Goal: Transaction & Acquisition: Purchase product/service

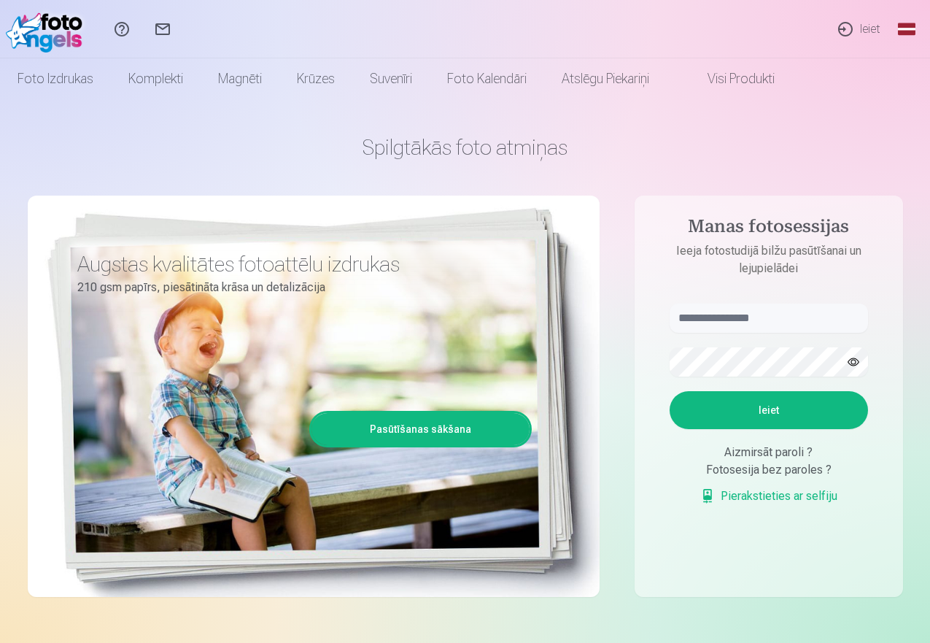
click at [710, 301] on aside "Manas fotosessijas Ieeja fotostudijā bilžu pasūtīšanai un lejupielādei Ieiet Ai…" at bounding box center [769, 395] width 268 height 401
click at [711, 320] on input "text" at bounding box center [769, 317] width 198 height 29
type input "**********"
click at [788, 416] on button "Ieiet" at bounding box center [769, 410] width 198 height 38
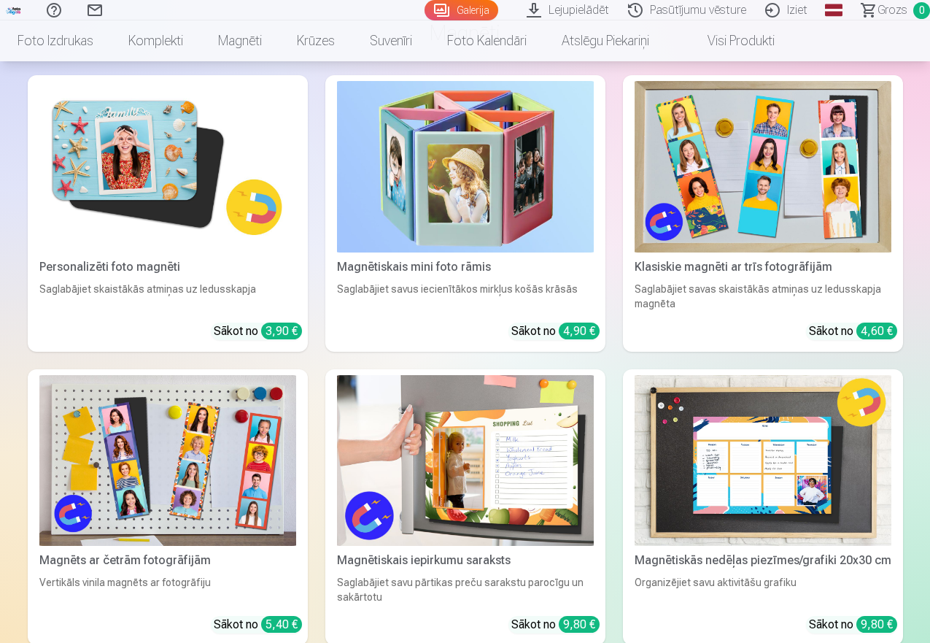
scroll to position [2498, 0]
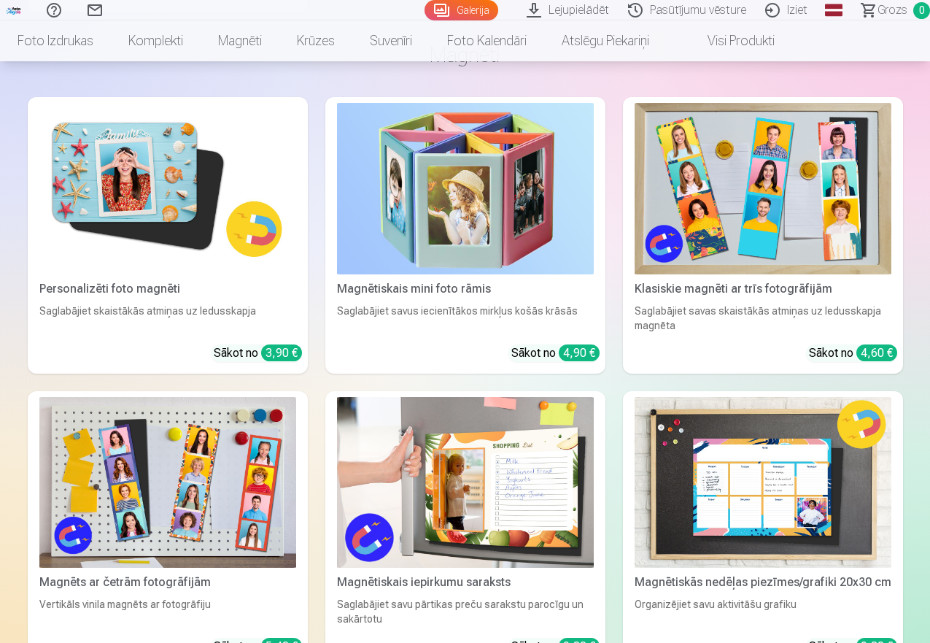
click at [113, 274] on img at bounding box center [167, 188] width 257 height 171
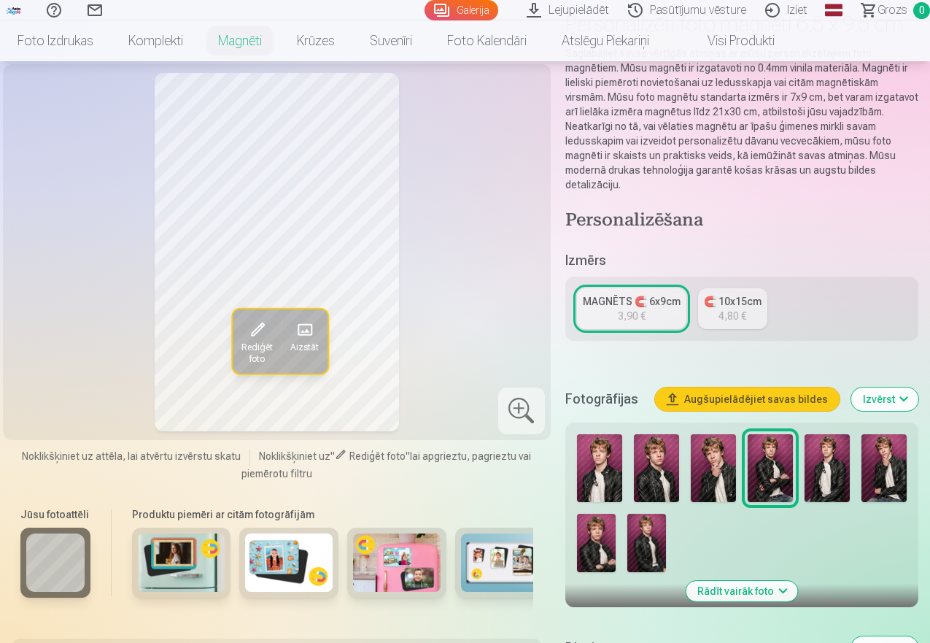
scroll to position [177, 0]
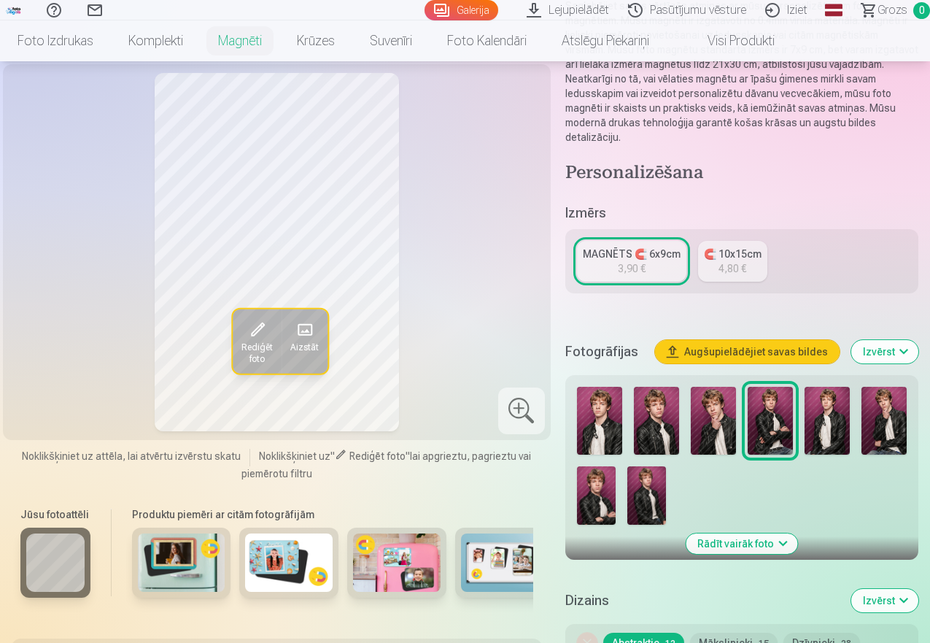
click at [600, 412] on img at bounding box center [599, 421] width 45 height 68
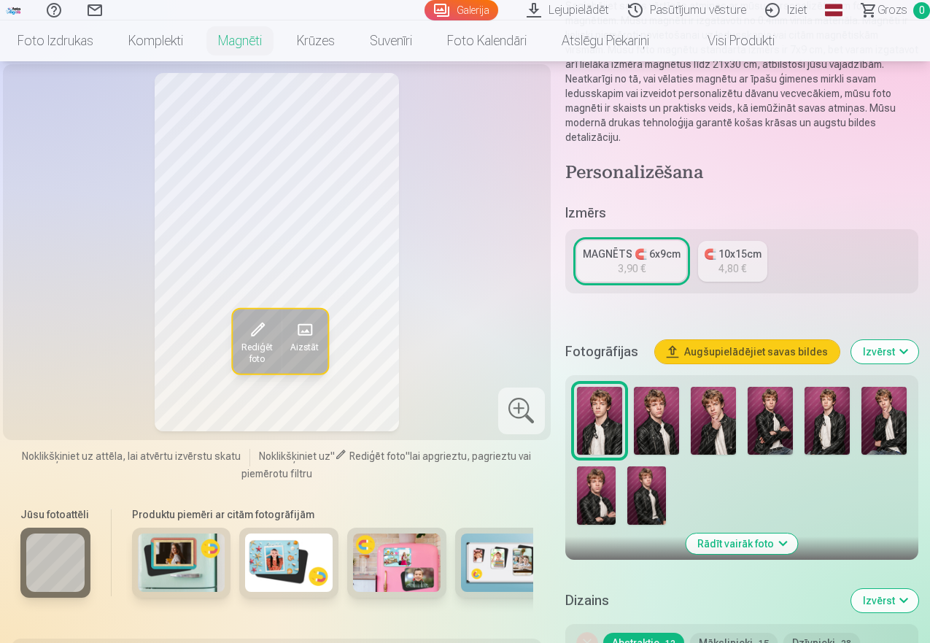
click at [669, 417] on img at bounding box center [656, 421] width 45 height 68
click at [721, 416] on img at bounding box center [713, 421] width 45 height 68
click at [784, 410] on img at bounding box center [770, 421] width 45 height 68
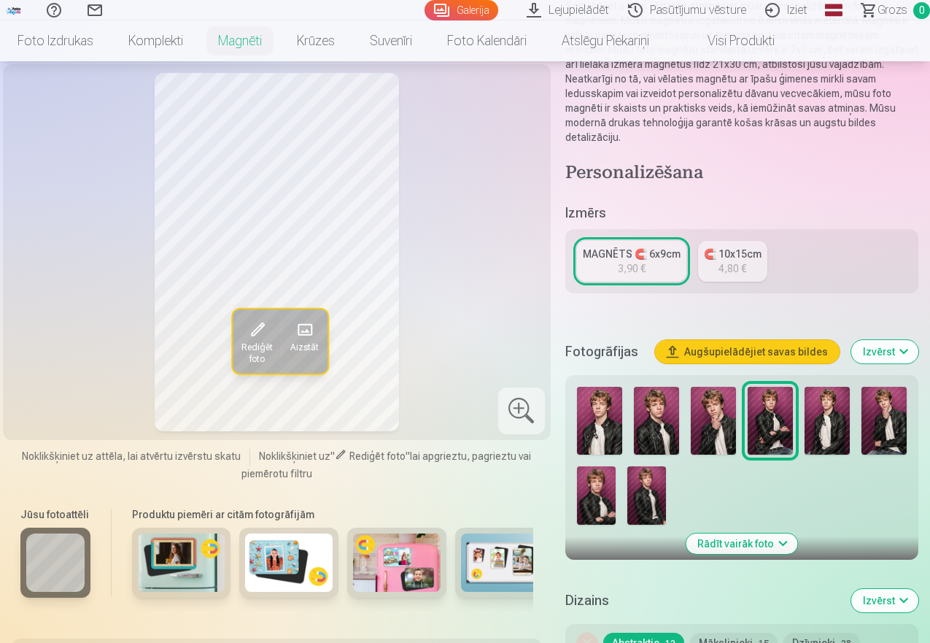
click at [835, 414] on img at bounding box center [827, 421] width 45 height 68
click at [899, 410] on img at bounding box center [883, 421] width 45 height 68
click at [602, 484] on img at bounding box center [596, 495] width 39 height 58
click at [653, 491] on img at bounding box center [646, 495] width 39 height 58
click at [786, 410] on img at bounding box center [770, 421] width 45 height 68
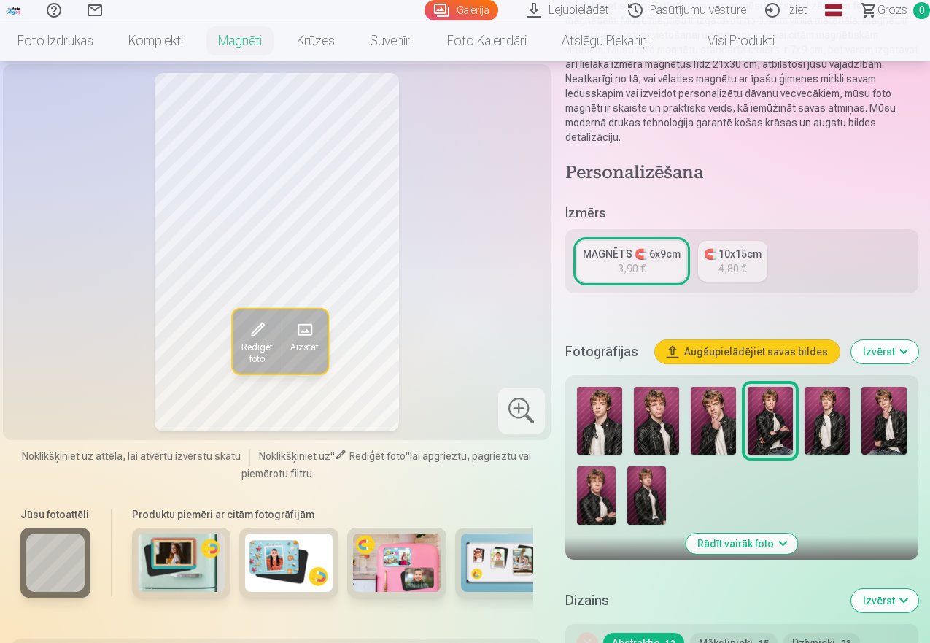
click at [833, 403] on img at bounding box center [827, 421] width 45 height 68
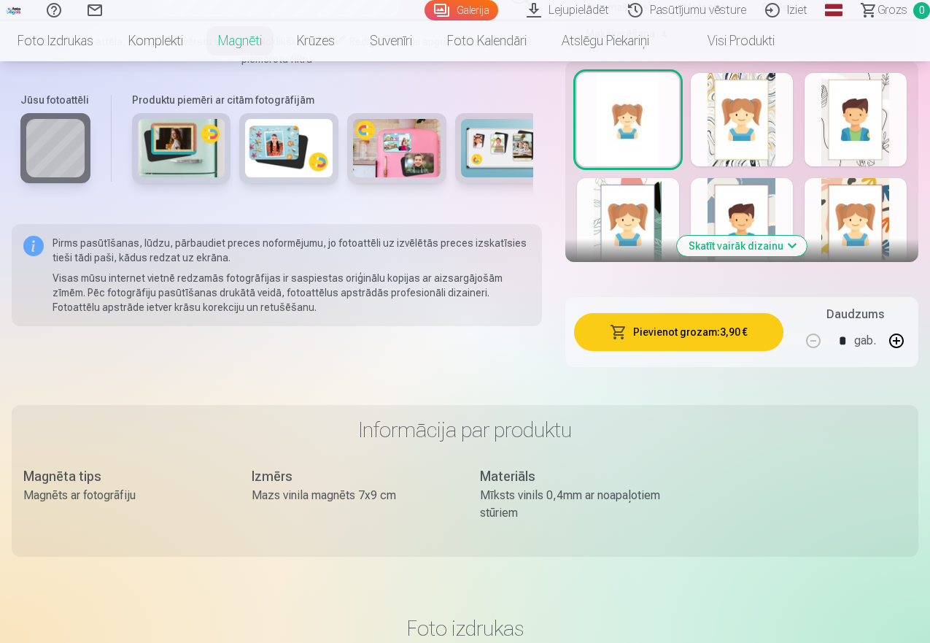
scroll to position [863, 0]
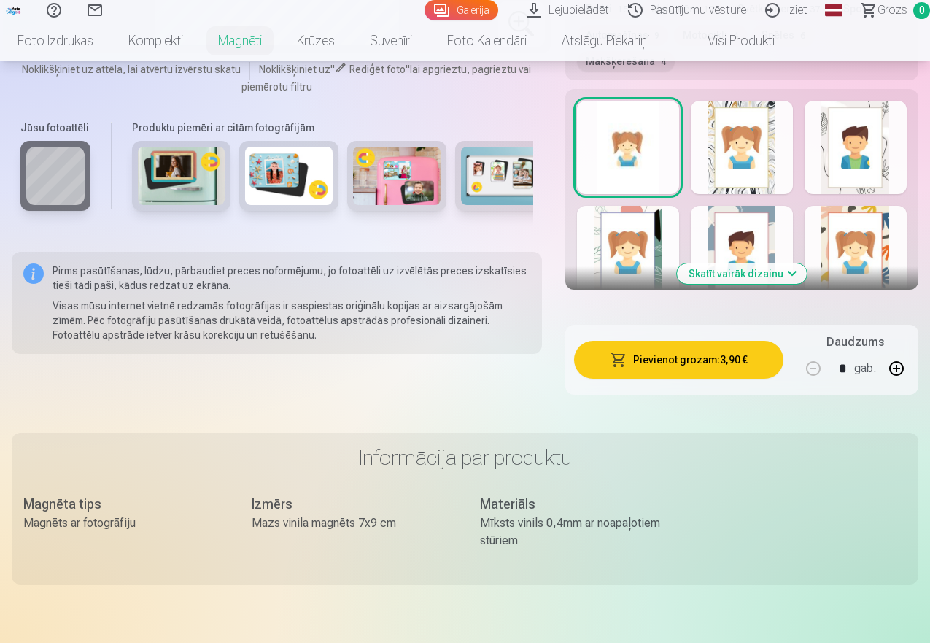
click at [758, 263] on button "Skatīt vairāk dizainu" at bounding box center [742, 273] width 130 height 20
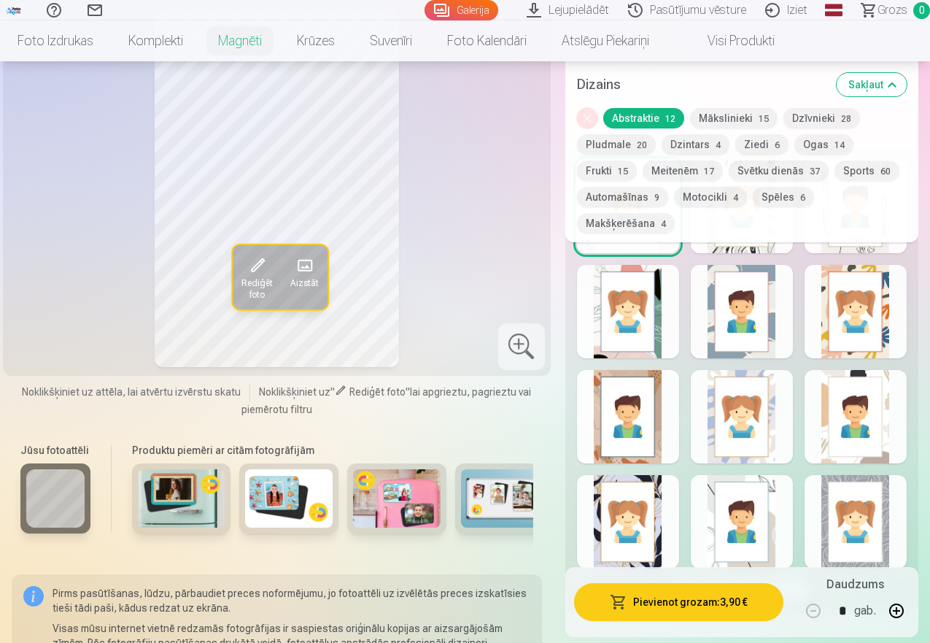
scroll to position [767, 0]
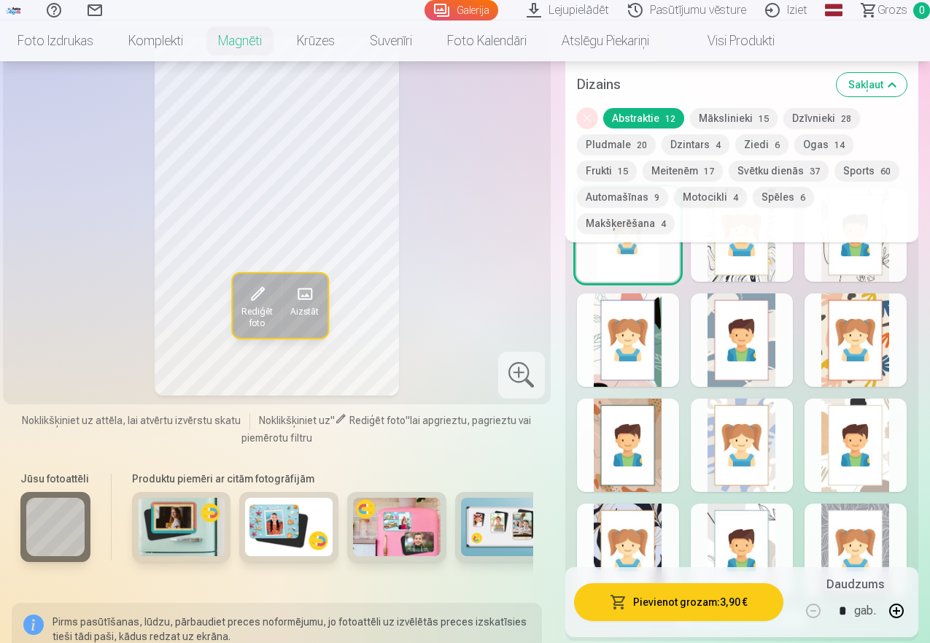
click at [629, 142] on button "Pludmale 20" at bounding box center [616, 144] width 79 height 20
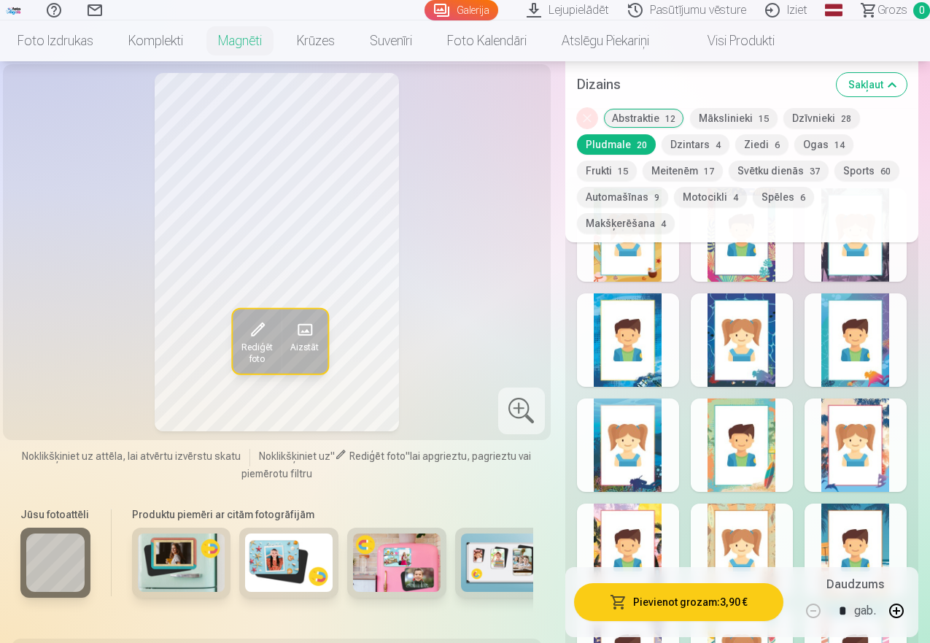
scroll to position [840, 0]
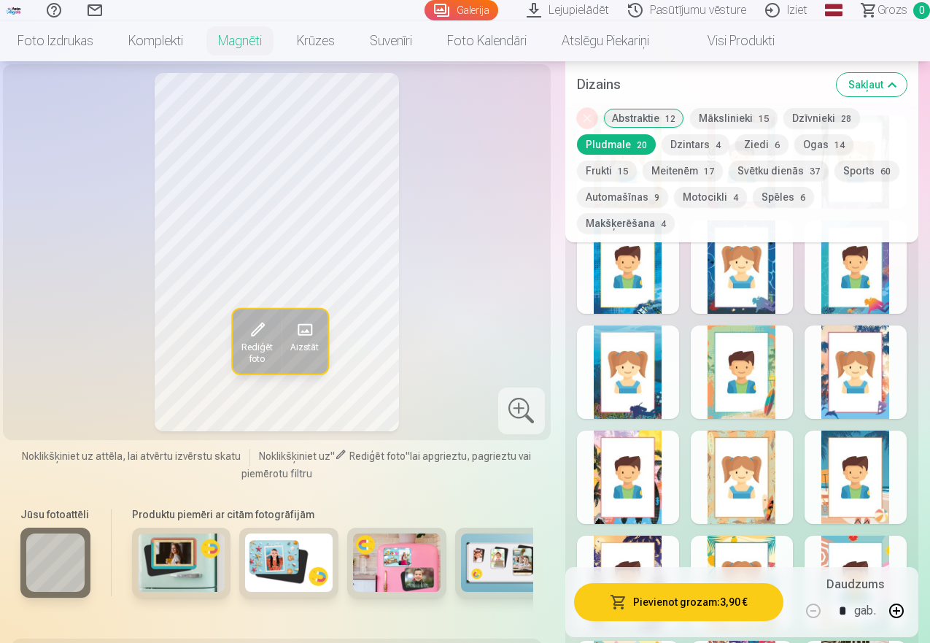
click at [765, 143] on button "Ziedi 6" at bounding box center [761, 144] width 53 height 20
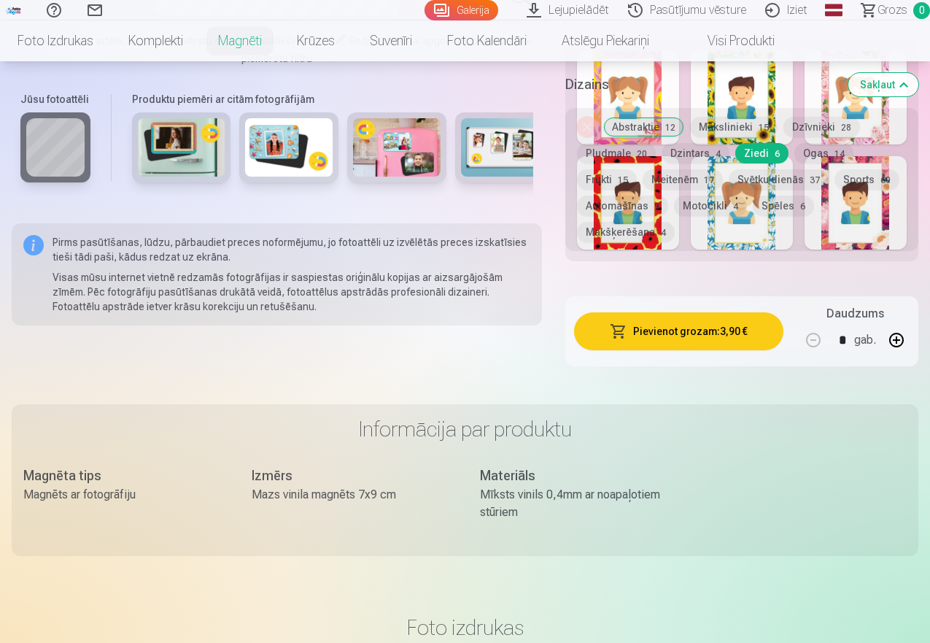
scroll to position [621, 0]
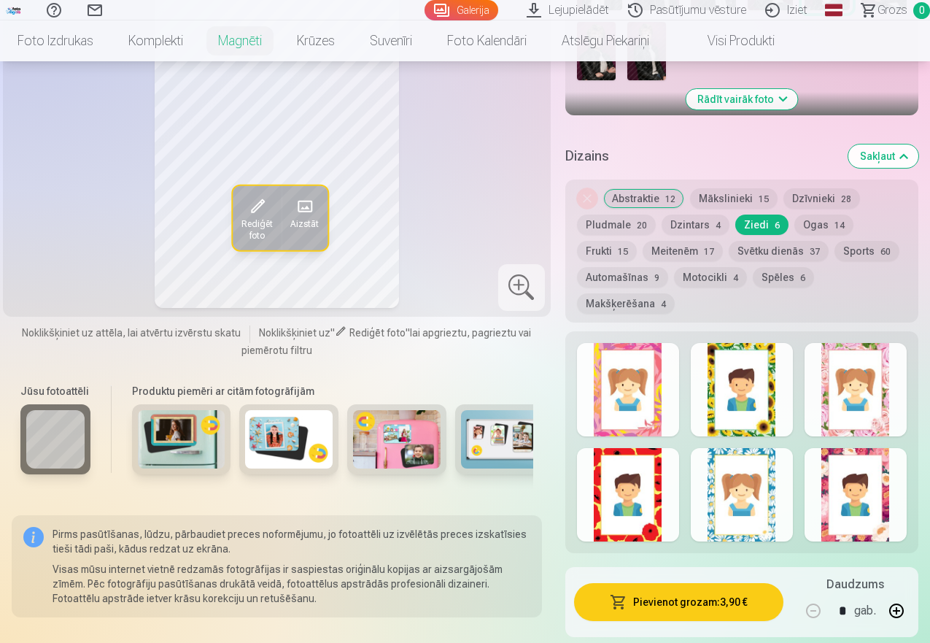
click at [618, 267] on button "Automašīnas 9" at bounding box center [622, 277] width 91 height 20
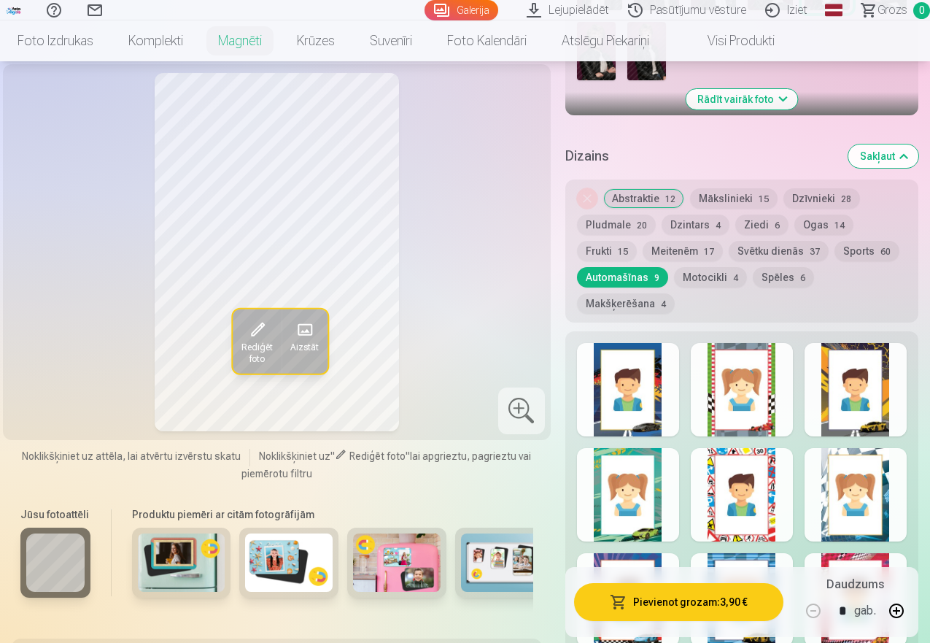
click at [714, 268] on button "Motocikli 4" at bounding box center [710, 277] width 73 height 20
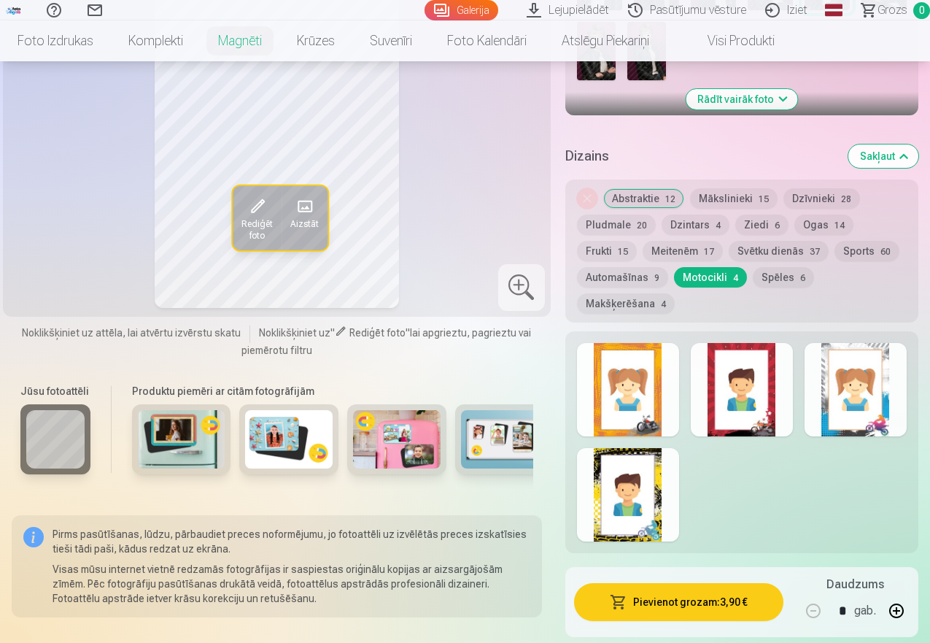
click at [651, 293] on button "Makšķerēšana 4" at bounding box center [626, 303] width 98 height 20
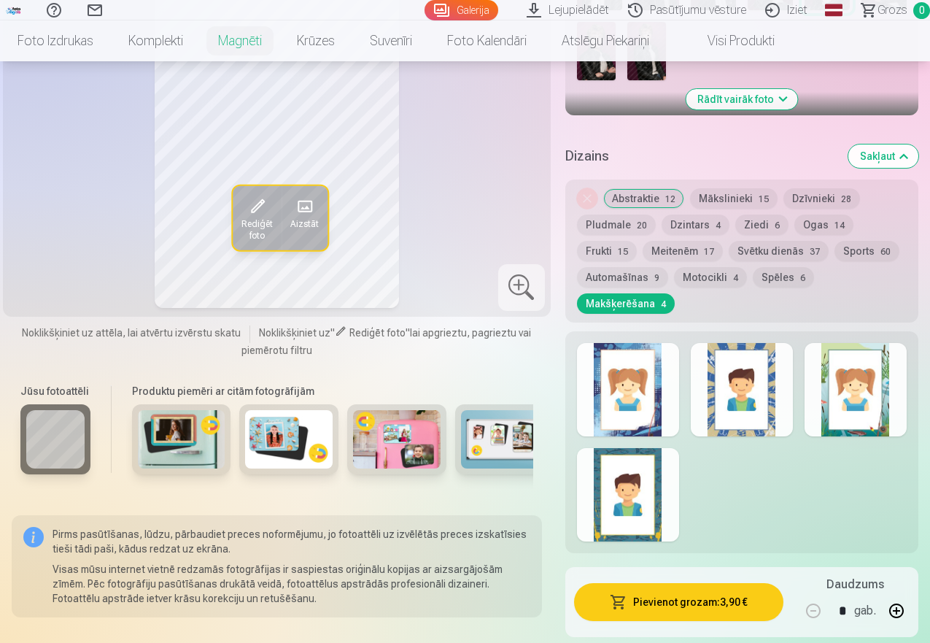
click at [611, 241] on button "Frukti 15" at bounding box center [607, 251] width 60 height 20
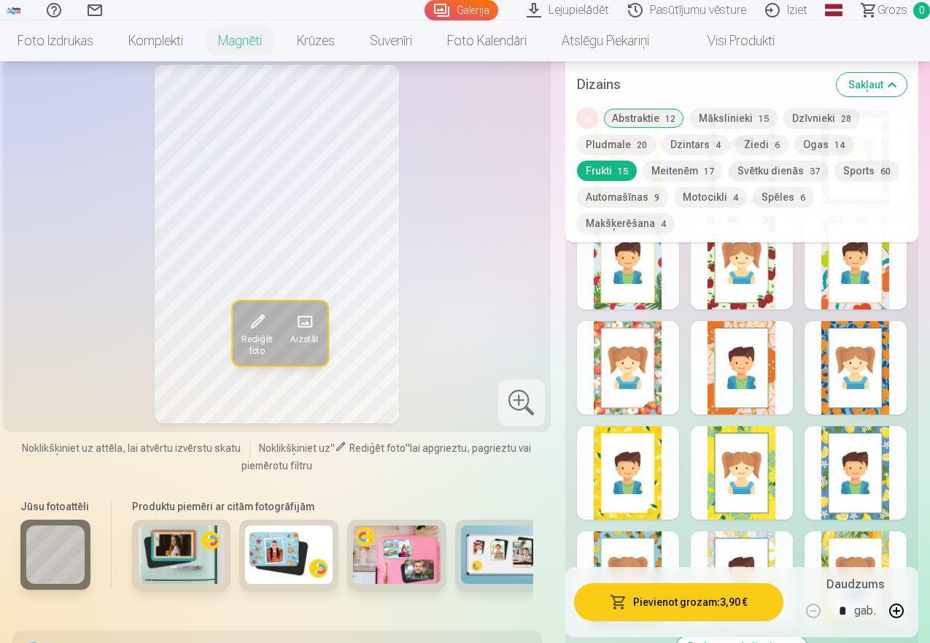
scroll to position [990, 0]
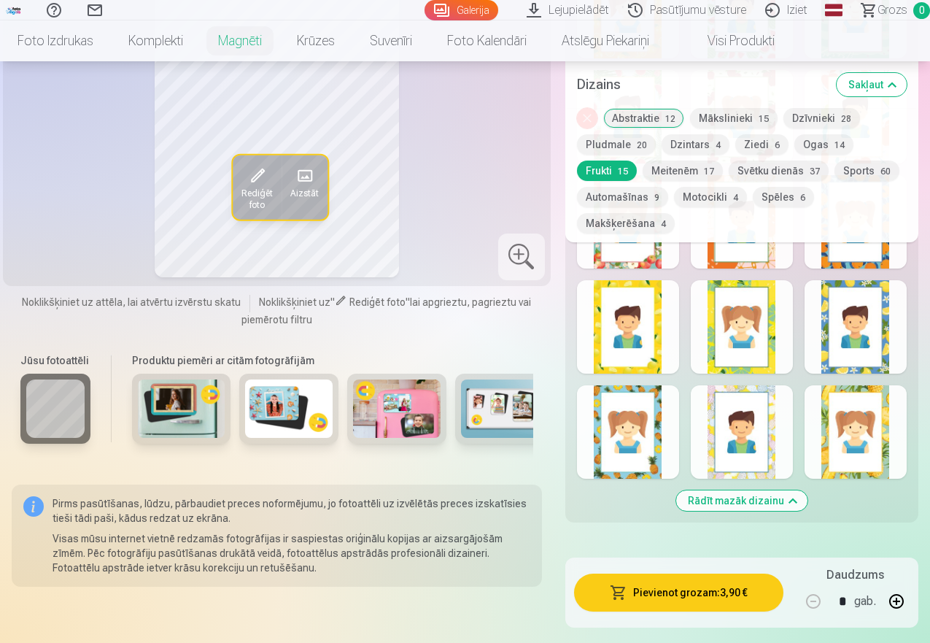
click at [800, 193] on button "Spēles 6" at bounding box center [783, 197] width 61 height 20
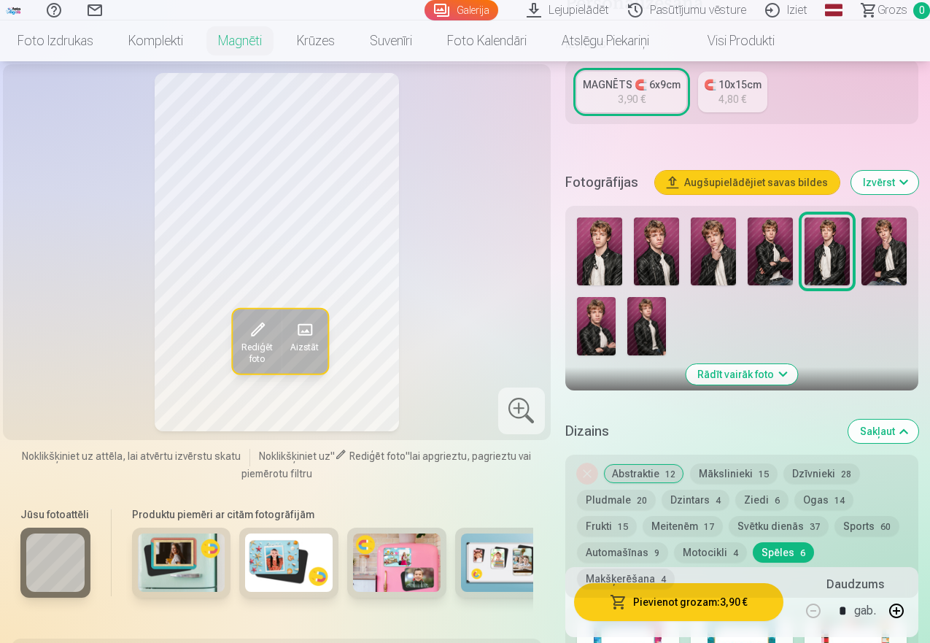
scroll to position [637, 0]
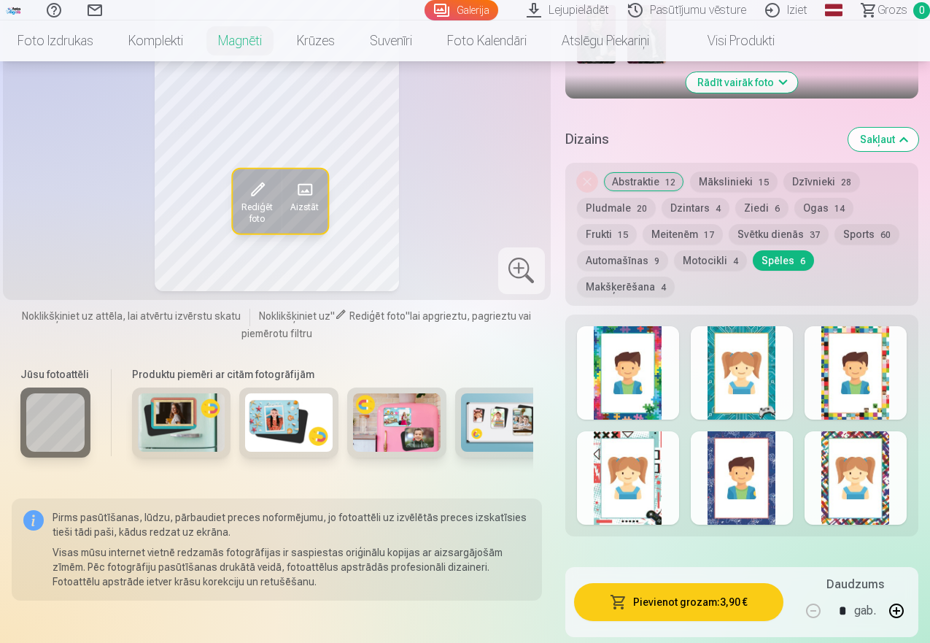
click at [805, 224] on button "Svētku dienās 37" at bounding box center [779, 234] width 100 height 20
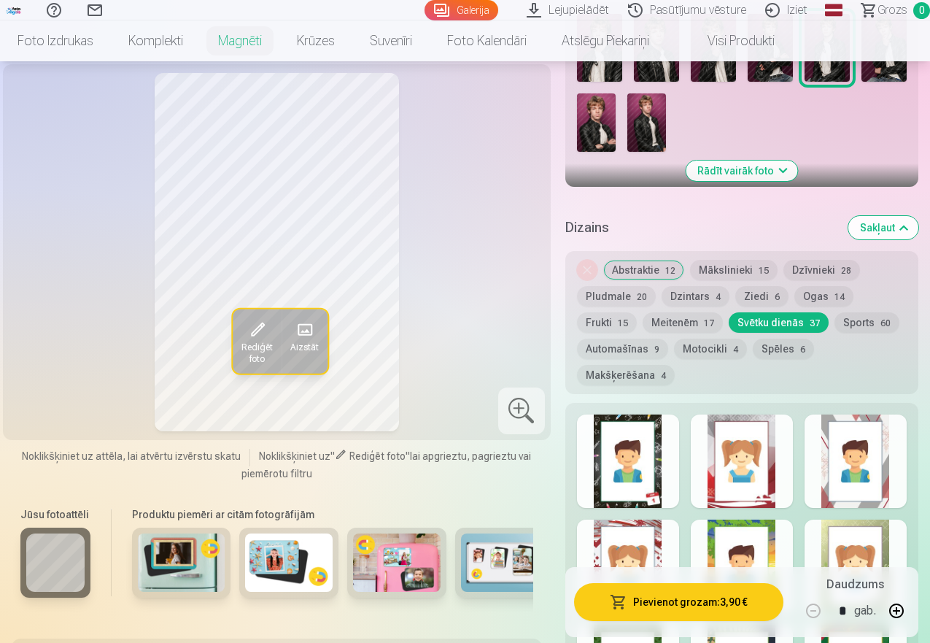
scroll to position [565, 0]
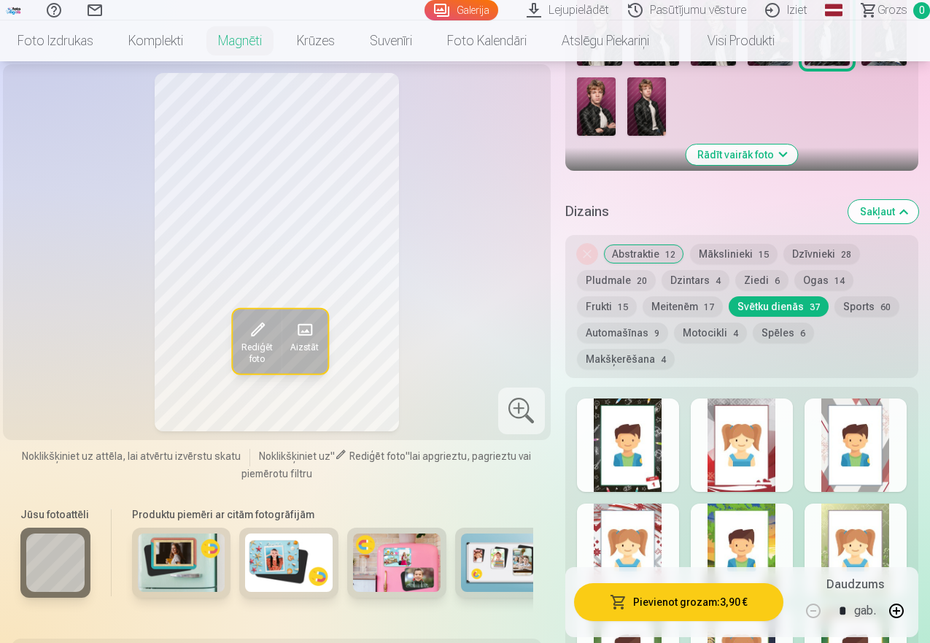
click at [633, 244] on button "Abstraktie 12" at bounding box center [643, 254] width 81 height 20
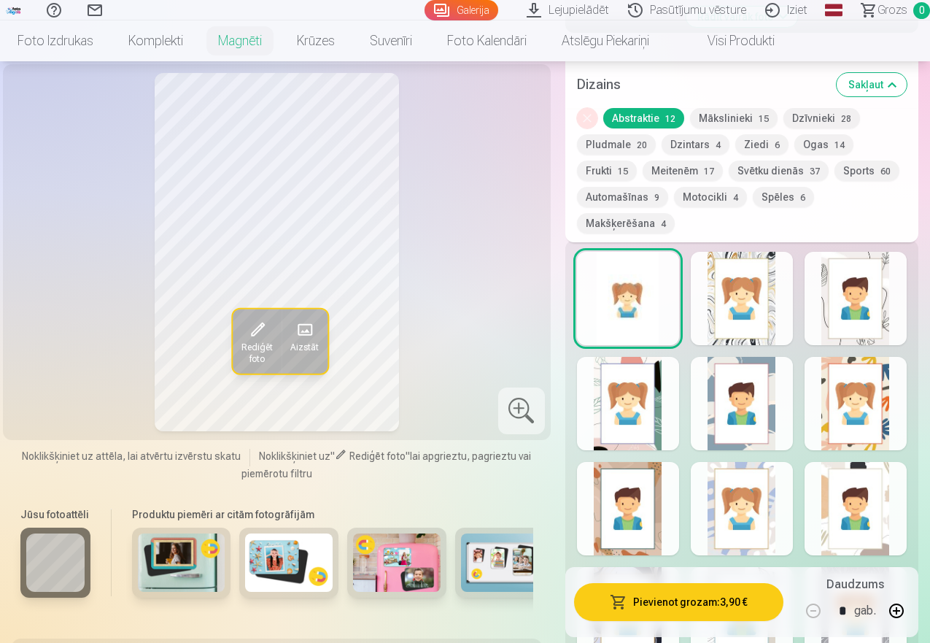
scroll to position [788, 0]
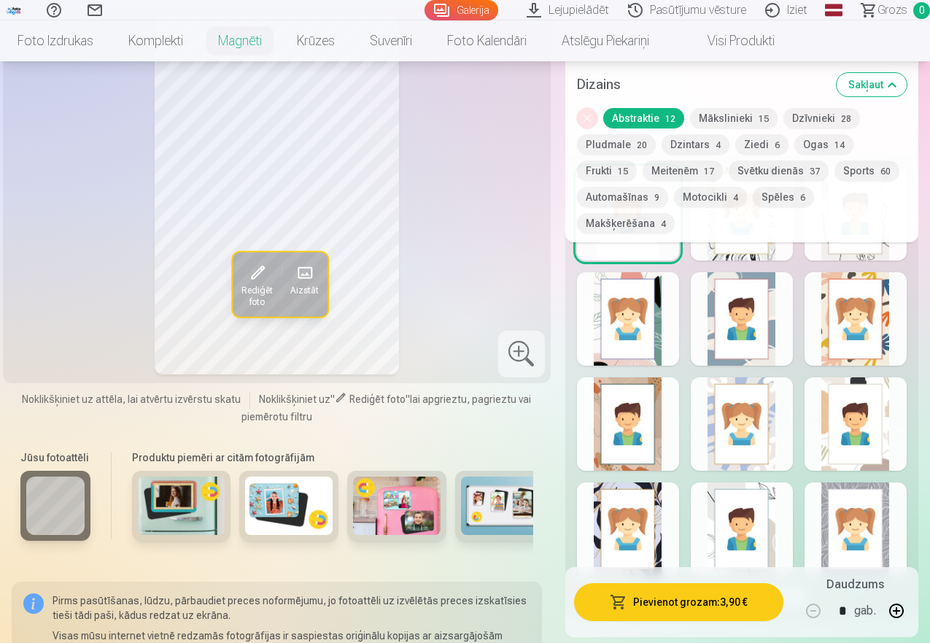
click at [761, 319] on div at bounding box center [742, 318] width 102 height 93
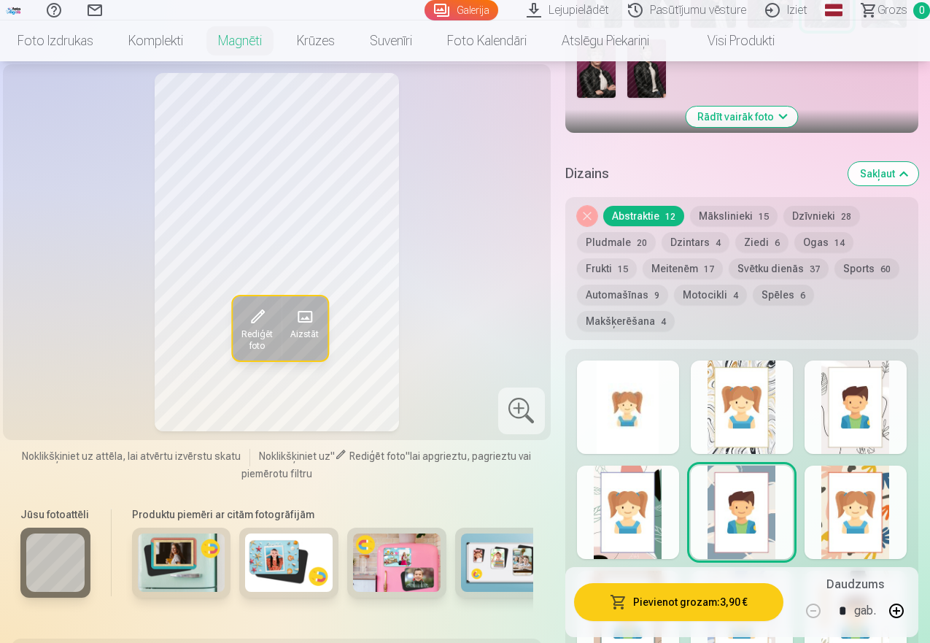
scroll to position [618, 0]
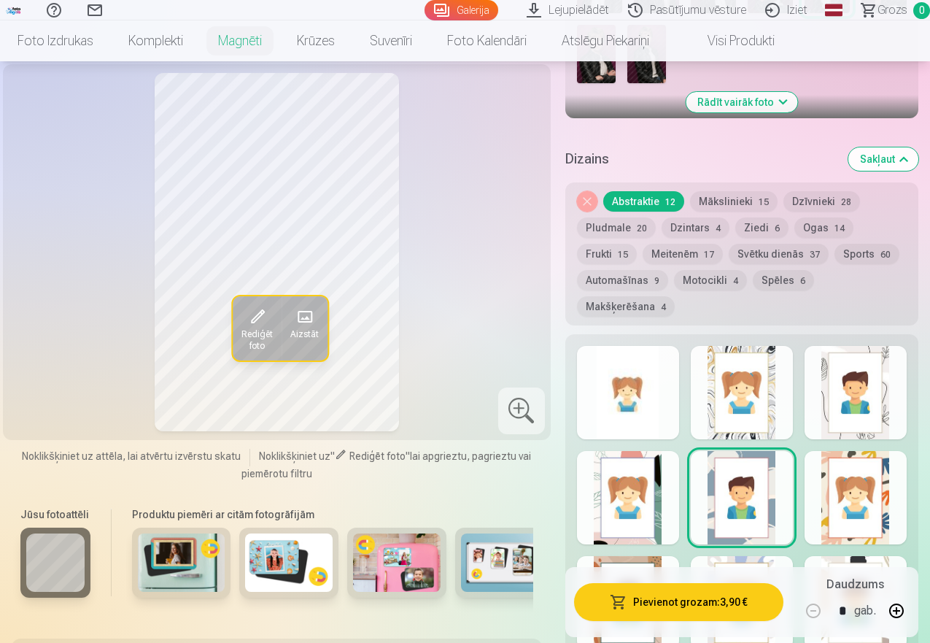
click at [876, 385] on div at bounding box center [856, 392] width 102 height 93
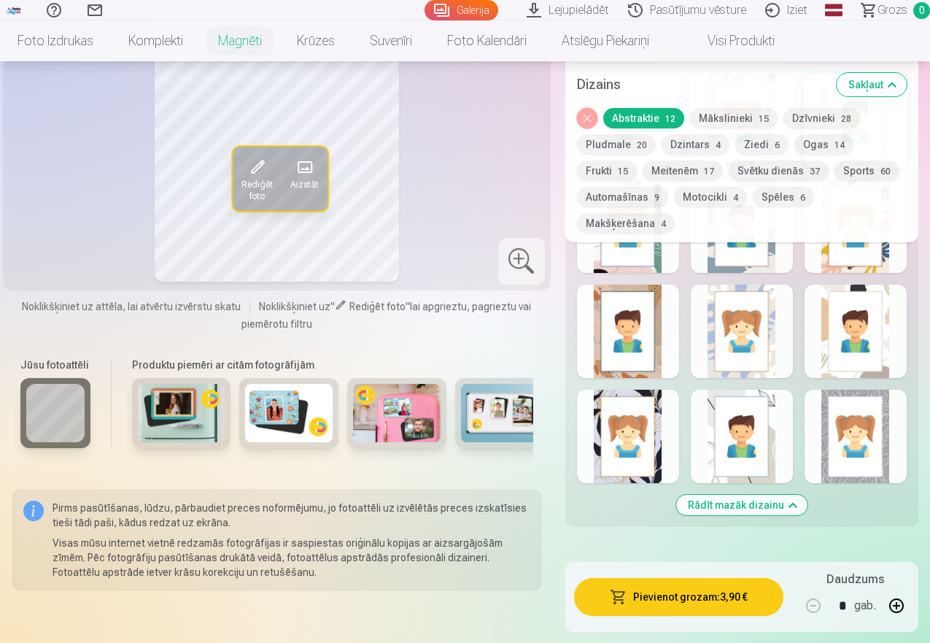
scroll to position [908, 0]
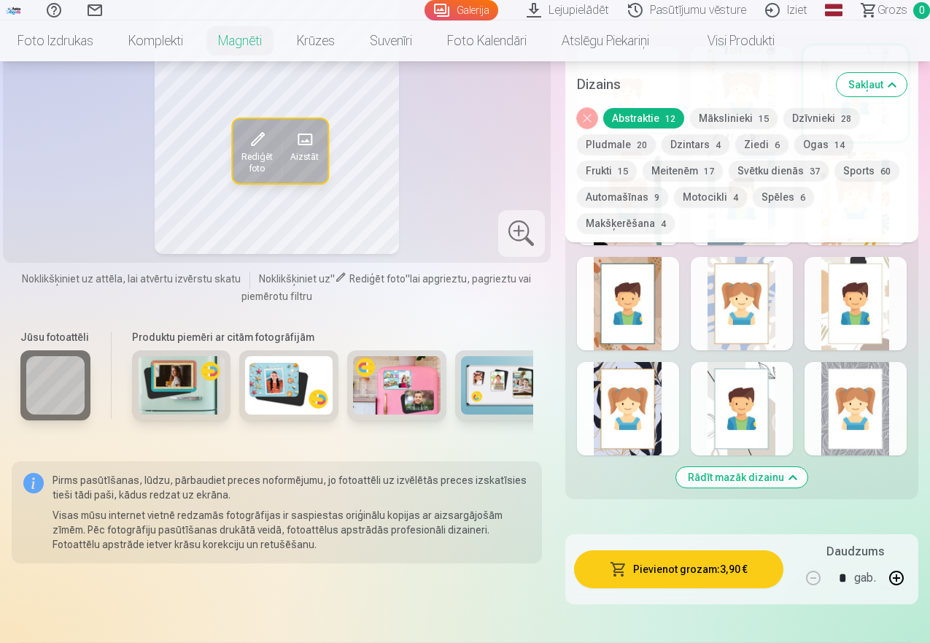
click at [873, 406] on div at bounding box center [856, 408] width 102 height 93
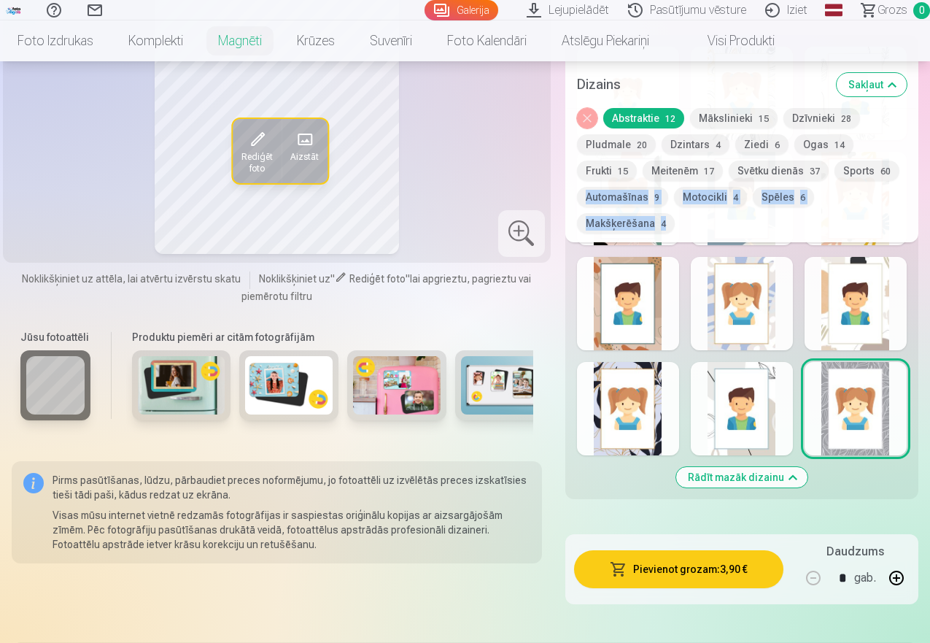
drag, startPoint x: 929, startPoint y: 138, endPoint x: 931, endPoint y: 128, distance: 9.6
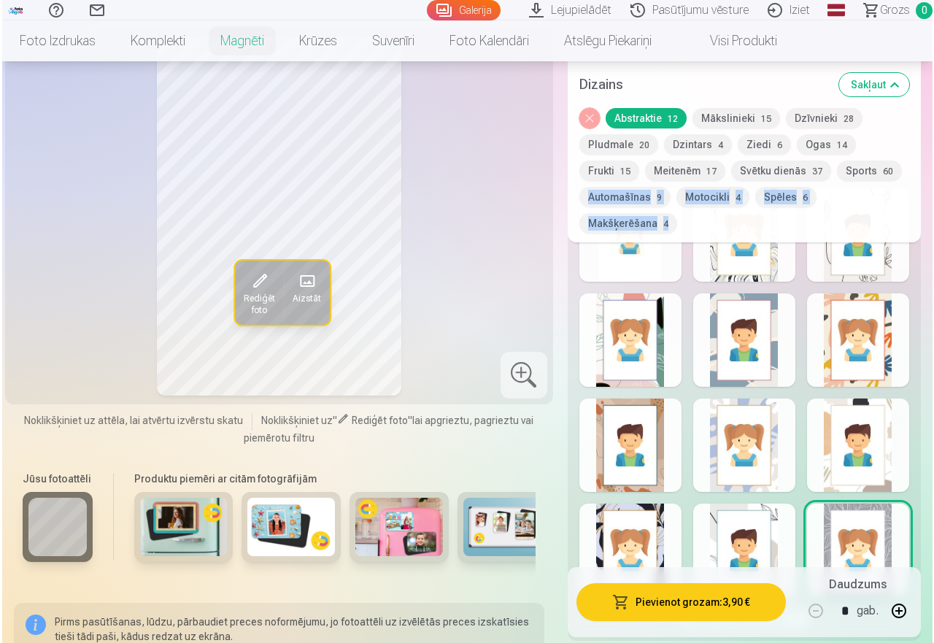
scroll to position [717, 0]
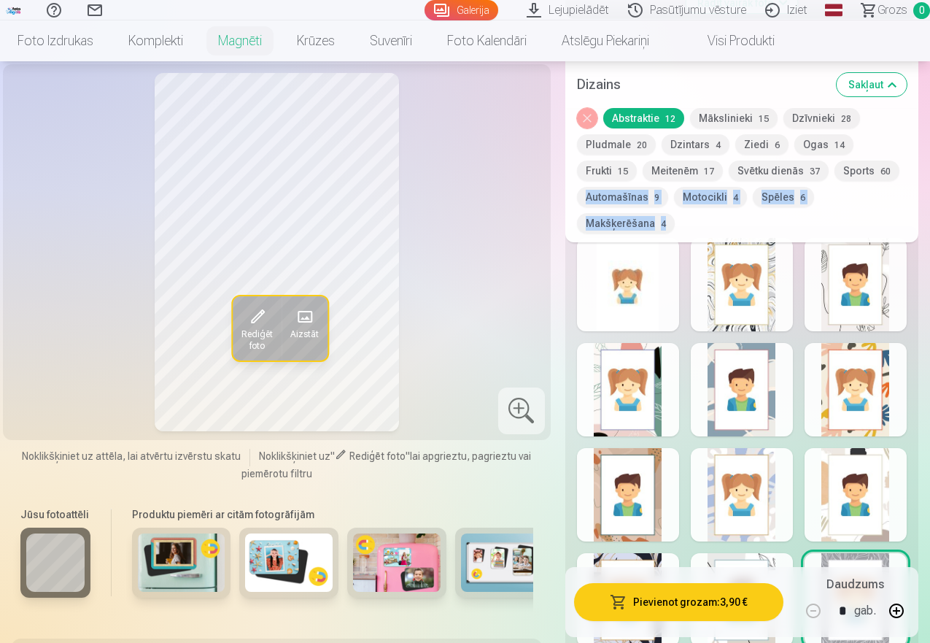
click at [643, 279] on div at bounding box center [628, 284] width 102 height 93
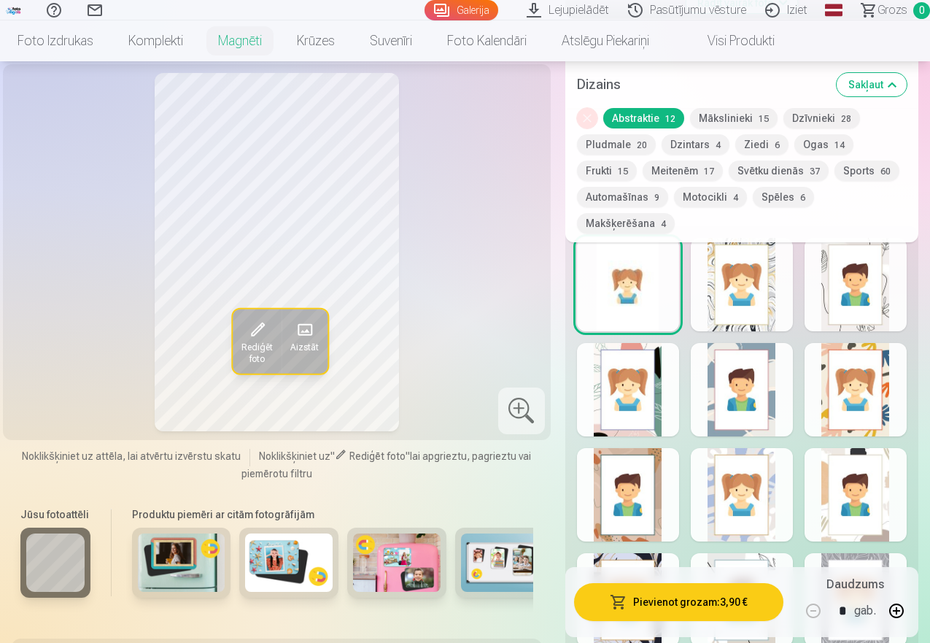
click at [707, 606] on button "Pievienot grozam : 3,90 €" at bounding box center [678, 602] width 209 height 38
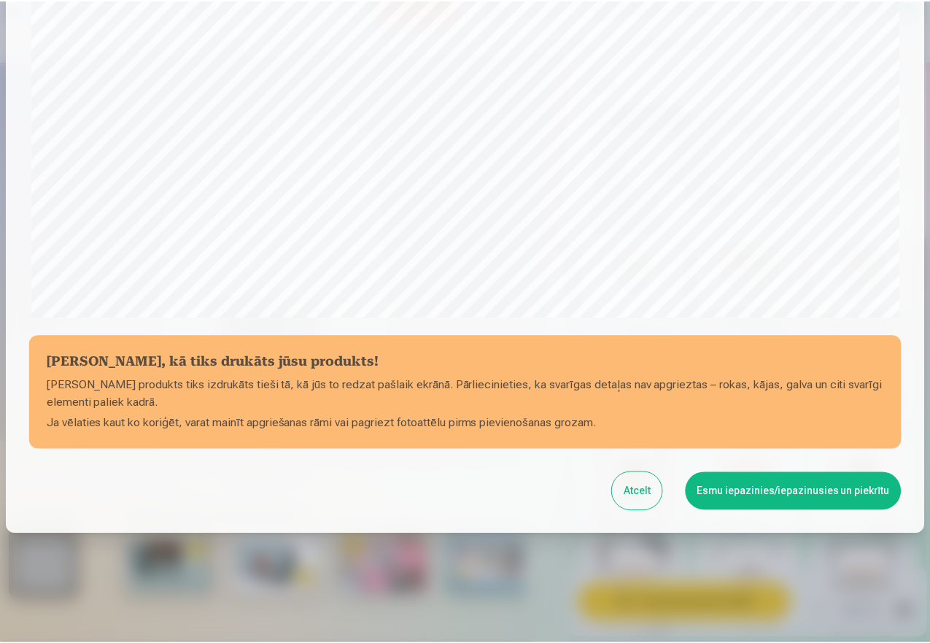
scroll to position [396, 0]
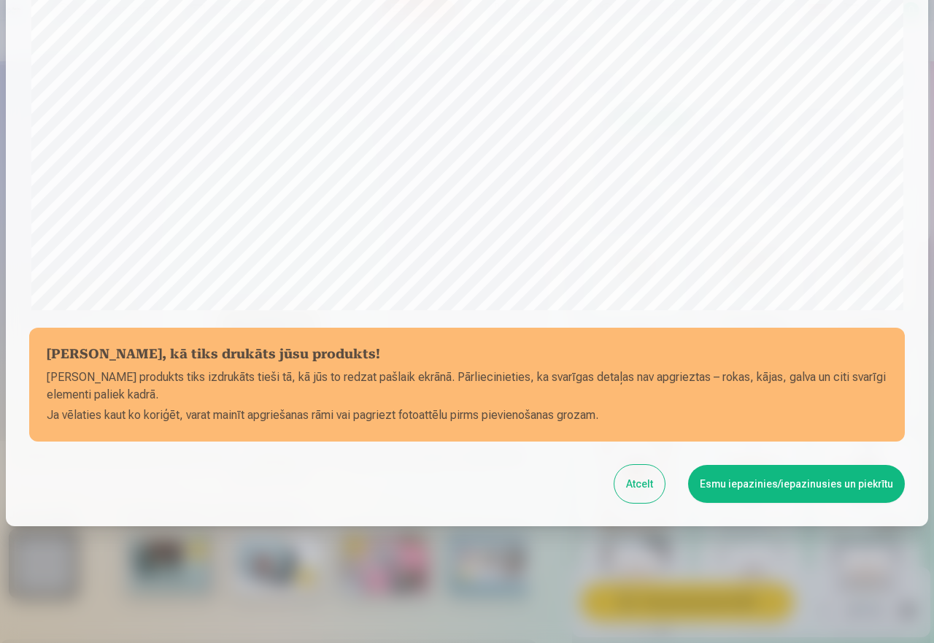
click at [820, 488] on button "Esmu iepazinies/iepazinusies un piekrītu" at bounding box center [796, 484] width 217 height 38
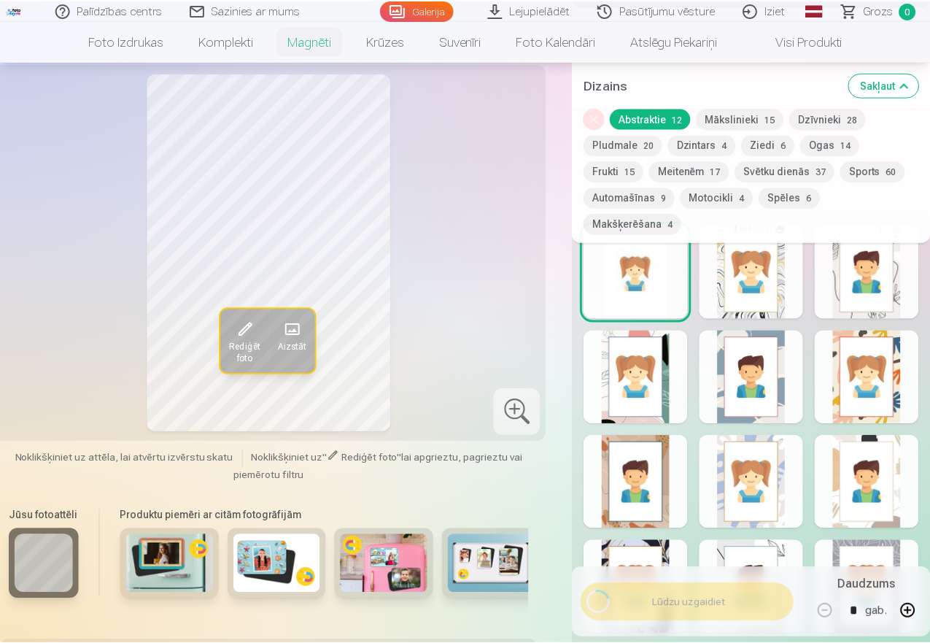
scroll to position [394, 0]
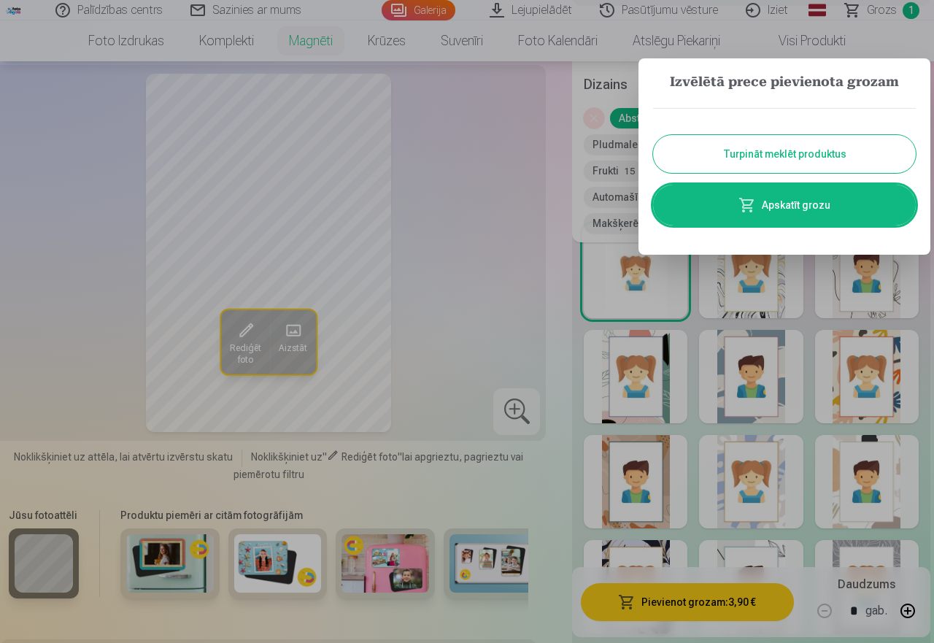
click at [780, 151] on button "Turpināt meklēt produktus" at bounding box center [784, 154] width 263 height 38
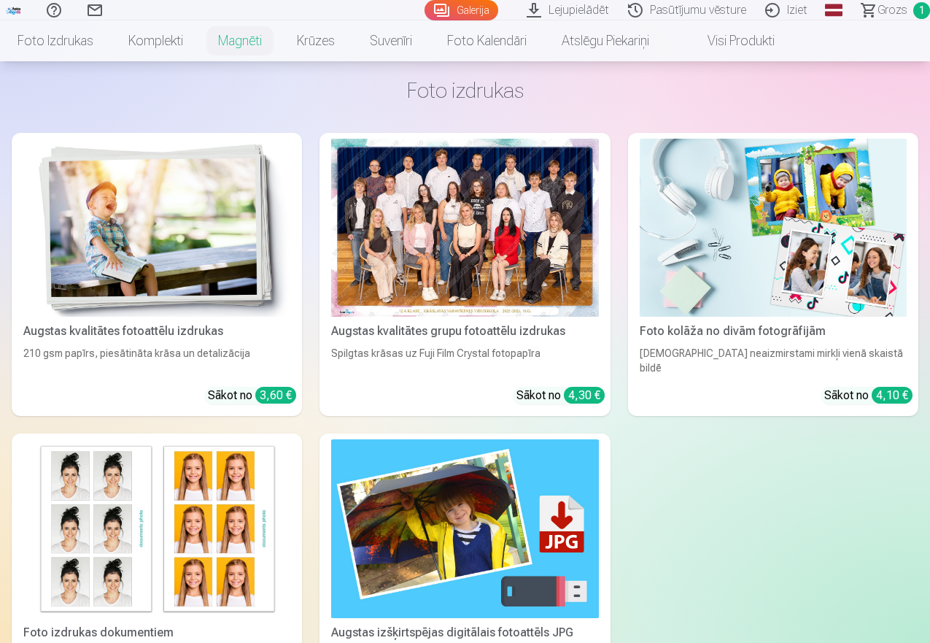
scroll to position [1675, 0]
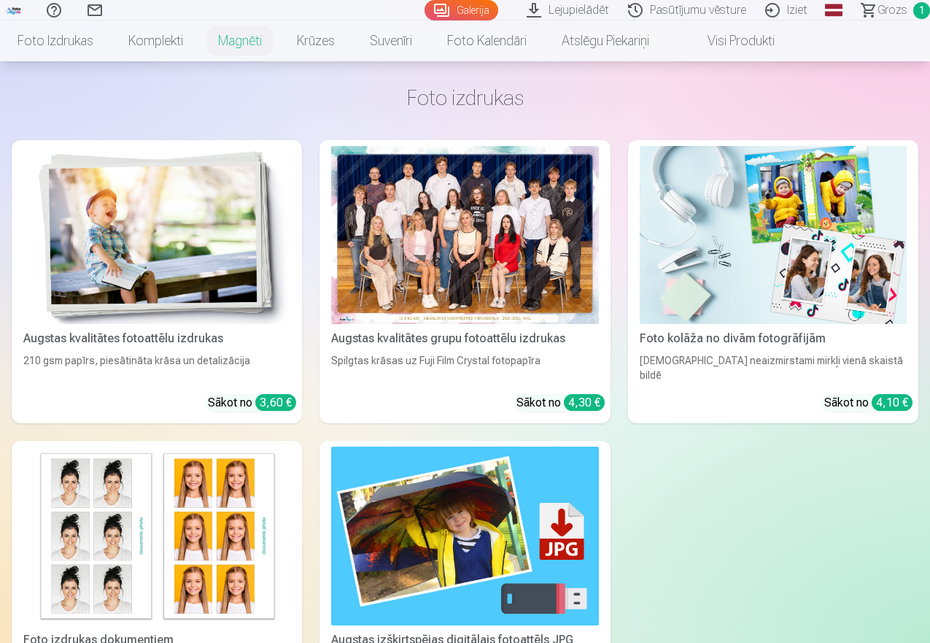
click at [349, 199] on div at bounding box center [464, 235] width 267 height 178
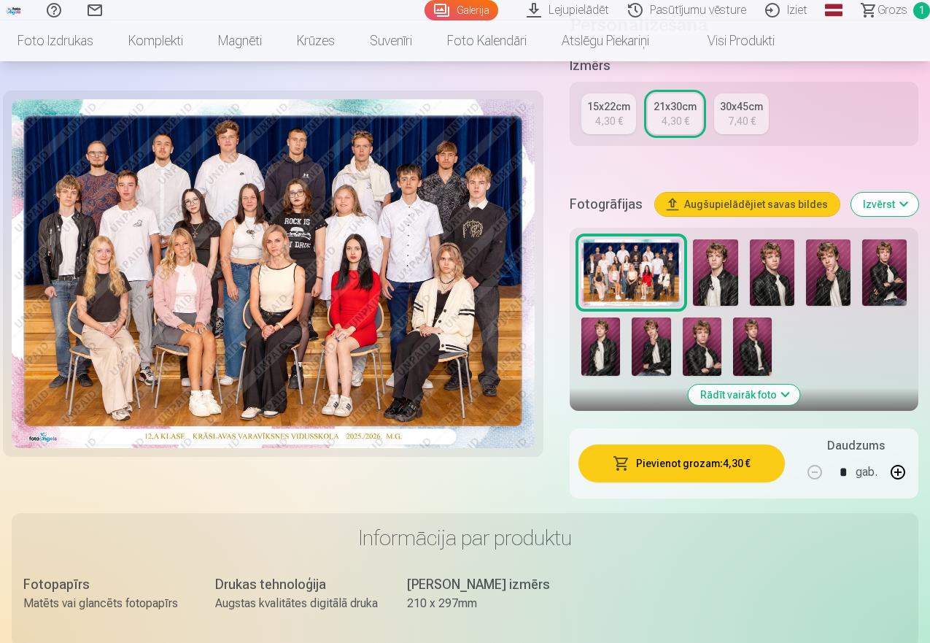
scroll to position [279, 0]
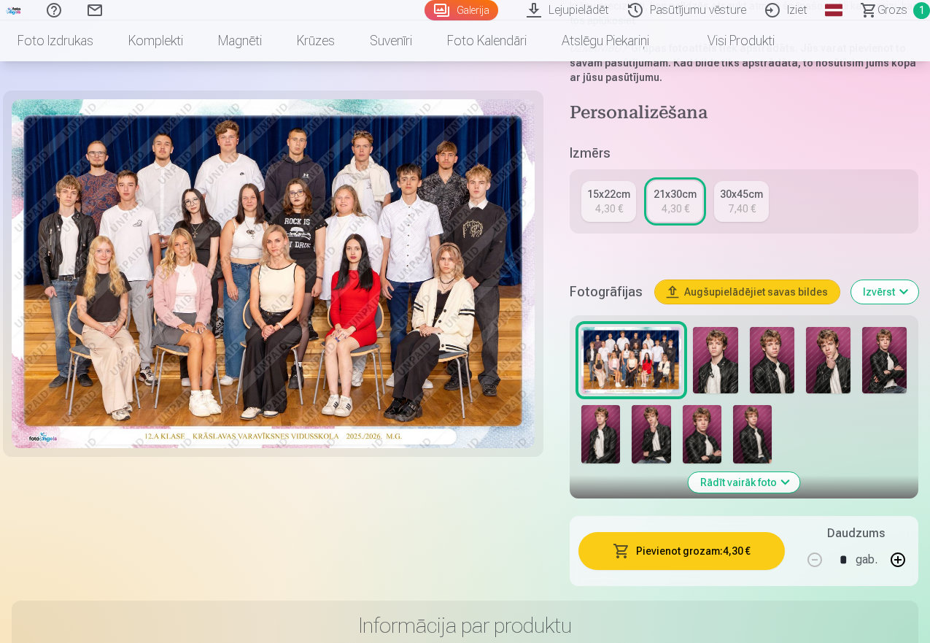
click at [698, 557] on button "Pievienot grozam : 4,30 €" at bounding box center [681, 551] width 206 height 38
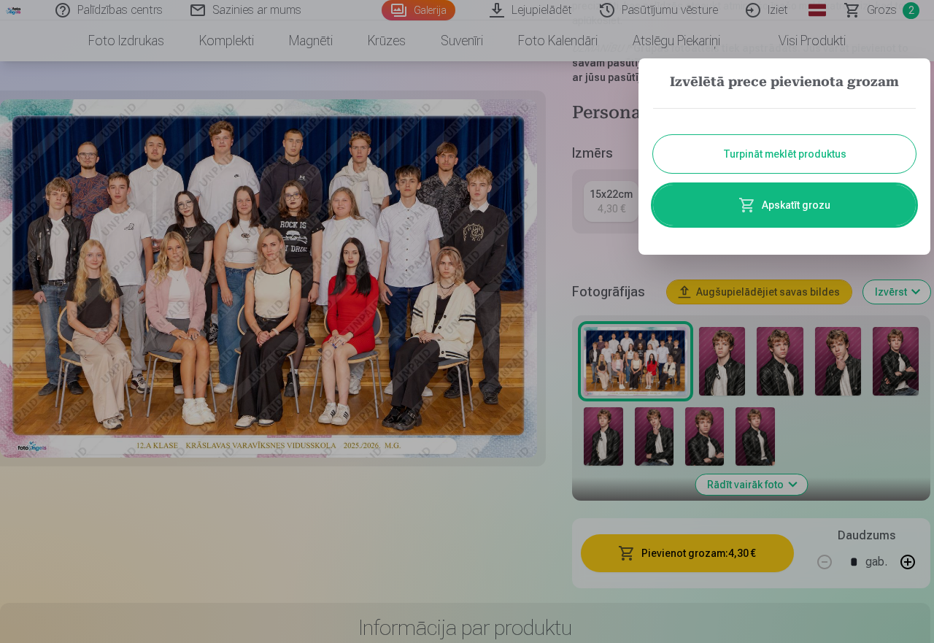
click at [764, 149] on button "Turpināt meklēt produktus" at bounding box center [784, 154] width 263 height 38
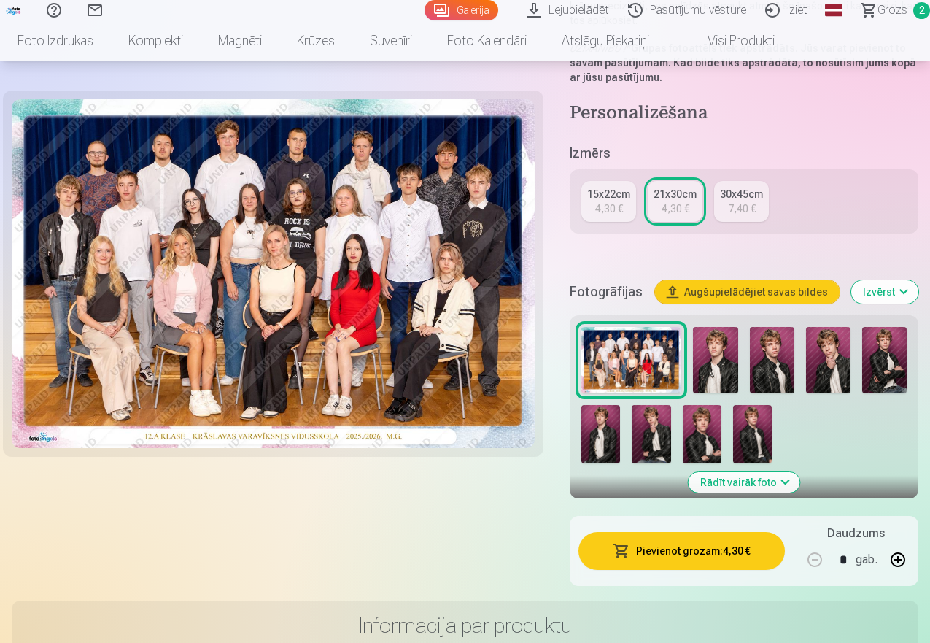
click at [729, 376] on img at bounding box center [715, 360] width 44 height 67
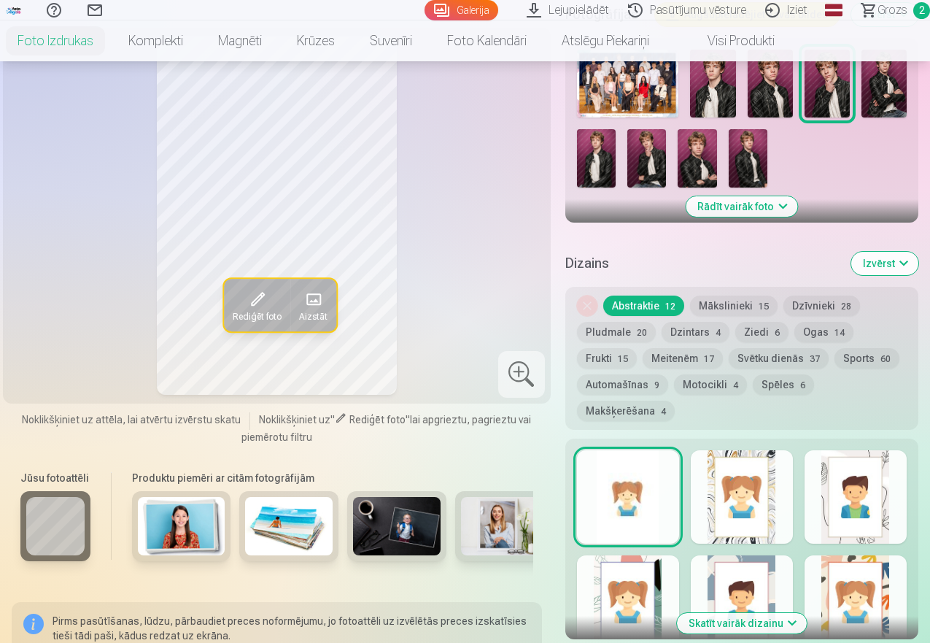
scroll to position [681, 0]
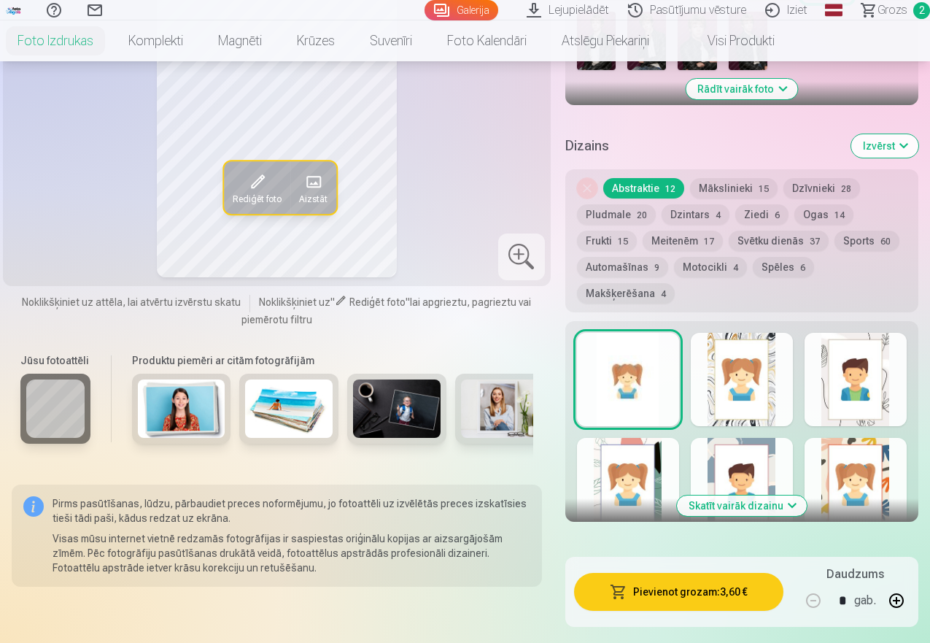
click at [715, 214] on button "Dzintars 4" at bounding box center [696, 214] width 68 height 20
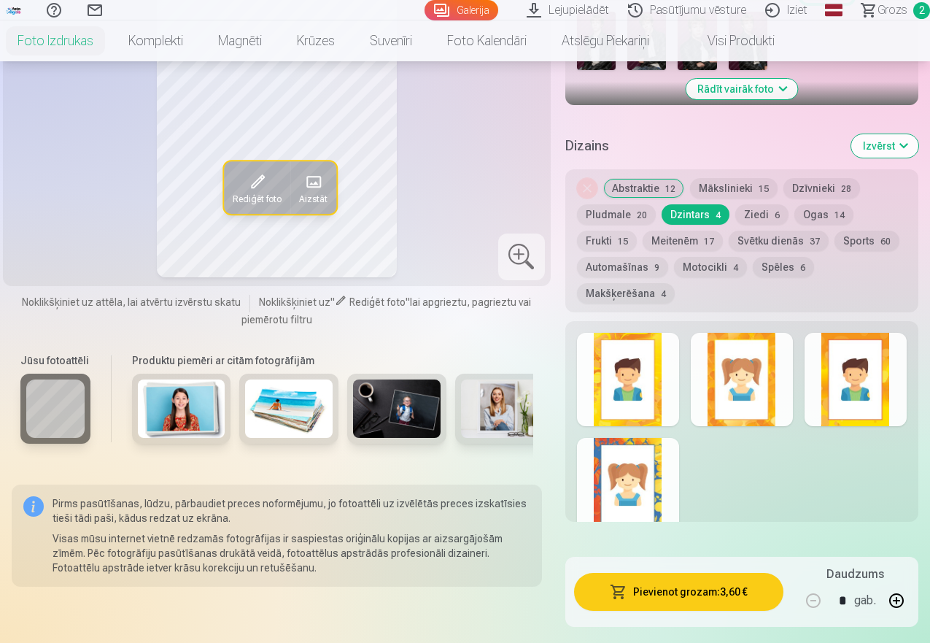
click at [645, 387] on div at bounding box center [628, 379] width 102 height 93
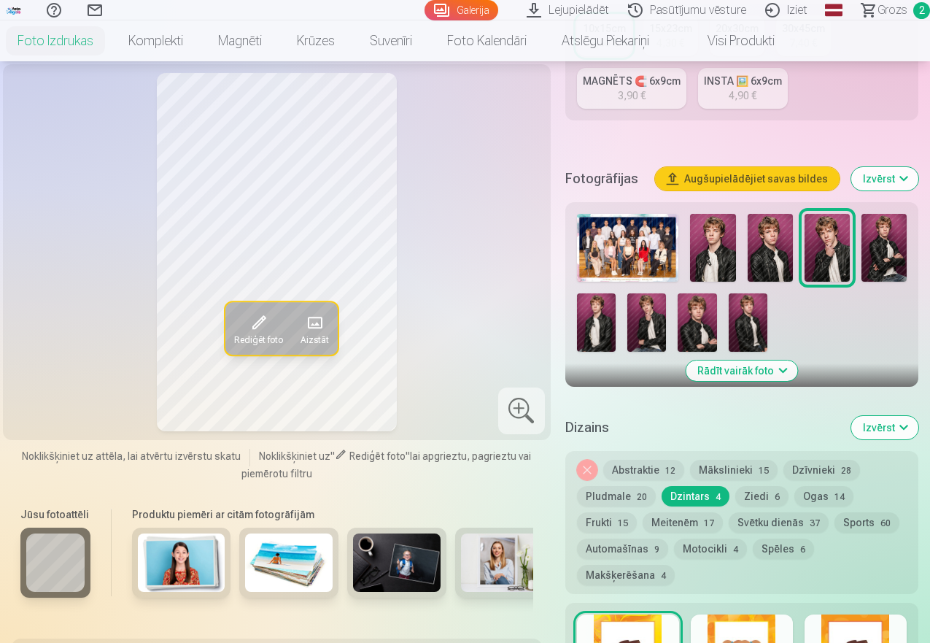
scroll to position [481, 0]
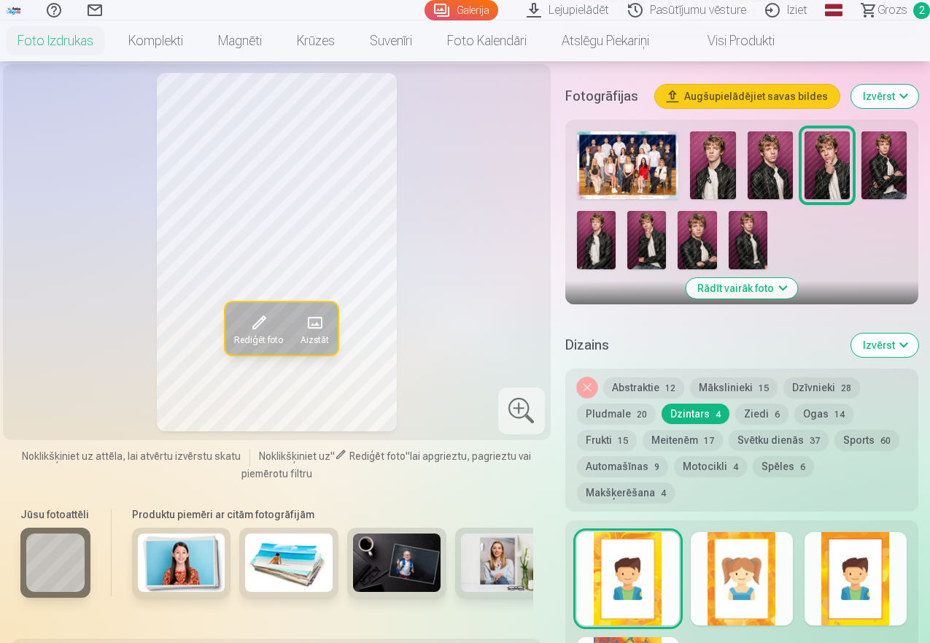
click at [743, 389] on button "Mākslinieki 15" at bounding box center [734, 387] width 88 height 20
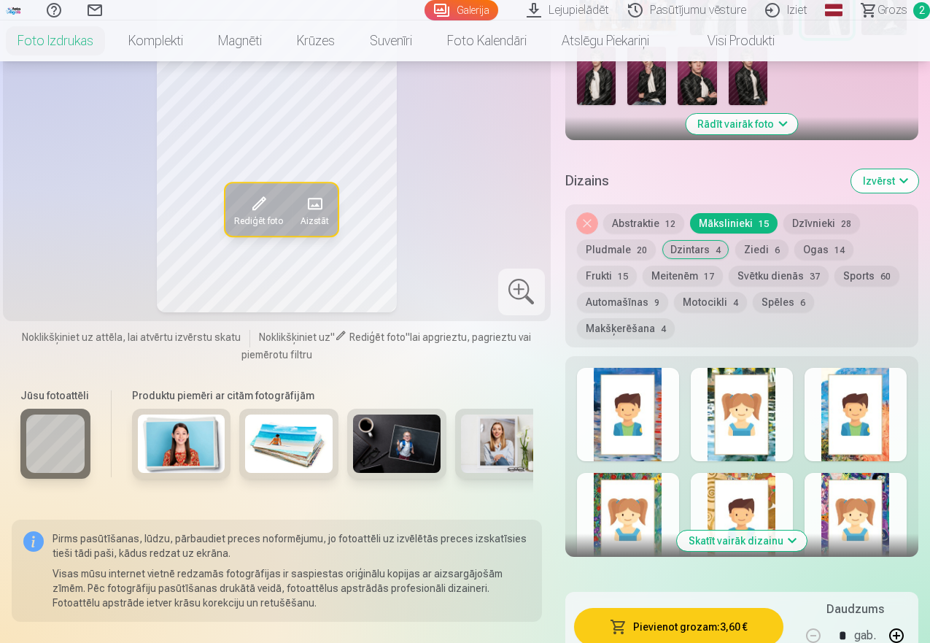
scroll to position [700, 0]
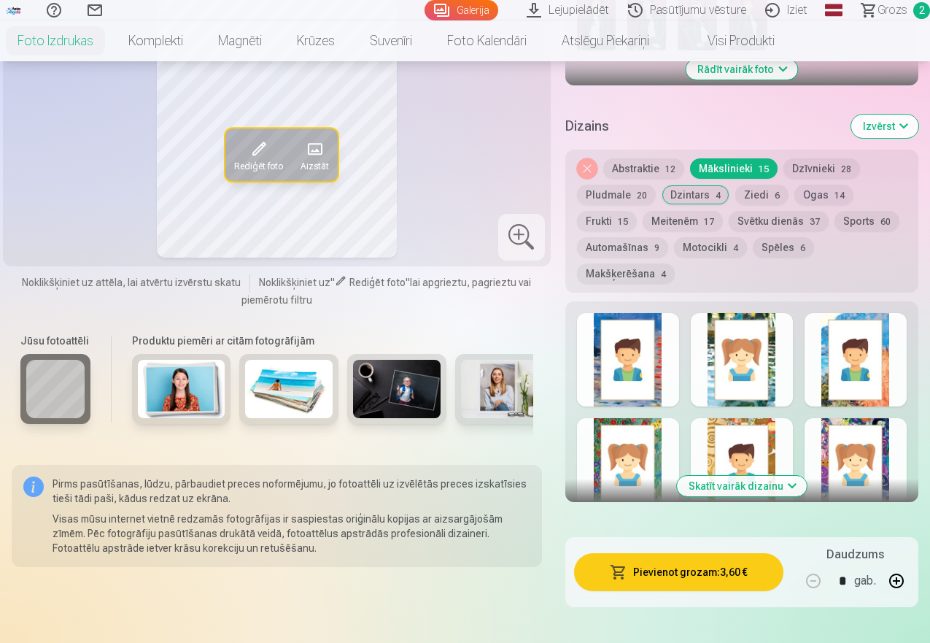
click at [866, 464] on div at bounding box center [856, 464] width 102 height 93
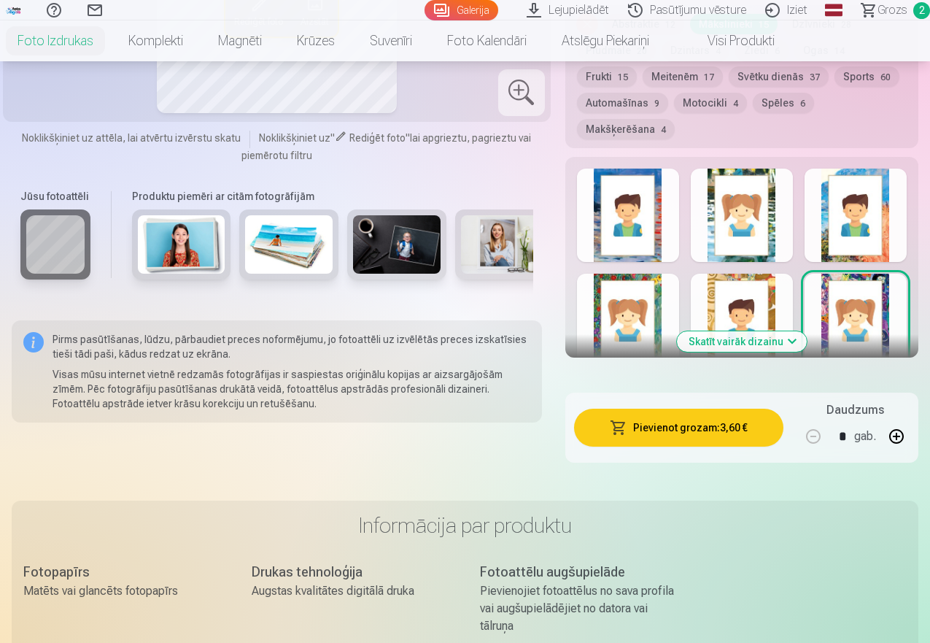
scroll to position [942, 0]
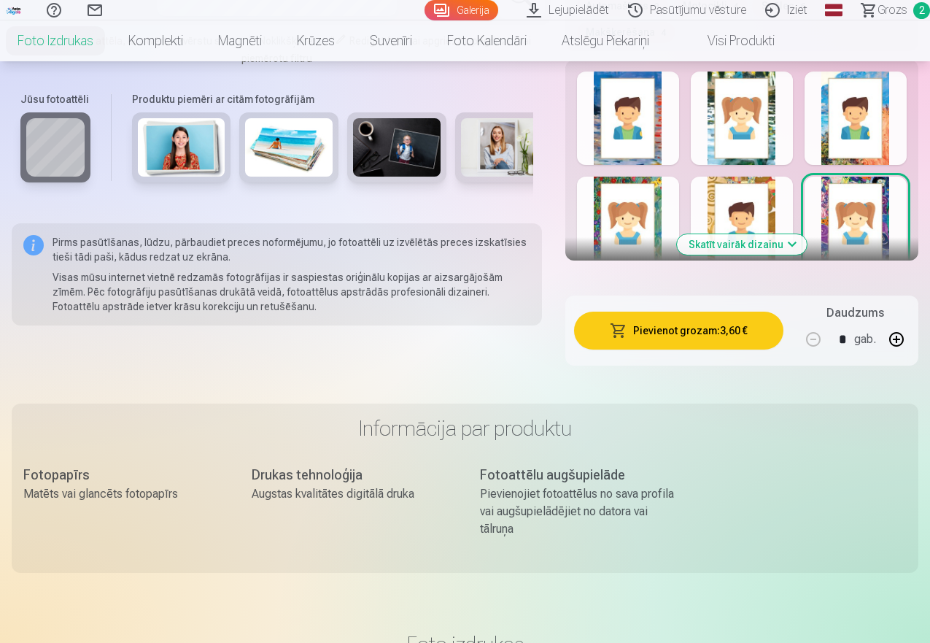
click at [781, 244] on button "Skatīt vairāk dizainu" at bounding box center [742, 244] width 130 height 20
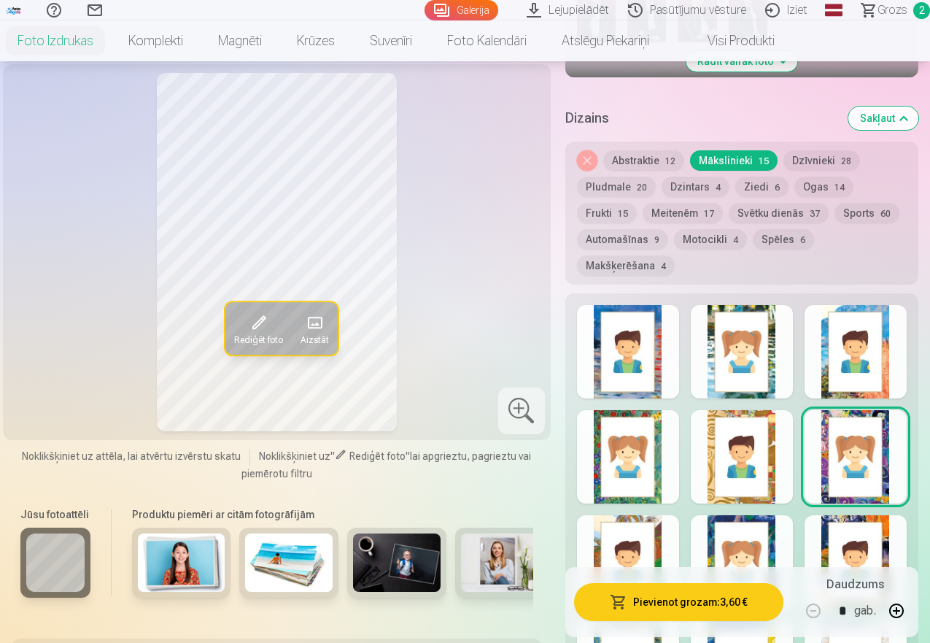
scroll to position [686, 0]
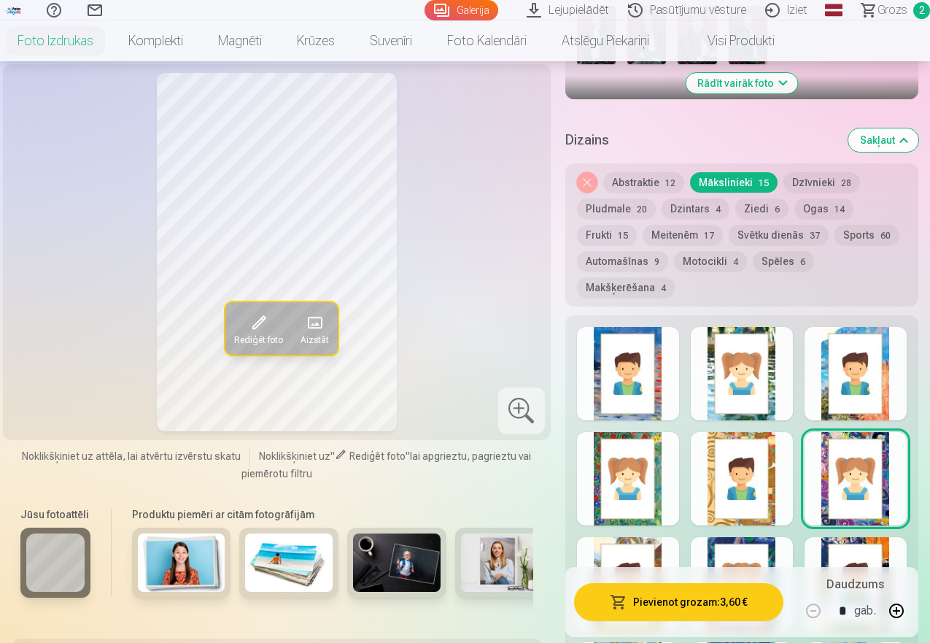
click at [832, 209] on button "Ogas 14" at bounding box center [823, 208] width 59 height 20
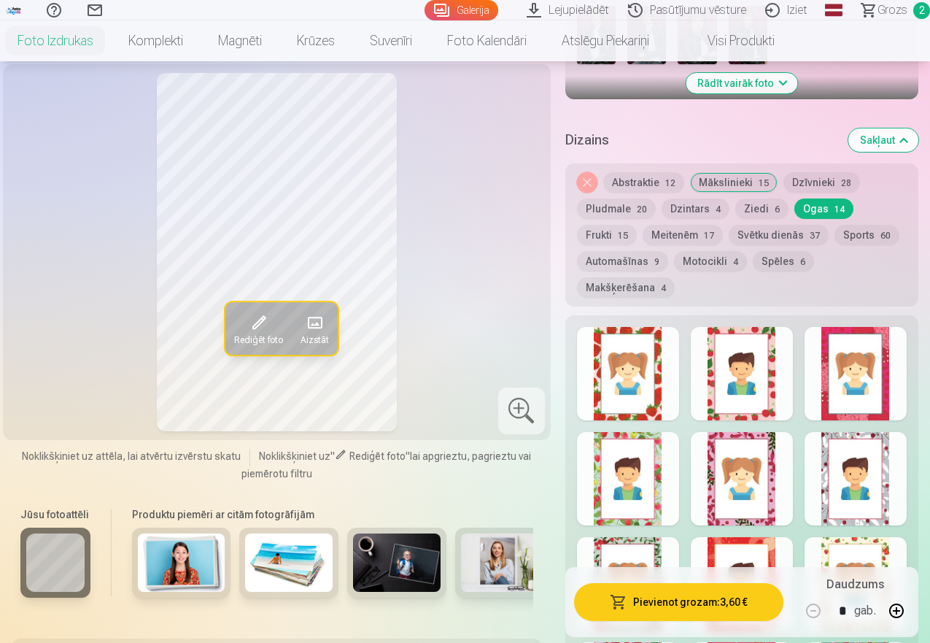
click at [870, 372] on div at bounding box center [856, 373] width 102 height 93
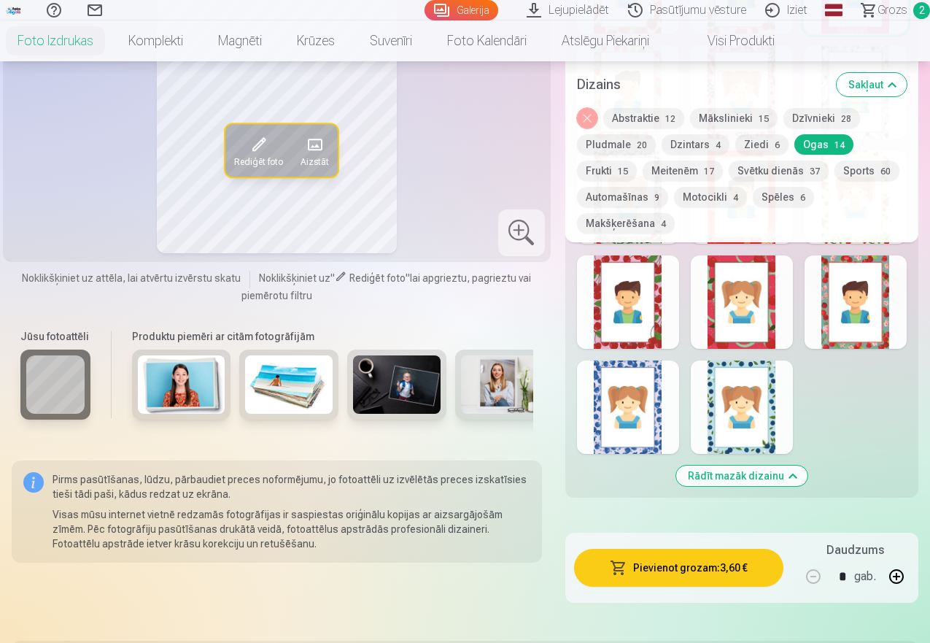
scroll to position [1086, 0]
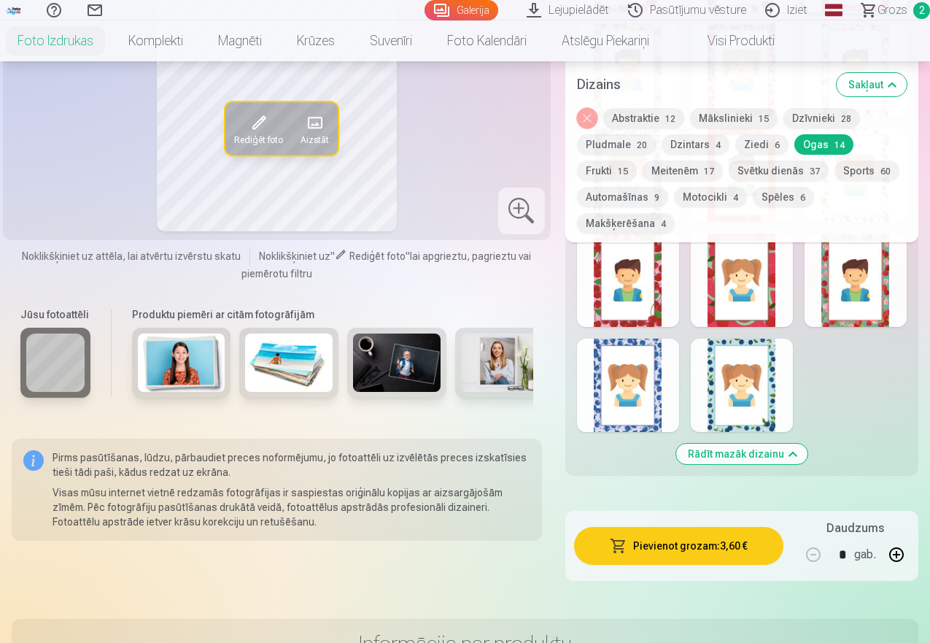
click at [762, 147] on button "Ziedi 6" at bounding box center [761, 144] width 53 height 20
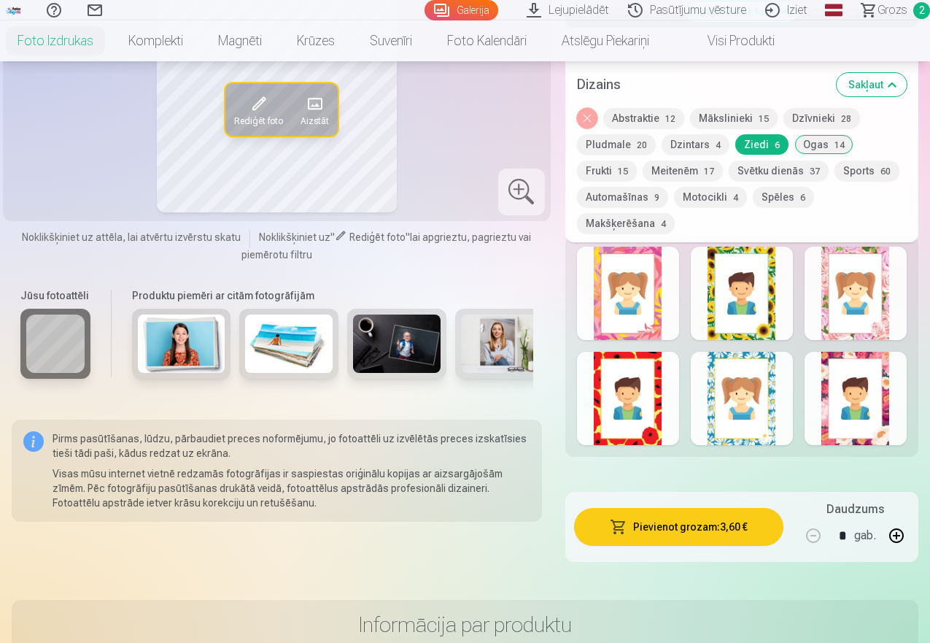
scroll to position [785, 0]
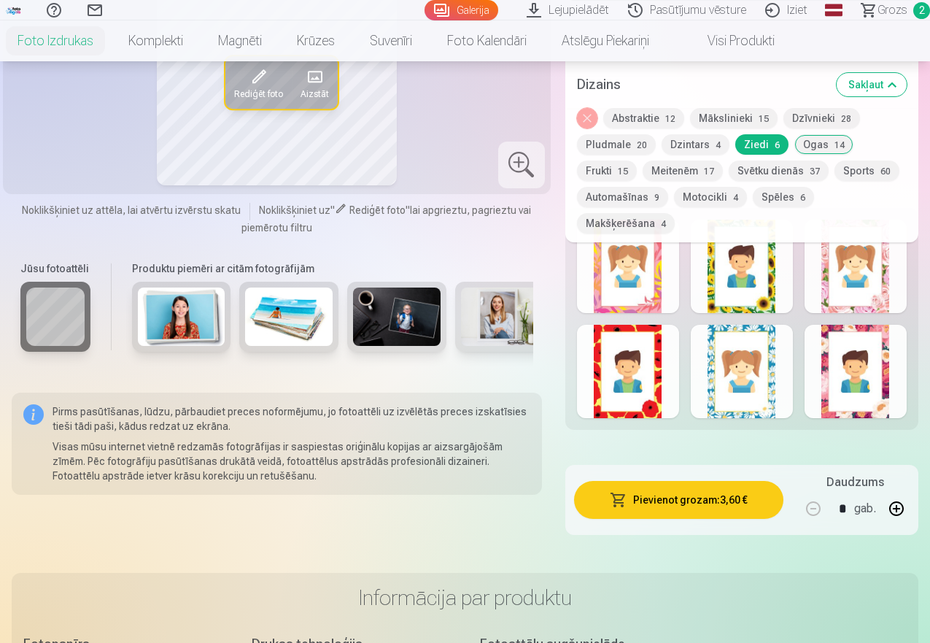
click at [630, 286] on div at bounding box center [628, 266] width 102 height 93
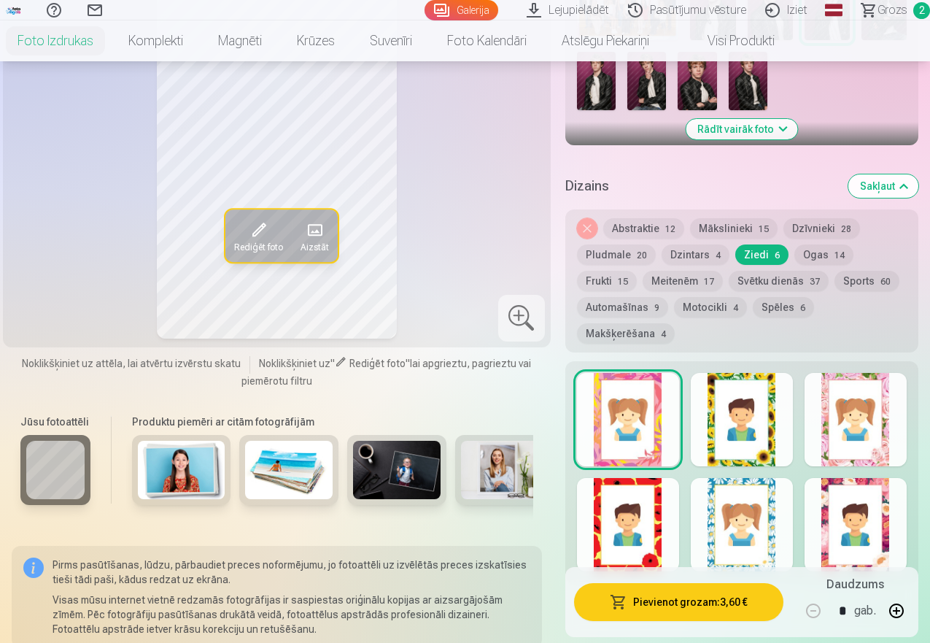
scroll to position [565, 0]
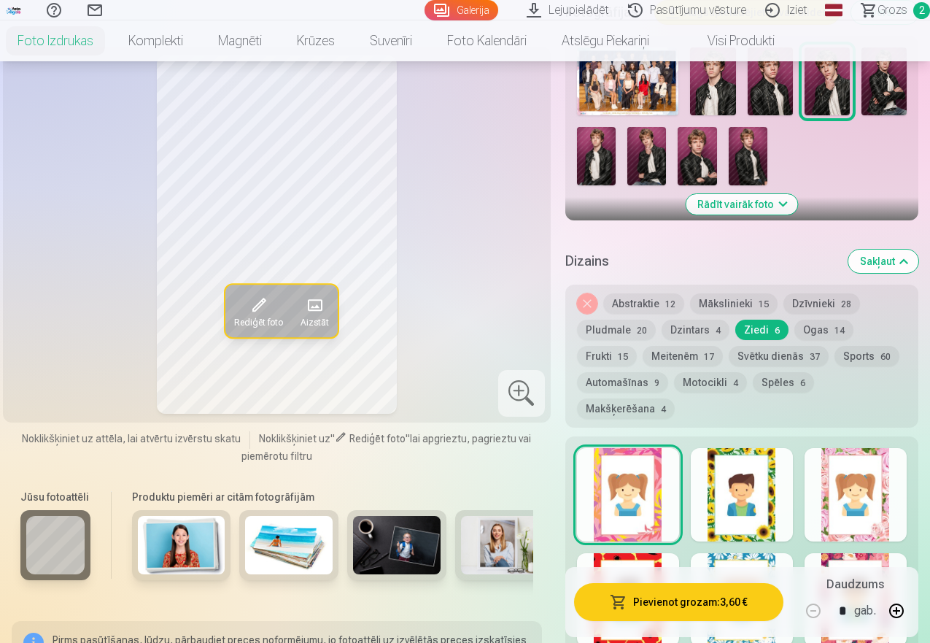
click at [885, 356] on button "Sports 60" at bounding box center [866, 356] width 65 height 20
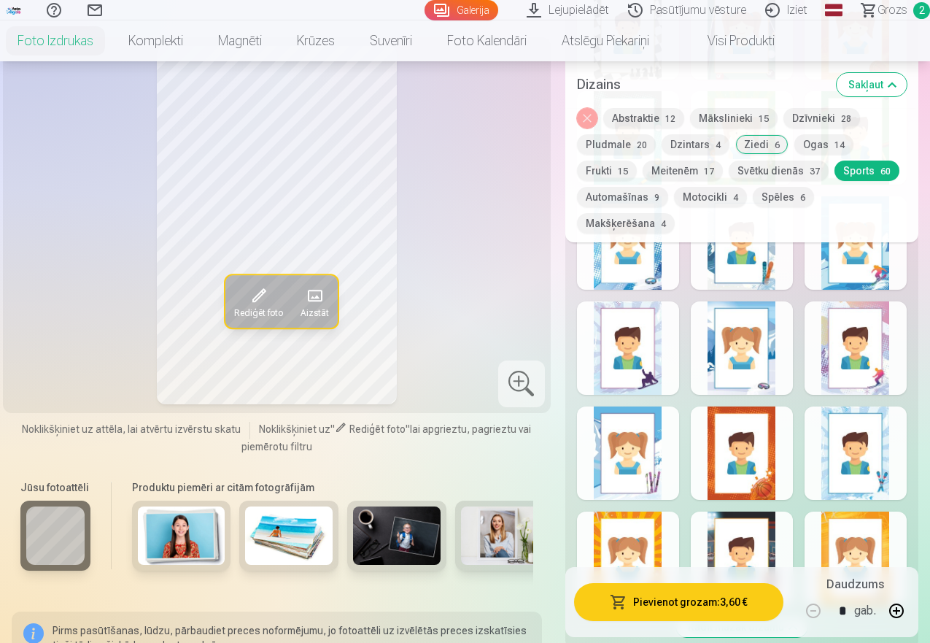
scroll to position [2471, 0]
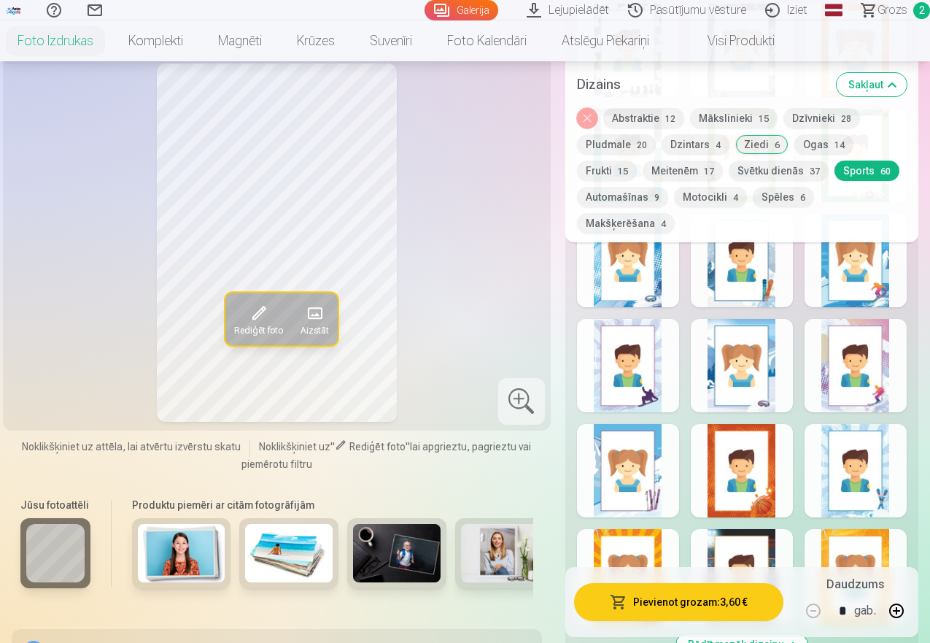
click at [717, 199] on button "Motocikli 4" at bounding box center [710, 197] width 73 height 20
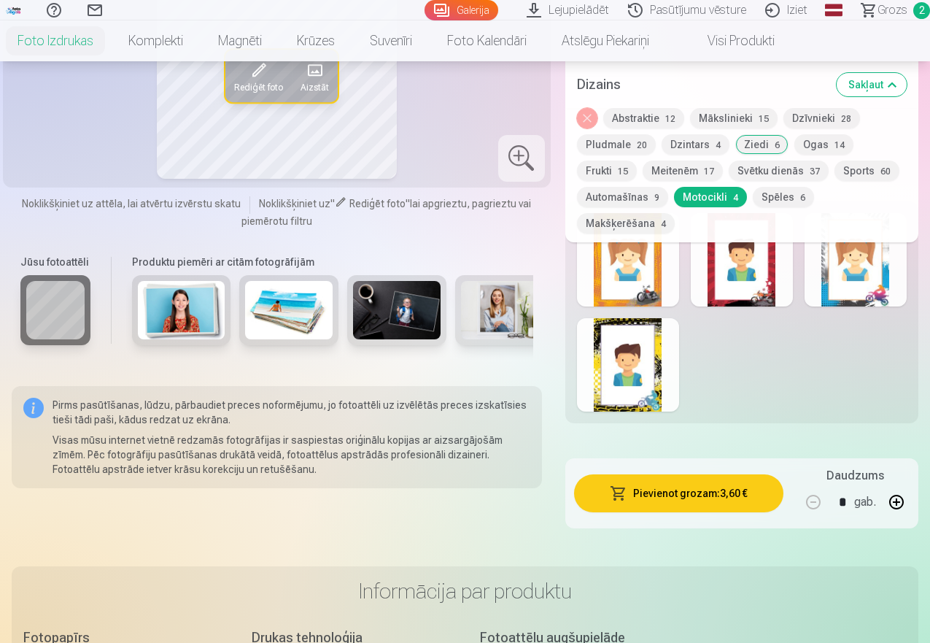
scroll to position [764, 0]
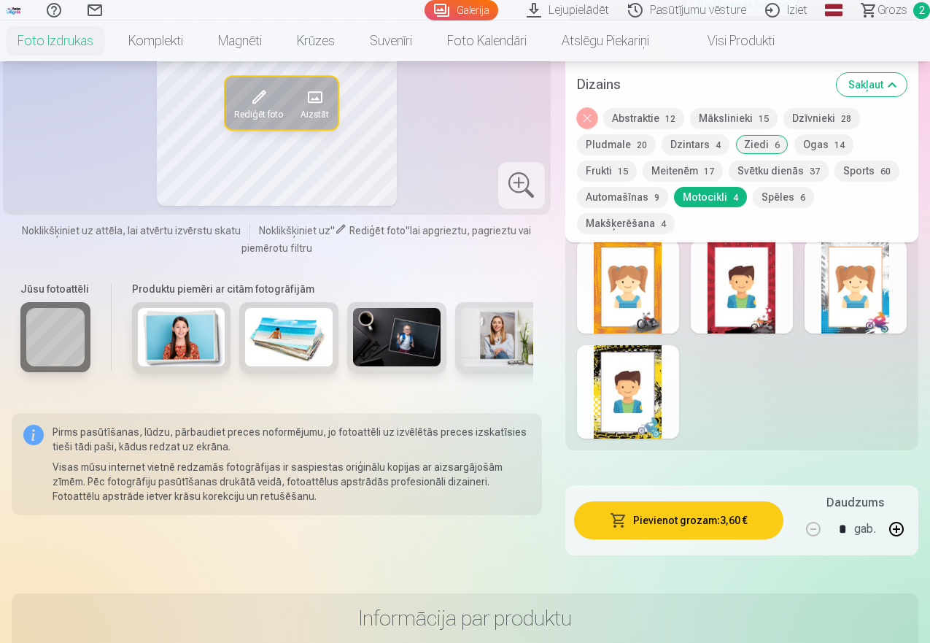
click at [753, 292] on div at bounding box center [742, 286] width 102 height 93
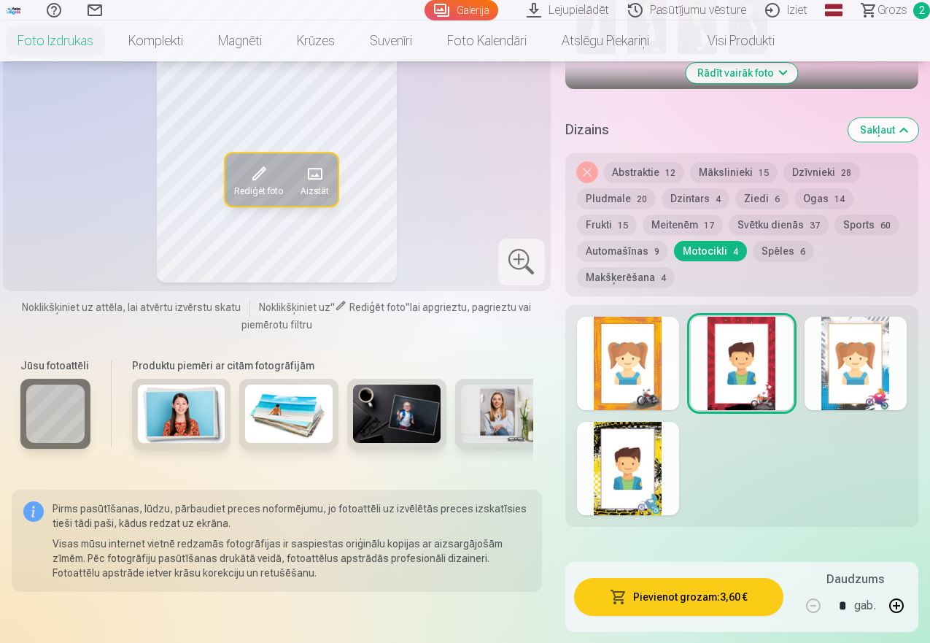
scroll to position [641, 0]
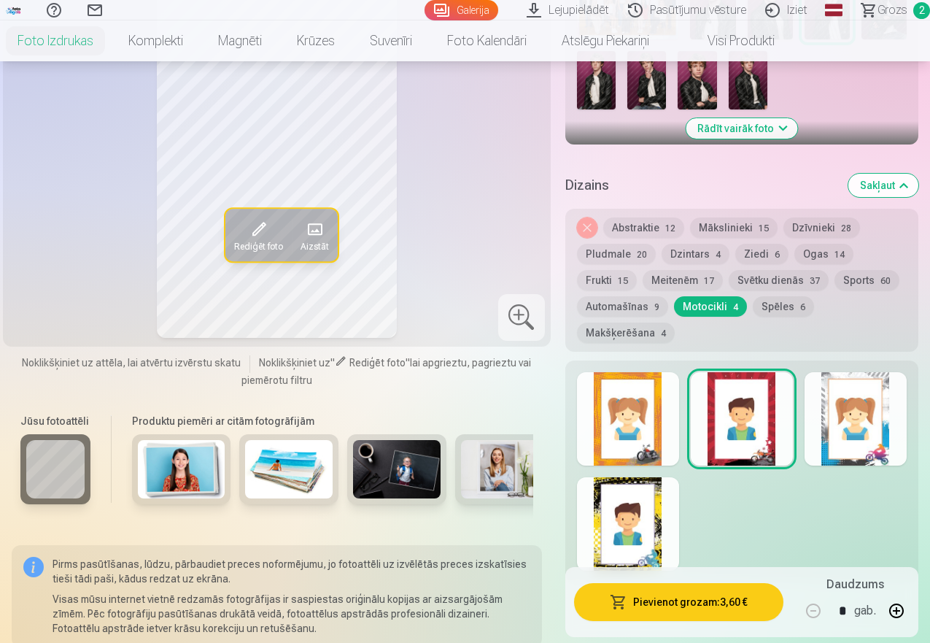
click at [621, 306] on button "Automašīnas 9" at bounding box center [622, 306] width 91 height 20
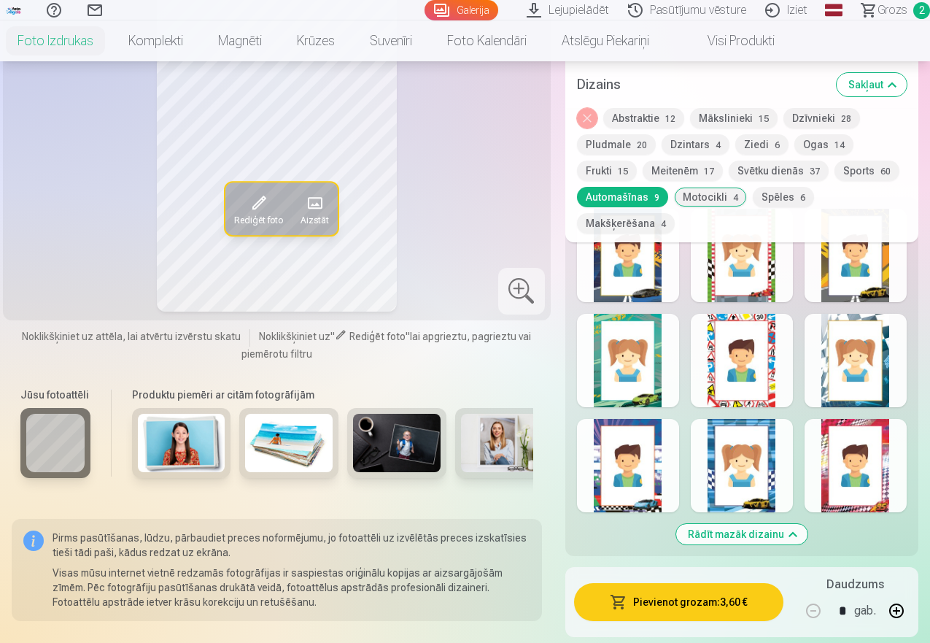
scroll to position [845, 0]
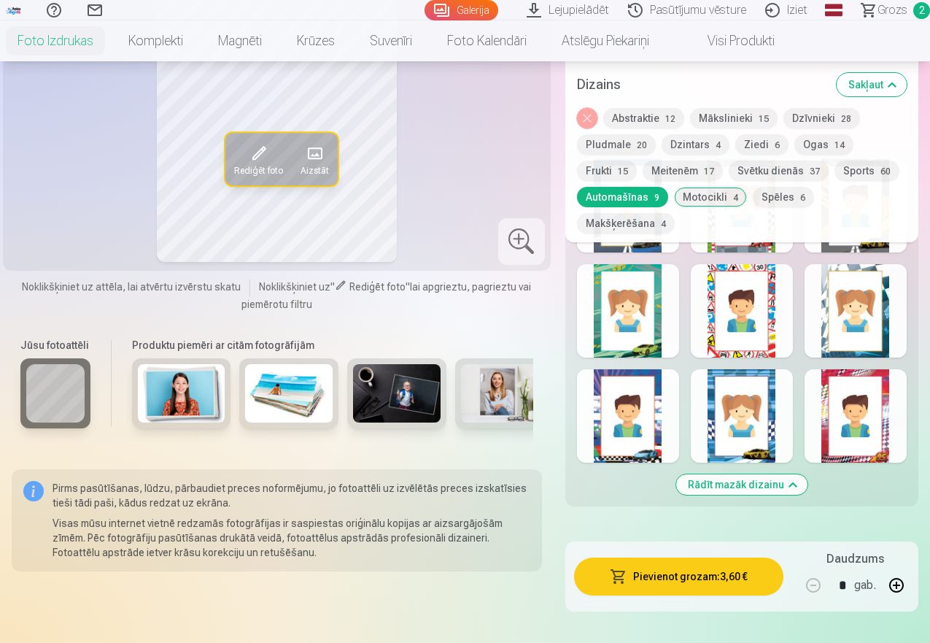
click at [880, 412] on div at bounding box center [856, 415] width 102 height 93
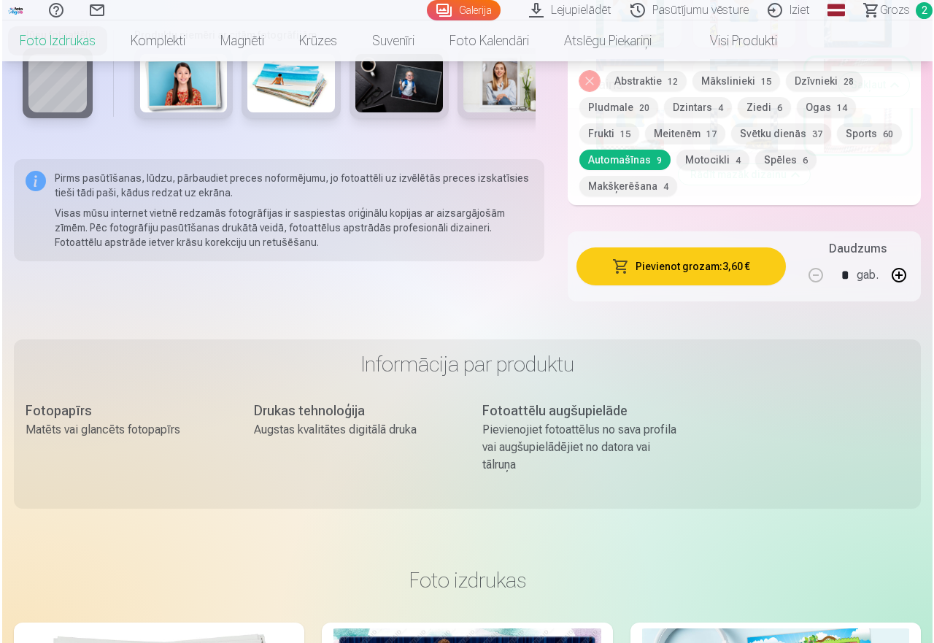
scroll to position [1276, 0]
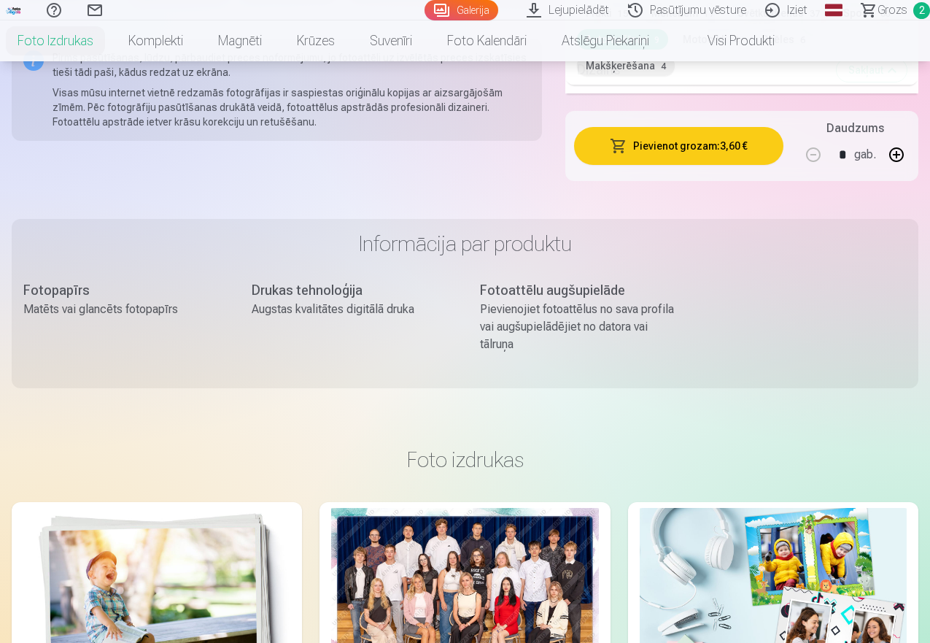
click at [715, 156] on button "Pievienot grozam : 3,60 €" at bounding box center [678, 146] width 209 height 38
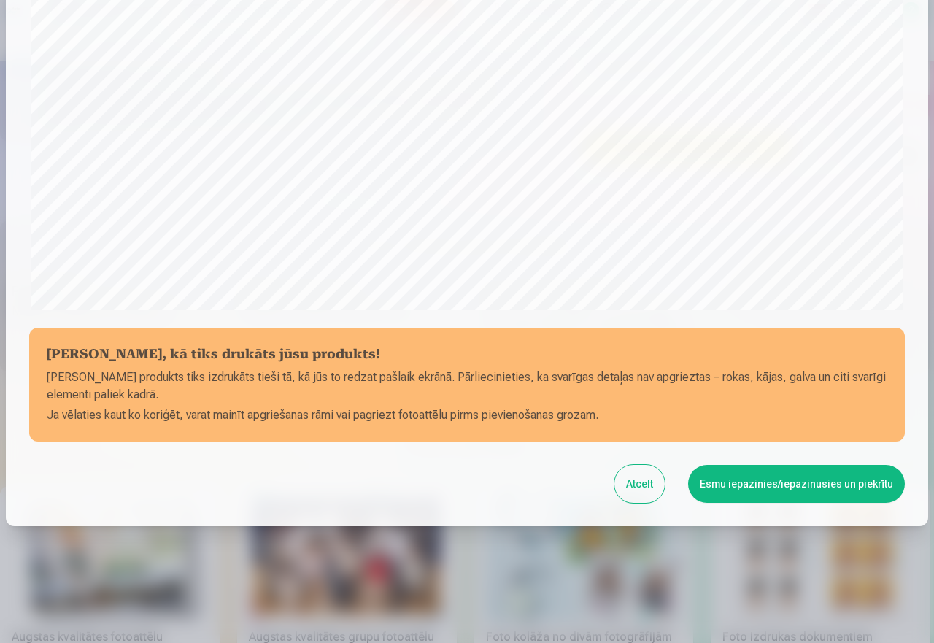
scroll to position [0, 0]
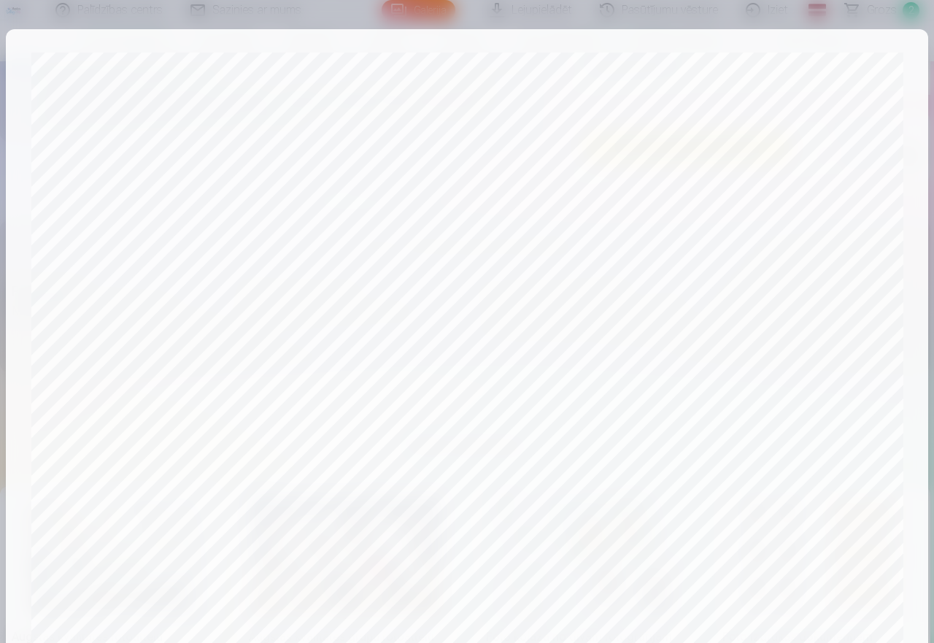
drag, startPoint x: 925, startPoint y: 192, endPoint x: 933, endPoint y: 389, distance: 197.8
click at [929, 389] on div "​ Pārbaudiet, kā tiks drukāts jūsu produkts! Jūsu produkts tiks izdrukāts tieši…" at bounding box center [467, 321] width 934 height 643
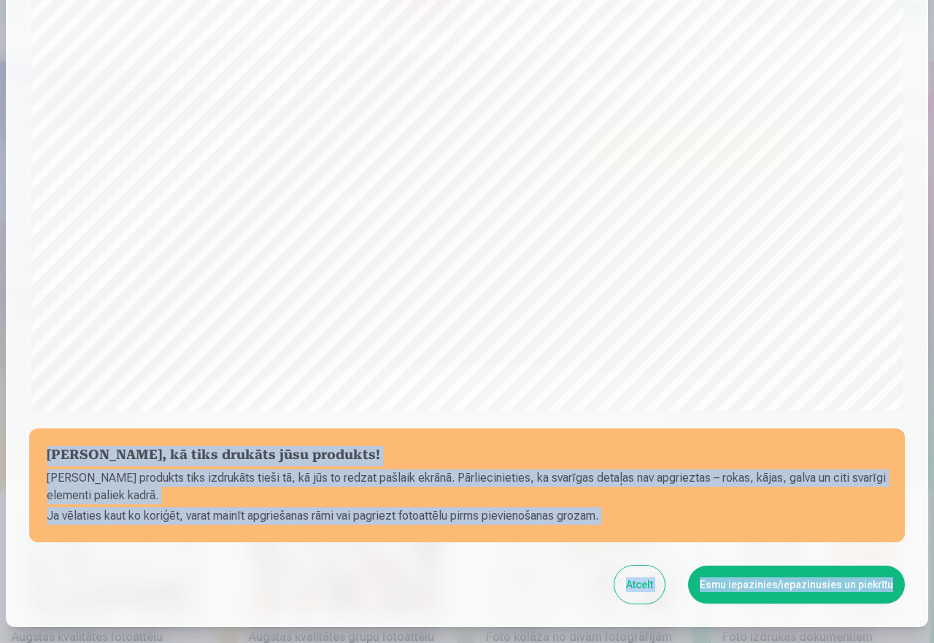
scroll to position [250, 0]
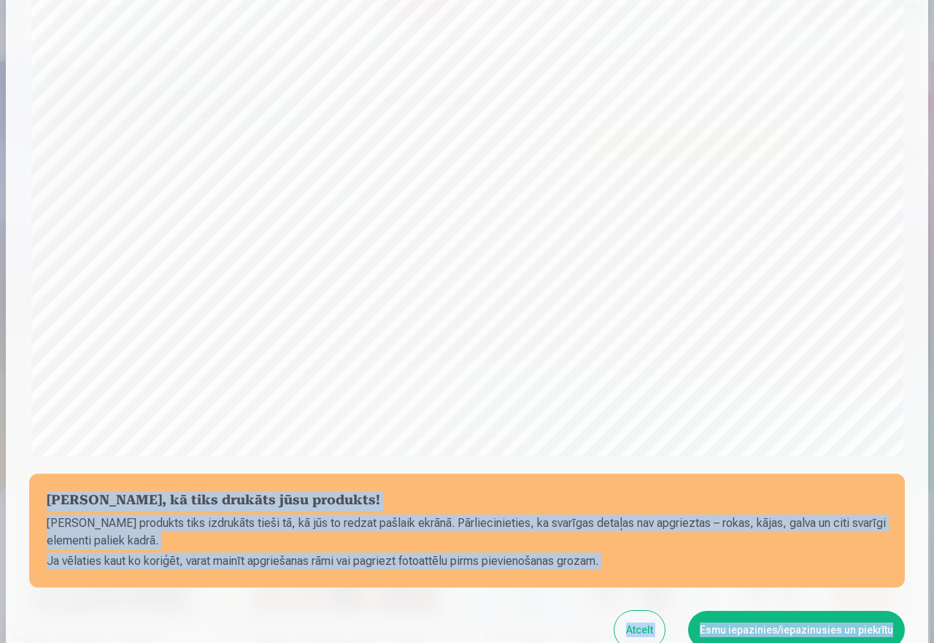
click at [692, 484] on section "Pārbaudiet, kā tiks drukāts jūsu produkts! Jūsu produkts tiks izdrukāts tieši t…" at bounding box center [466, 530] width 875 height 114
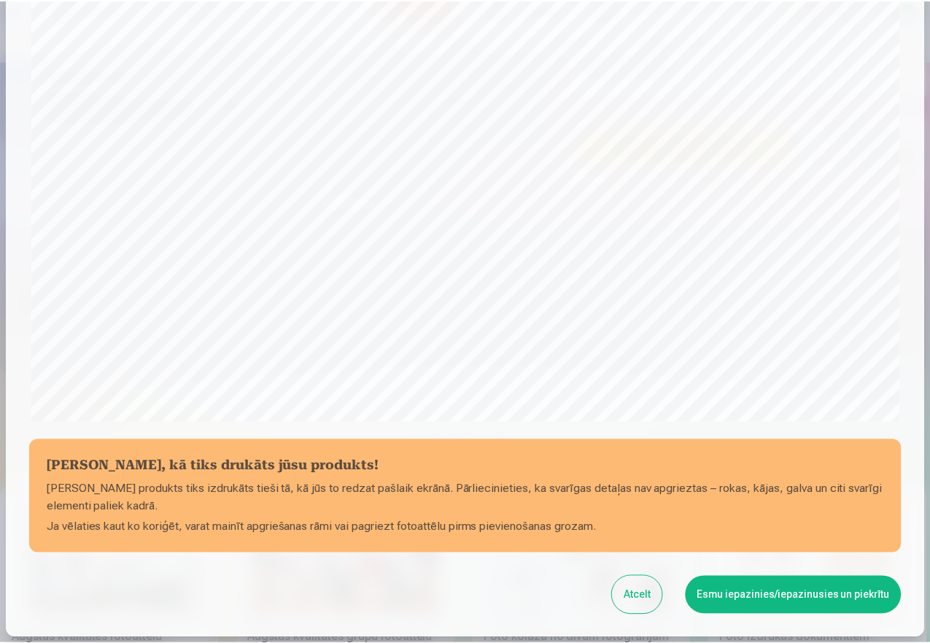
scroll to position [396, 0]
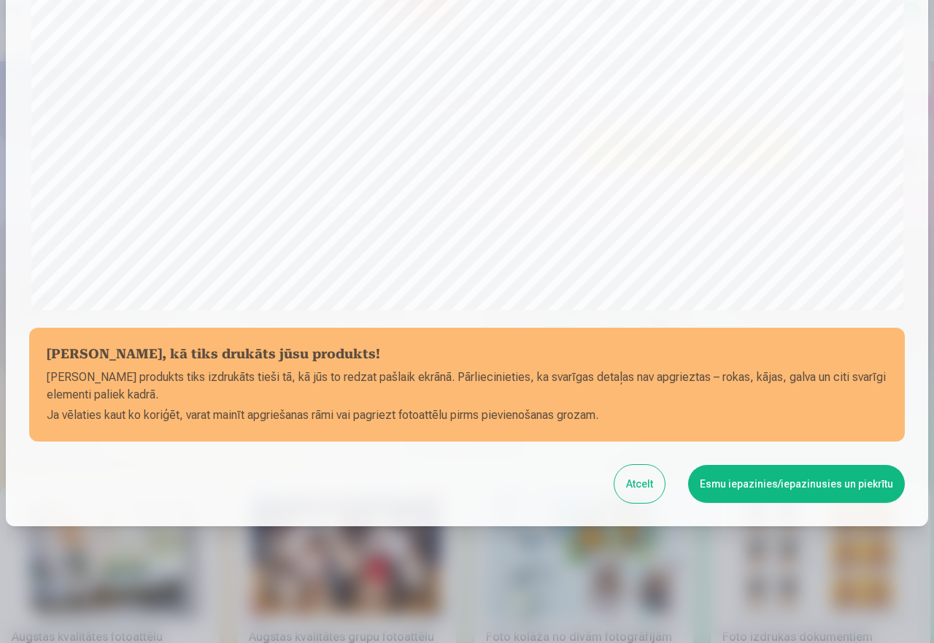
click at [764, 482] on button "Esmu iepazinies/iepazinusies un piekrītu" at bounding box center [796, 484] width 217 height 38
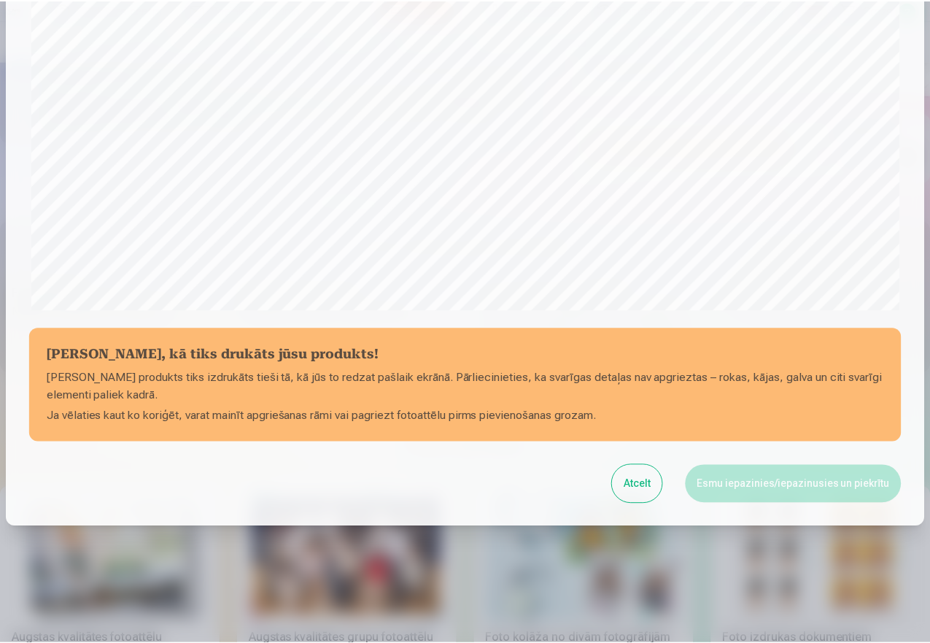
scroll to position [394, 0]
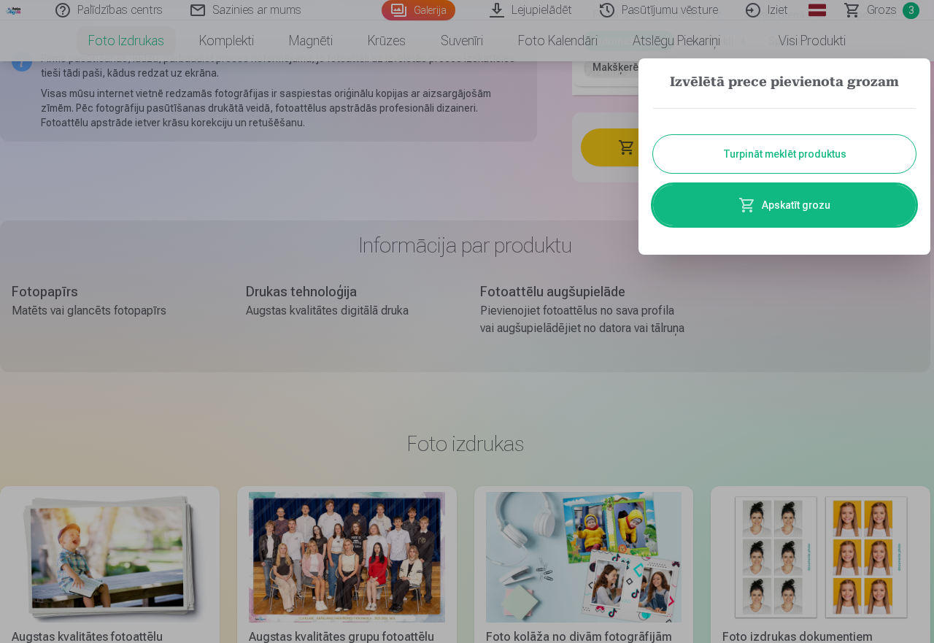
click at [876, 141] on button "Turpināt meklēt produktus" at bounding box center [784, 154] width 263 height 38
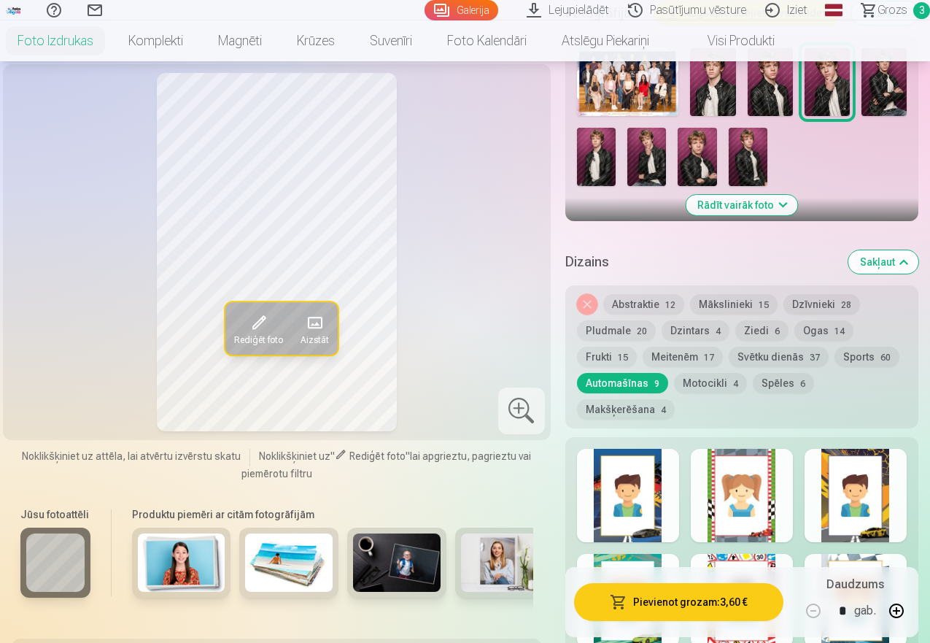
scroll to position [494, 0]
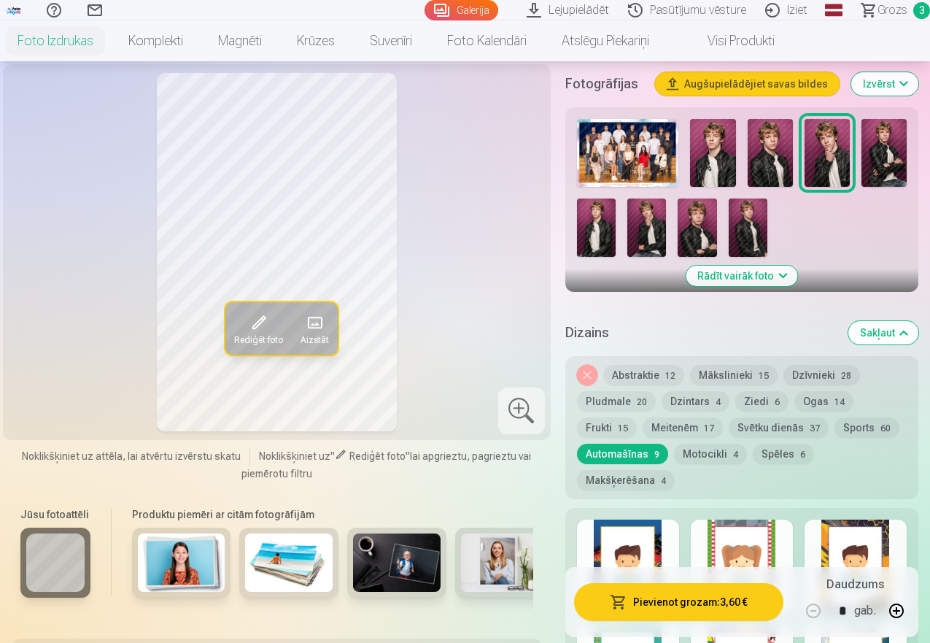
click at [778, 161] on img at bounding box center [770, 153] width 45 height 68
click at [706, 166] on img at bounding box center [712, 153] width 45 height 68
click at [834, 173] on img at bounding box center [827, 153] width 45 height 68
click at [900, 148] on img at bounding box center [883, 153] width 45 height 68
click at [624, 404] on button "Pludmale 20" at bounding box center [616, 401] width 79 height 20
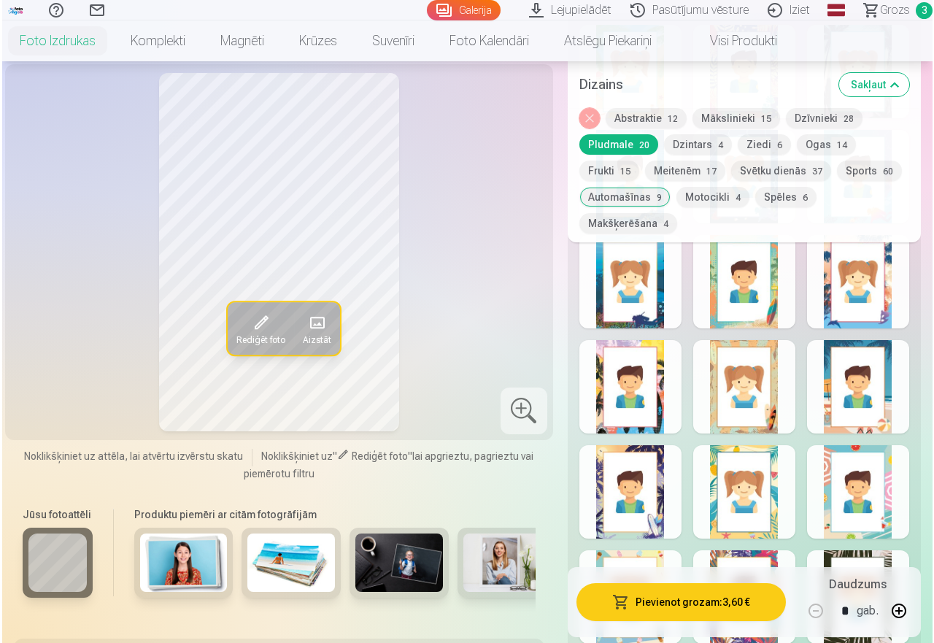
scroll to position [918, 0]
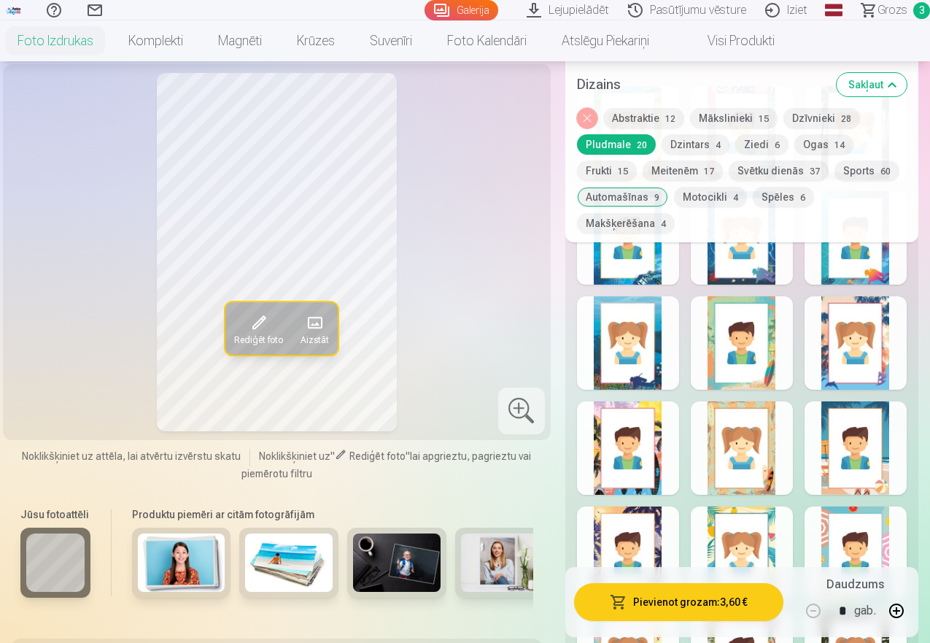
click at [247, 346] on span "Rediģēt foto" at bounding box center [258, 340] width 49 height 12
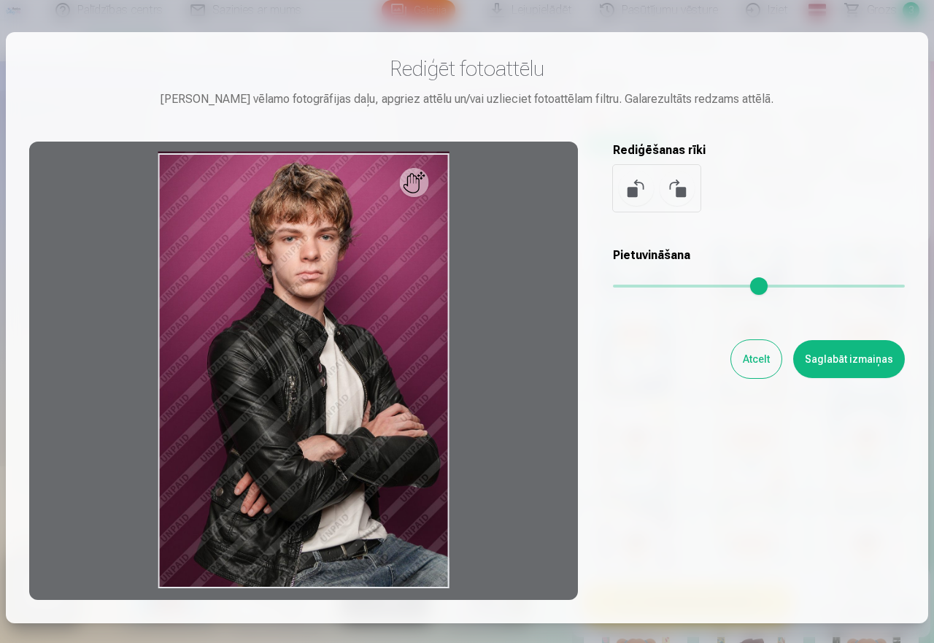
click at [288, 360] on div at bounding box center [303, 370] width 548 height 458
click at [425, 190] on div at bounding box center [303, 370] width 548 height 458
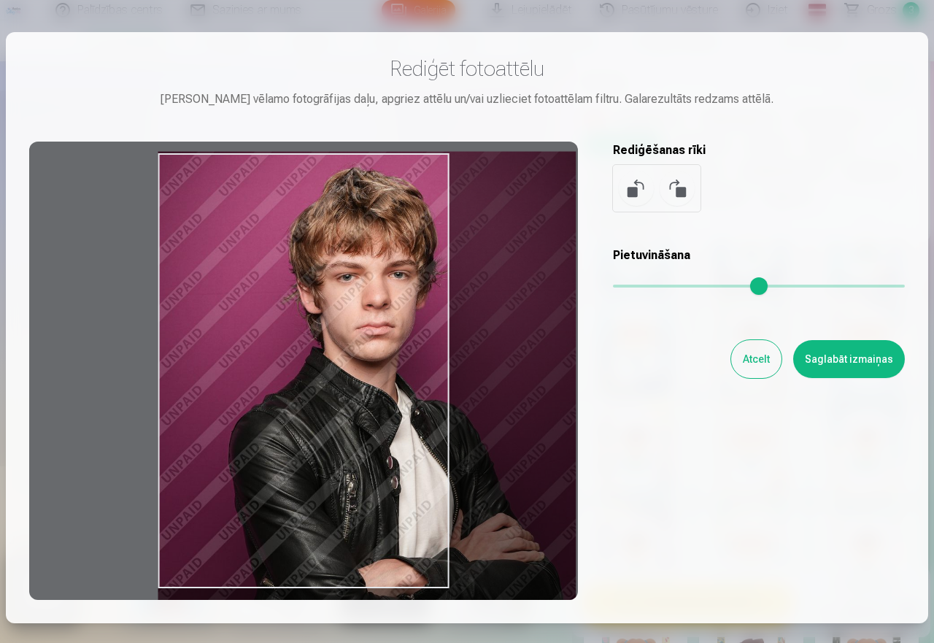
drag, startPoint x: 611, startPoint y: 282, endPoint x: 701, endPoint y: 281, distance: 89.7
click at [701, 284] on input "range" at bounding box center [759, 285] width 292 height 3
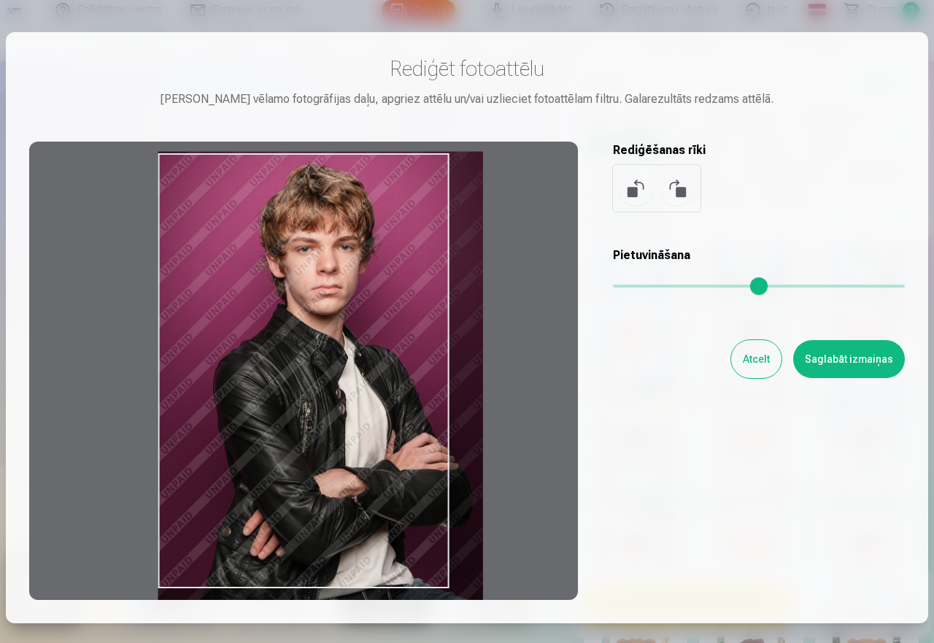
drag, startPoint x: 696, startPoint y: 283, endPoint x: 639, endPoint y: 284, distance: 56.9
click at [639, 284] on input "range" at bounding box center [759, 285] width 292 height 3
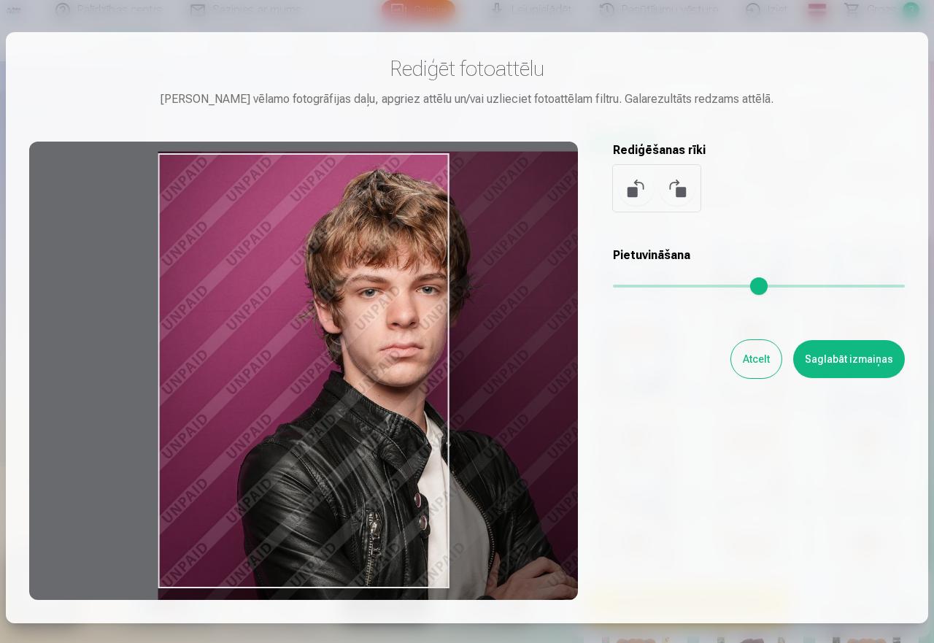
click at [733, 284] on input "range" at bounding box center [759, 285] width 292 height 3
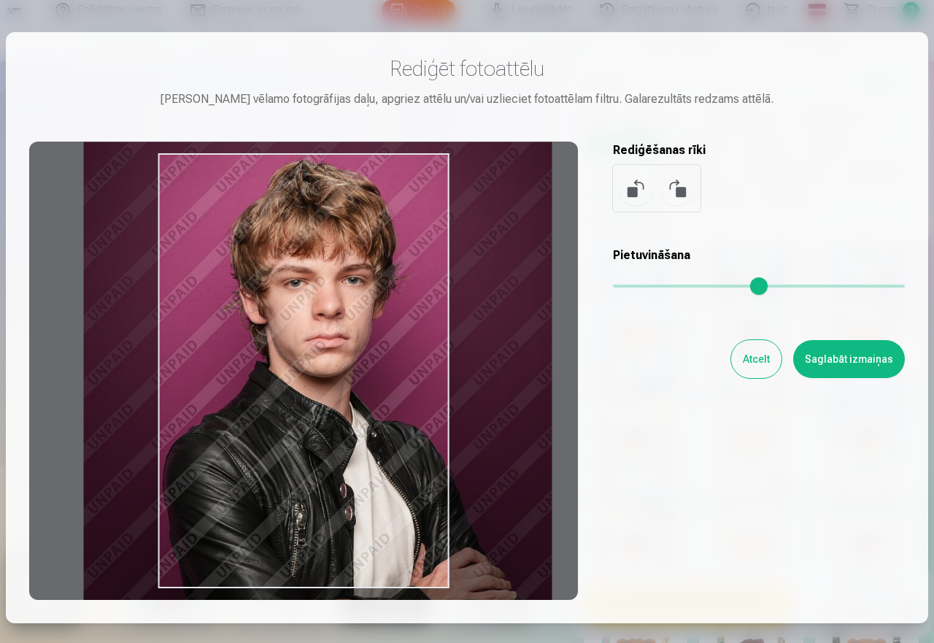
drag, startPoint x: 270, startPoint y: 233, endPoint x: 194, endPoint y: 224, distance: 76.4
click at [194, 224] on div at bounding box center [303, 370] width 548 height 458
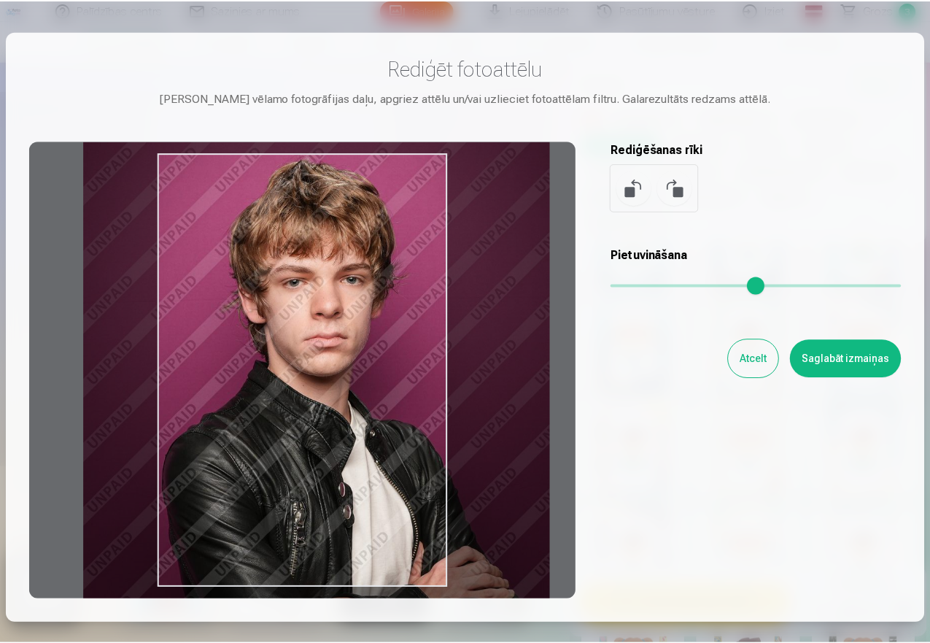
scroll to position [0, 0]
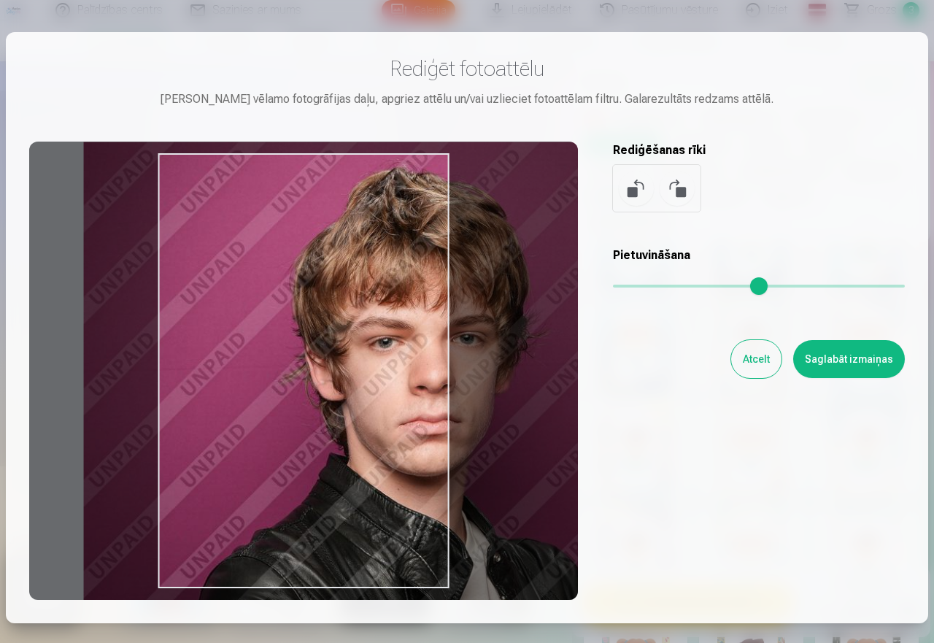
drag, startPoint x: 740, startPoint y: 289, endPoint x: 880, endPoint y: 287, distance: 140.0
click at [880, 287] on input "range" at bounding box center [759, 285] width 292 height 3
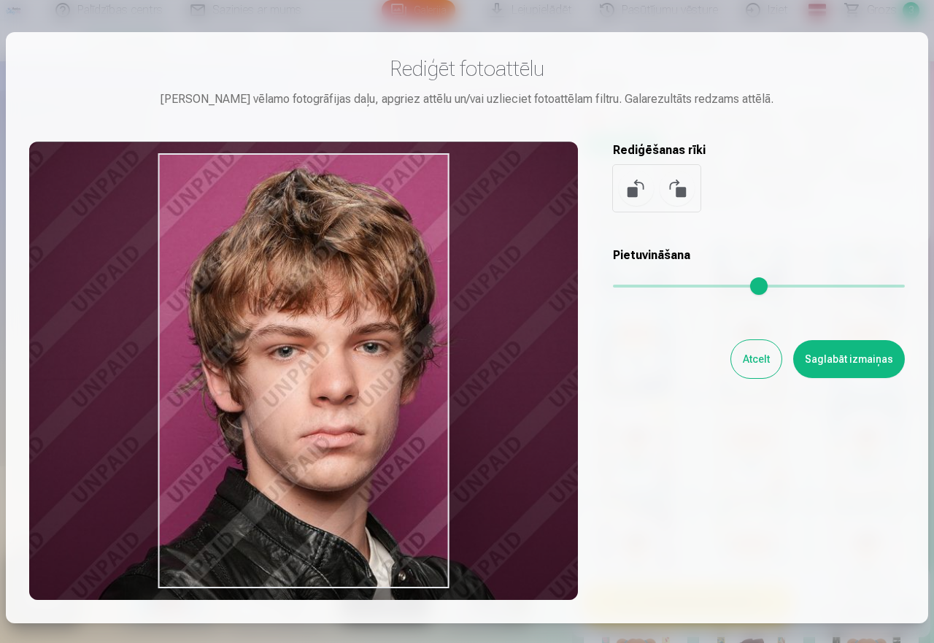
drag, startPoint x: 411, startPoint y: 284, endPoint x: 319, endPoint y: 286, distance: 91.9
click at [319, 286] on div at bounding box center [303, 370] width 548 height 458
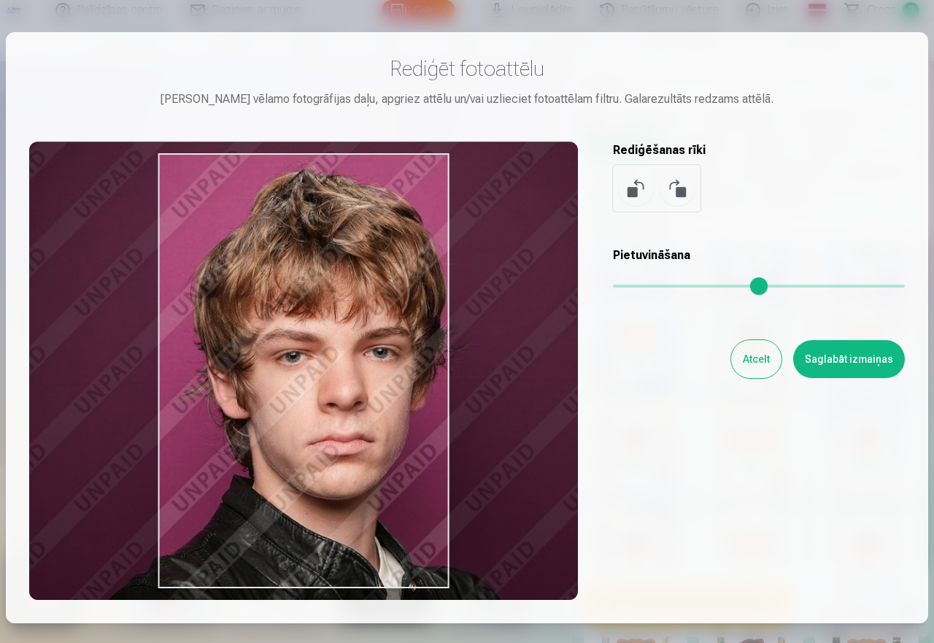
drag, startPoint x: 880, startPoint y: 286, endPoint x: 904, endPoint y: 287, distance: 24.1
type input "*"
click at [904, 286] on input "range" at bounding box center [759, 285] width 292 height 3
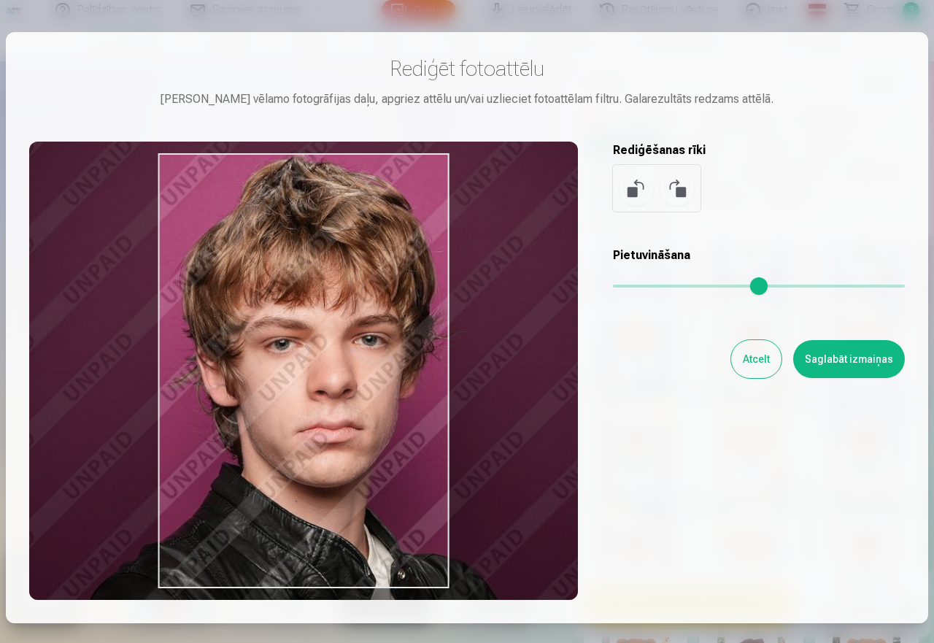
drag, startPoint x: 344, startPoint y: 341, endPoint x: 333, endPoint y: 334, distance: 13.8
click at [333, 334] on div at bounding box center [303, 370] width 548 height 458
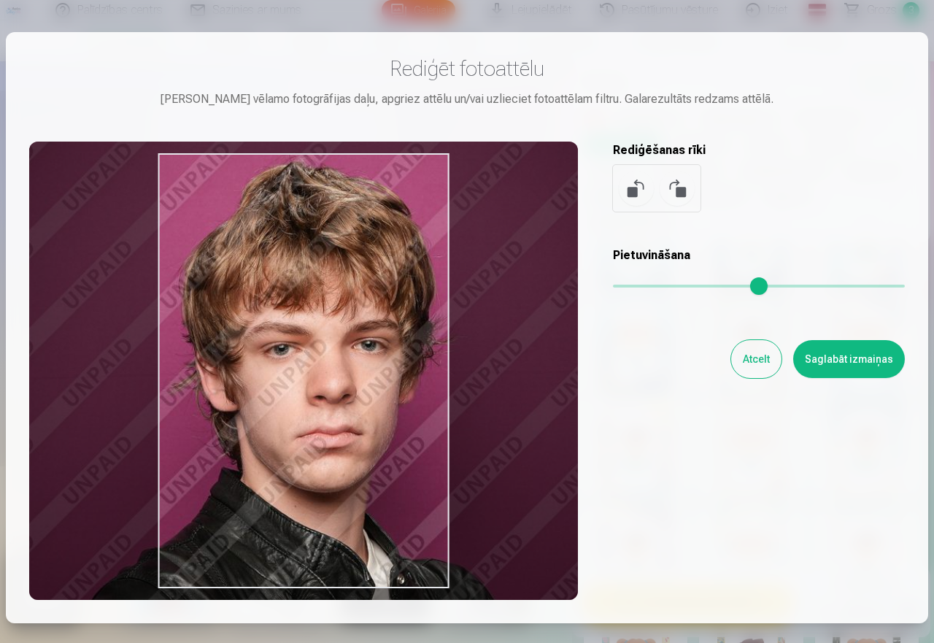
click at [761, 359] on button "Atcelt" at bounding box center [756, 359] width 50 height 38
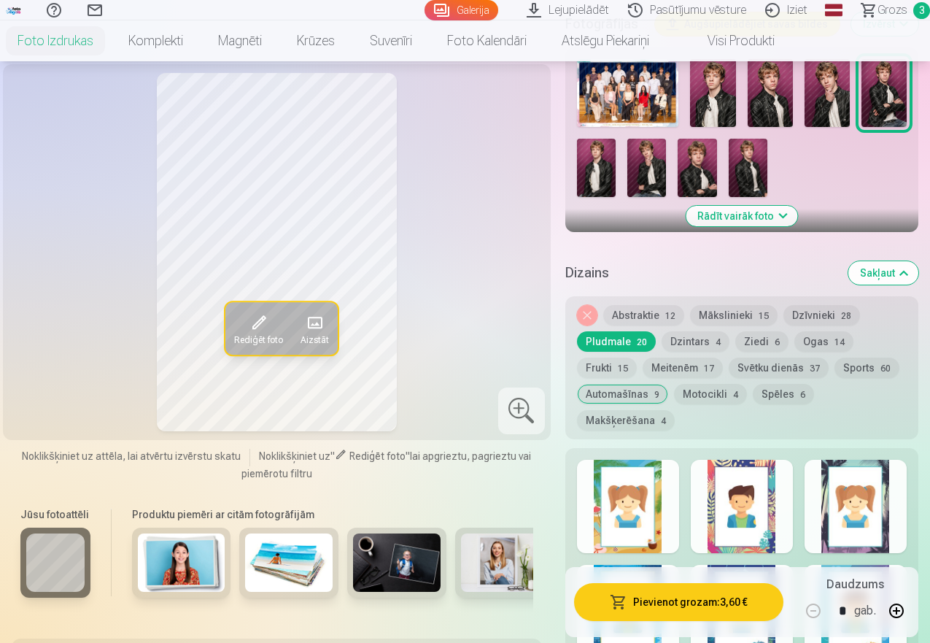
scroll to position [408, 0]
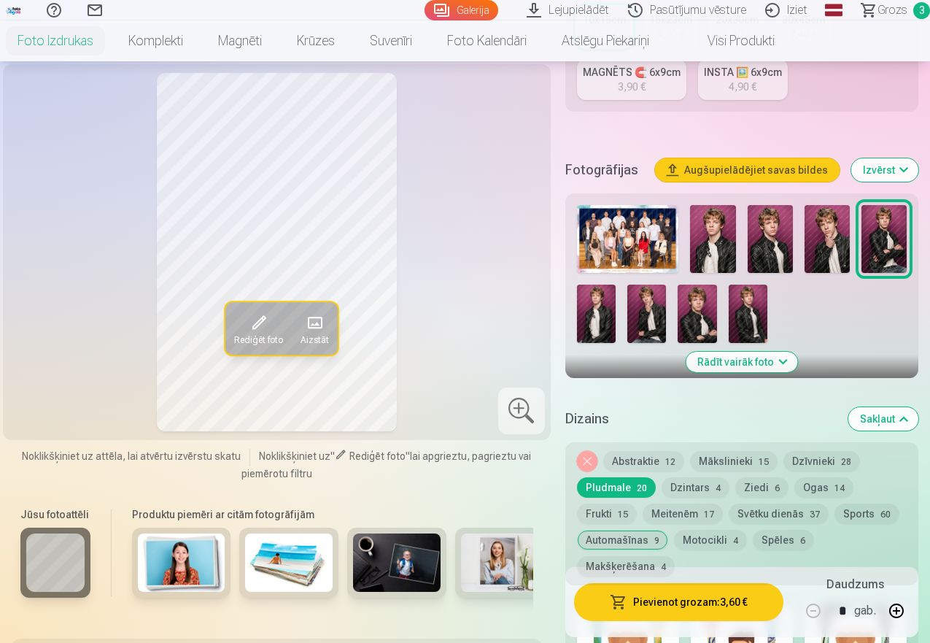
click at [756, 317] on img at bounding box center [748, 313] width 39 height 58
click at [651, 314] on img at bounding box center [646, 313] width 39 height 58
click at [702, 322] on img at bounding box center [697, 313] width 39 height 58
click at [585, 290] on img at bounding box center [596, 313] width 39 height 58
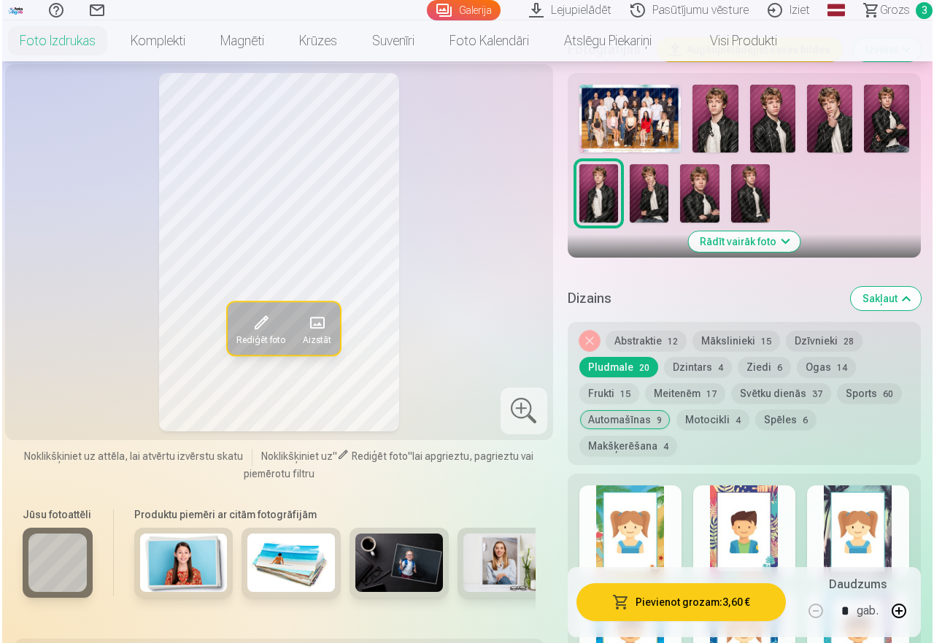
scroll to position [588, 0]
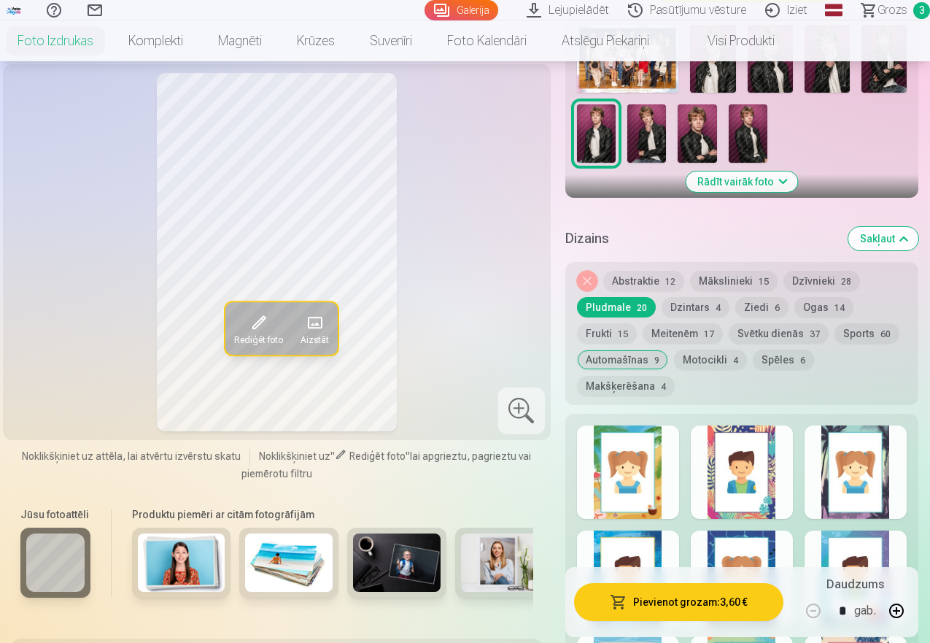
click at [685, 604] on button "Pievienot grozam : 3,60 €" at bounding box center [678, 602] width 209 height 38
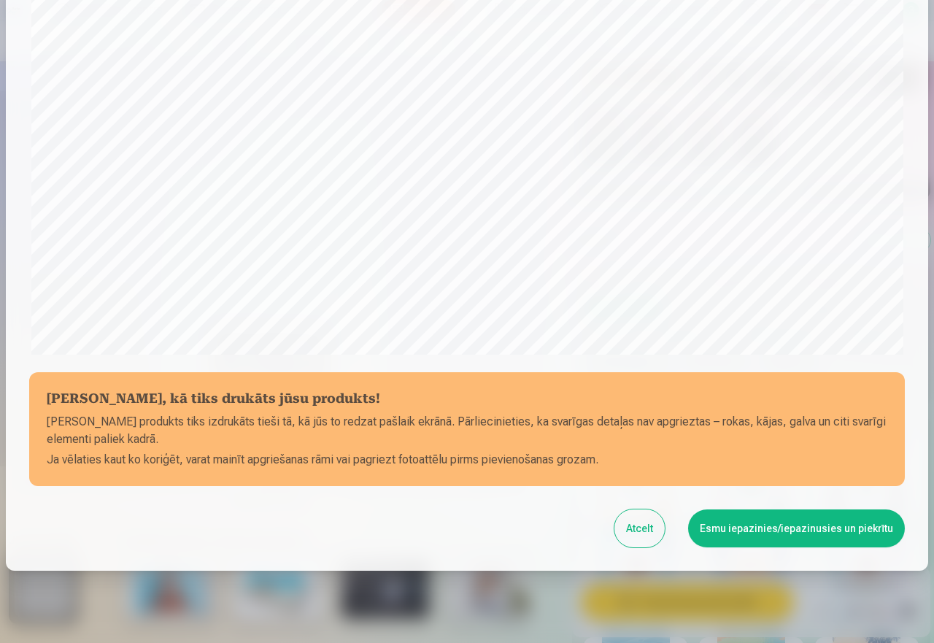
scroll to position [396, 0]
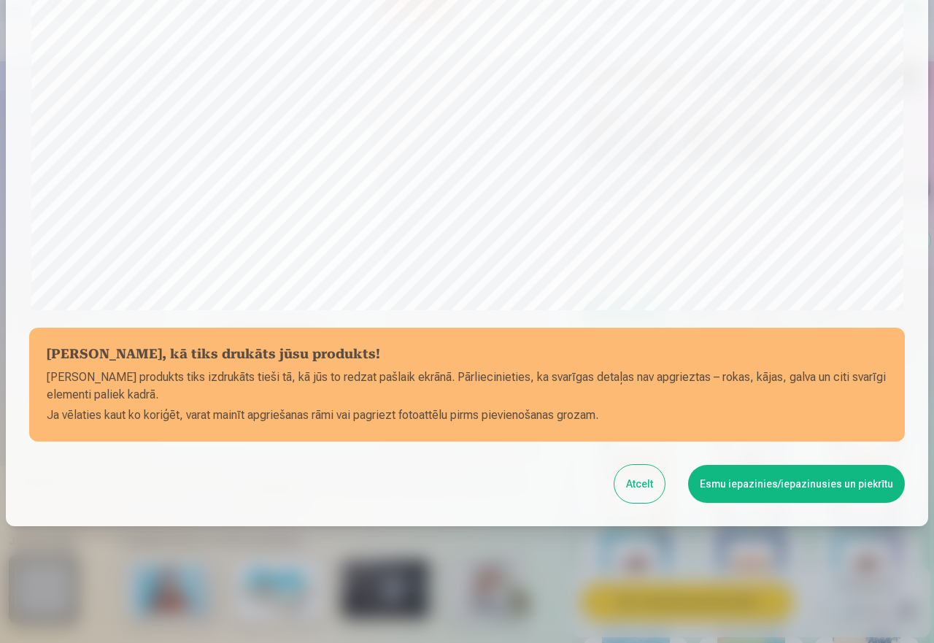
click at [810, 480] on button "Esmu iepazinies/iepazinusies un piekrītu" at bounding box center [796, 484] width 217 height 38
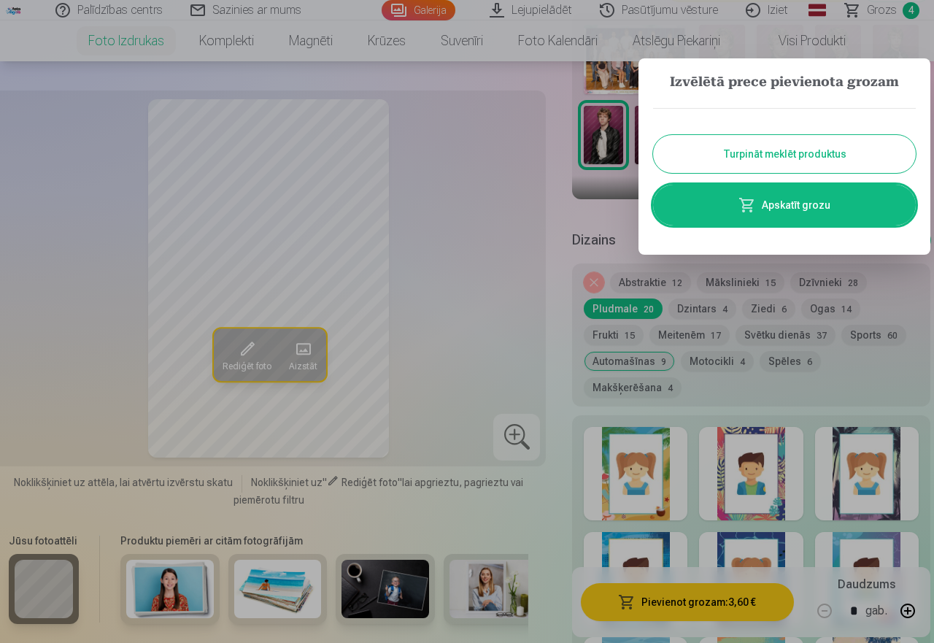
click at [805, 152] on button "Turpināt meklēt produktus" at bounding box center [784, 154] width 263 height 38
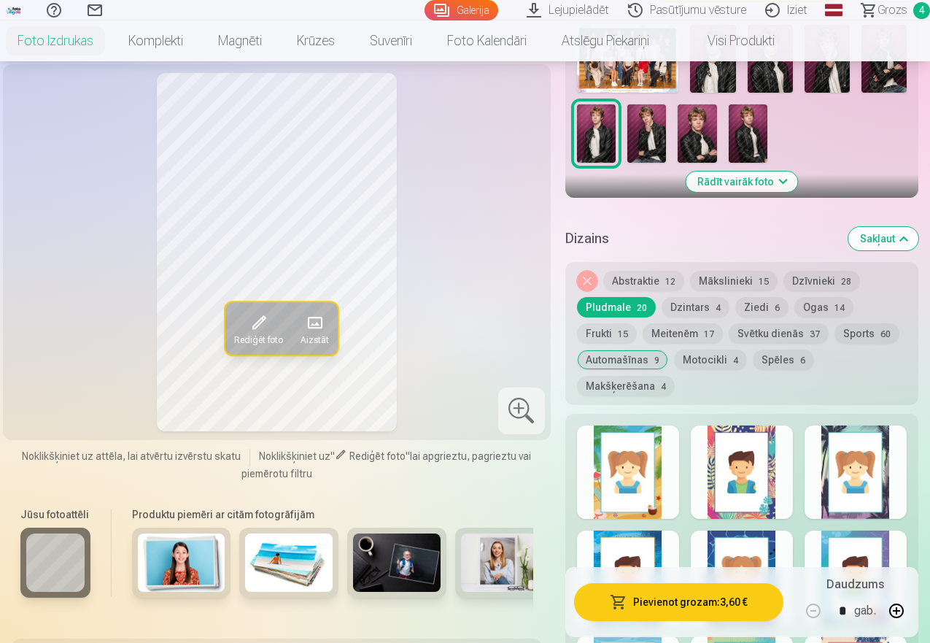
click at [759, 279] on button "Mākslinieki 15" at bounding box center [734, 281] width 88 height 20
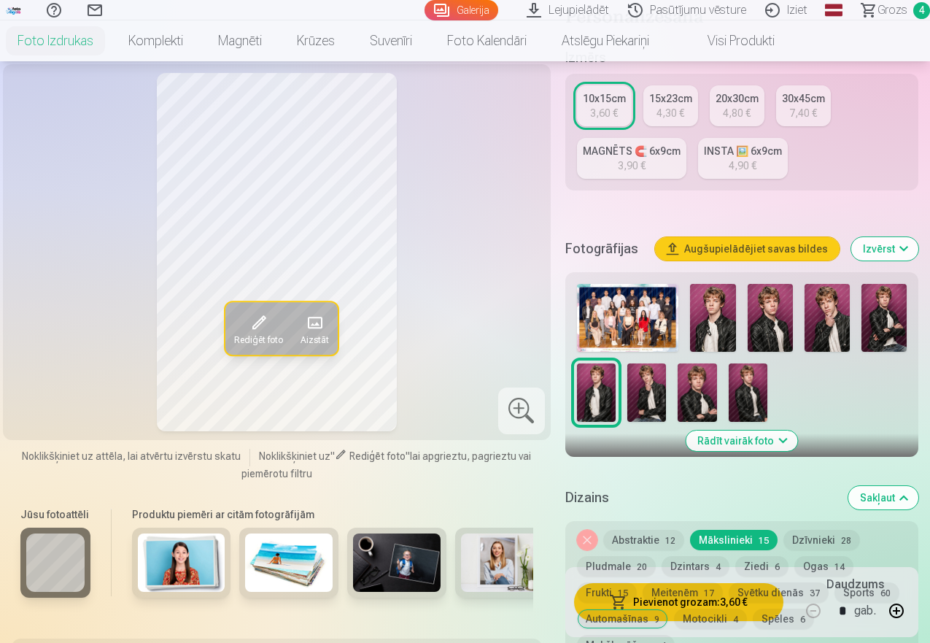
scroll to position [321, 0]
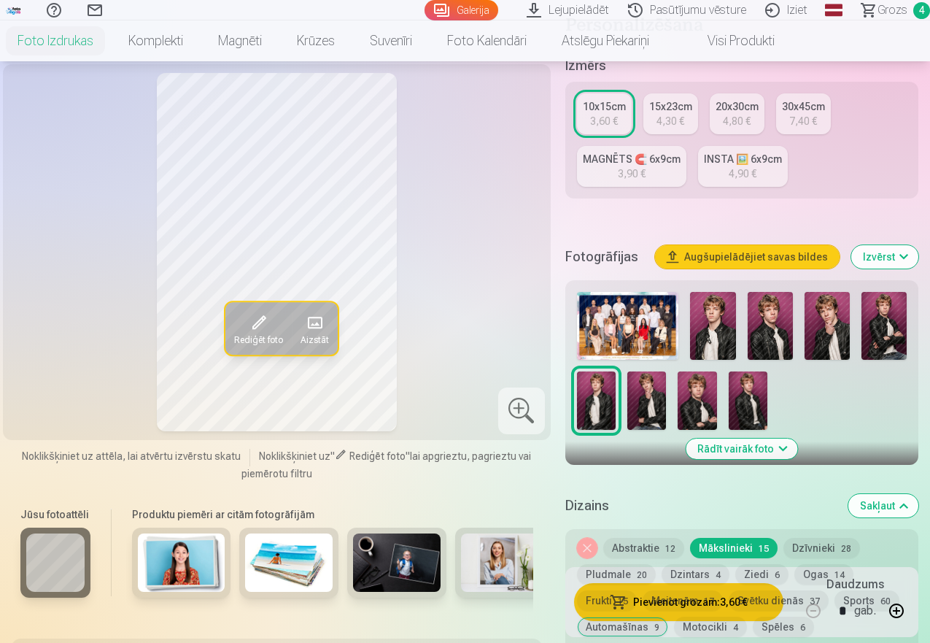
click at [651, 401] on img at bounding box center [646, 400] width 39 height 58
click at [254, 334] on span at bounding box center [258, 322] width 23 height 23
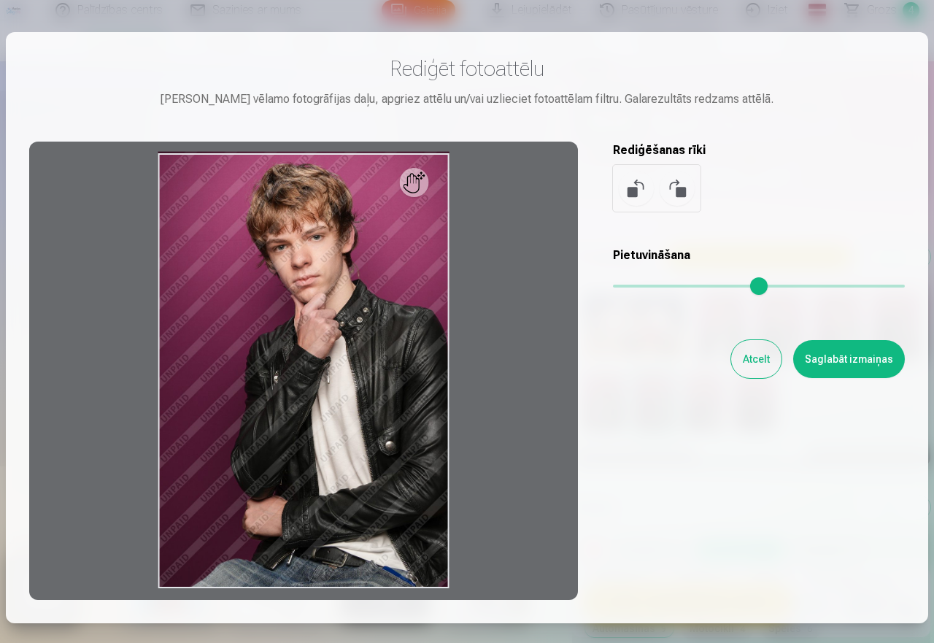
click at [754, 357] on button "Atcelt" at bounding box center [756, 359] width 50 height 38
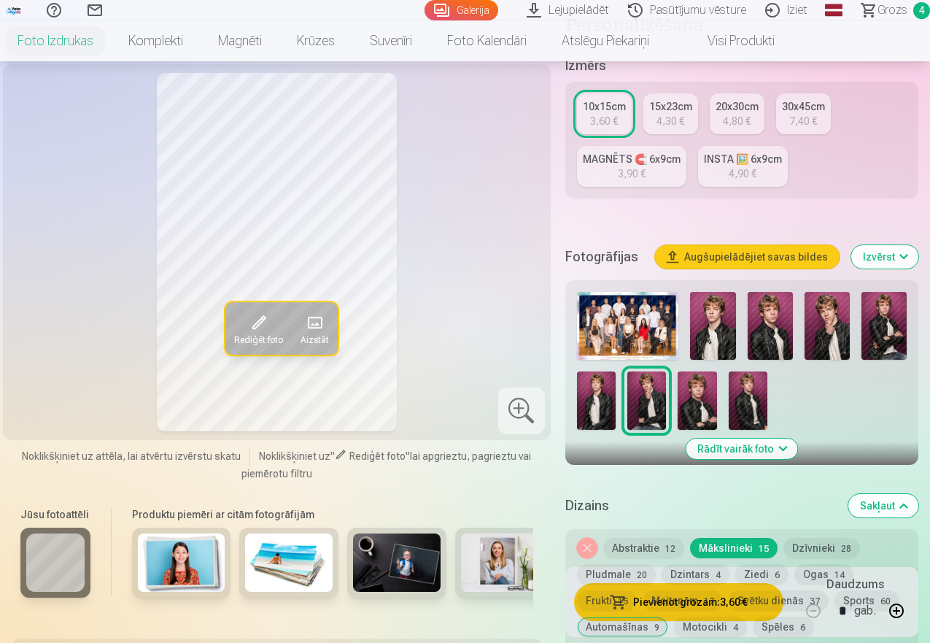
click at [746, 401] on img at bounding box center [748, 400] width 39 height 58
click at [609, 392] on img at bounding box center [596, 400] width 39 height 58
click at [649, 403] on img at bounding box center [646, 400] width 39 height 58
click at [775, 319] on img at bounding box center [770, 326] width 45 height 68
click at [830, 322] on img at bounding box center [827, 326] width 45 height 68
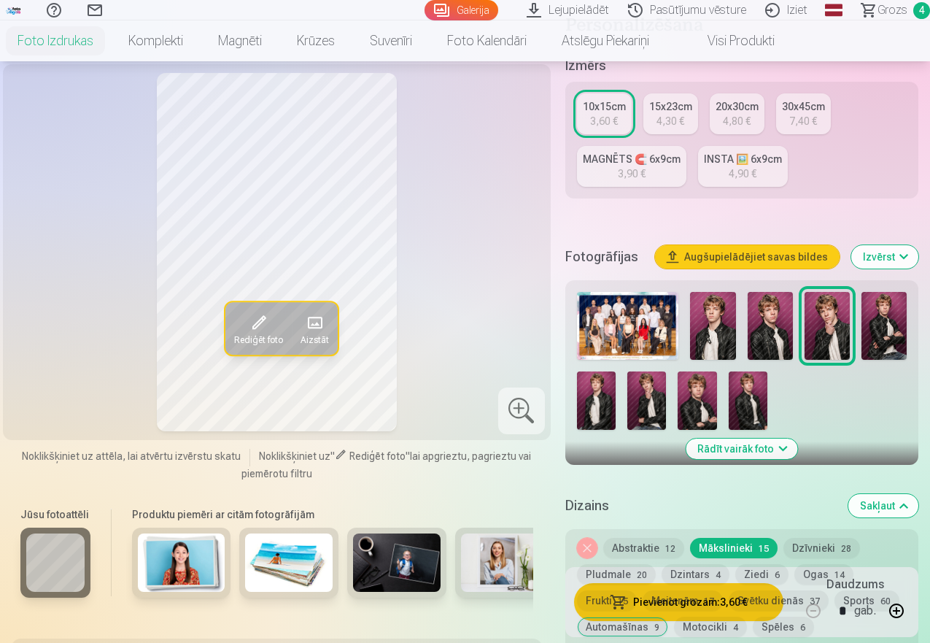
click at [724, 315] on img at bounding box center [712, 326] width 45 height 68
click at [247, 334] on span at bounding box center [258, 322] width 23 height 23
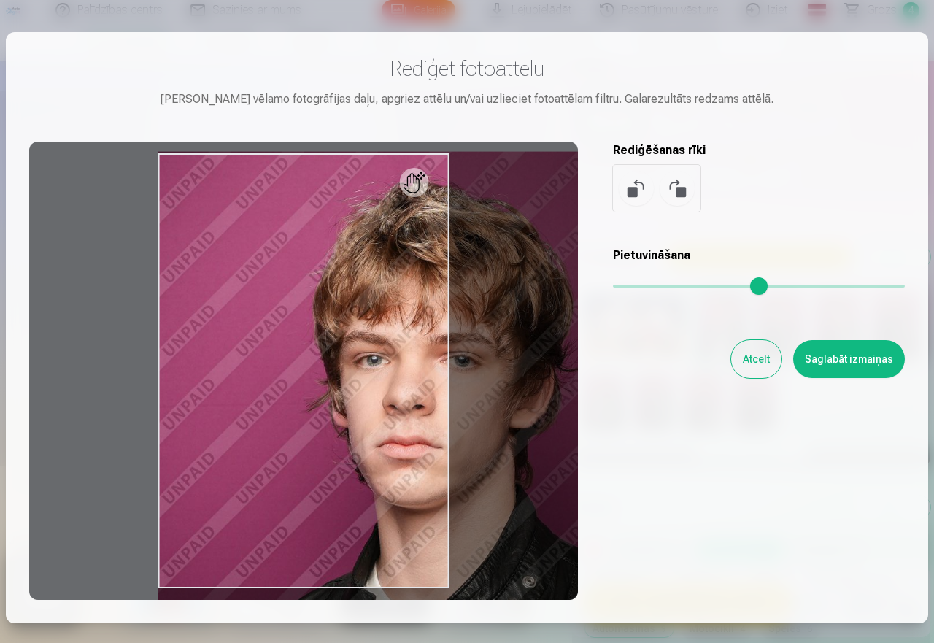
drag, startPoint x: 619, startPoint y: 285, endPoint x: 899, endPoint y: 284, distance: 279.4
click at [899, 284] on input "range" at bounding box center [759, 285] width 292 height 3
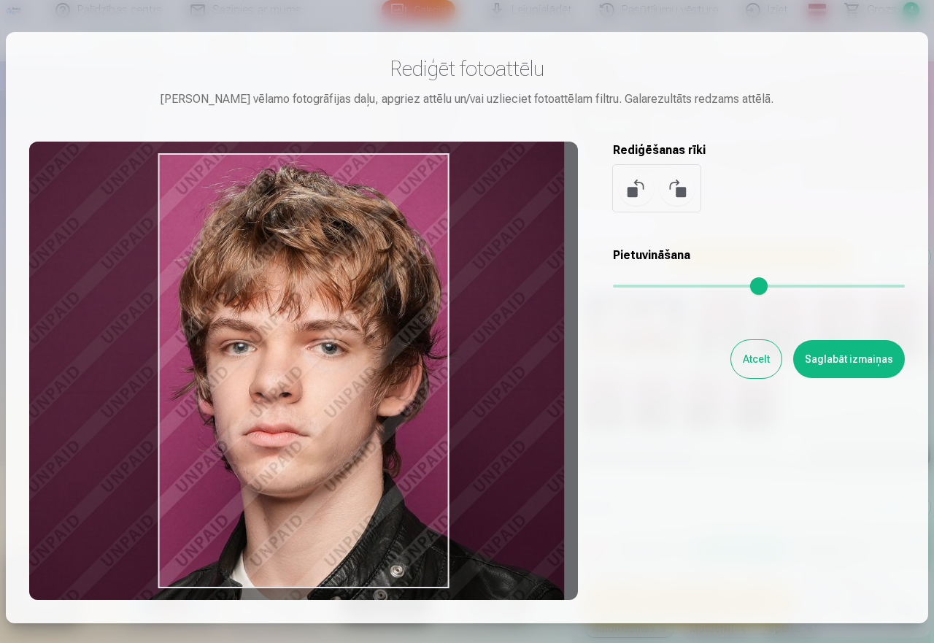
drag, startPoint x: 295, startPoint y: 362, endPoint x: 165, endPoint y: 349, distance: 131.2
click at [165, 349] on div at bounding box center [303, 370] width 548 height 458
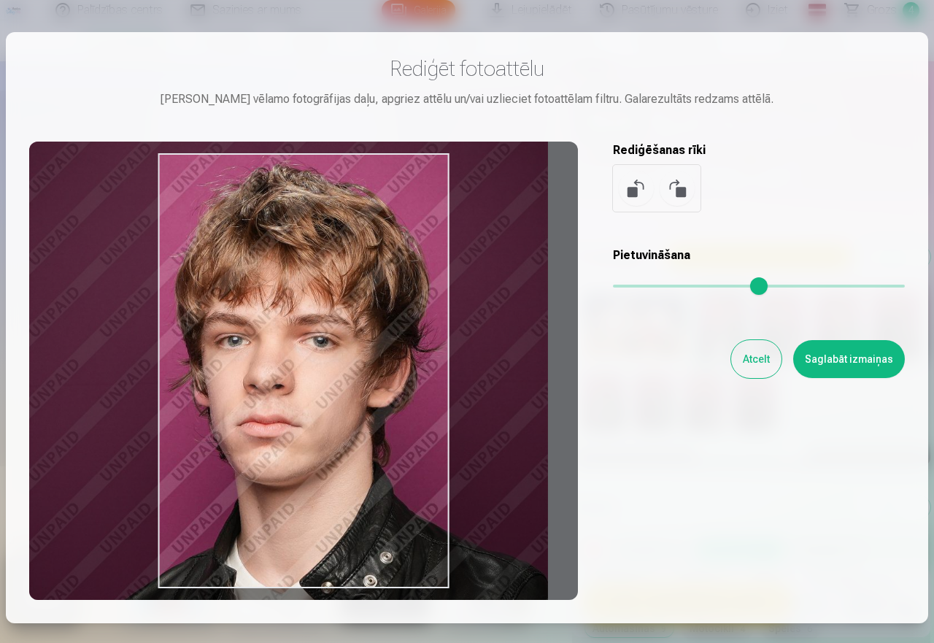
drag, startPoint x: 890, startPoint y: 292, endPoint x: 872, endPoint y: 286, distance: 18.5
type input "****"
click at [872, 286] on input "range" at bounding box center [759, 285] width 292 height 3
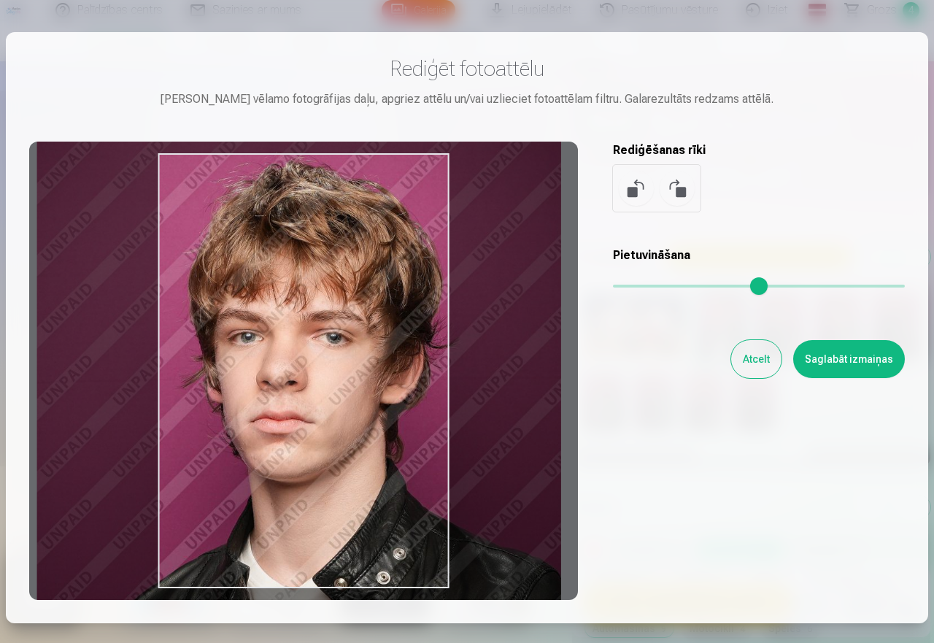
drag, startPoint x: 240, startPoint y: 399, endPoint x: 249, endPoint y: 397, distance: 9.0
click at [249, 397] on div at bounding box center [303, 370] width 548 height 458
click at [840, 359] on button "Saglabāt izmaiņas" at bounding box center [849, 359] width 112 height 38
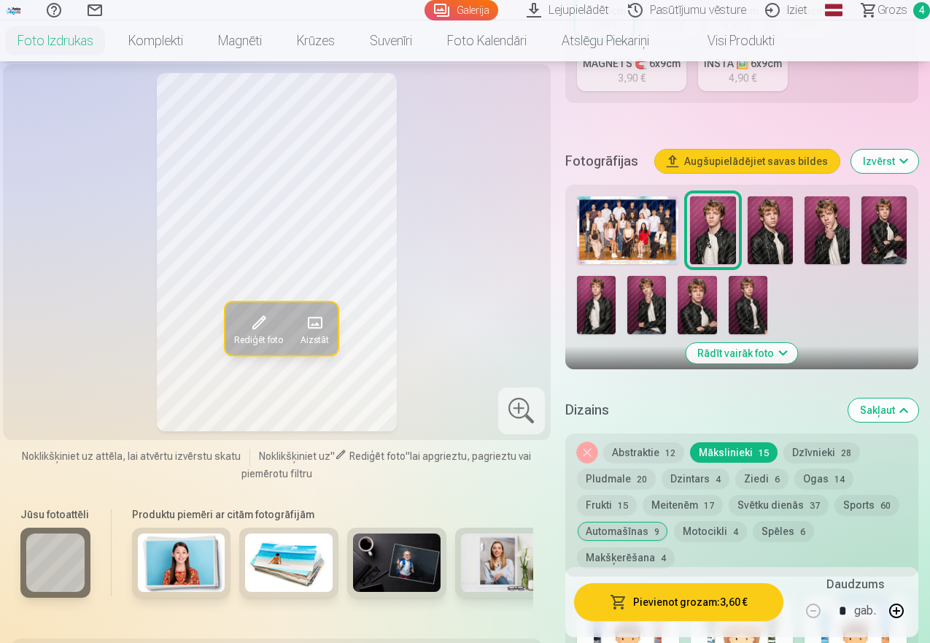
scroll to position [438, 0]
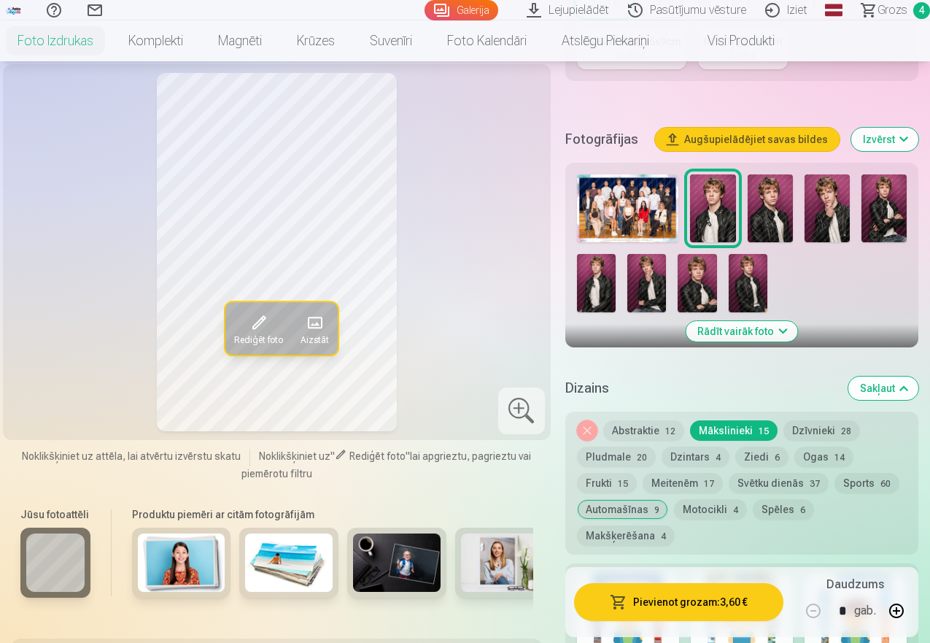
click at [648, 433] on button "Abstraktie 12" at bounding box center [643, 430] width 81 height 20
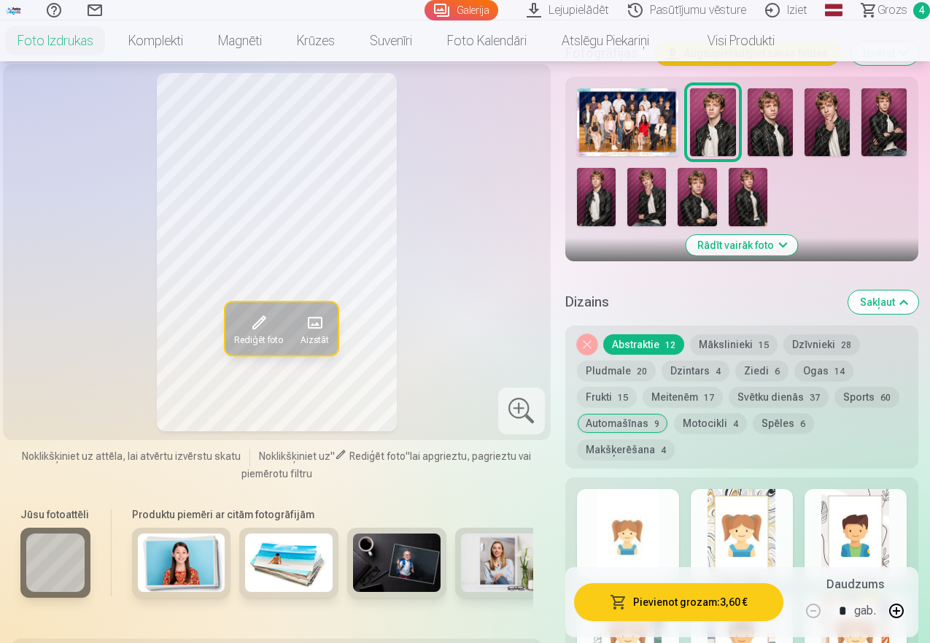
scroll to position [697, 0]
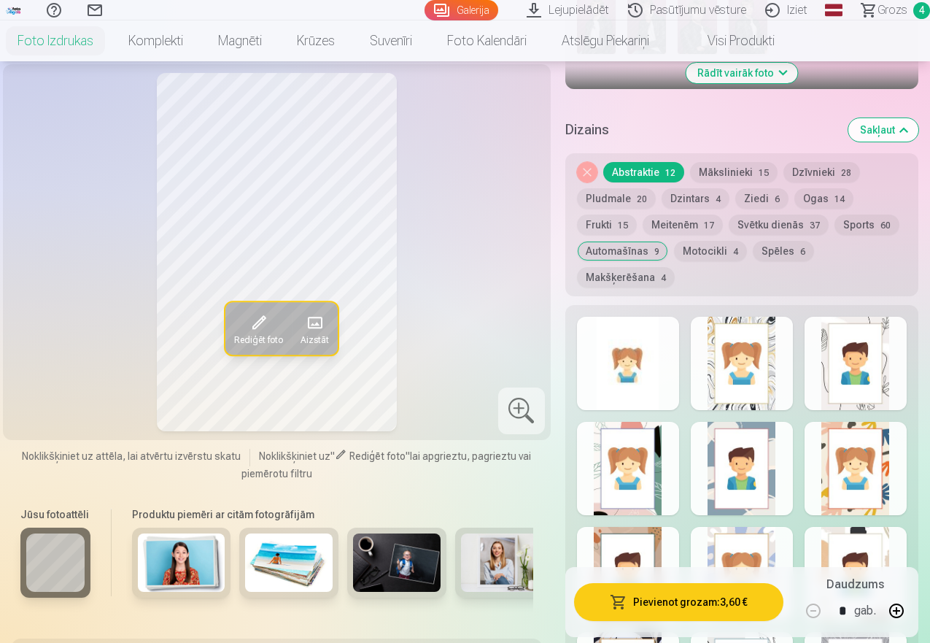
click at [640, 363] on div at bounding box center [628, 363] width 102 height 93
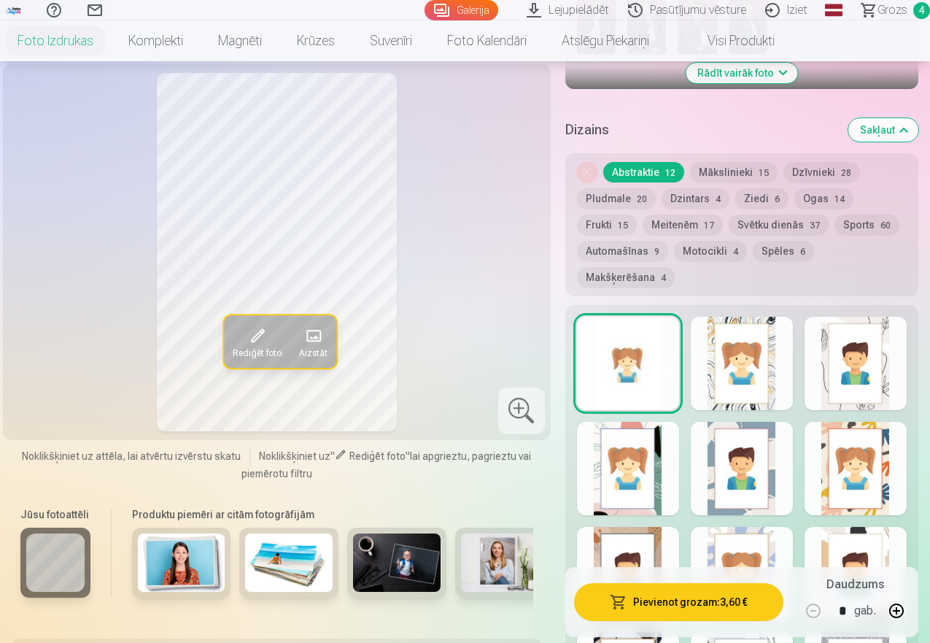
click at [246, 347] on span at bounding box center [257, 335] width 23 height 23
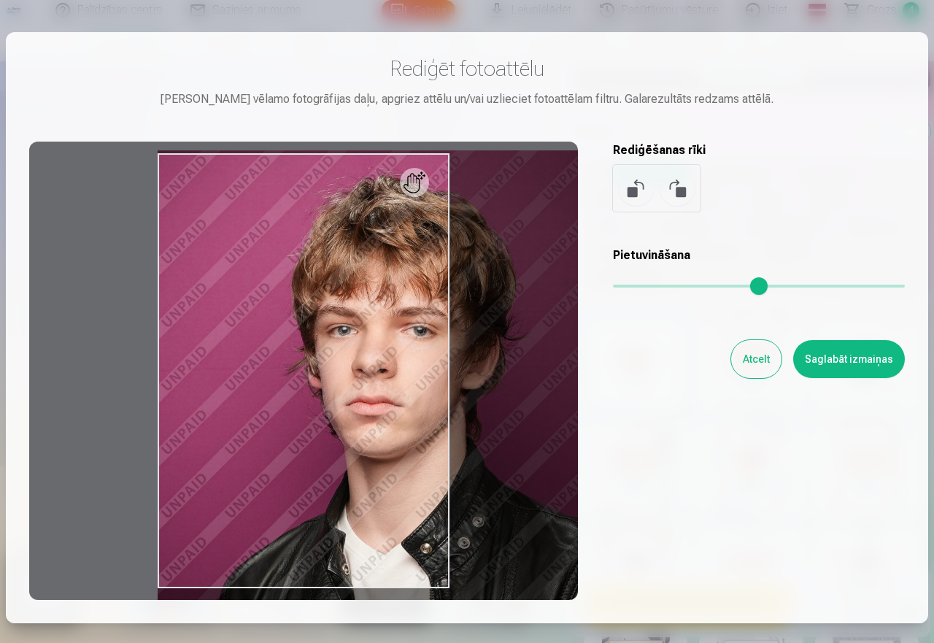
drag, startPoint x: 611, startPoint y: 278, endPoint x: 898, endPoint y: 302, distance: 287.7
type input "*"
click at [898, 287] on input "range" at bounding box center [759, 285] width 292 height 3
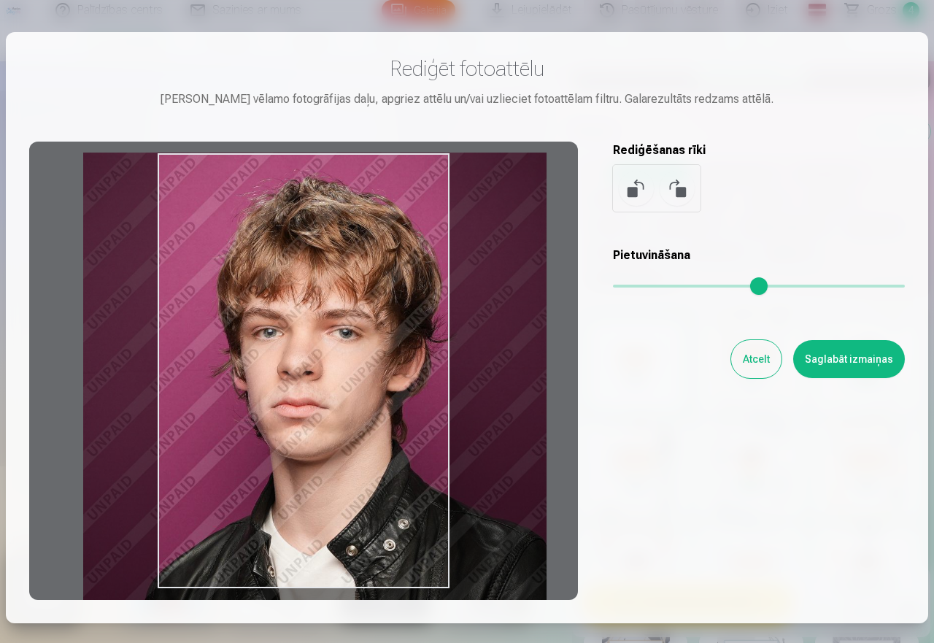
drag, startPoint x: 374, startPoint y: 305, endPoint x: 322, endPoint y: 308, distance: 51.9
click at [322, 308] on div at bounding box center [303, 370] width 548 height 458
drag, startPoint x: 892, startPoint y: 291, endPoint x: 921, endPoint y: 290, distance: 29.2
click at [904, 287] on input "range" at bounding box center [759, 285] width 292 height 3
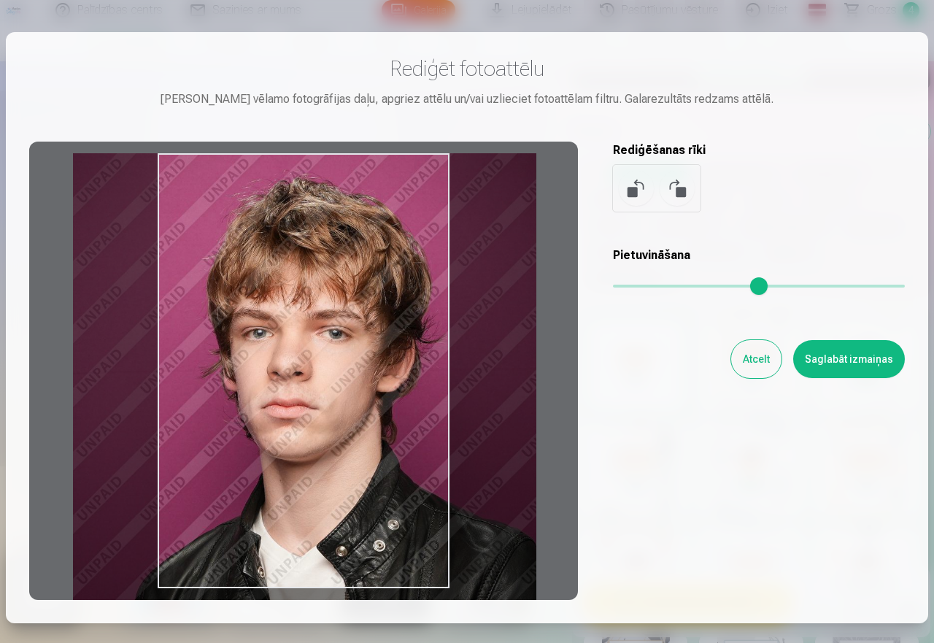
drag, startPoint x: 373, startPoint y: 279, endPoint x: 365, endPoint y: 290, distance: 13.4
click at [365, 290] on div at bounding box center [303, 370] width 548 height 458
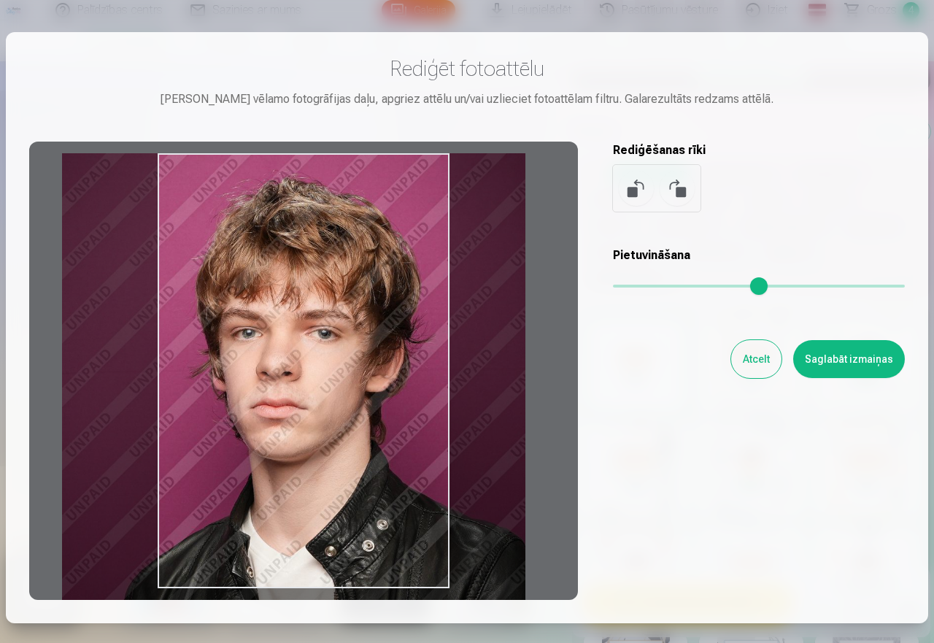
drag, startPoint x: 329, startPoint y: 255, endPoint x: 318, endPoint y: 255, distance: 10.9
click at [318, 255] on div at bounding box center [303, 370] width 548 height 458
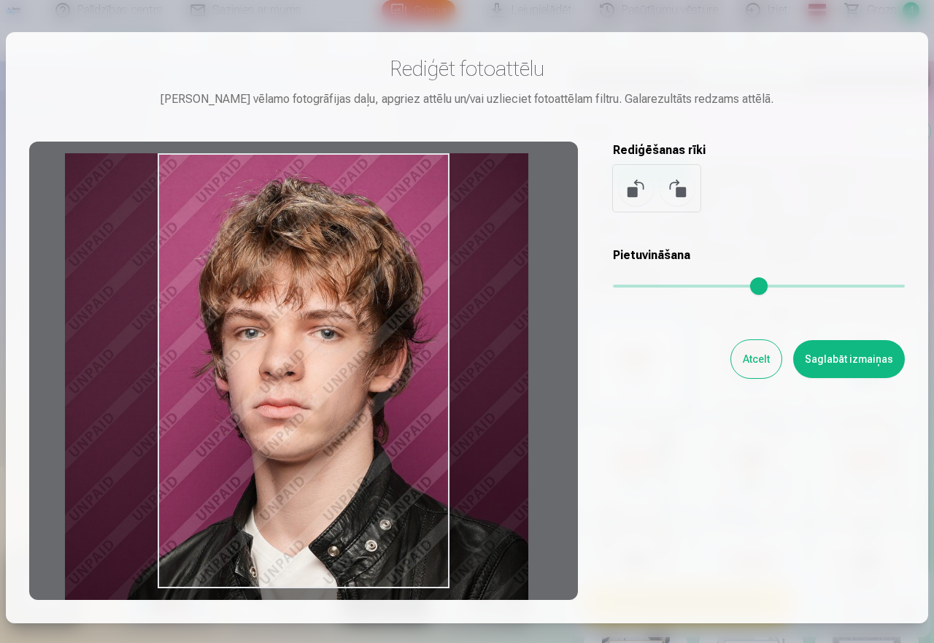
click at [319, 258] on div at bounding box center [303, 370] width 548 height 458
click at [866, 365] on button "Saglabāt izmaiņas" at bounding box center [849, 359] width 112 height 38
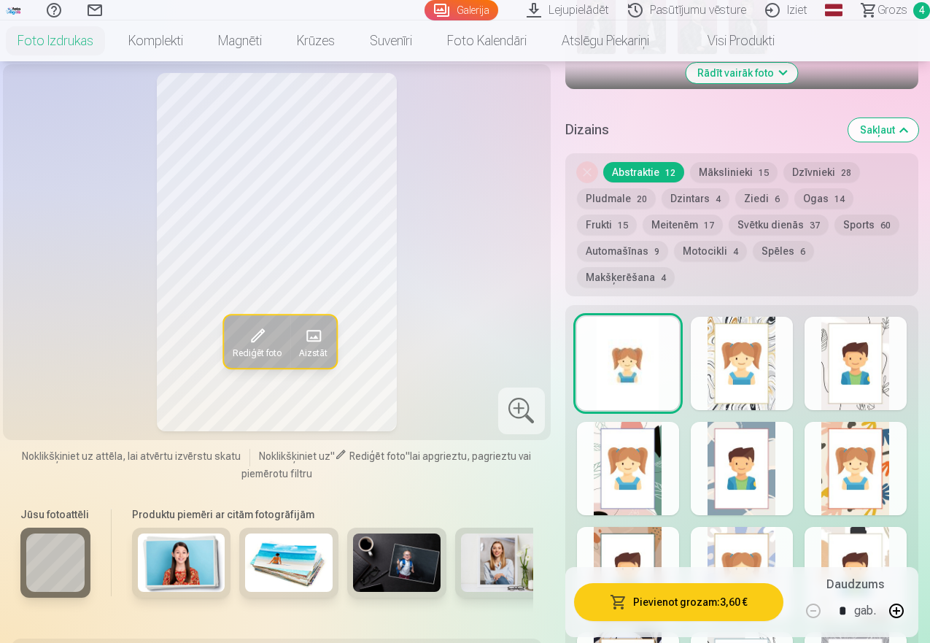
scroll to position [332, 0]
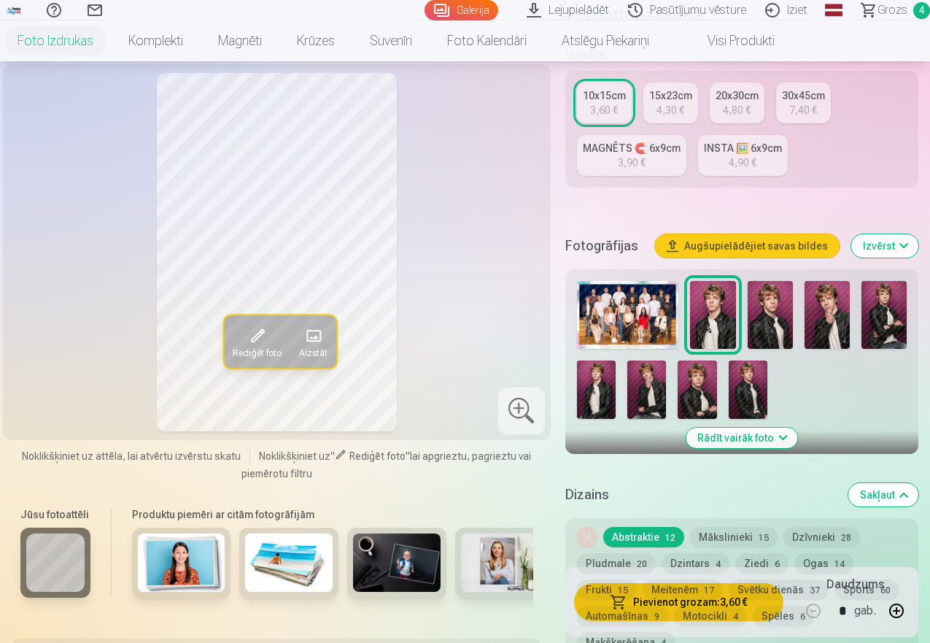
click at [755, 151] on div "INSTA 🖼️ 6x9cm" at bounding box center [743, 148] width 78 height 15
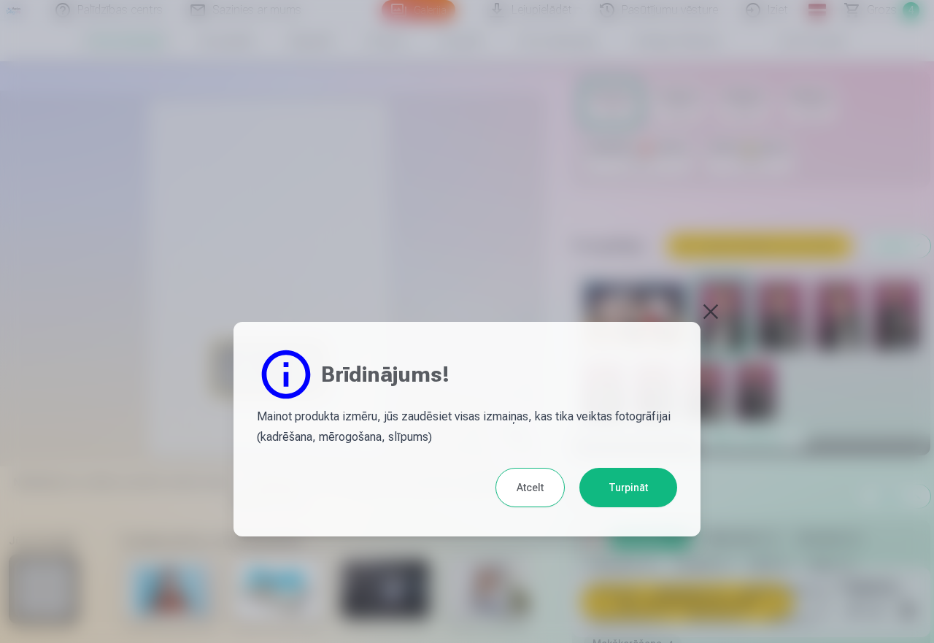
click at [535, 487] on button "Atcelt" at bounding box center [529, 487] width 69 height 39
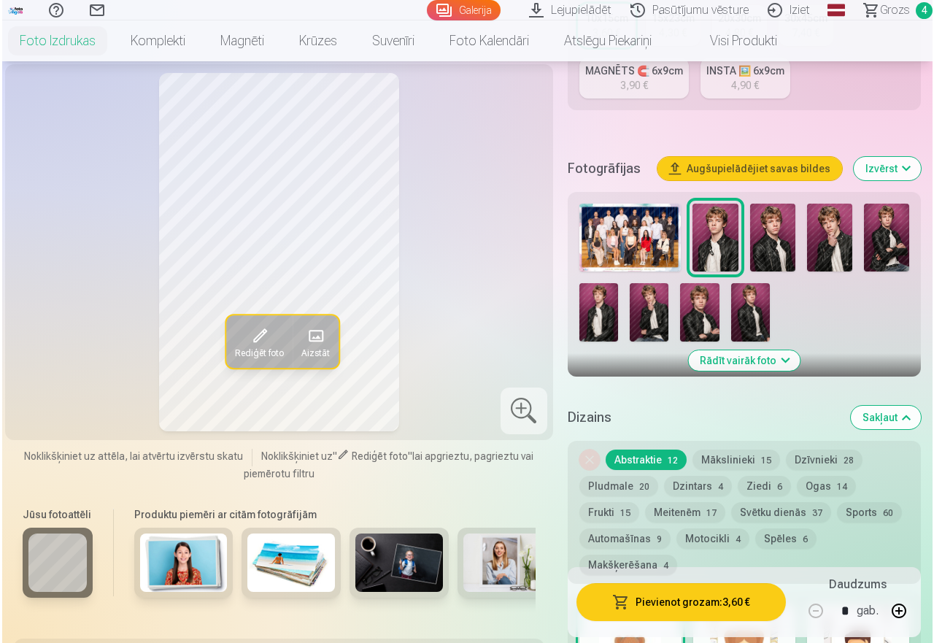
scroll to position [740, 0]
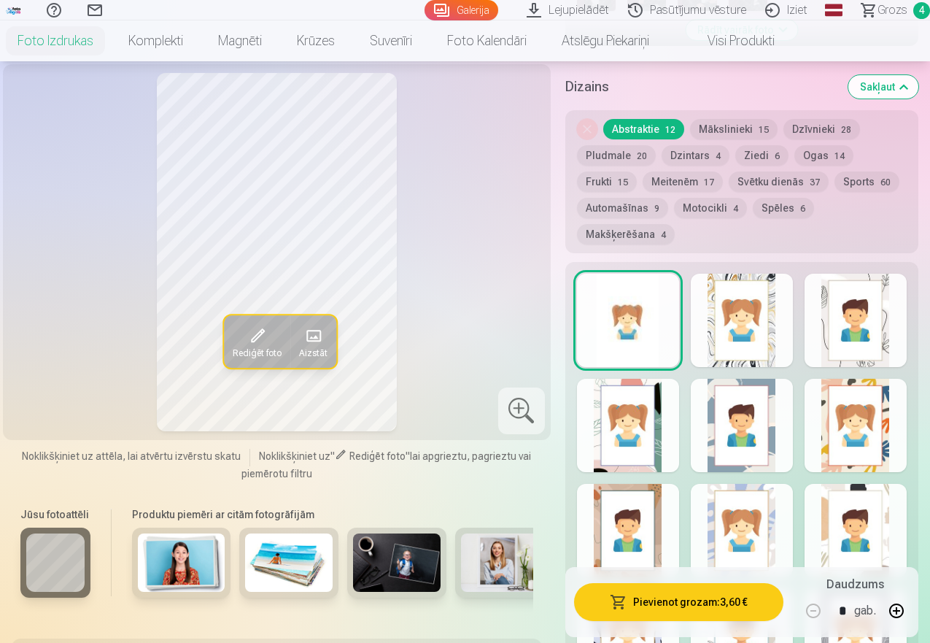
click at [704, 601] on button "Pievienot grozam : 3,60 €" at bounding box center [678, 602] width 209 height 38
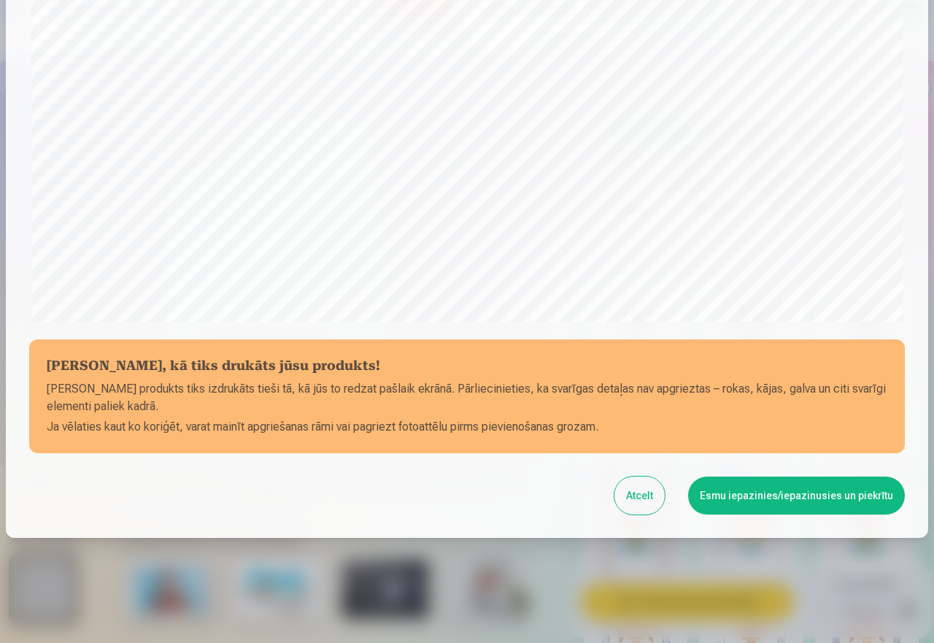
scroll to position [396, 0]
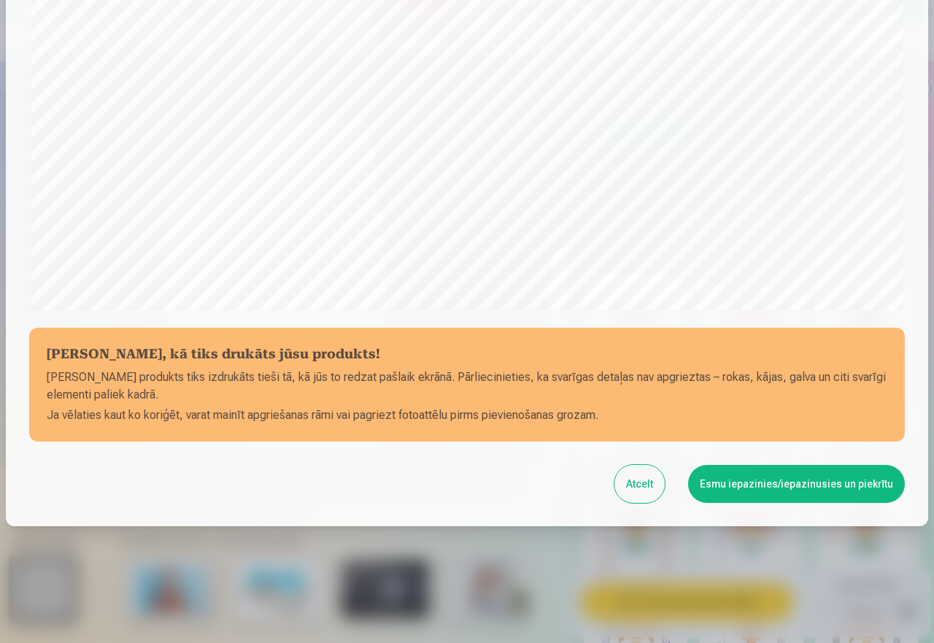
click at [803, 486] on button "Esmu iepazinies/iepazinusies un piekrītu" at bounding box center [796, 484] width 217 height 38
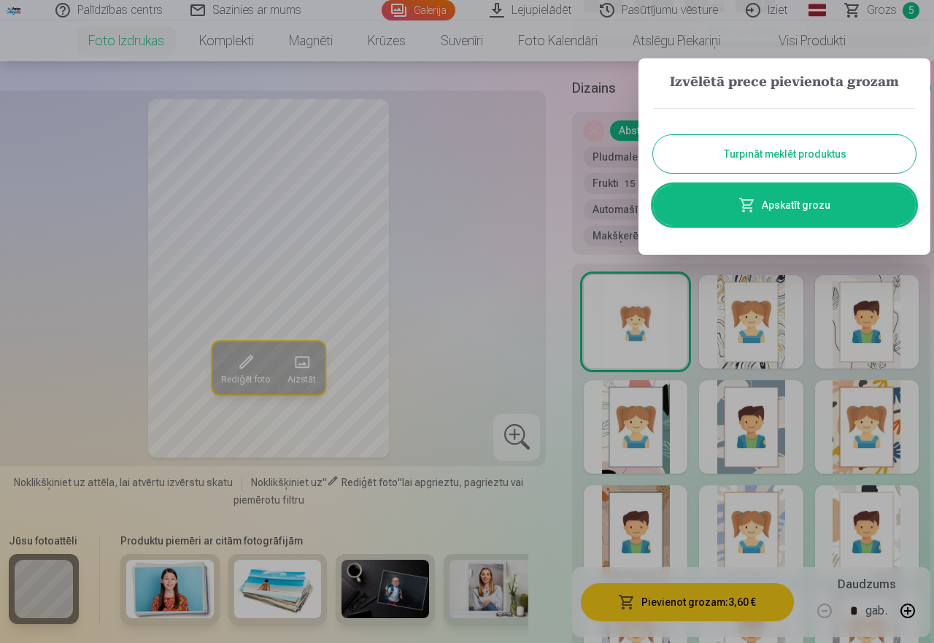
click at [788, 147] on button "Turpināt meklēt produktus" at bounding box center [784, 154] width 263 height 38
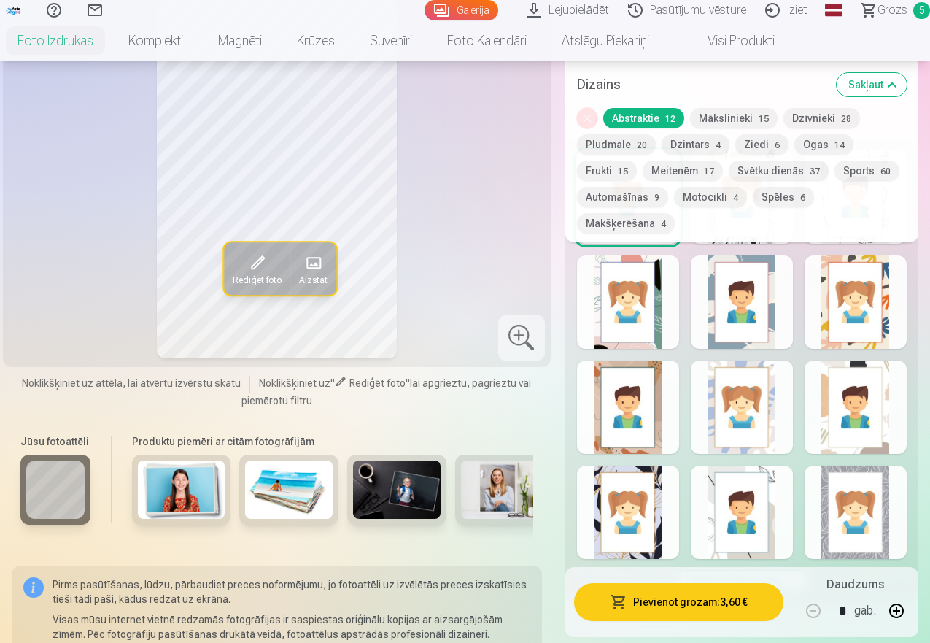
scroll to position [904, 0]
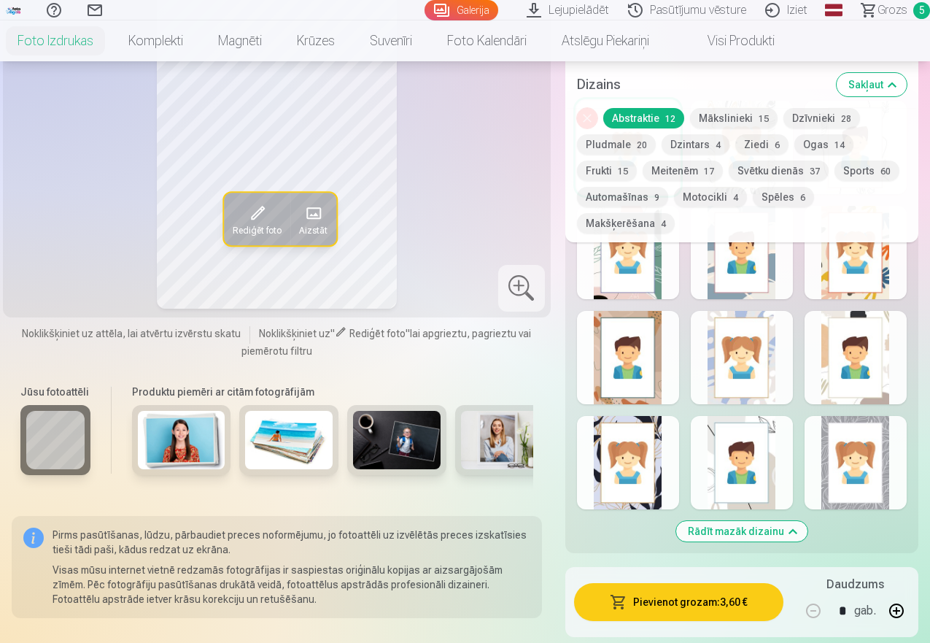
click at [799, 531] on button "Rādīt mazāk dizainu" at bounding box center [741, 531] width 131 height 20
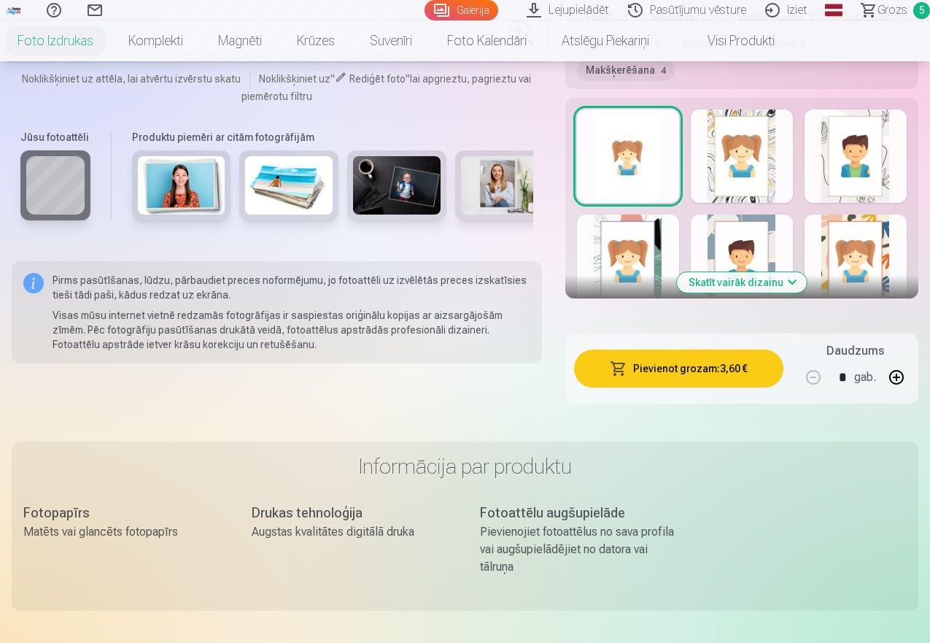
scroll to position [686, 0]
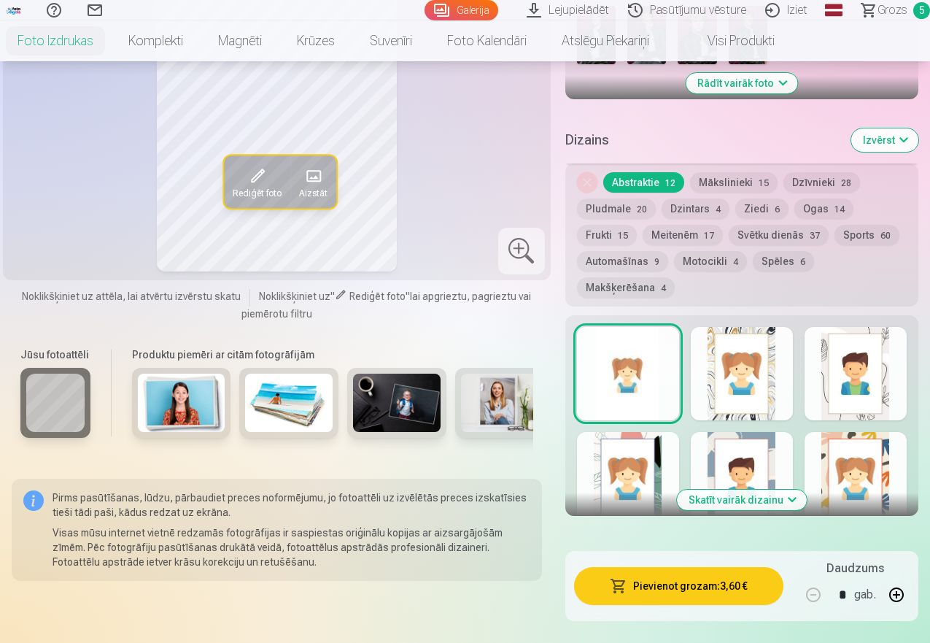
click at [789, 500] on button "Skatīt vairāk dizainu" at bounding box center [742, 499] width 130 height 20
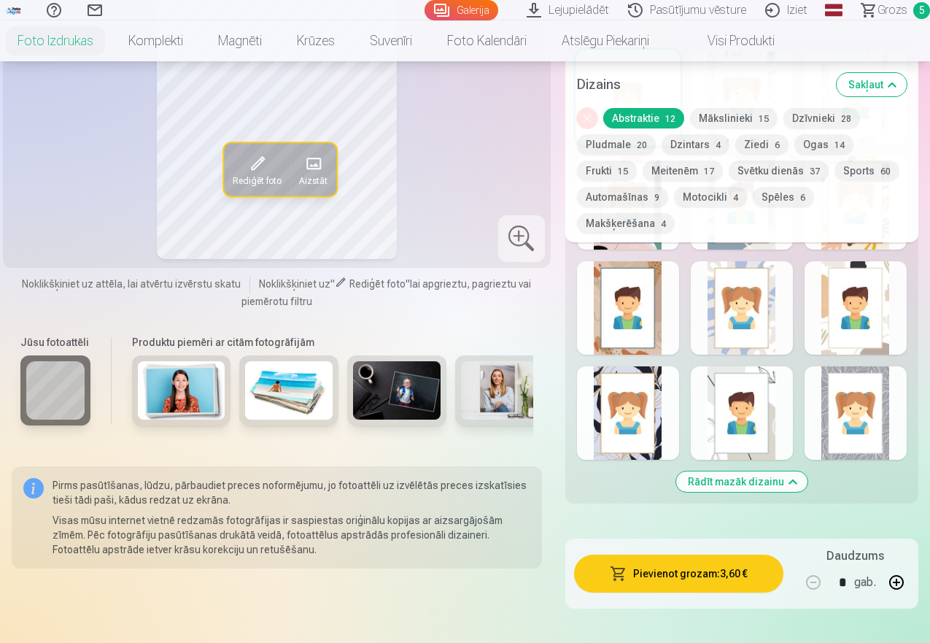
scroll to position [961, 0]
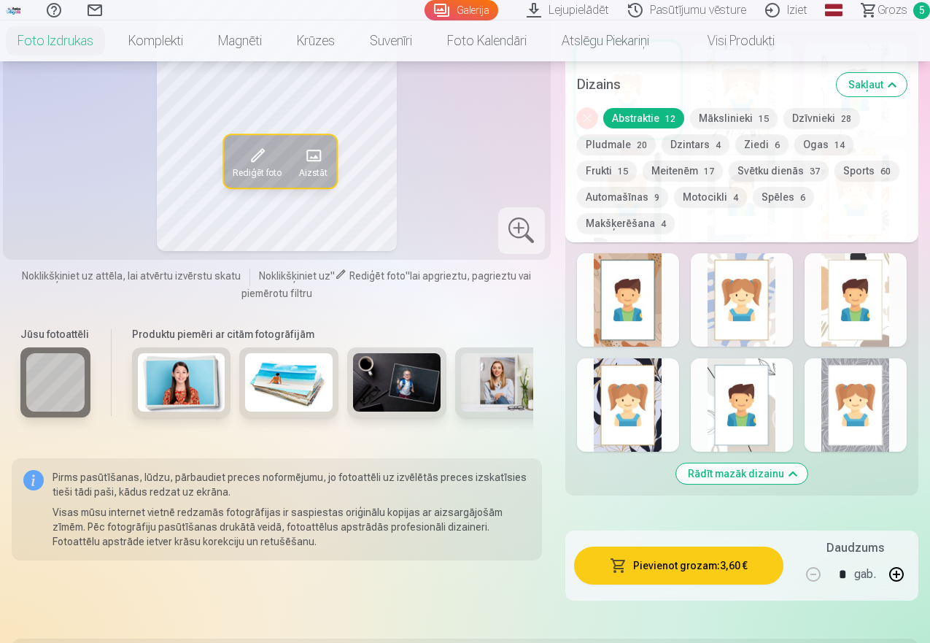
click at [793, 479] on button "Rādīt mazāk dizainu" at bounding box center [741, 473] width 131 height 20
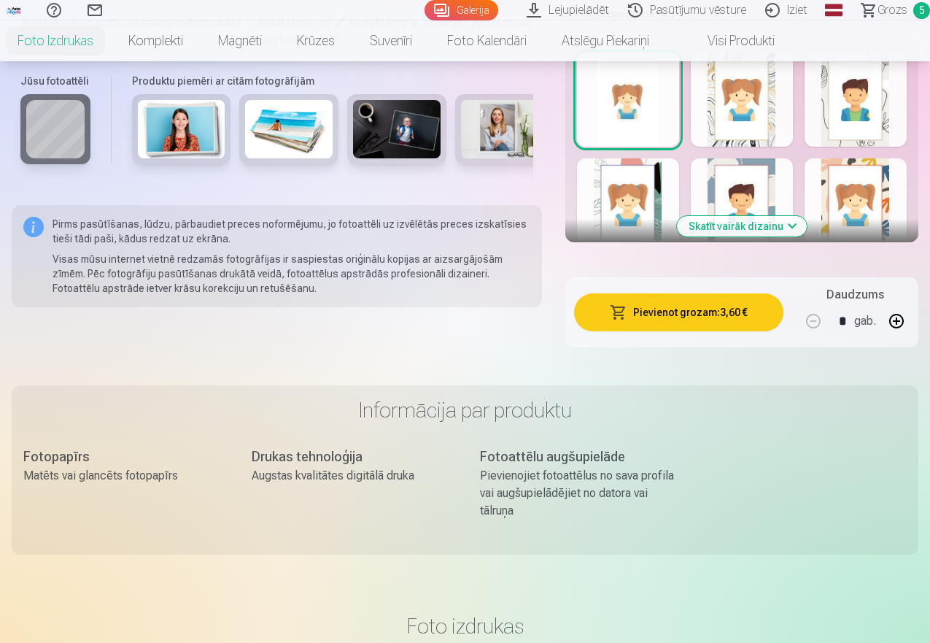
scroll to position [686, 0]
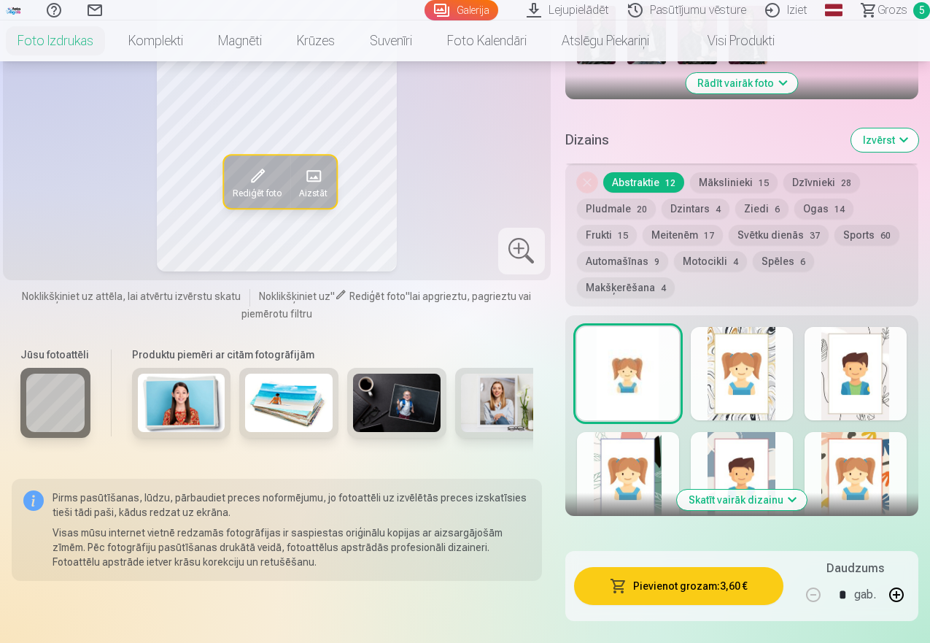
click at [794, 497] on button "Skatīt vairāk dizainu" at bounding box center [742, 499] width 130 height 20
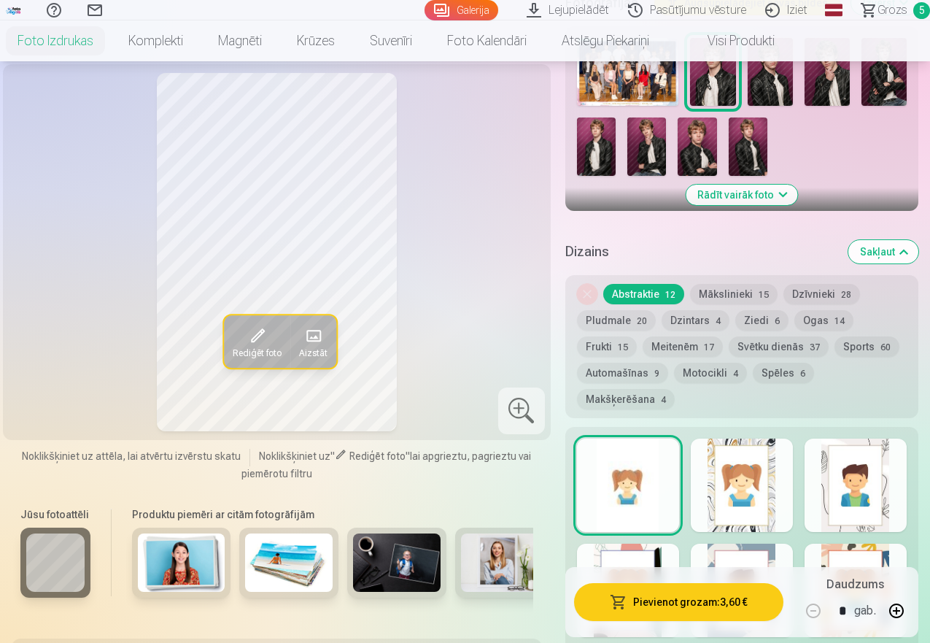
scroll to position [532, 0]
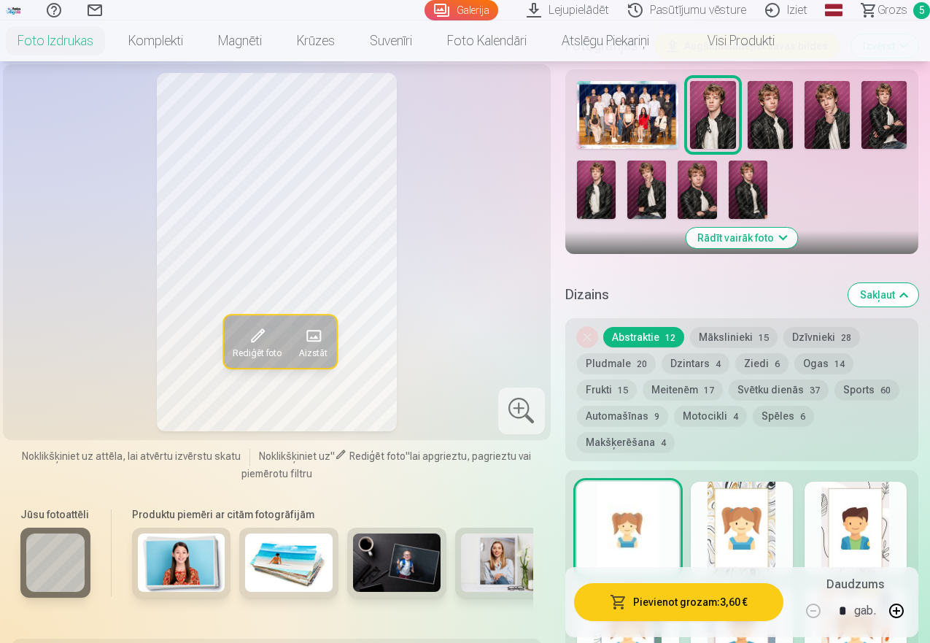
click at [603, 193] on img at bounding box center [596, 189] width 39 height 58
click at [662, 190] on img at bounding box center [646, 189] width 39 height 58
click at [706, 184] on img at bounding box center [697, 189] width 39 height 58
click at [597, 194] on img at bounding box center [596, 189] width 39 height 58
click at [877, 17] on span "Grozs" at bounding box center [892, 10] width 30 height 18
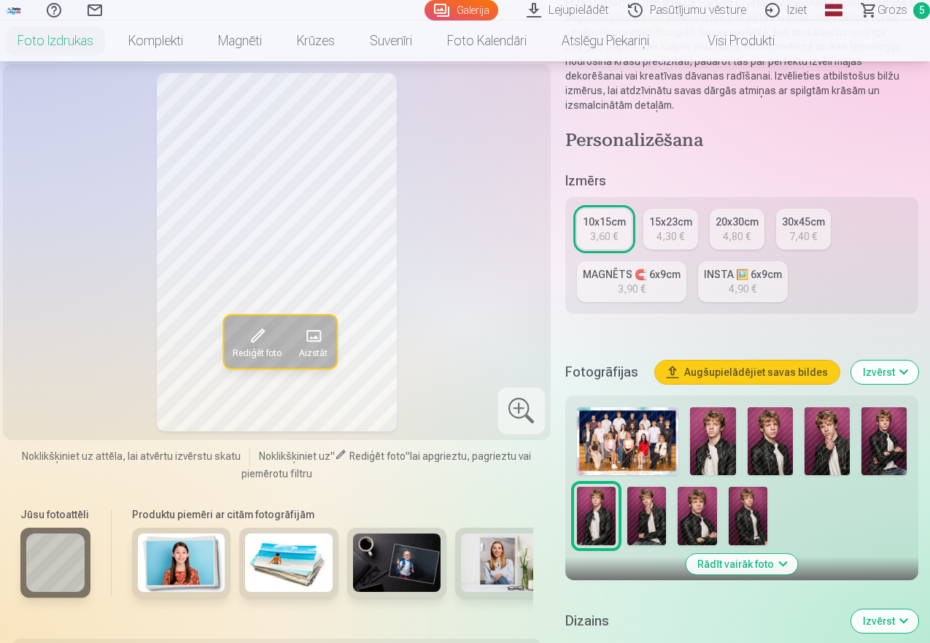
scroll to position [213, 0]
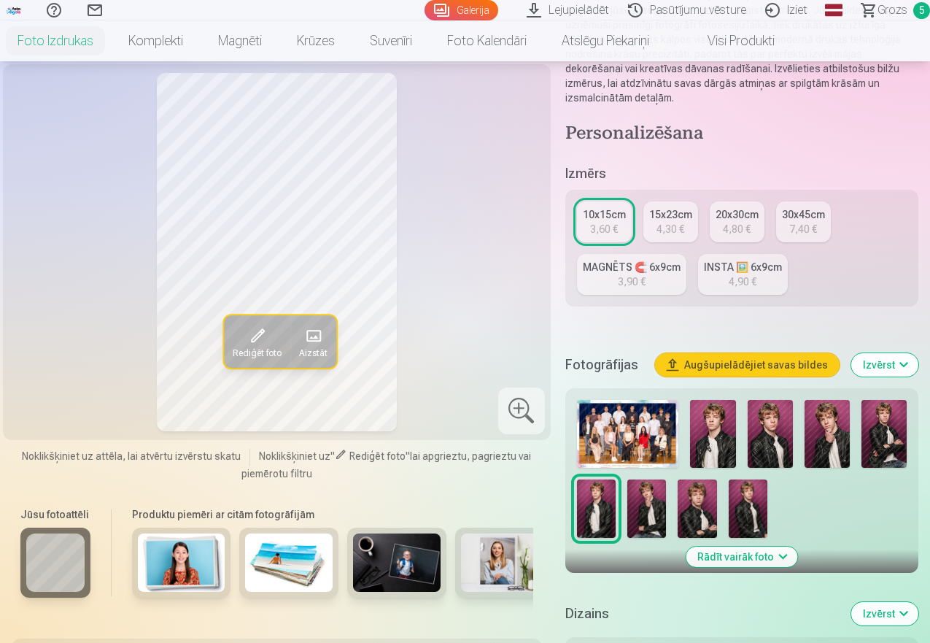
click at [651, 507] on img at bounding box center [646, 508] width 39 height 58
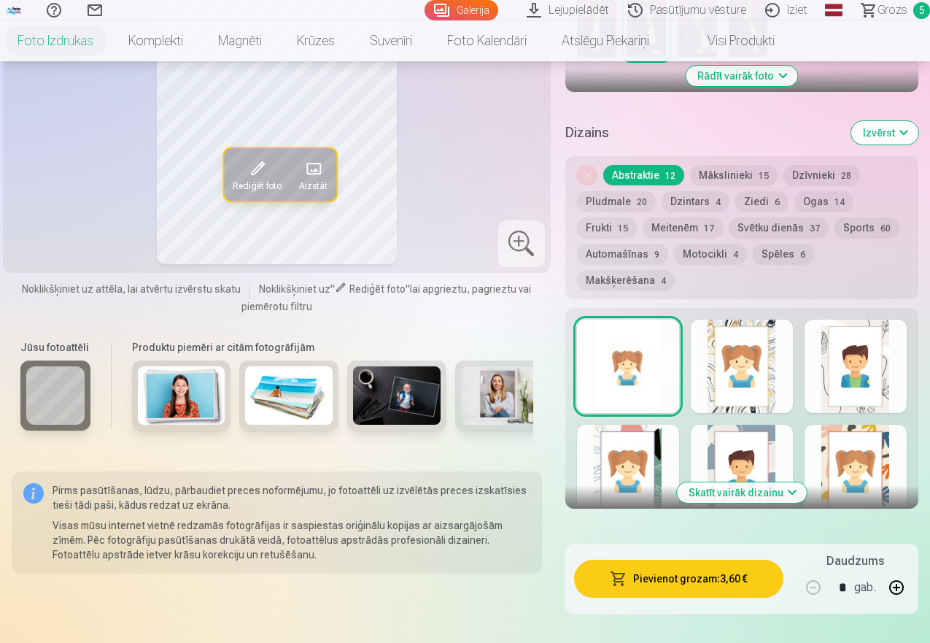
scroll to position [701, 0]
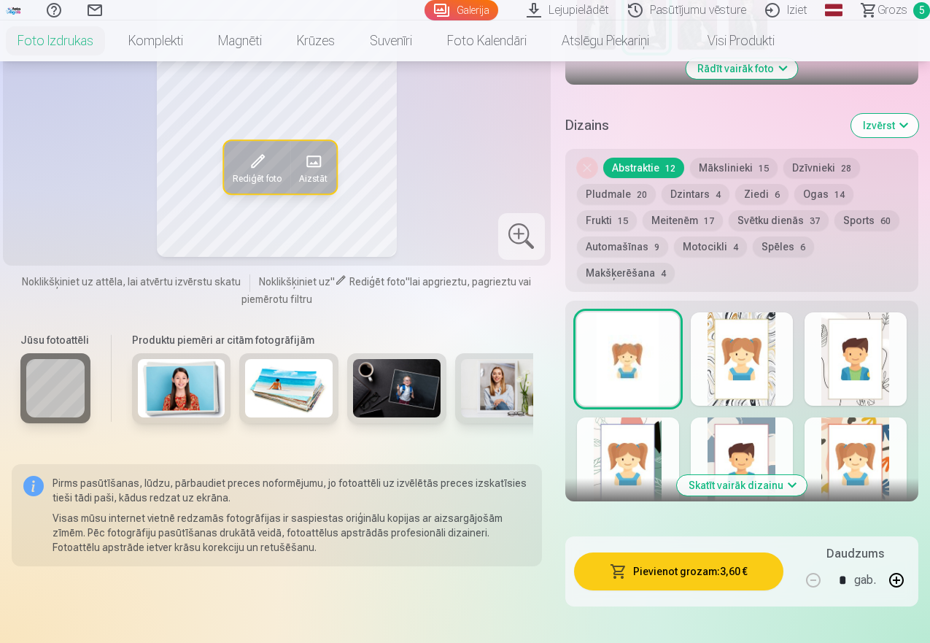
click at [798, 486] on button "Skatīt vairāk dizainu" at bounding box center [742, 485] width 130 height 20
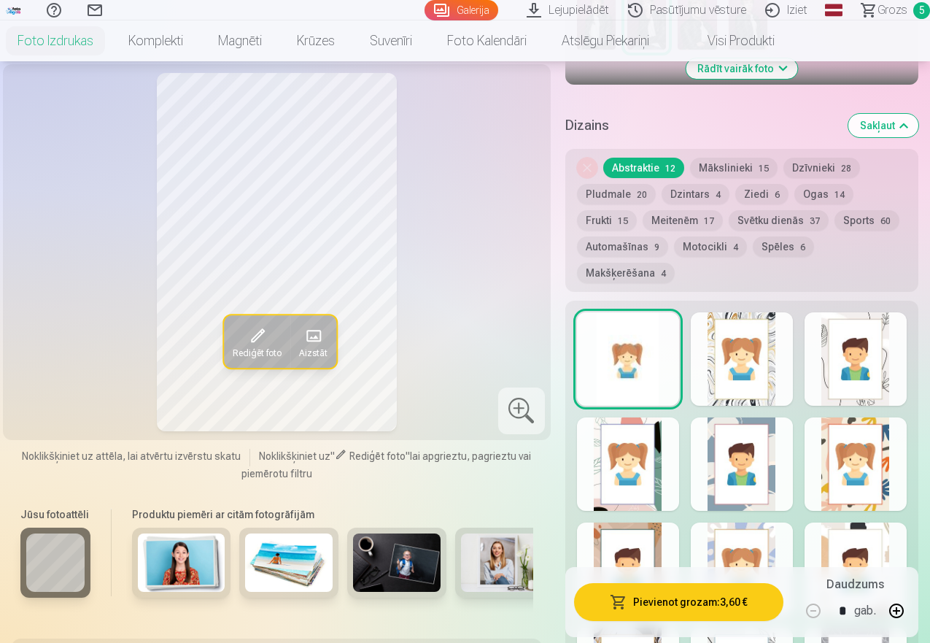
click at [880, 361] on div at bounding box center [856, 358] width 102 height 93
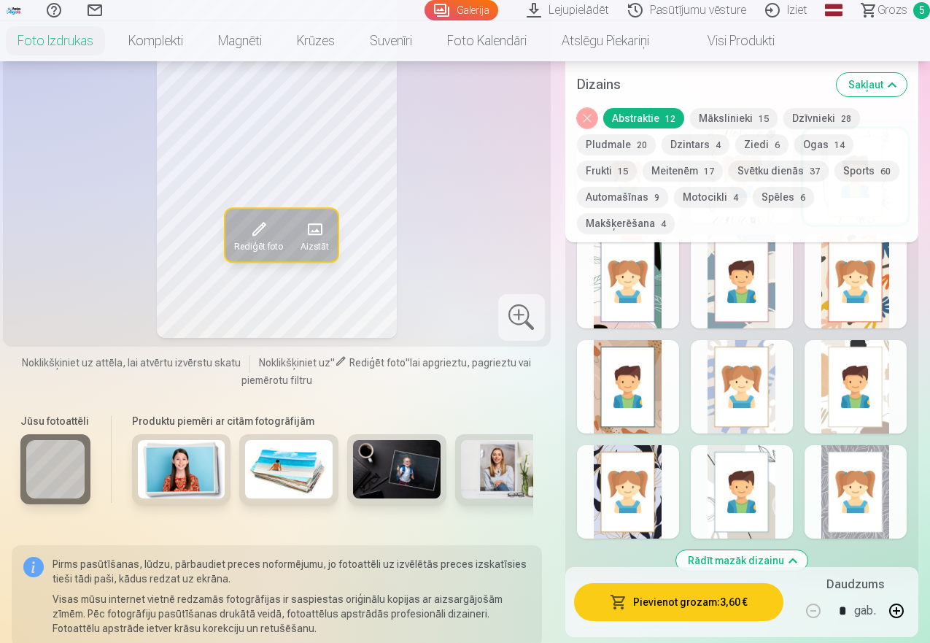
scroll to position [890, 0]
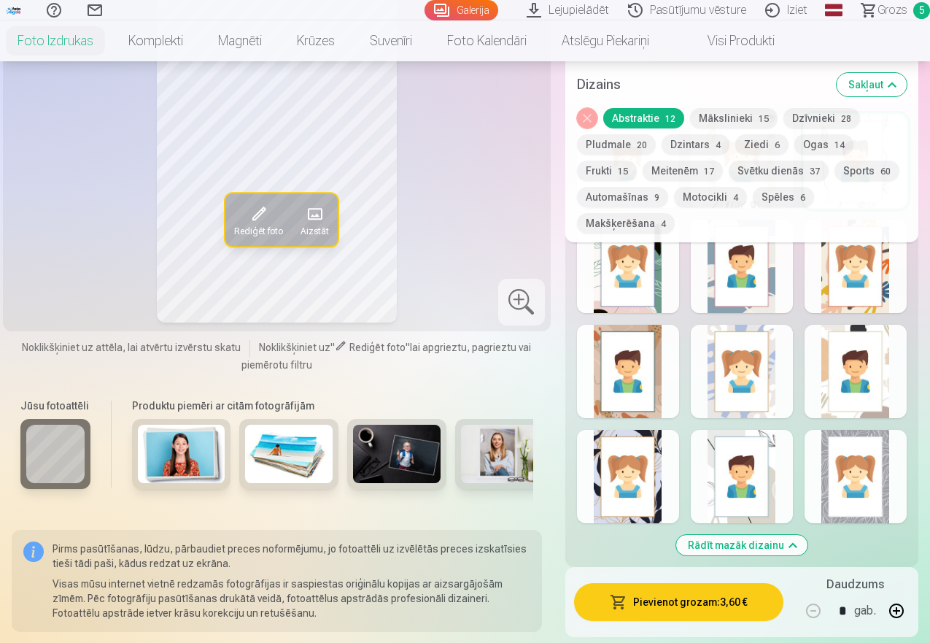
click at [857, 494] on div at bounding box center [856, 476] width 102 height 93
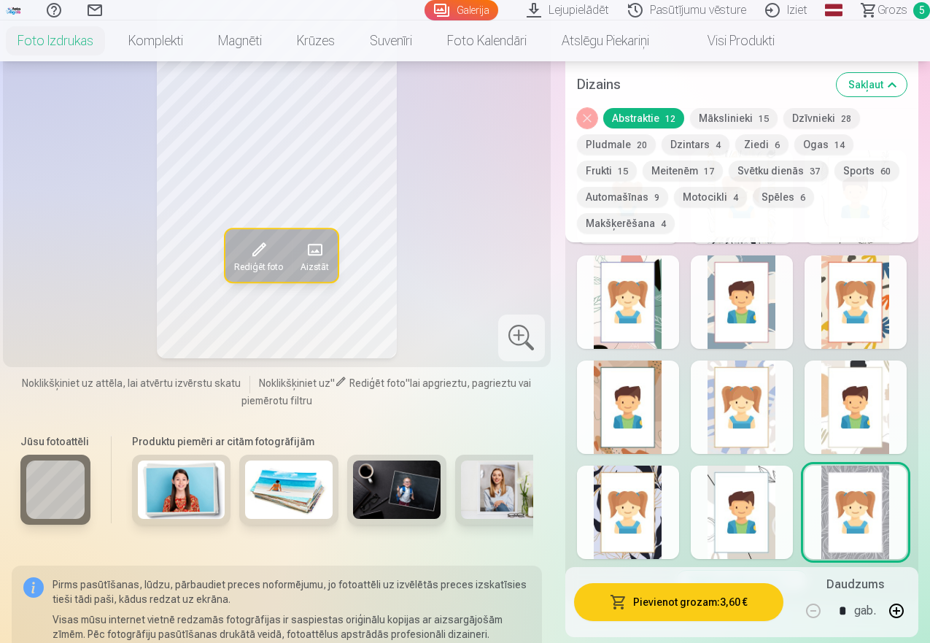
scroll to position [861, 0]
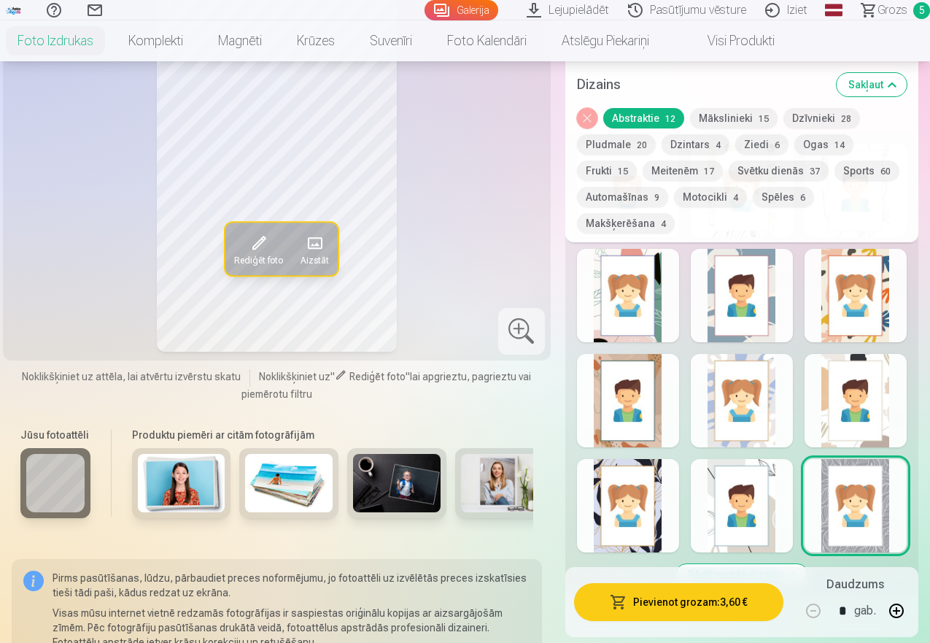
click at [698, 150] on button "Dzintars 4" at bounding box center [696, 144] width 68 height 20
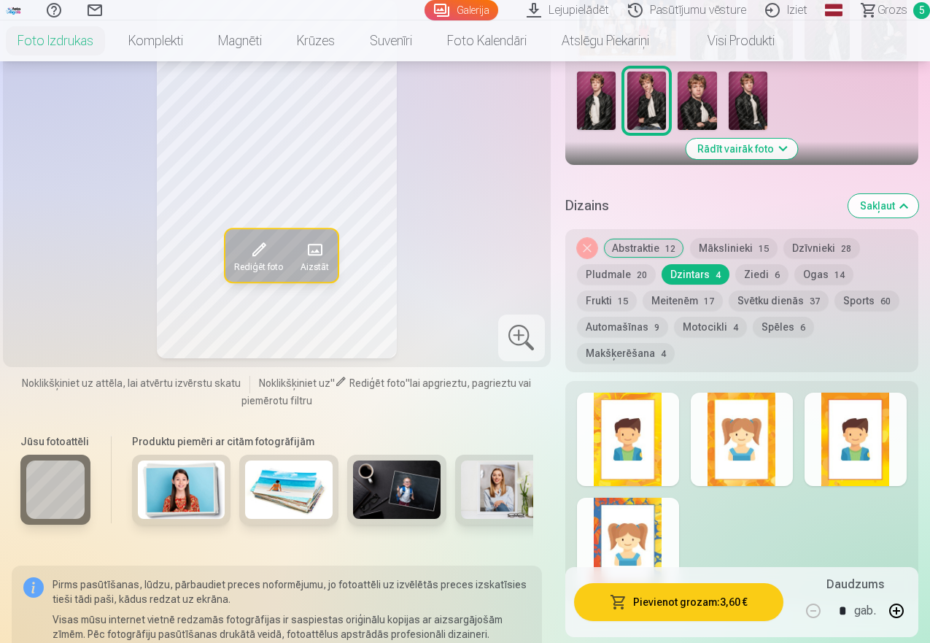
scroll to position [635, 0]
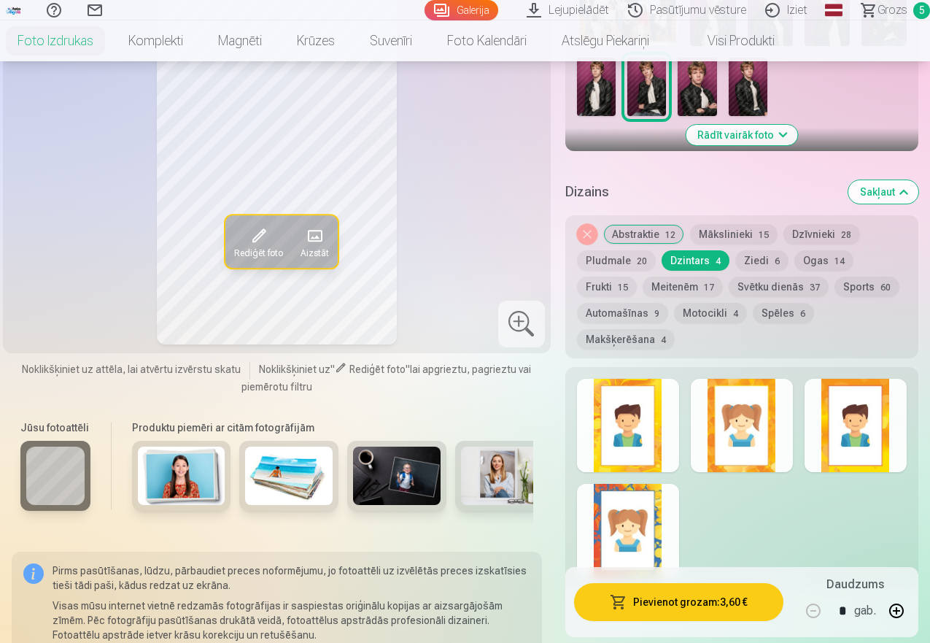
click at [649, 236] on button "Abstraktie 12" at bounding box center [643, 234] width 81 height 20
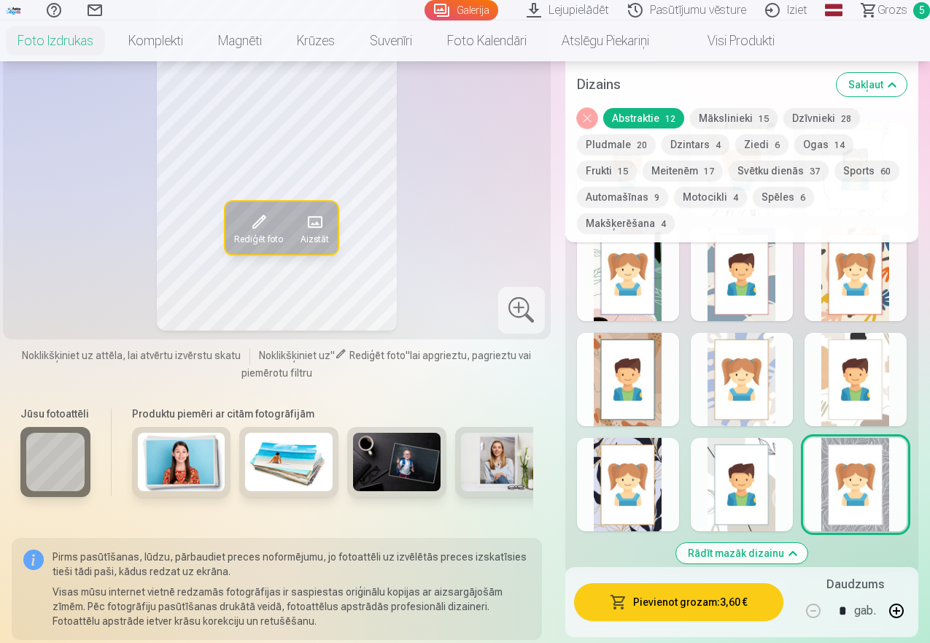
scroll to position [868, 0]
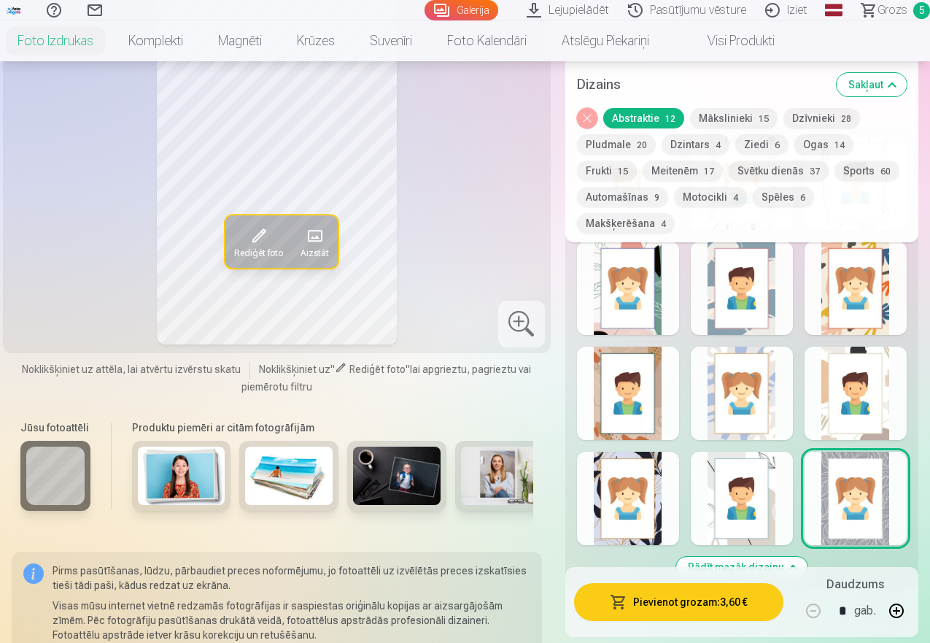
click at [635, 405] on div at bounding box center [628, 392] width 102 height 93
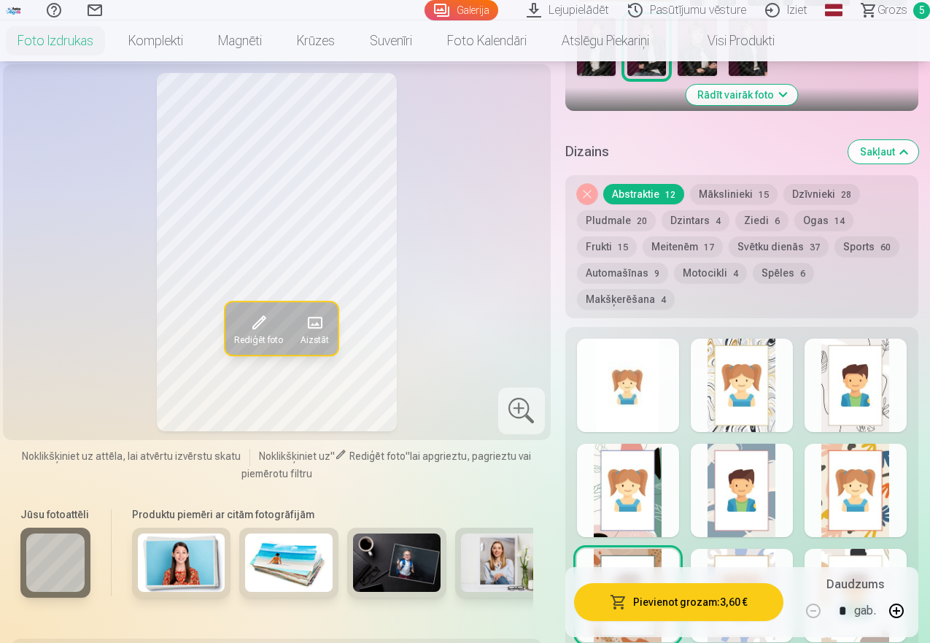
scroll to position [690, 0]
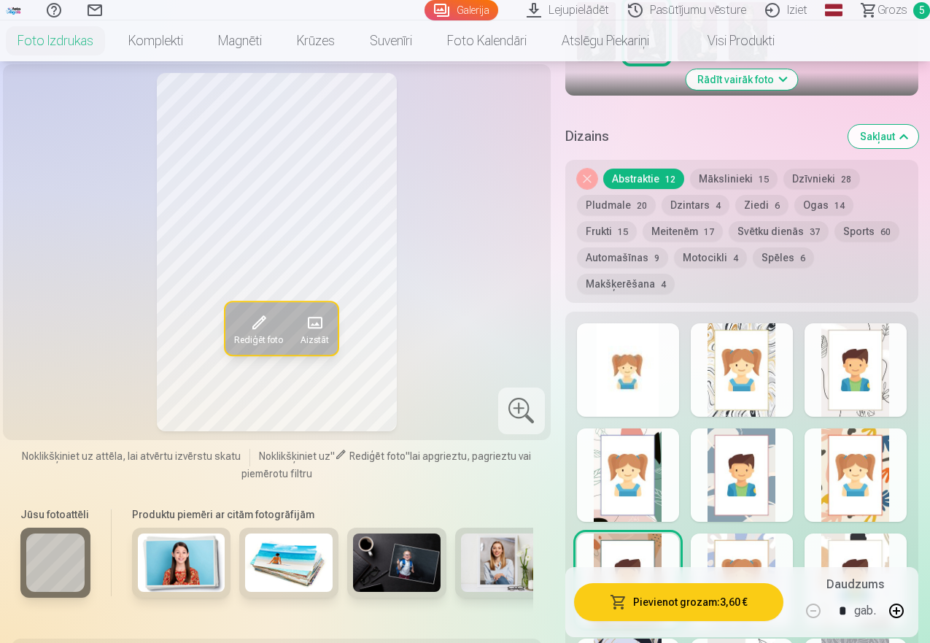
click at [752, 478] on div at bounding box center [742, 474] width 102 height 93
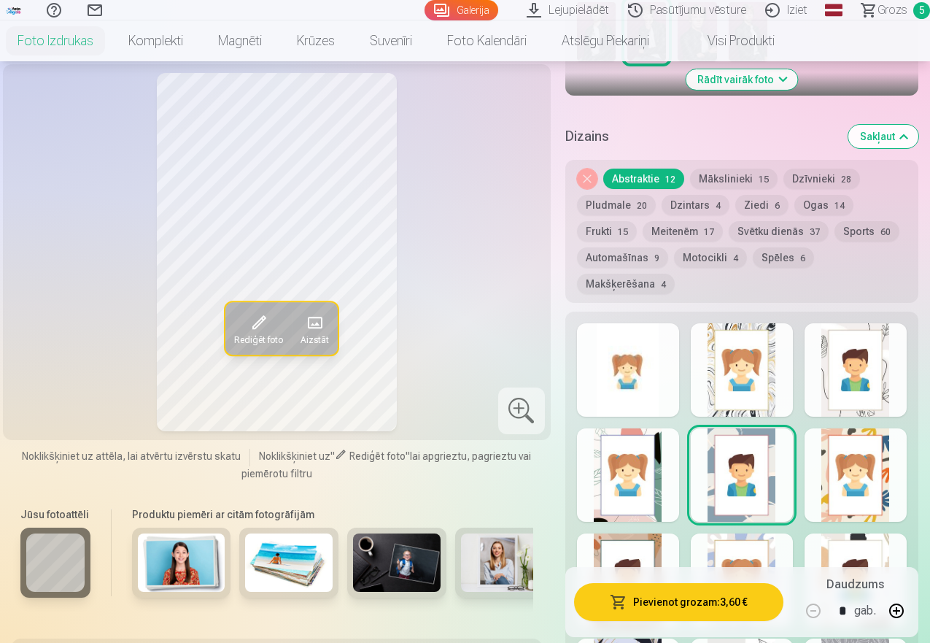
click at [867, 359] on div at bounding box center [856, 369] width 102 height 93
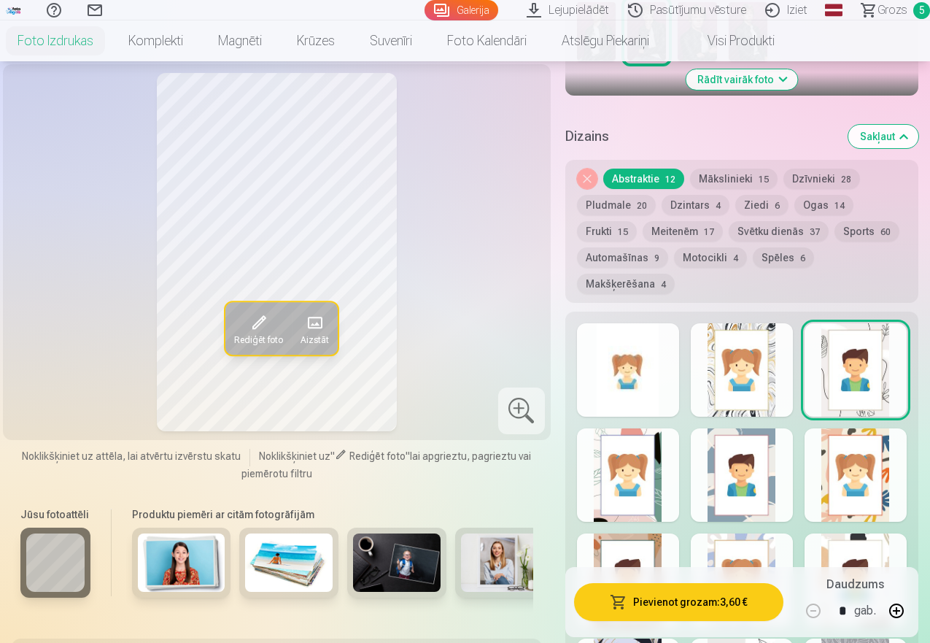
click at [813, 237] on button "Svētku dienās 37" at bounding box center [779, 231] width 100 height 20
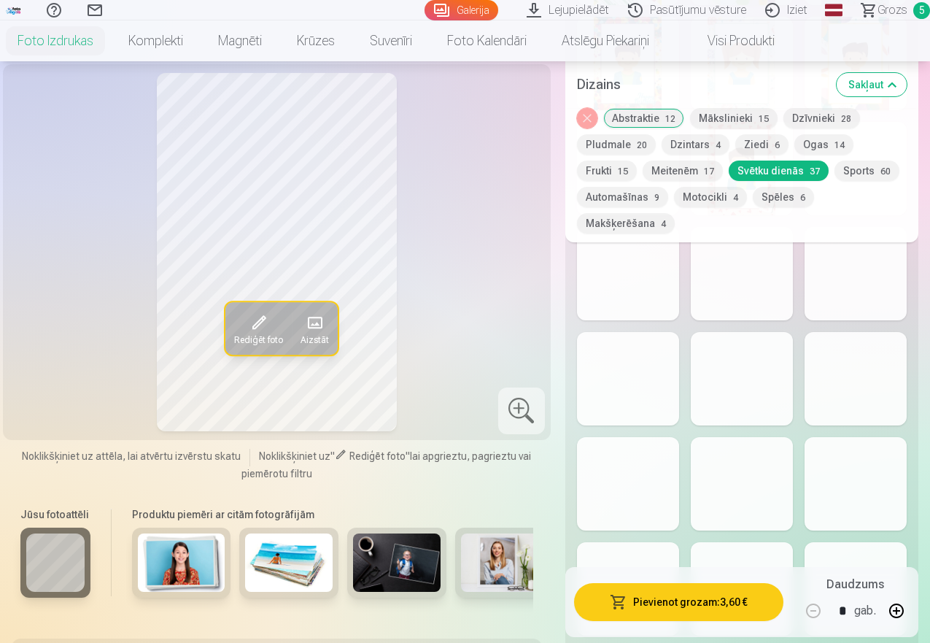
scroll to position [1479, 0]
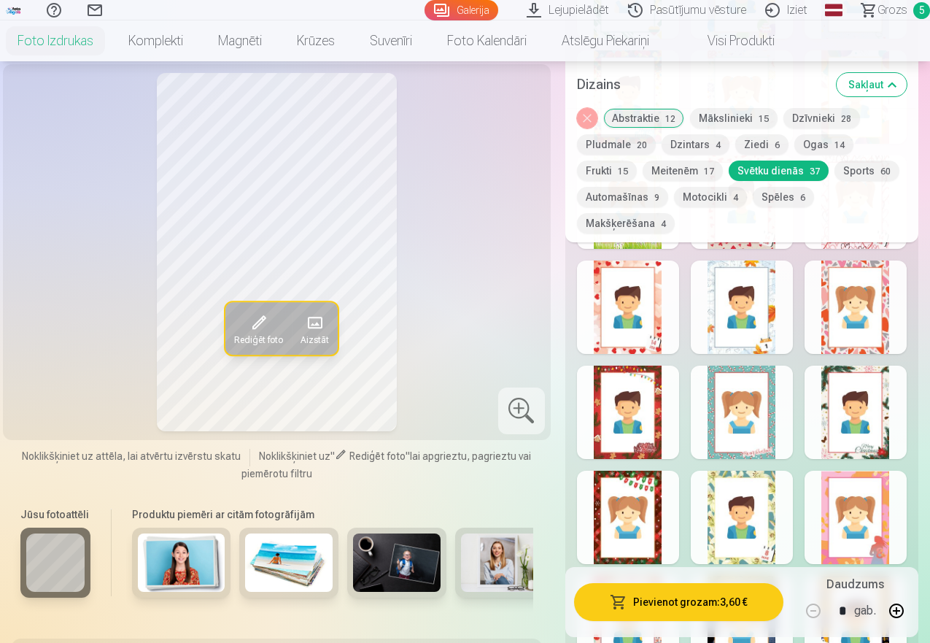
click at [870, 321] on div at bounding box center [856, 306] width 102 height 93
click at [643, 414] on div at bounding box center [628, 411] width 102 height 93
click at [635, 318] on div at bounding box center [628, 306] width 102 height 93
click at [872, 313] on div at bounding box center [856, 306] width 102 height 93
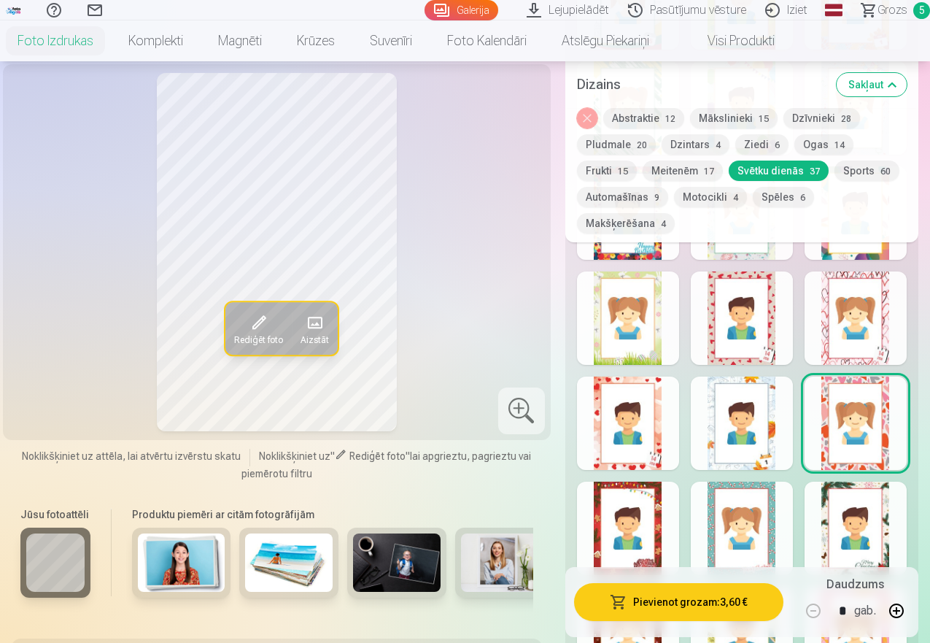
scroll to position [1322, 0]
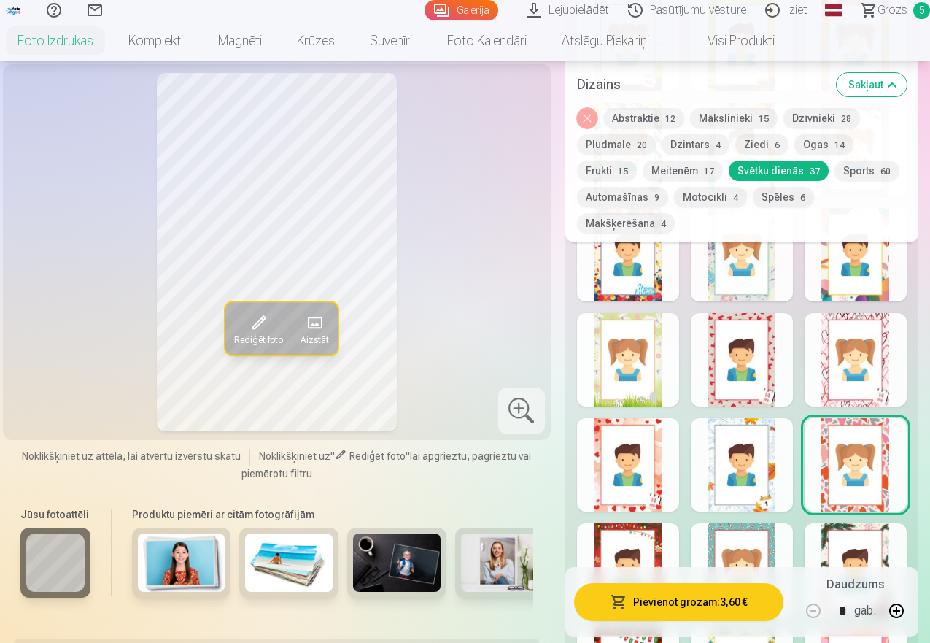
click at [745, 352] on div at bounding box center [742, 359] width 102 height 93
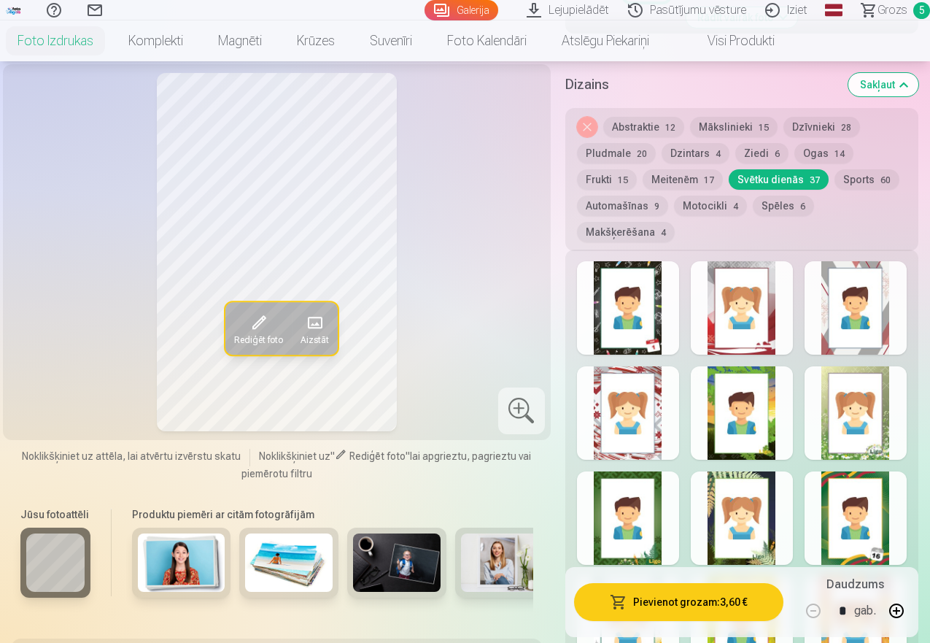
scroll to position [694, 0]
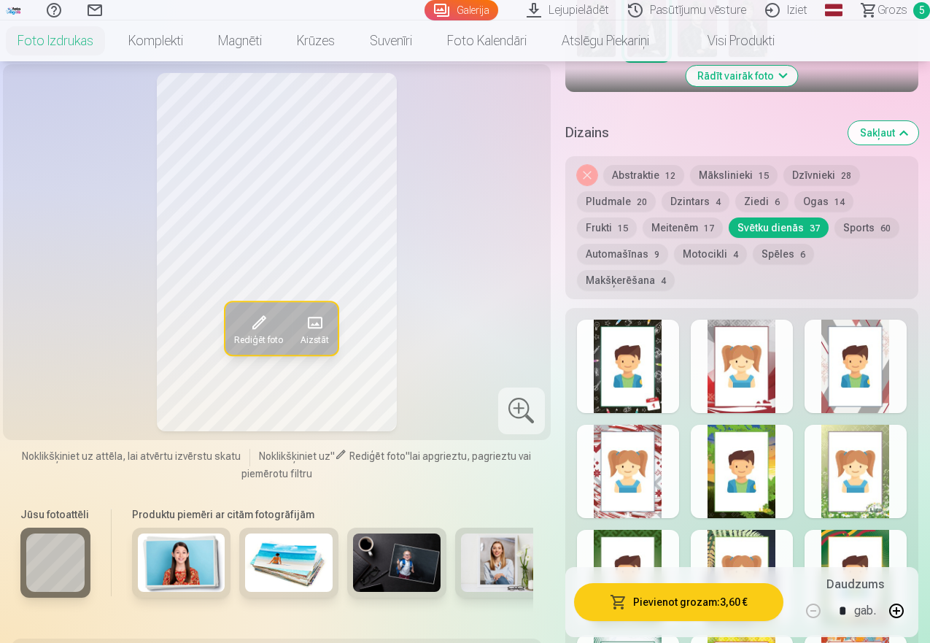
click at [736, 370] on div at bounding box center [742, 365] width 102 height 93
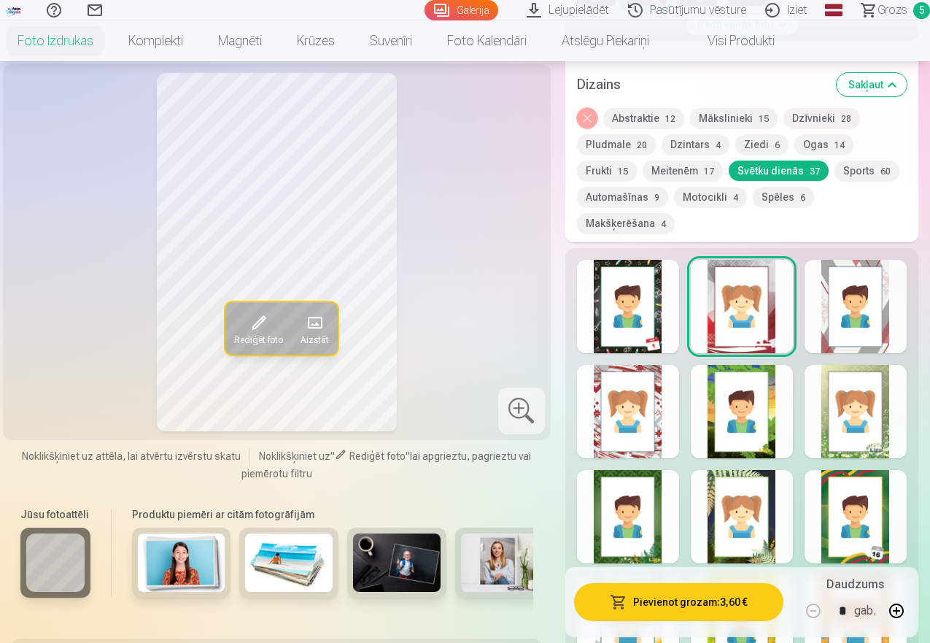
scroll to position [761, 0]
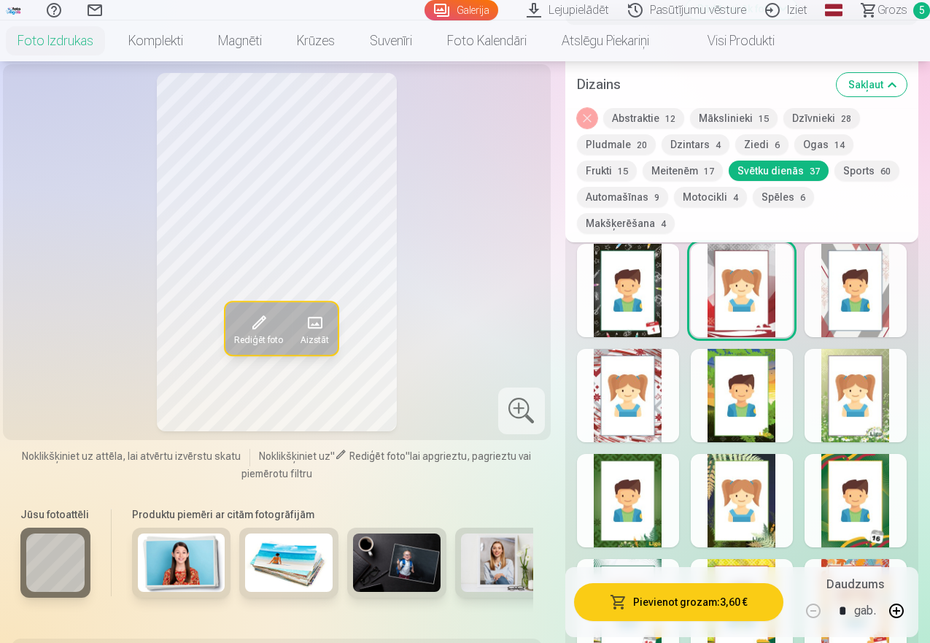
click at [882, 299] on div at bounding box center [856, 290] width 102 height 93
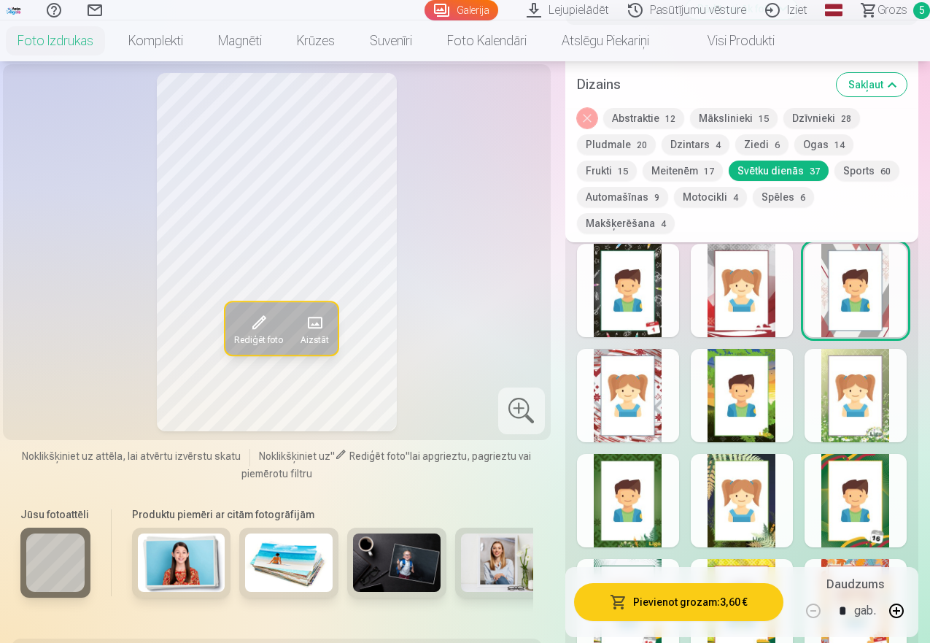
click at [654, 395] on div at bounding box center [628, 395] width 102 height 93
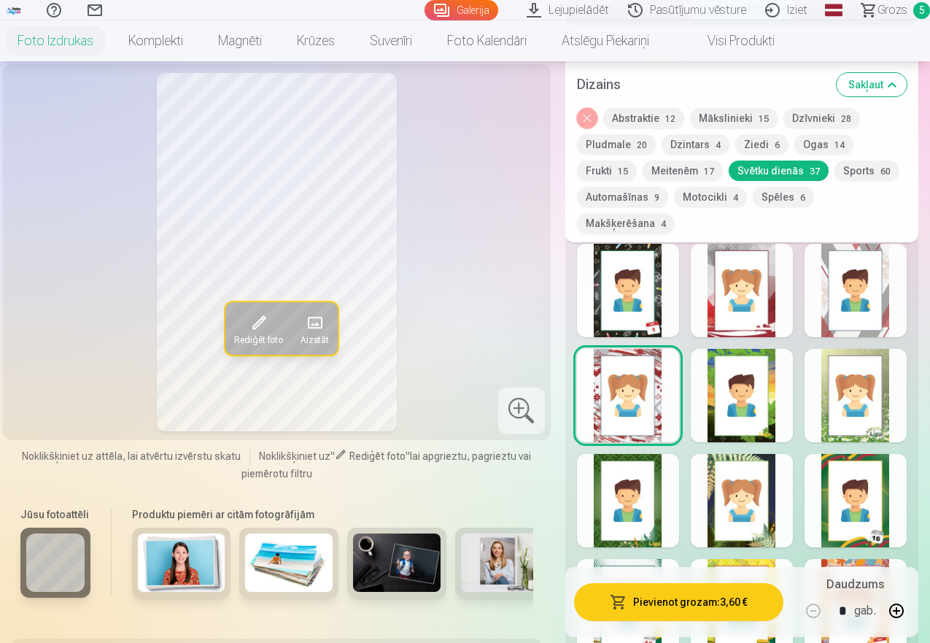
click at [885, 297] on div at bounding box center [856, 290] width 102 height 93
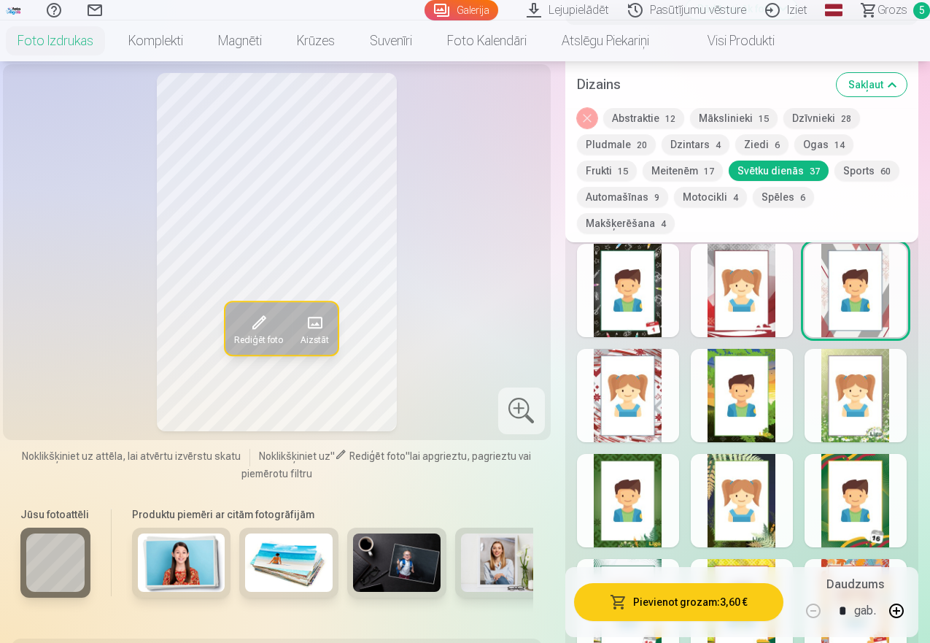
click at [741, 411] on div at bounding box center [742, 395] width 102 height 93
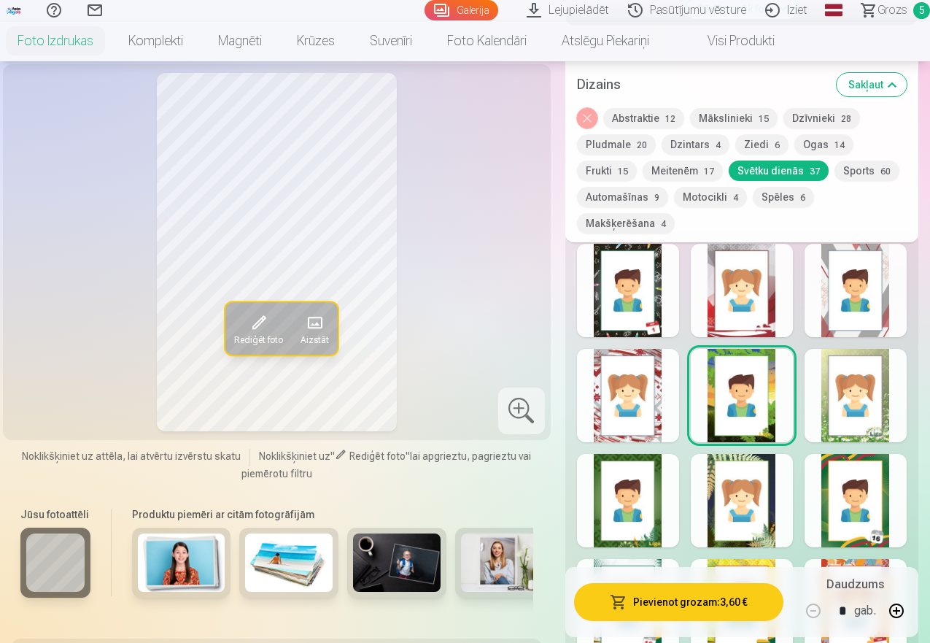
click at [875, 416] on div at bounding box center [856, 395] width 102 height 93
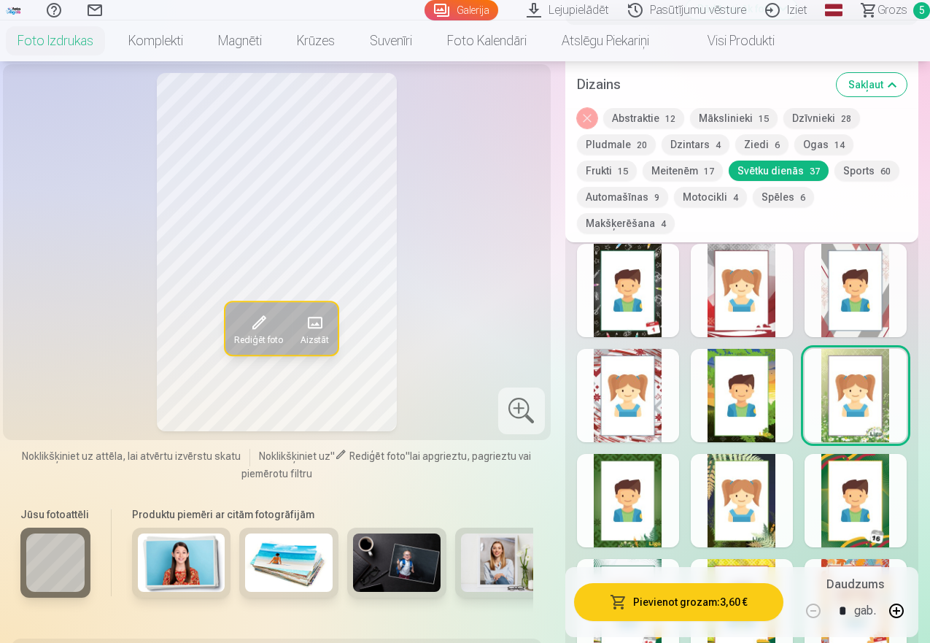
click at [858, 290] on div at bounding box center [856, 290] width 102 height 93
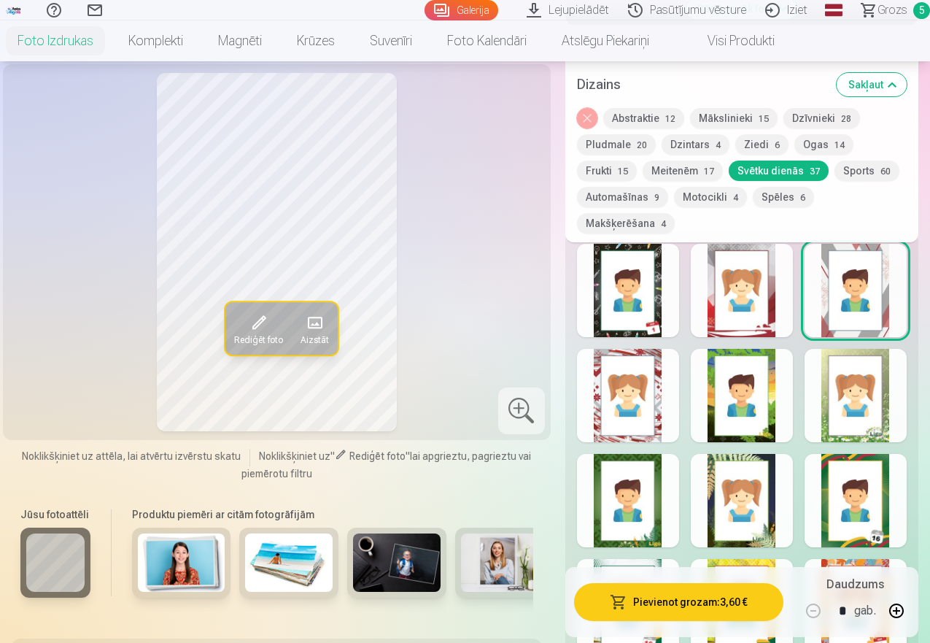
click at [632, 403] on div at bounding box center [628, 395] width 102 height 93
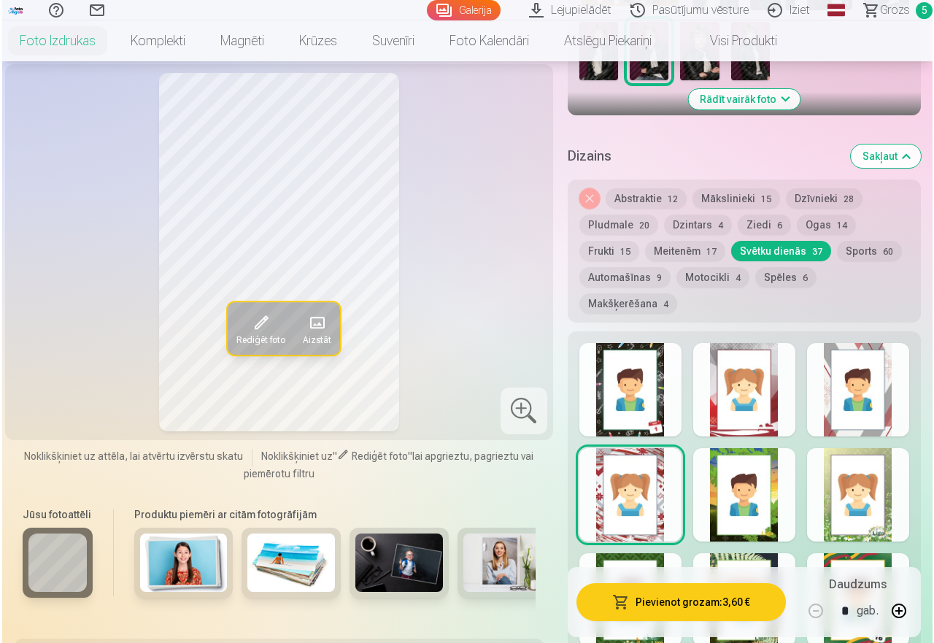
scroll to position [620, 0]
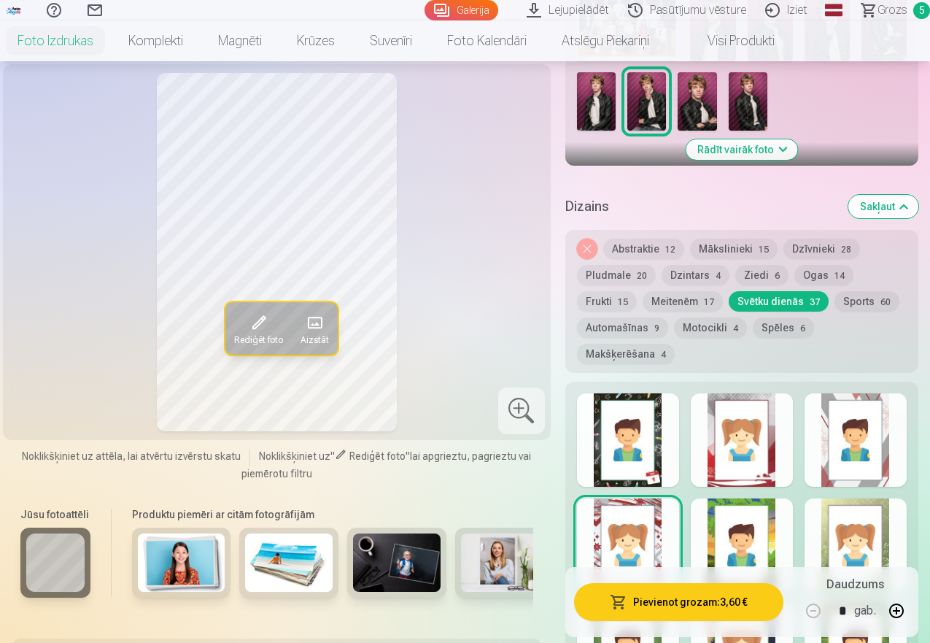
click at [702, 608] on button "Pievienot grozam : 3,60 €" at bounding box center [678, 602] width 209 height 38
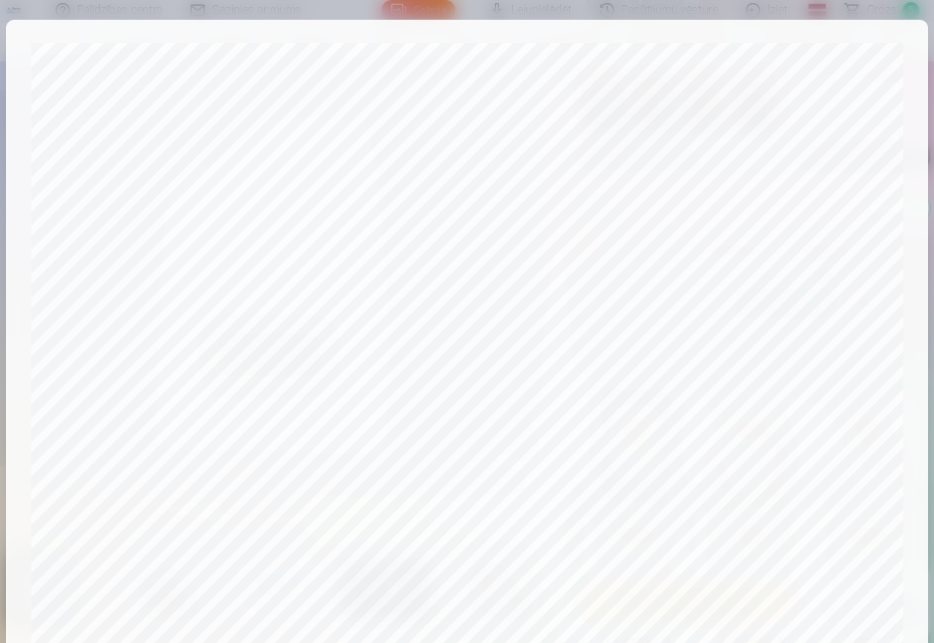
scroll to position [6, 0]
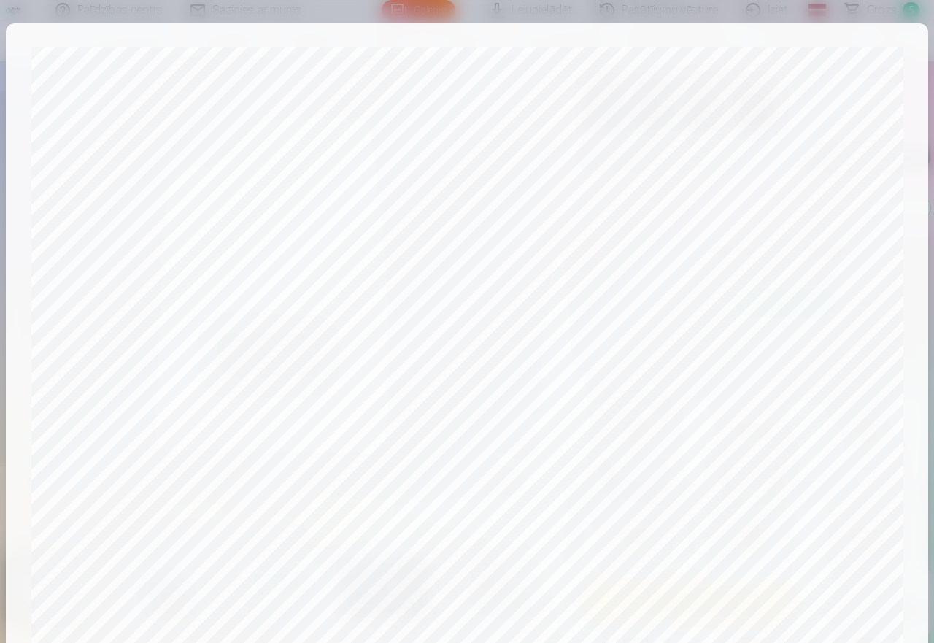
drag, startPoint x: 927, startPoint y: 52, endPoint x: 933, endPoint y: 270, distance: 218.2
click at [929, 270] on div "​ Pārbaudiet, kā tiks drukāts jūsu produkts! Jūsu produkts tiks izdrukāts tieši…" at bounding box center [467, 321] width 934 height 643
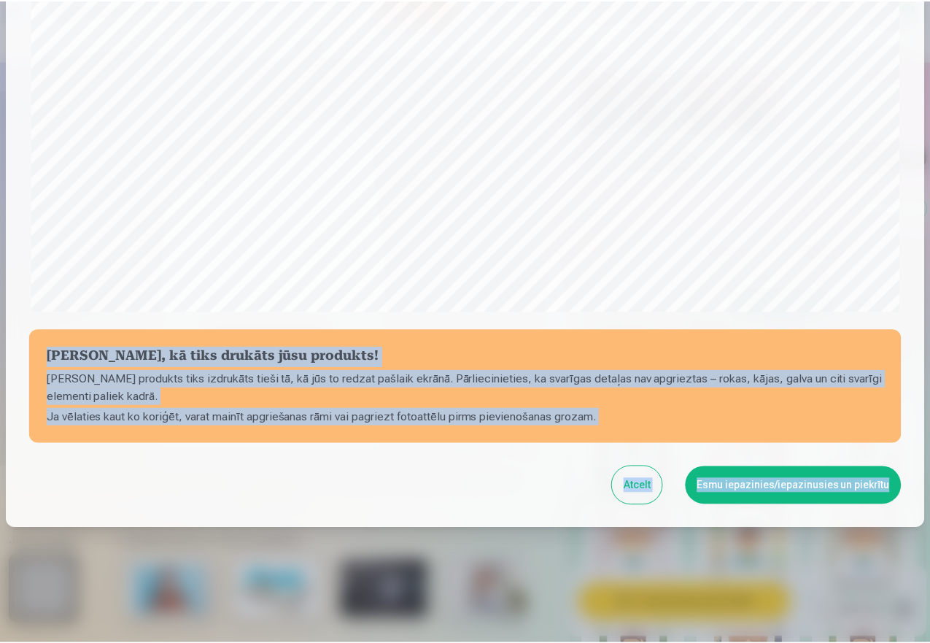
scroll to position [396, 0]
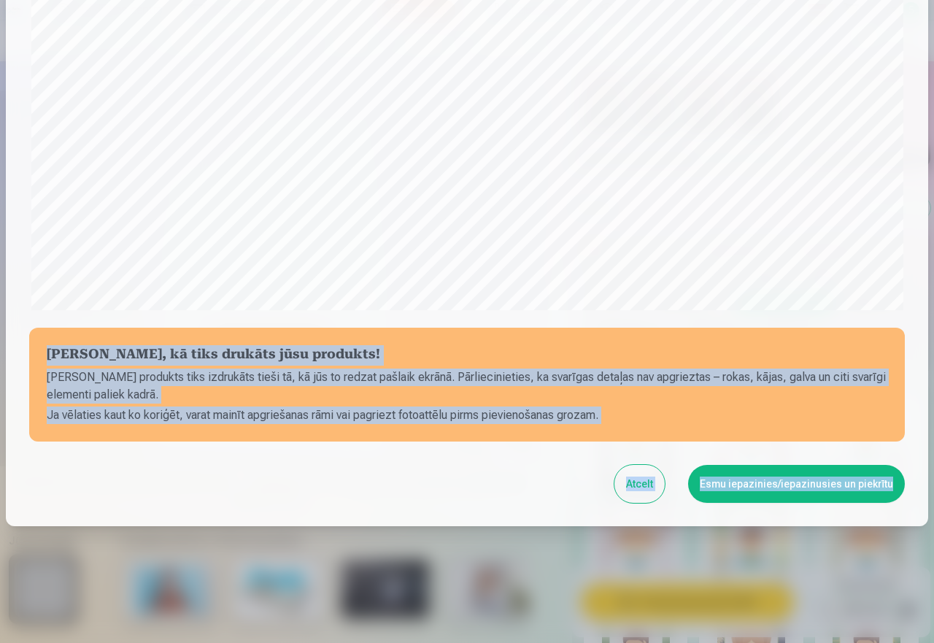
click at [632, 480] on button "Atcelt" at bounding box center [639, 484] width 50 height 38
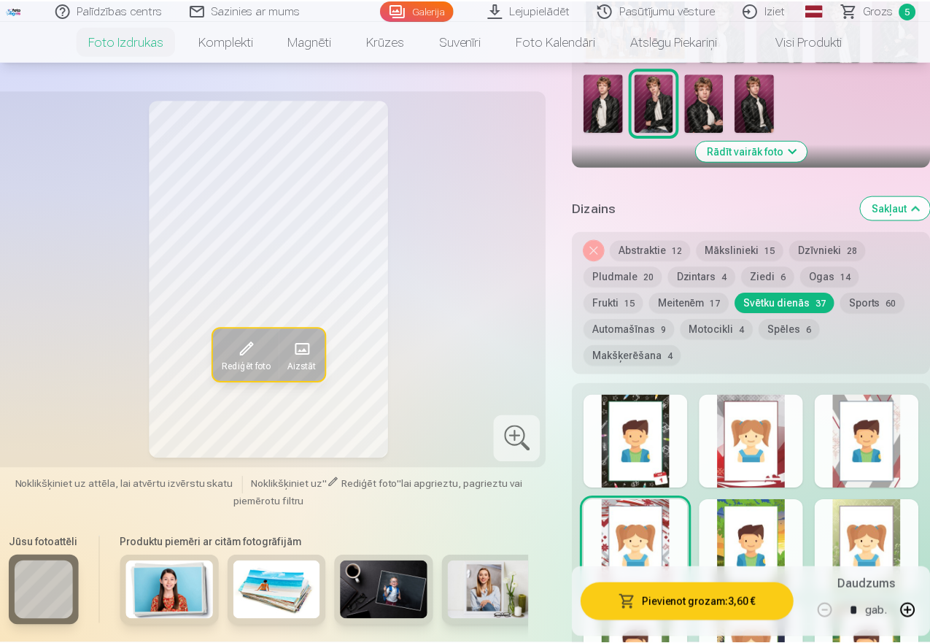
scroll to position [394, 0]
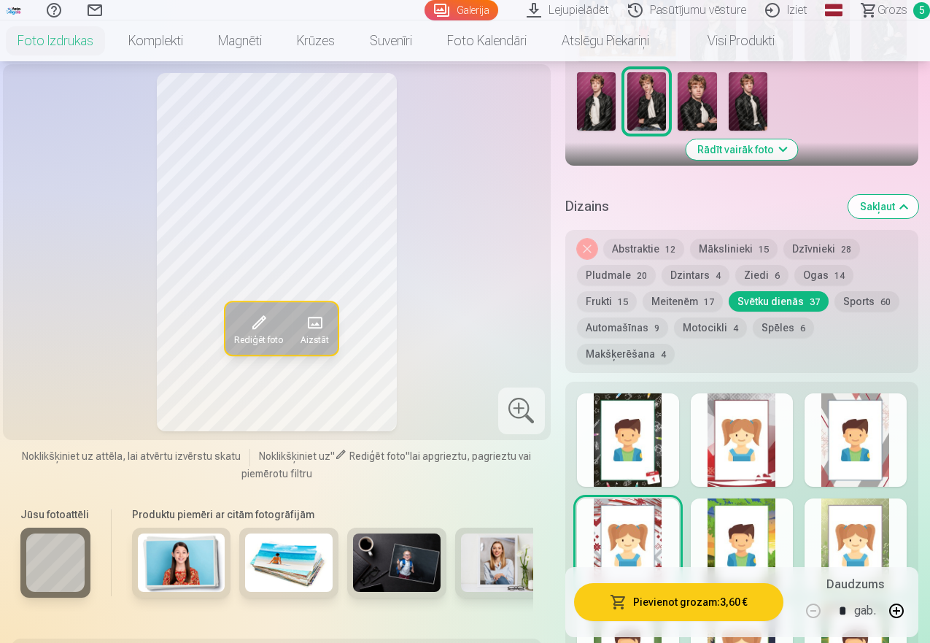
click at [795, 328] on button "Spēles 6" at bounding box center [783, 327] width 61 height 20
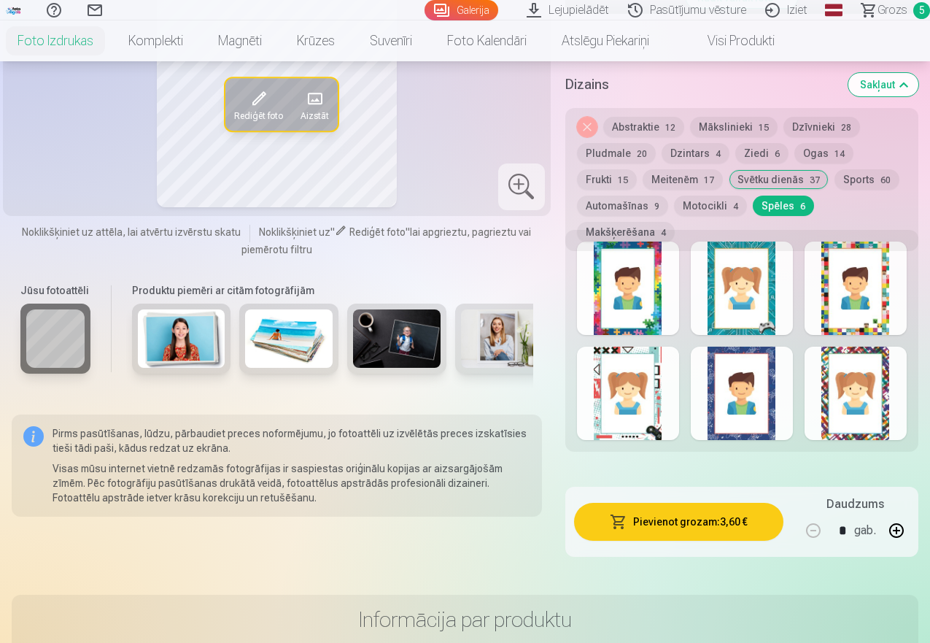
scroll to position [689, 0]
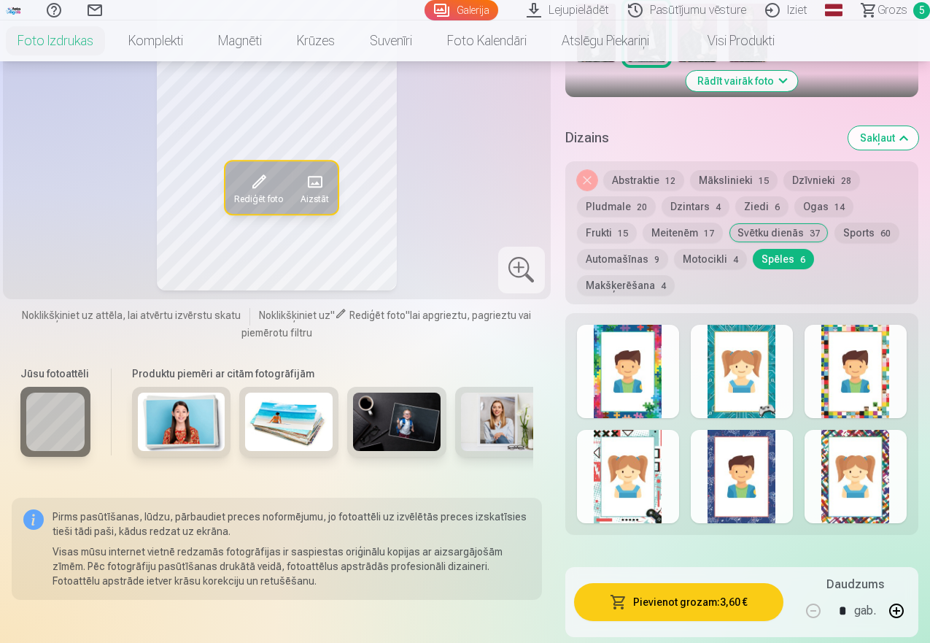
click at [751, 478] on div at bounding box center [742, 476] width 102 height 93
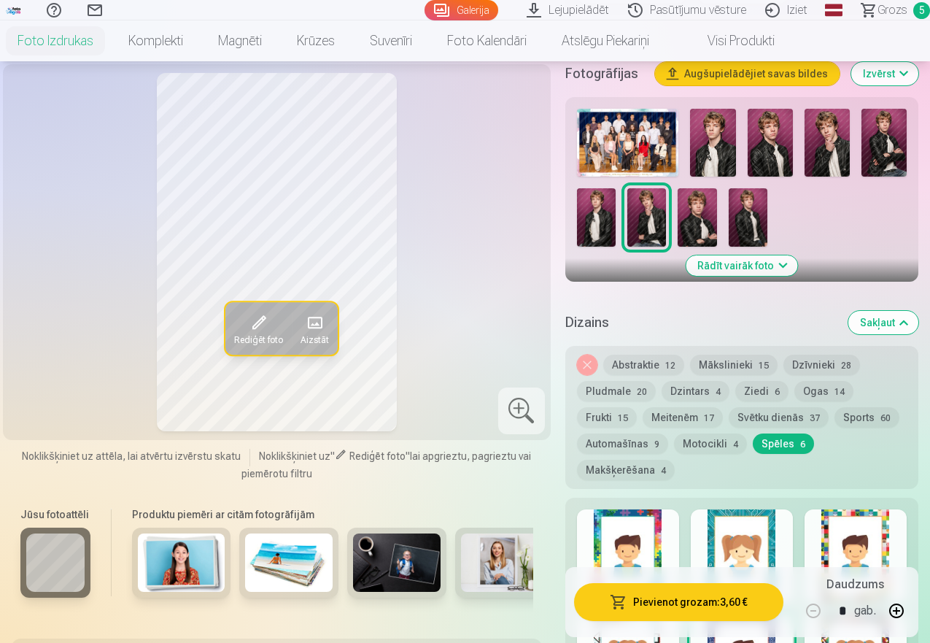
scroll to position [546, 0]
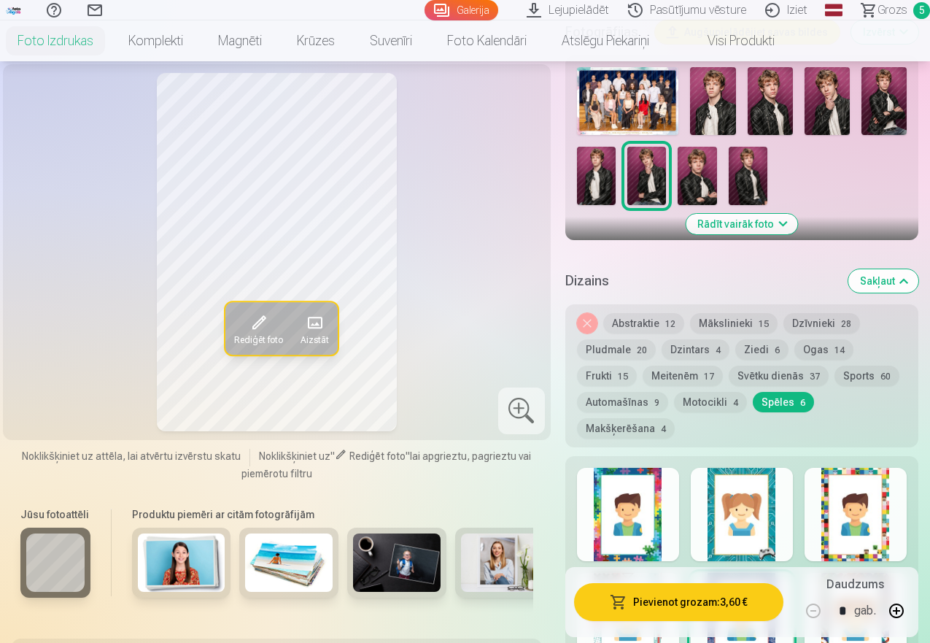
click at [829, 357] on button "Ogas 14" at bounding box center [823, 349] width 59 height 20
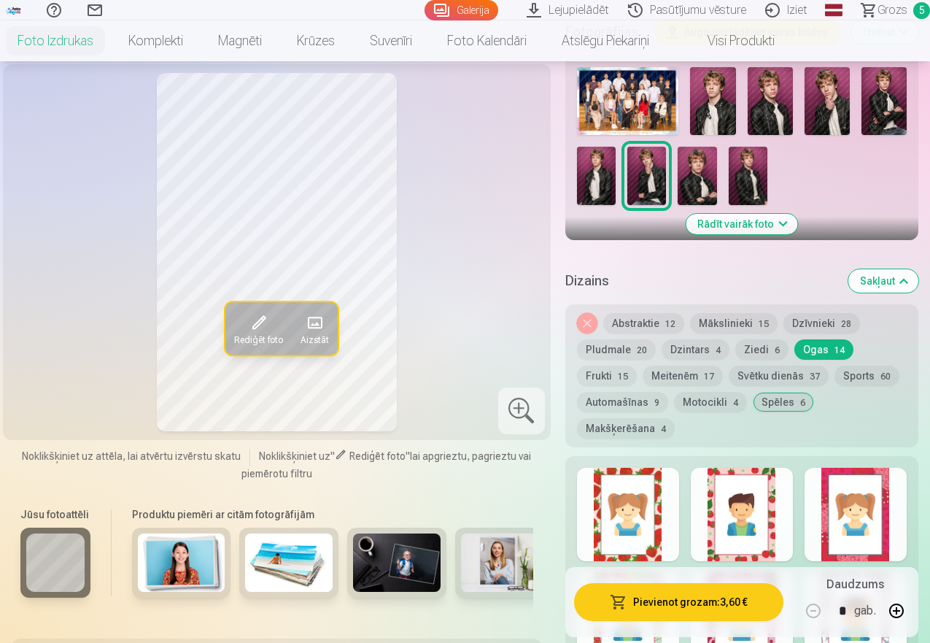
click at [866, 527] on div at bounding box center [856, 514] width 102 height 93
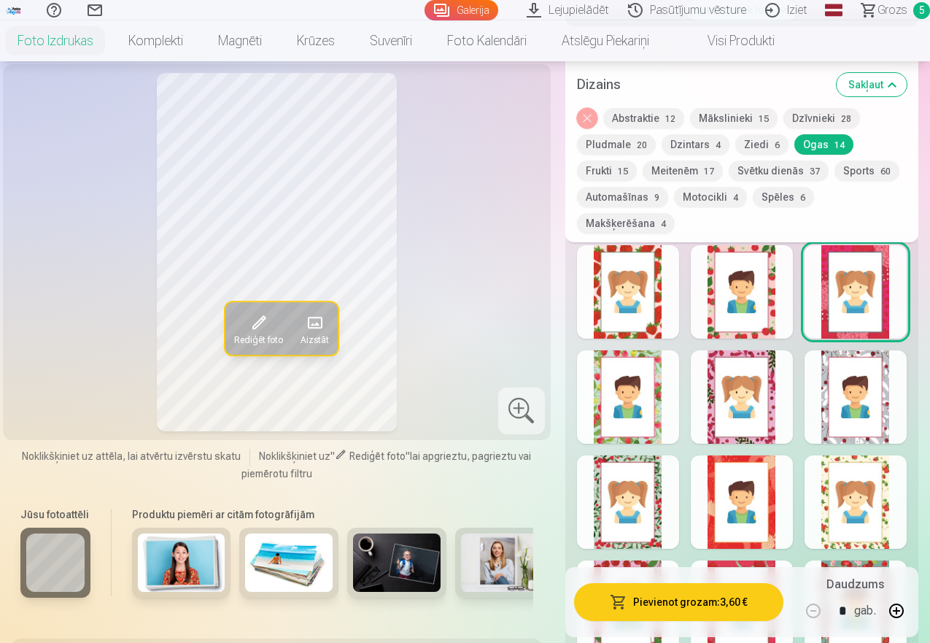
scroll to position [802, 0]
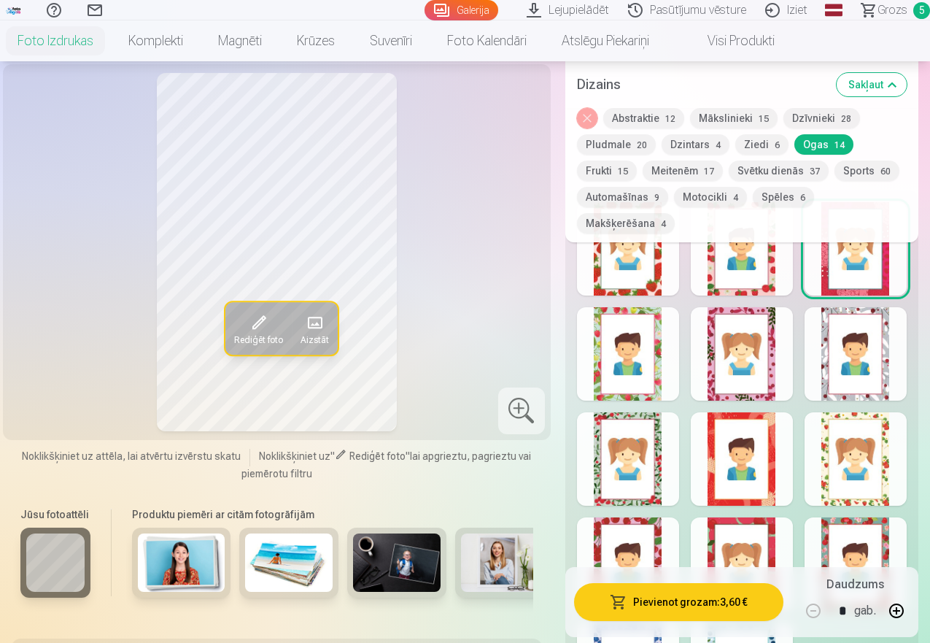
click at [745, 380] on div at bounding box center [742, 353] width 102 height 93
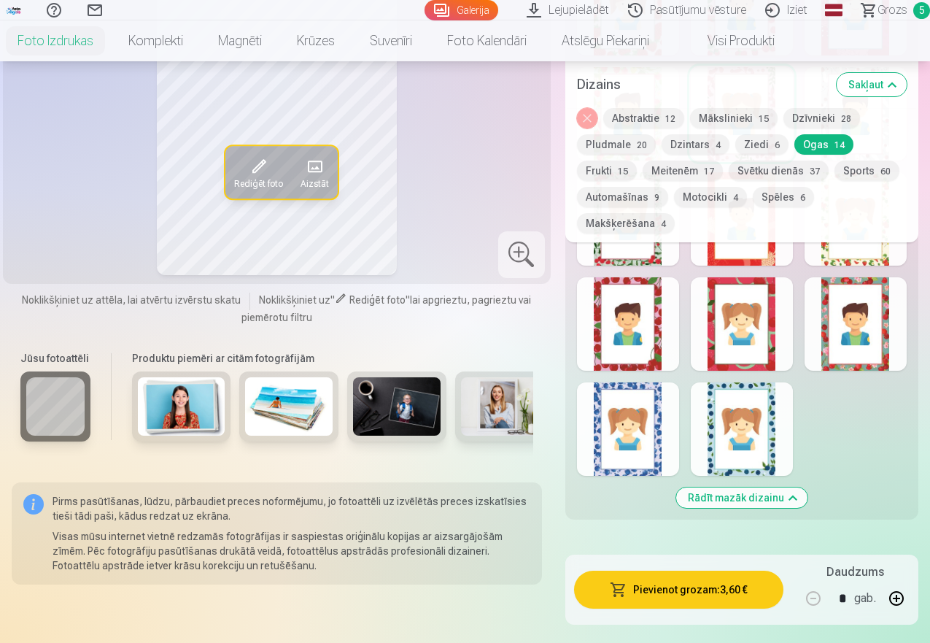
scroll to position [1050, 0]
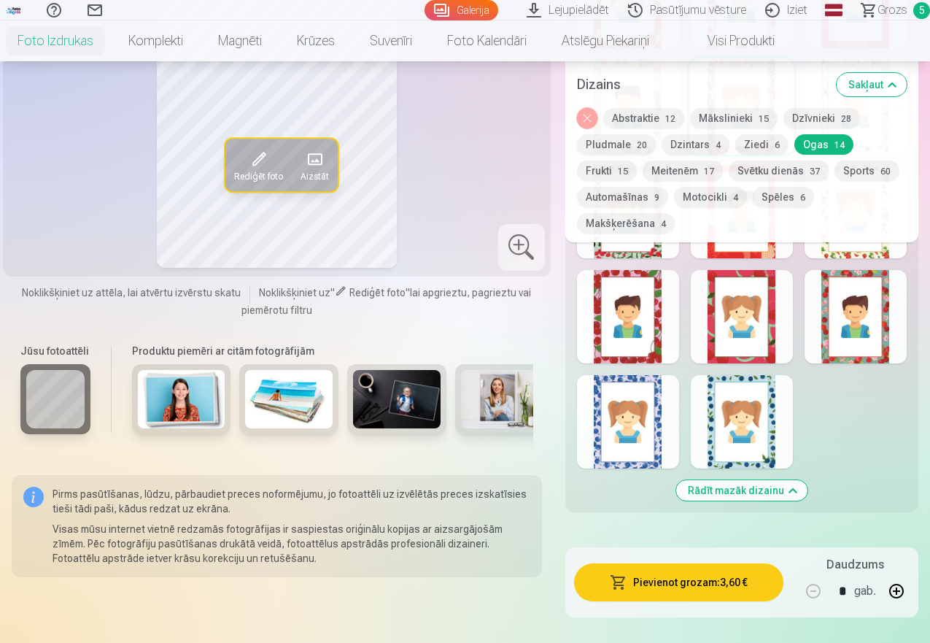
click at [638, 343] on div at bounding box center [628, 316] width 102 height 93
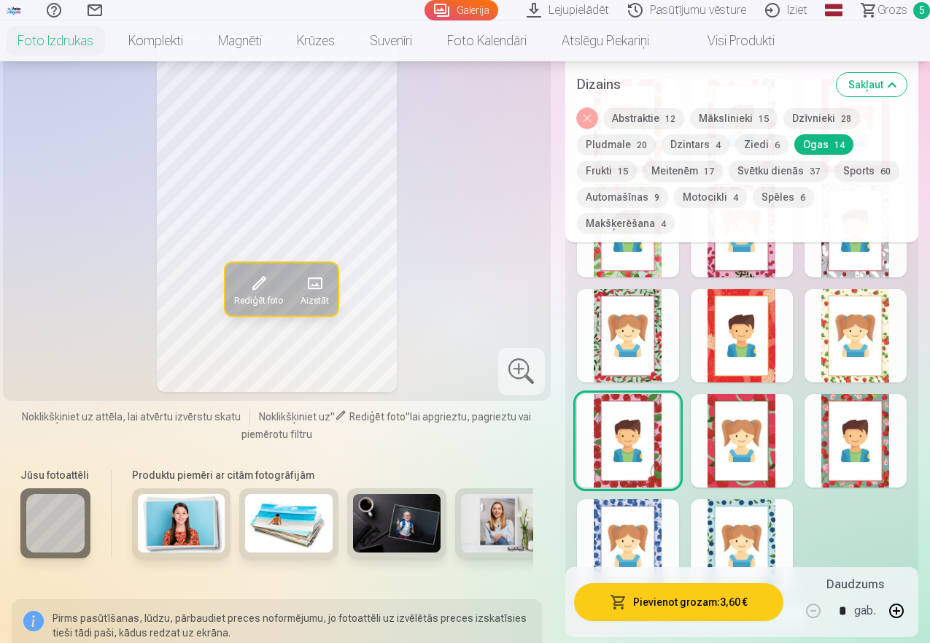
scroll to position [845, 0]
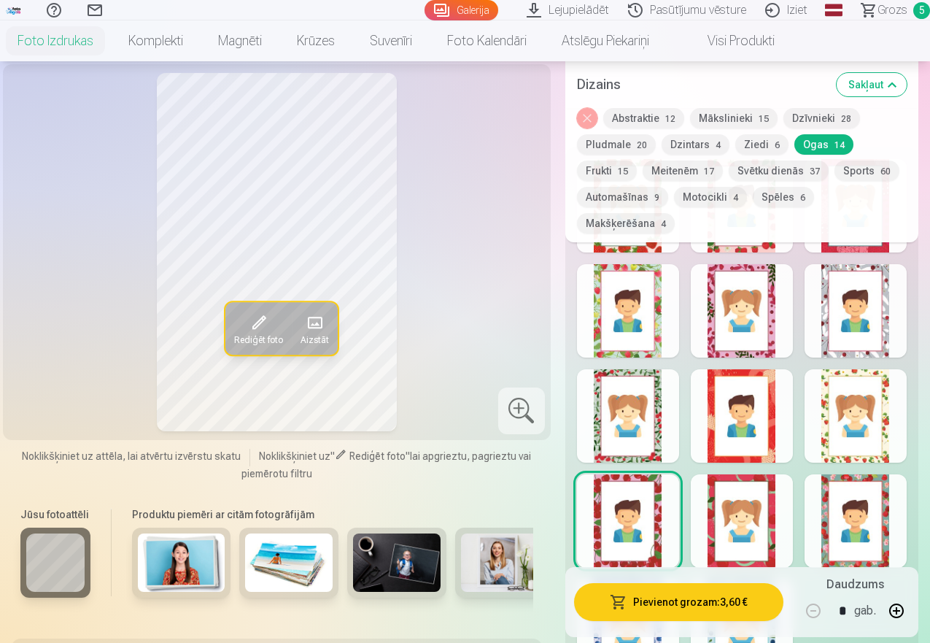
click at [870, 529] on div at bounding box center [856, 520] width 102 height 93
click at [880, 314] on div at bounding box center [856, 310] width 102 height 93
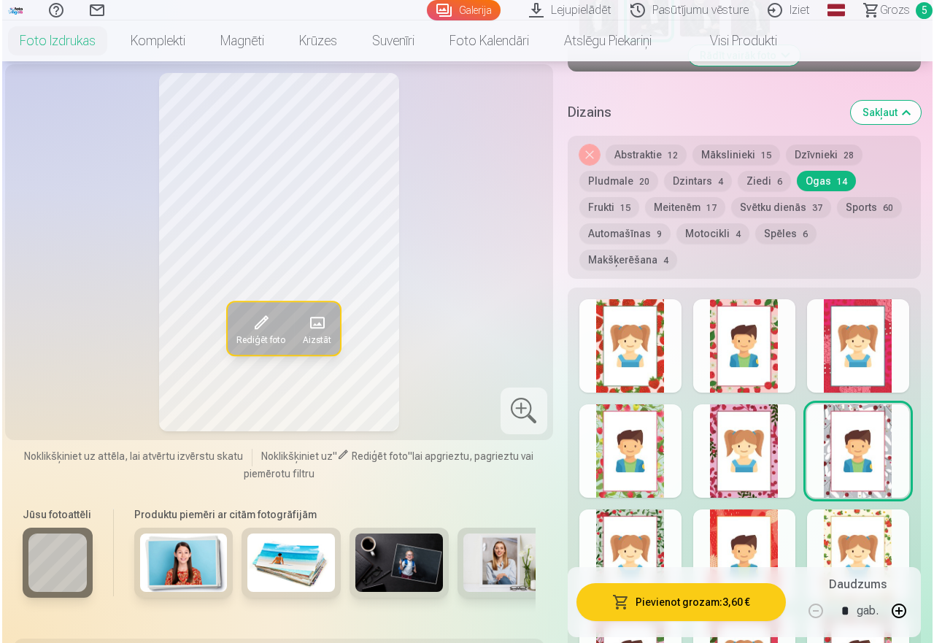
scroll to position [686, 0]
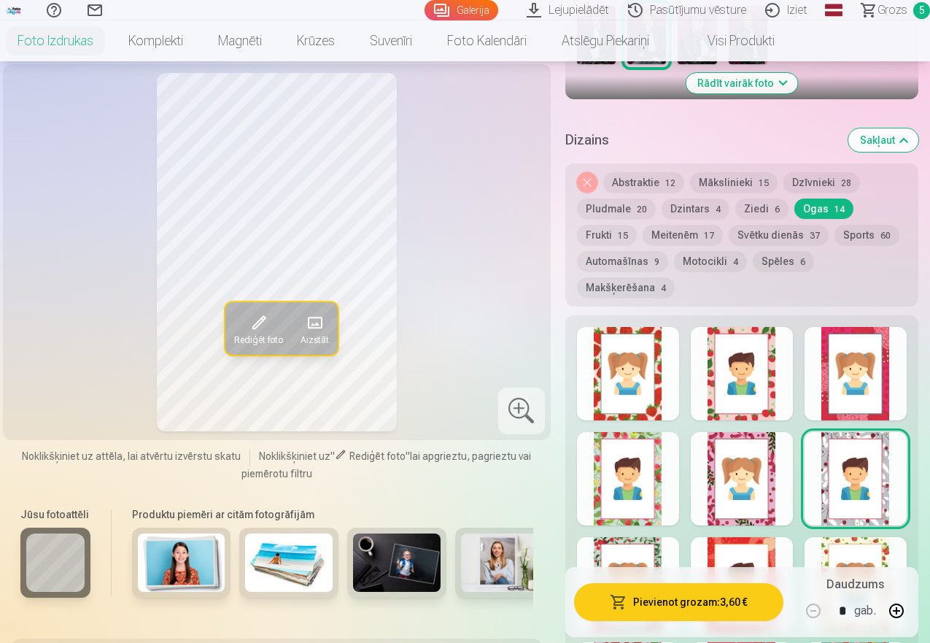
click at [875, 395] on div at bounding box center [856, 373] width 102 height 93
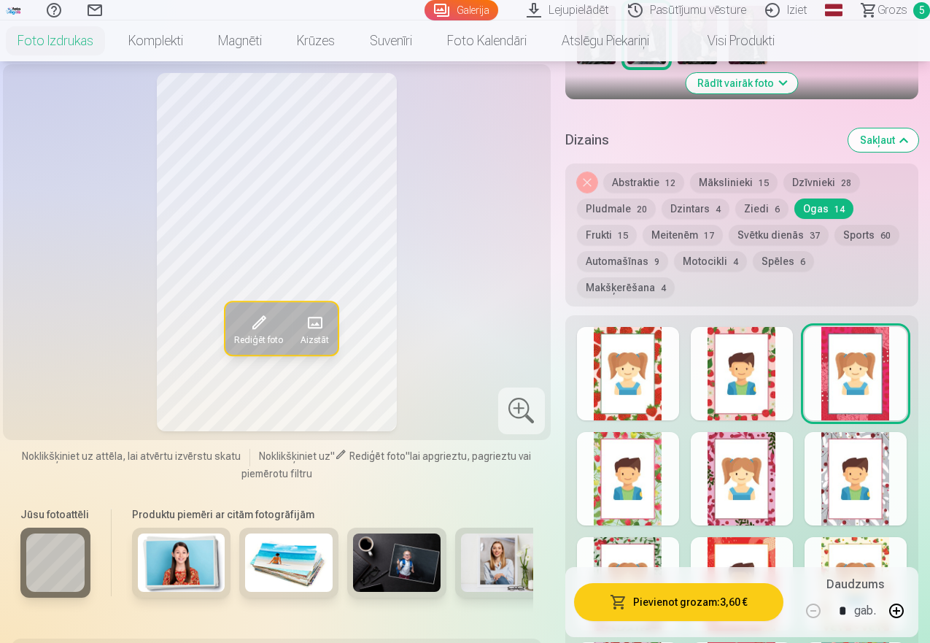
click at [724, 602] on button "Pievienot grozam : 3,60 €" at bounding box center [678, 602] width 209 height 38
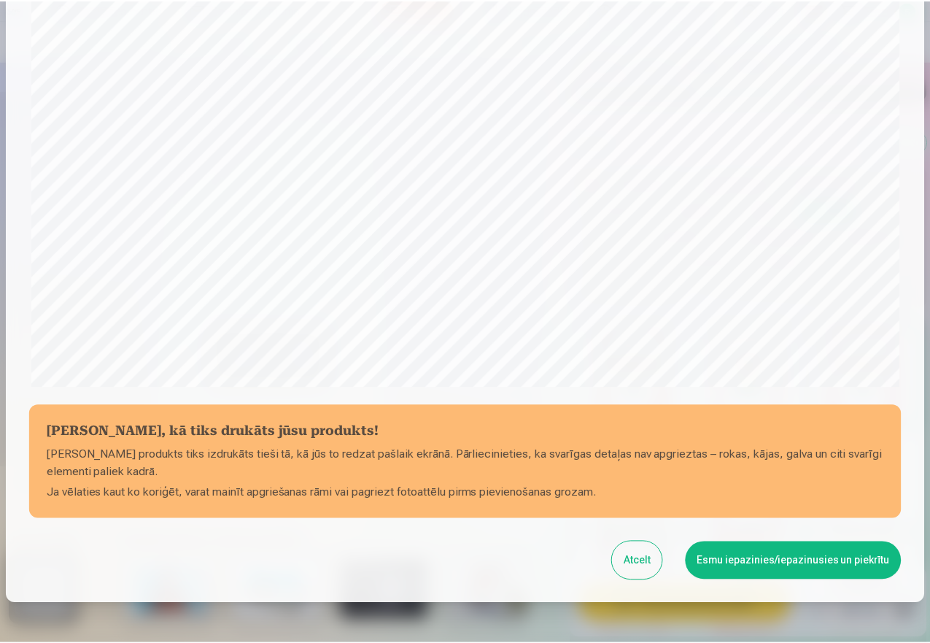
scroll to position [348, 0]
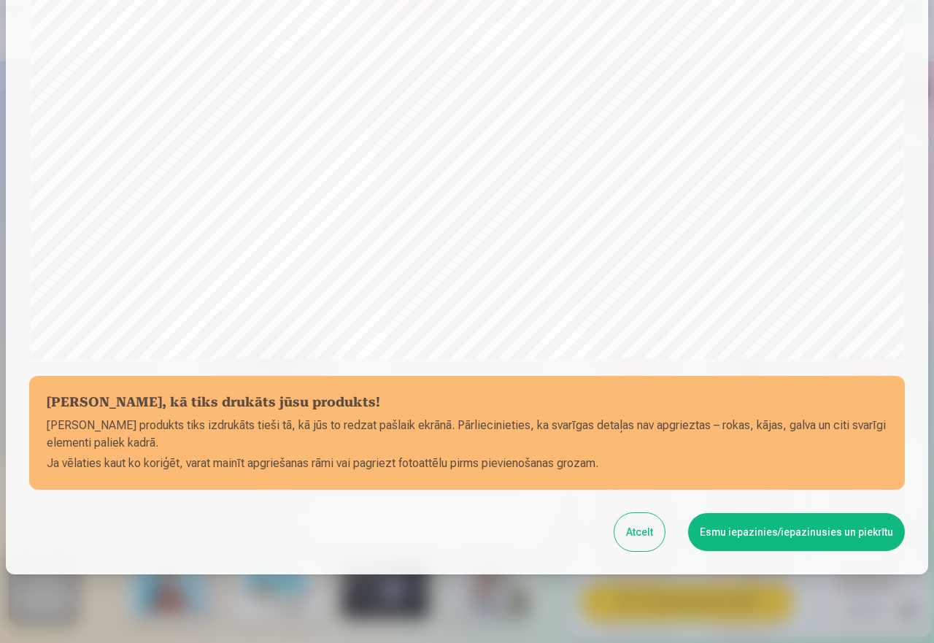
click at [637, 539] on button "Atcelt" at bounding box center [639, 532] width 50 height 38
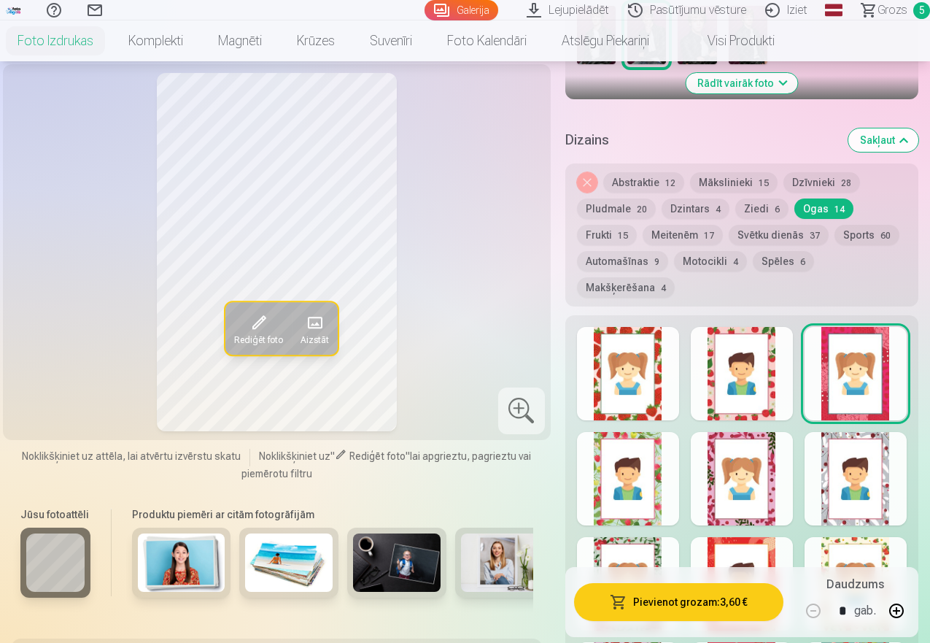
drag, startPoint x: 630, startPoint y: 486, endPoint x: 623, endPoint y: 498, distance: 13.8
click at [630, 487] on div at bounding box center [628, 478] width 102 height 93
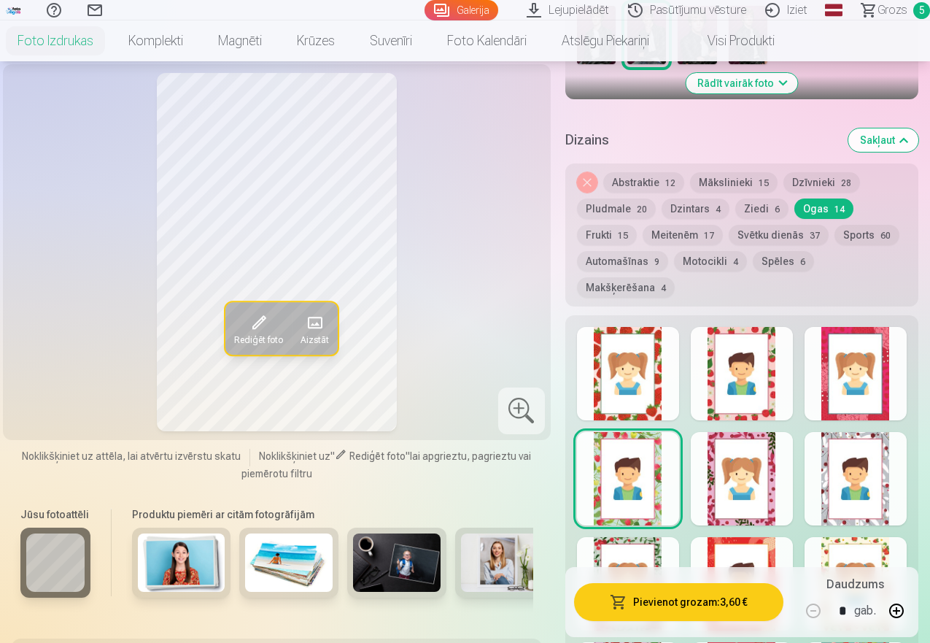
click at [630, 205] on button "Pludmale 20" at bounding box center [616, 208] width 79 height 20
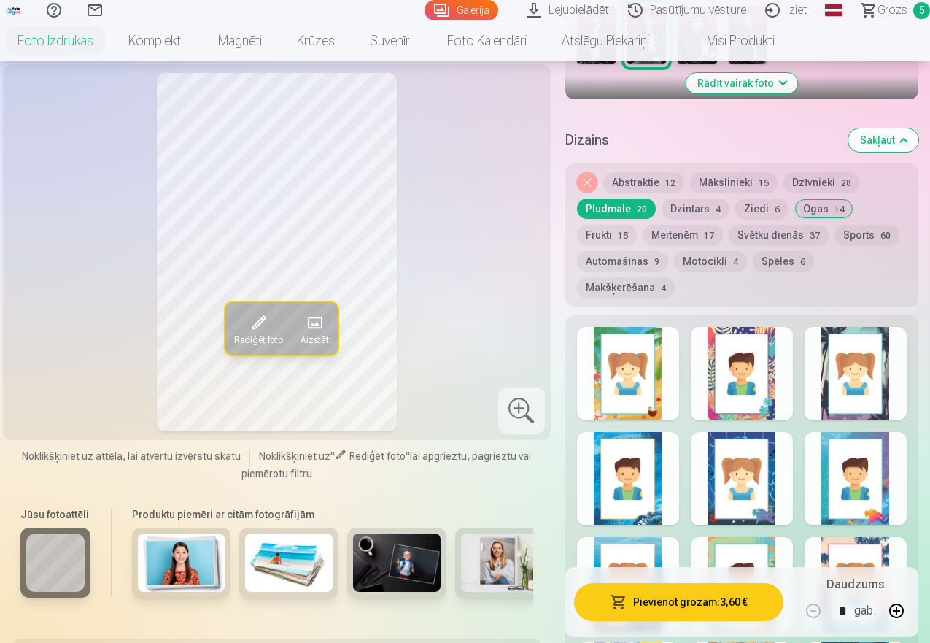
click at [834, 179] on button "Dzīvnieki 28" at bounding box center [821, 182] width 77 height 20
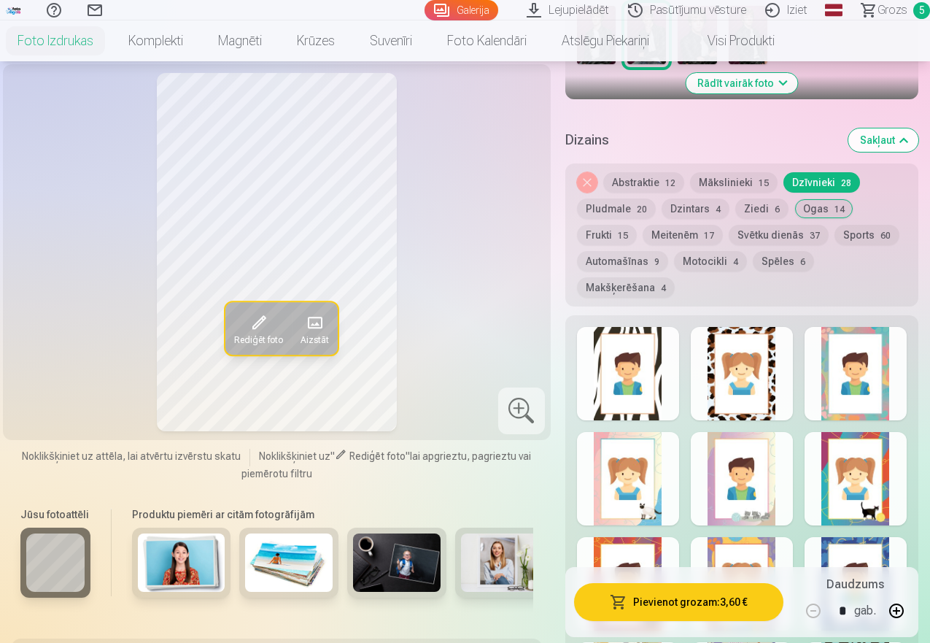
click at [757, 395] on div at bounding box center [742, 373] width 102 height 93
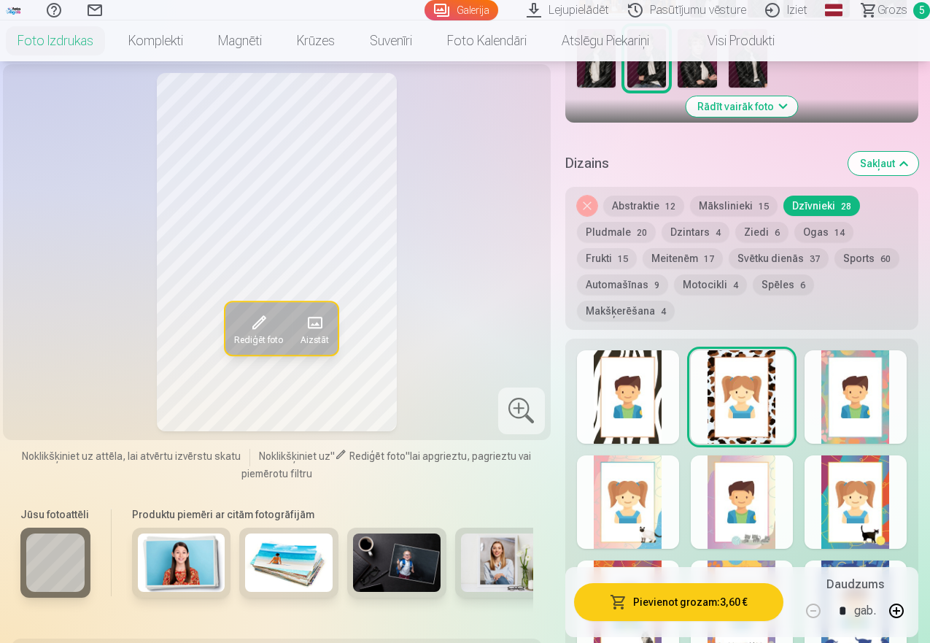
scroll to position [616, 0]
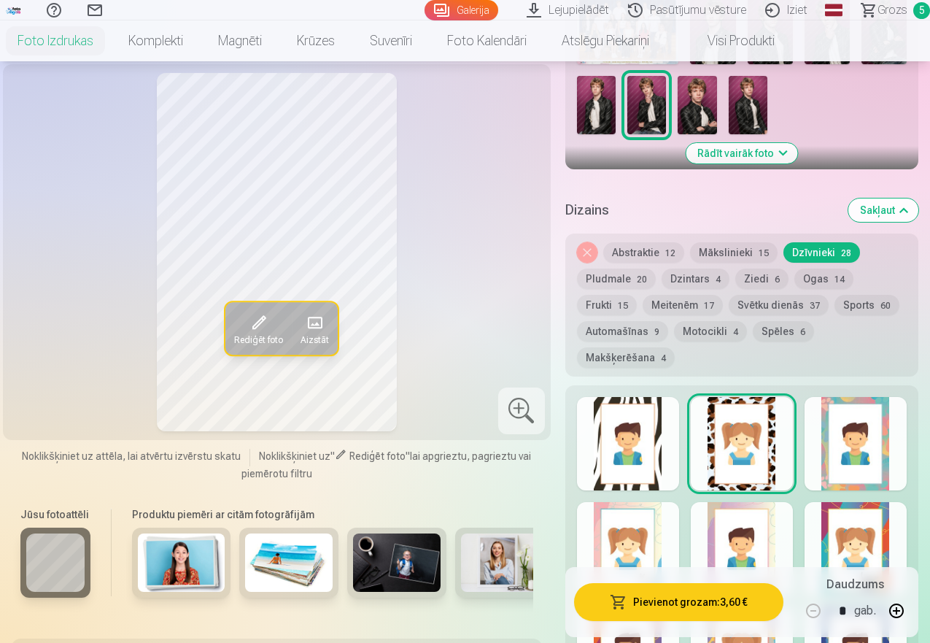
click at [863, 449] on div at bounding box center [856, 443] width 102 height 93
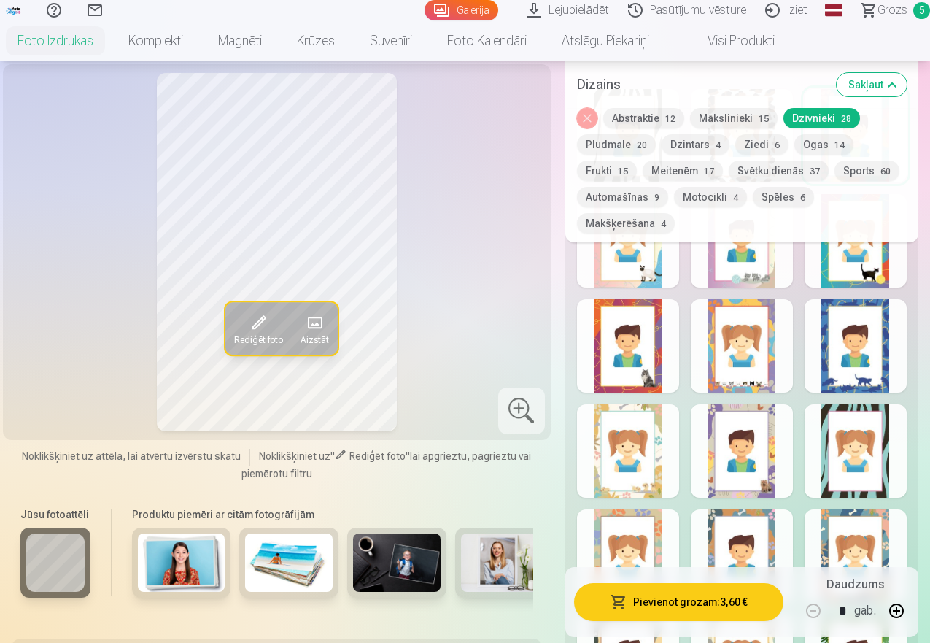
scroll to position [924, 0]
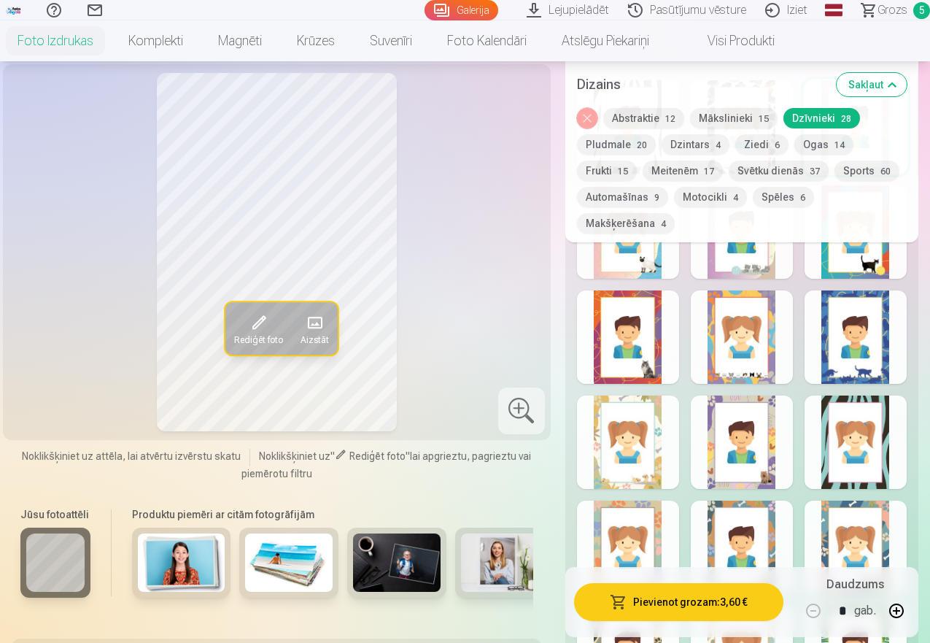
click at [859, 449] on div at bounding box center [856, 441] width 102 height 93
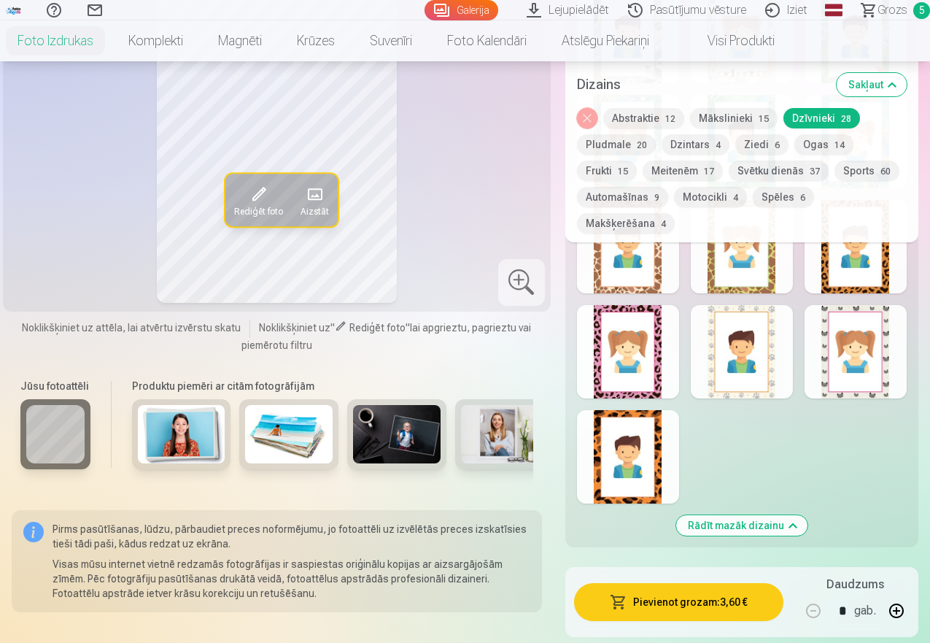
scroll to position [1563, 0]
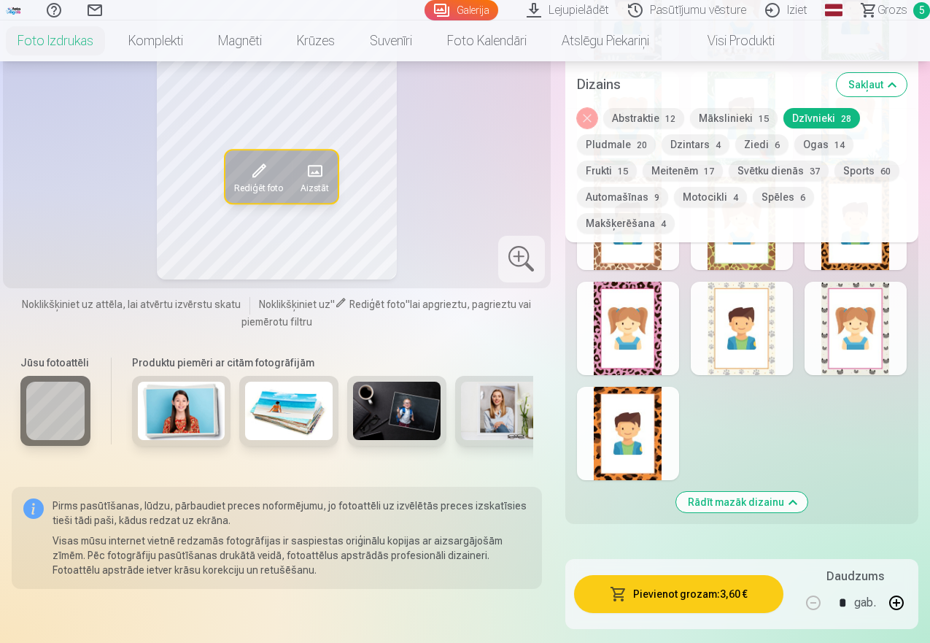
click at [642, 333] on div at bounding box center [628, 328] width 102 height 93
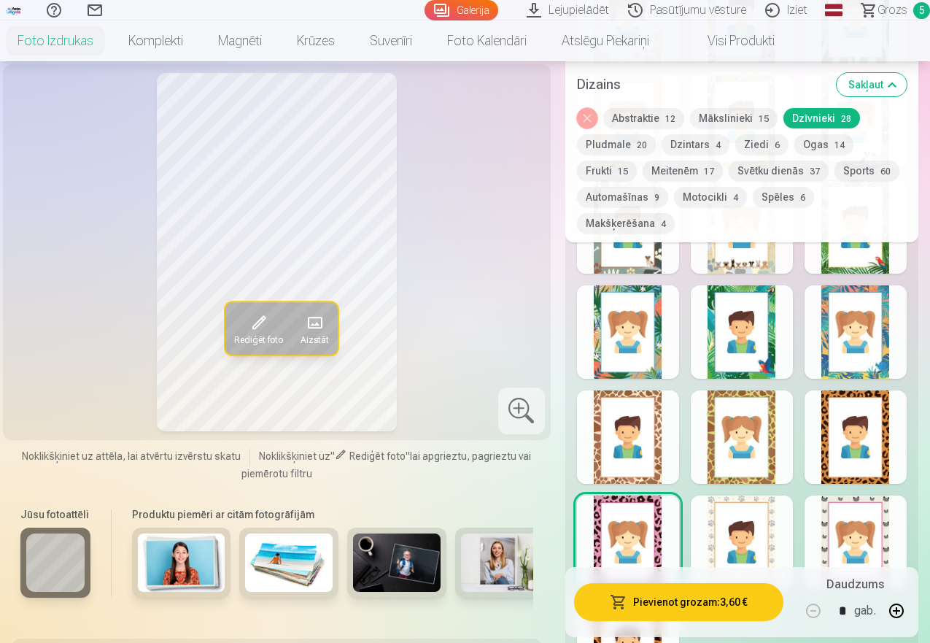
scroll to position [1271, 0]
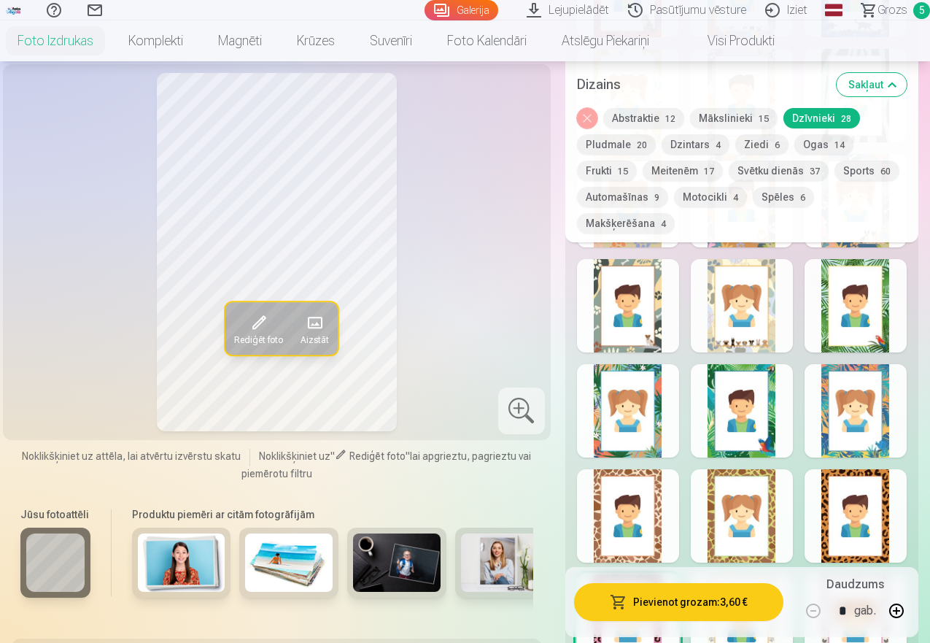
click at [869, 532] on div at bounding box center [856, 515] width 102 height 93
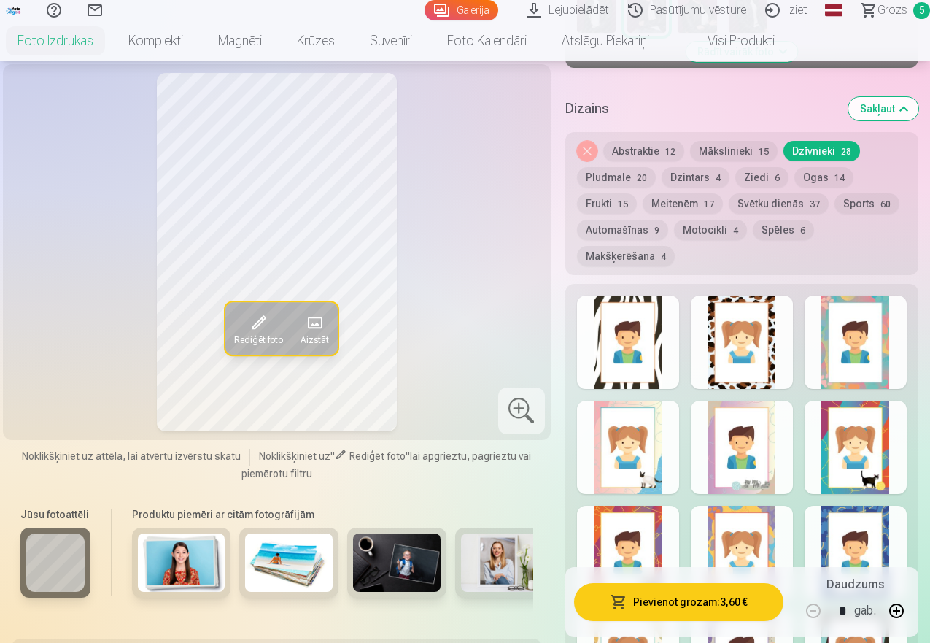
scroll to position [720, 0]
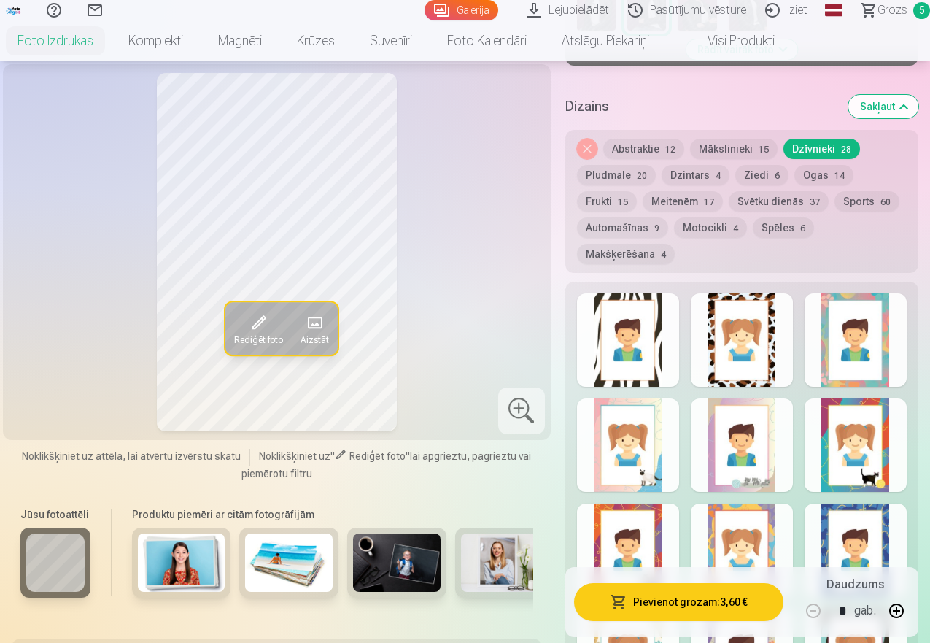
click at [744, 341] on div at bounding box center [742, 339] width 102 height 93
click at [865, 339] on div at bounding box center [856, 339] width 102 height 93
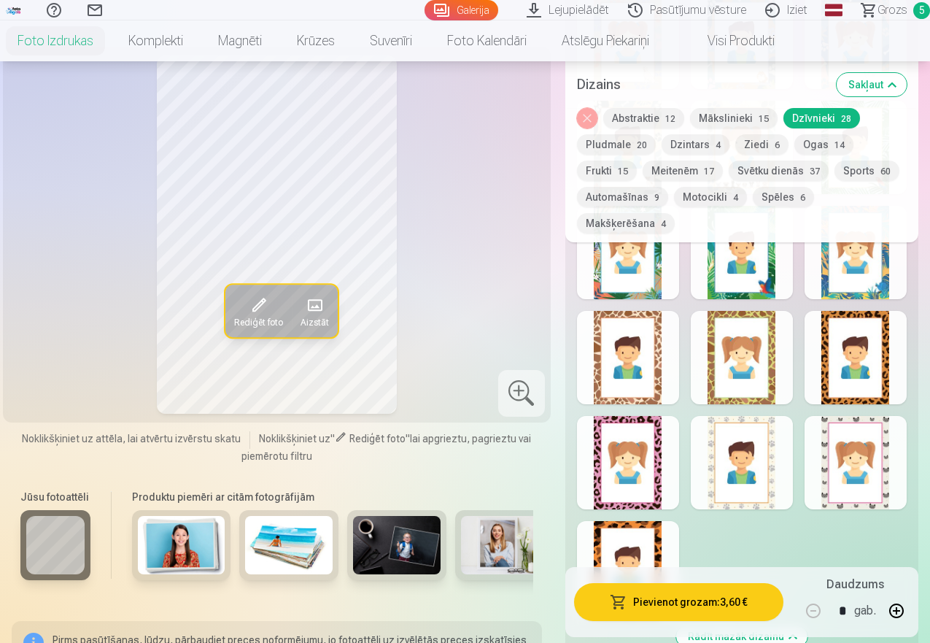
scroll to position [1468, 0]
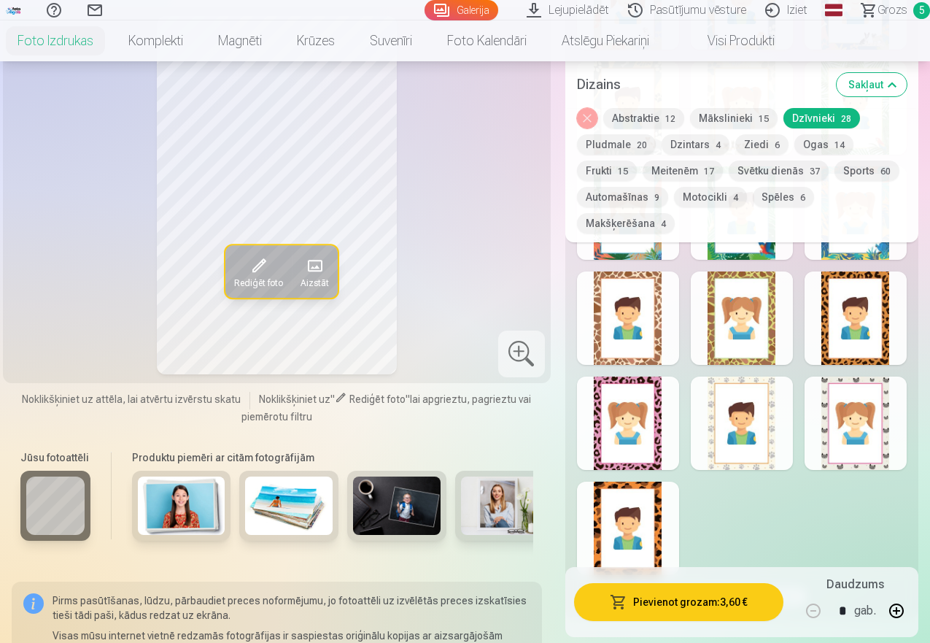
click at [635, 419] on div at bounding box center [628, 422] width 102 height 93
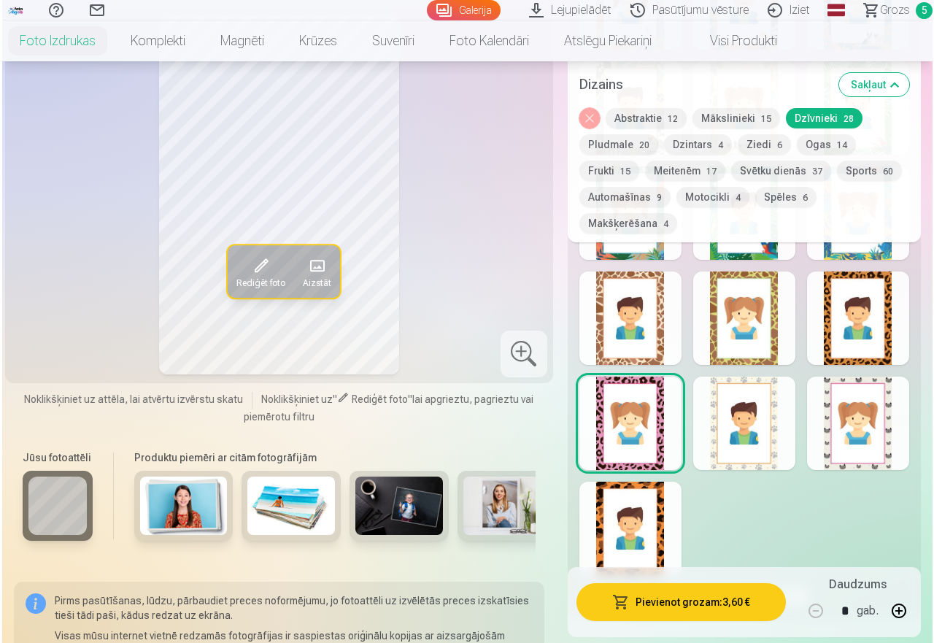
scroll to position [1358, 0]
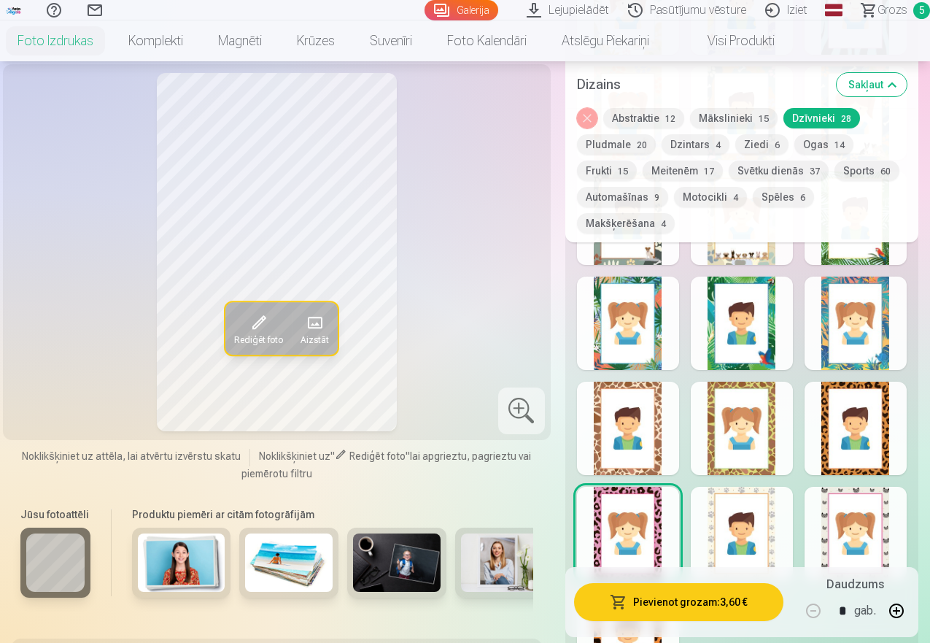
click at [746, 602] on button "Pievienot grozam : 3,60 €" at bounding box center [678, 602] width 209 height 38
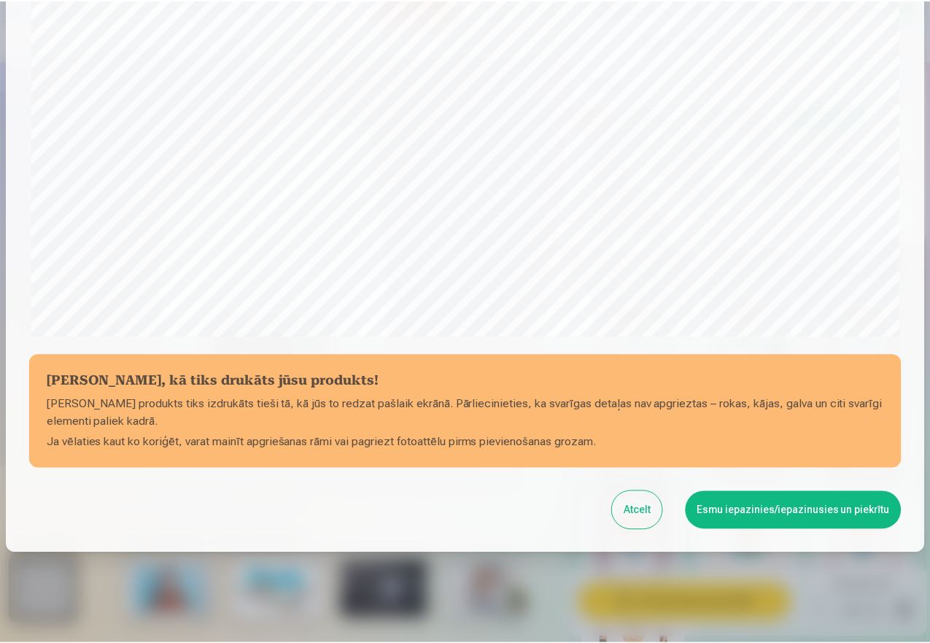
scroll to position [396, 0]
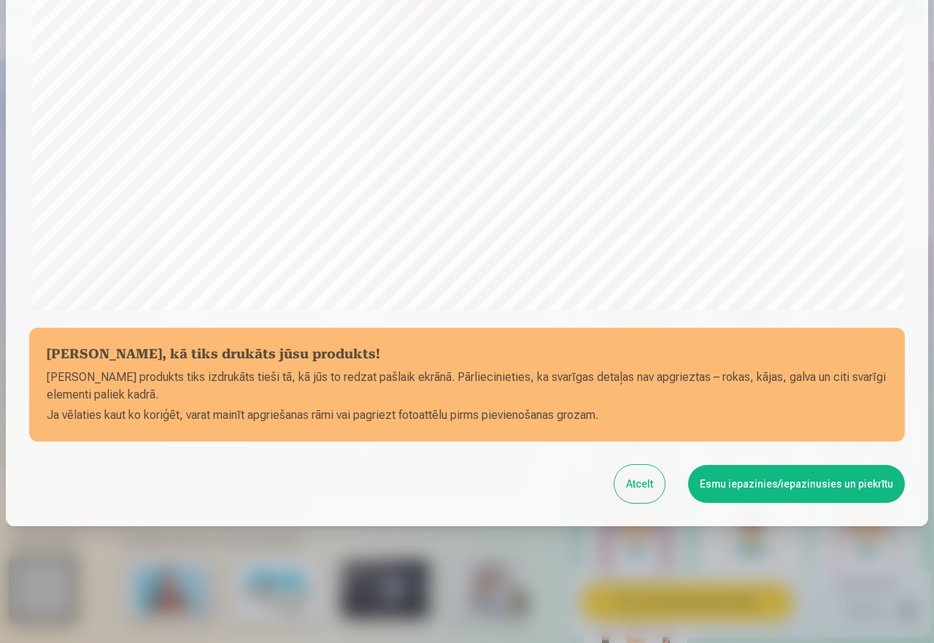
click at [810, 485] on button "Esmu iepazinies/iepazinusies un piekrītu" at bounding box center [796, 484] width 217 height 38
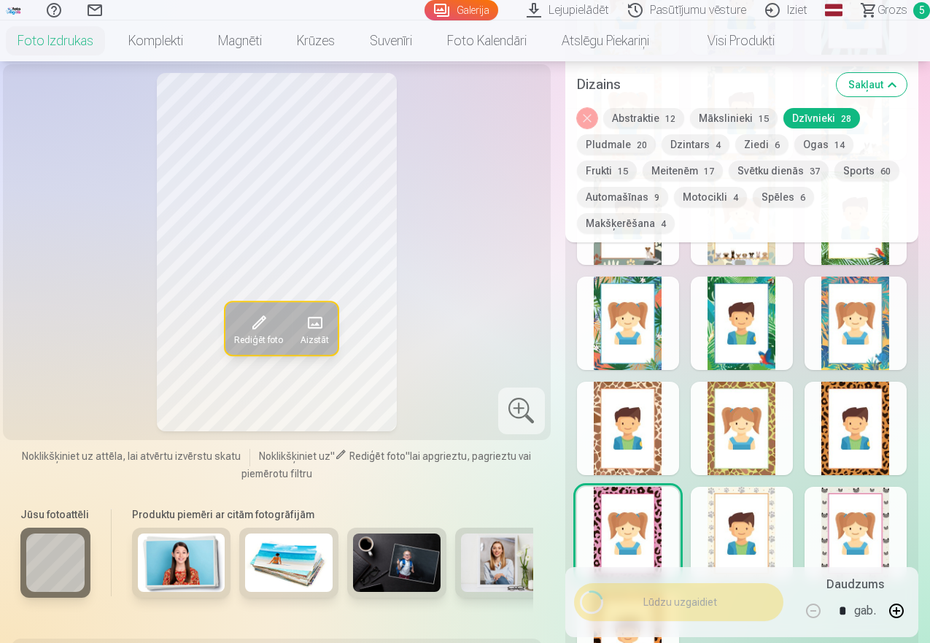
scroll to position [0, 0]
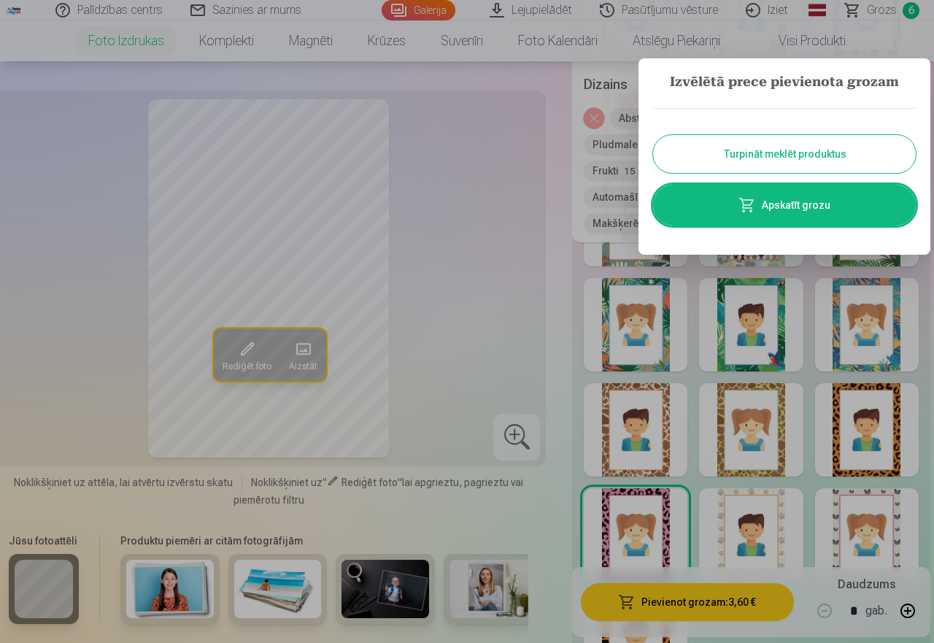
click at [789, 150] on button "Turpināt meklēt produktus" at bounding box center [784, 154] width 263 height 38
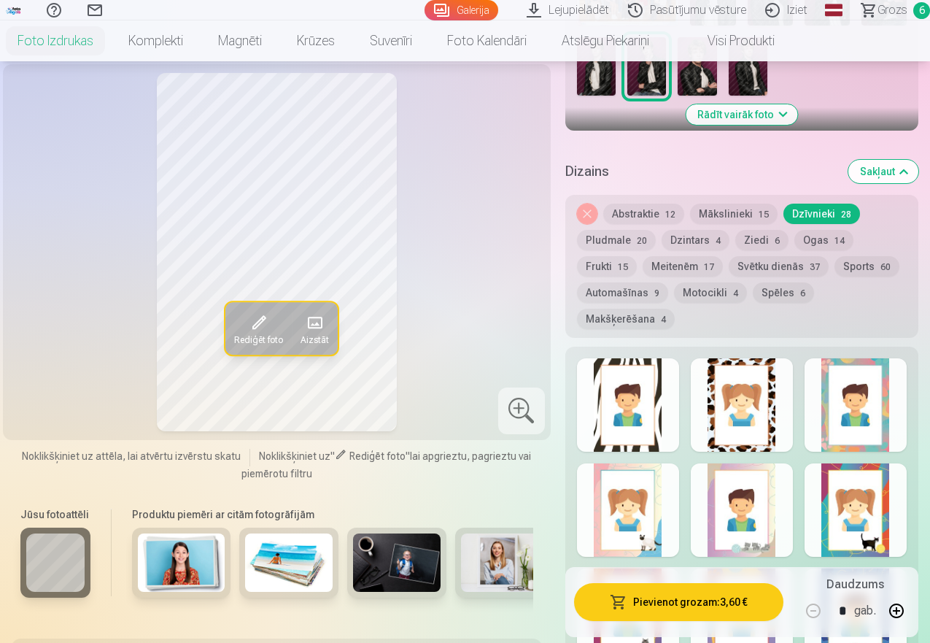
scroll to position [372, 0]
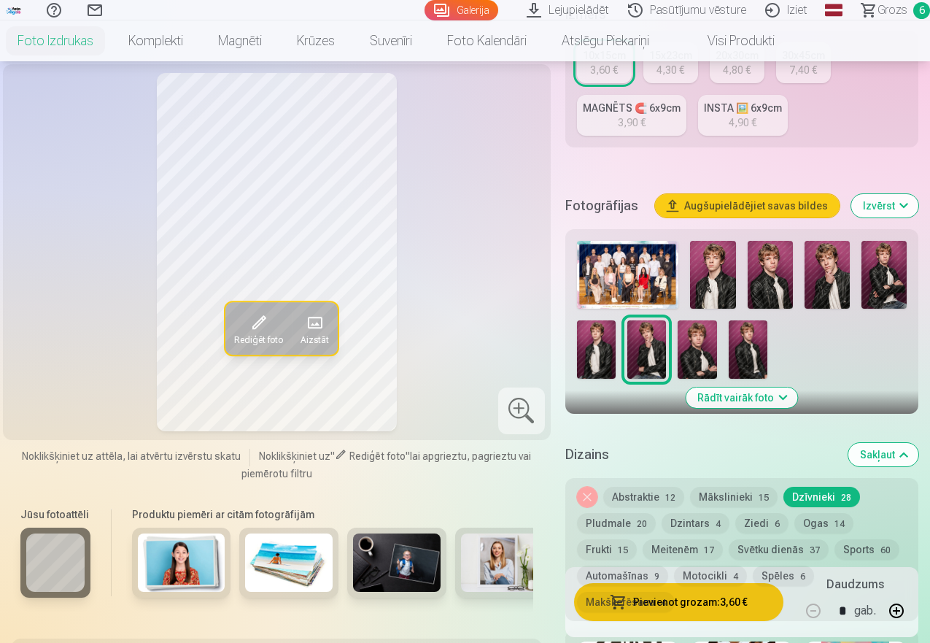
click at [702, 354] on img at bounding box center [697, 349] width 39 height 58
click at [764, 350] on img at bounding box center [748, 349] width 39 height 58
click at [691, 357] on img at bounding box center [697, 349] width 39 height 58
click at [902, 282] on img at bounding box center [883, 275] width 45 height 68
click at [701, 360] on img at bounding box center [697, 349] width 39 height 58
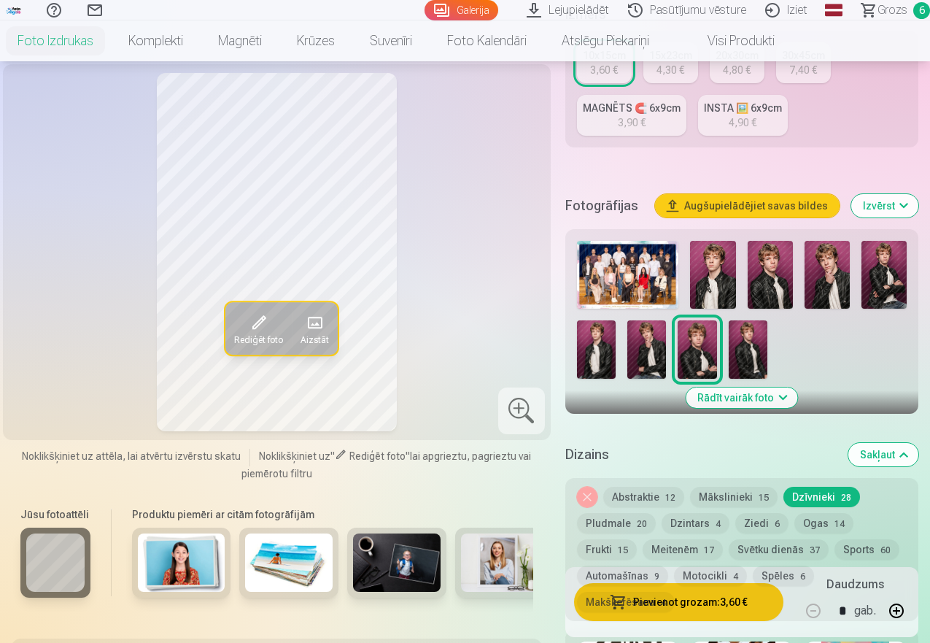
click at [750, 500] on button "Mākslinieki 15" at bounding box center [734, 496] width 88 height 20
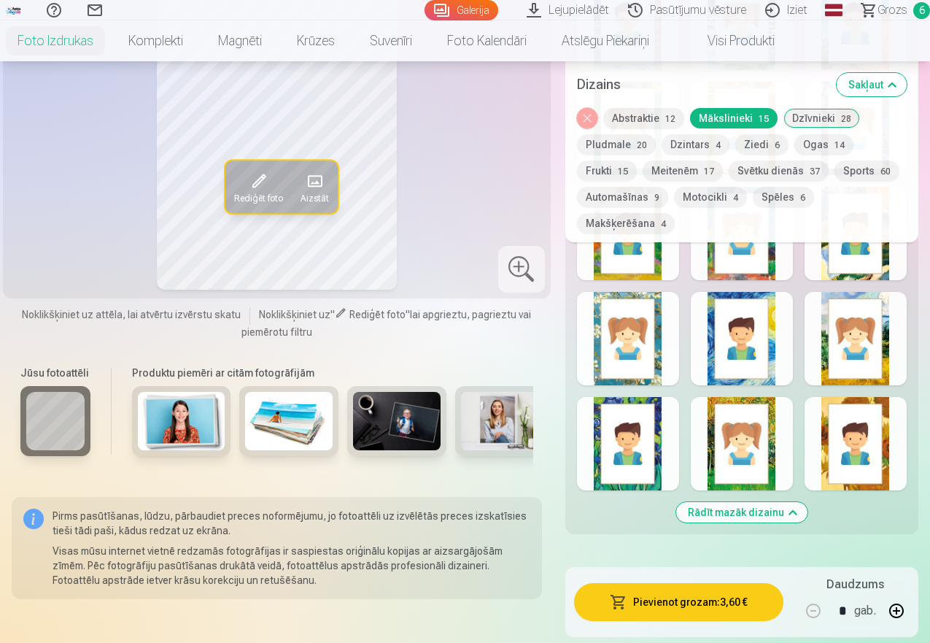
scroll to position [1071, 0]
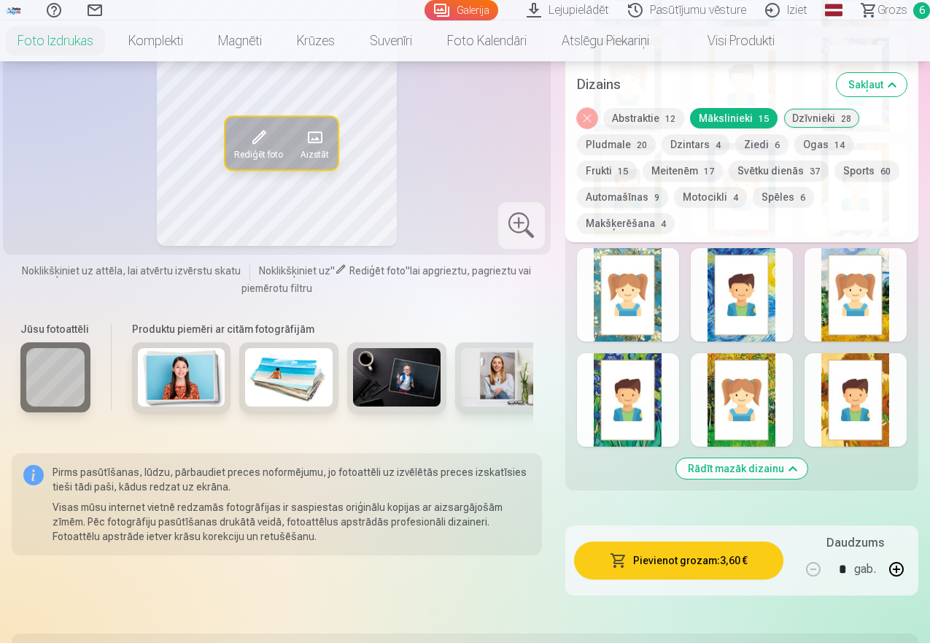
click at [801, 470] on button "Rādīt mazāk dizainu" at bounding box center [741, 468] width 131 height 20
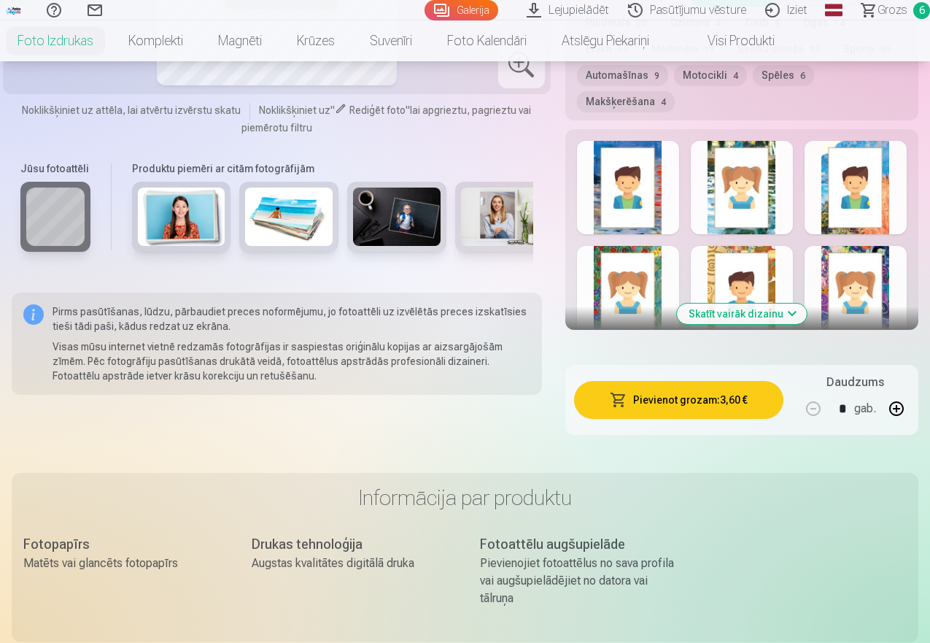
scroll to position [818, 0]
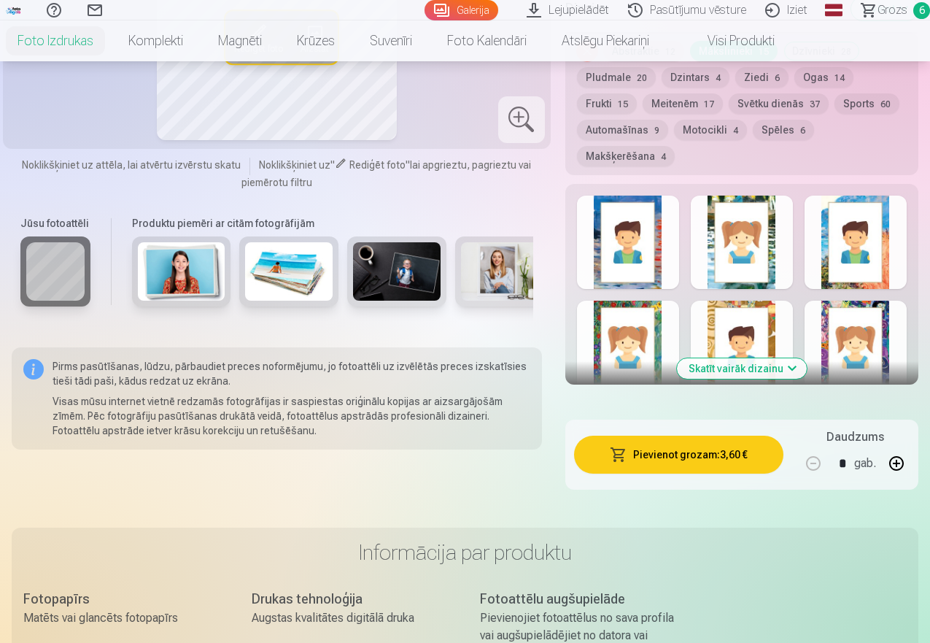
click at [752, 371] on button "Skatīt vairāk dizainu" at bounding box center [742, 368] width 130 height 20
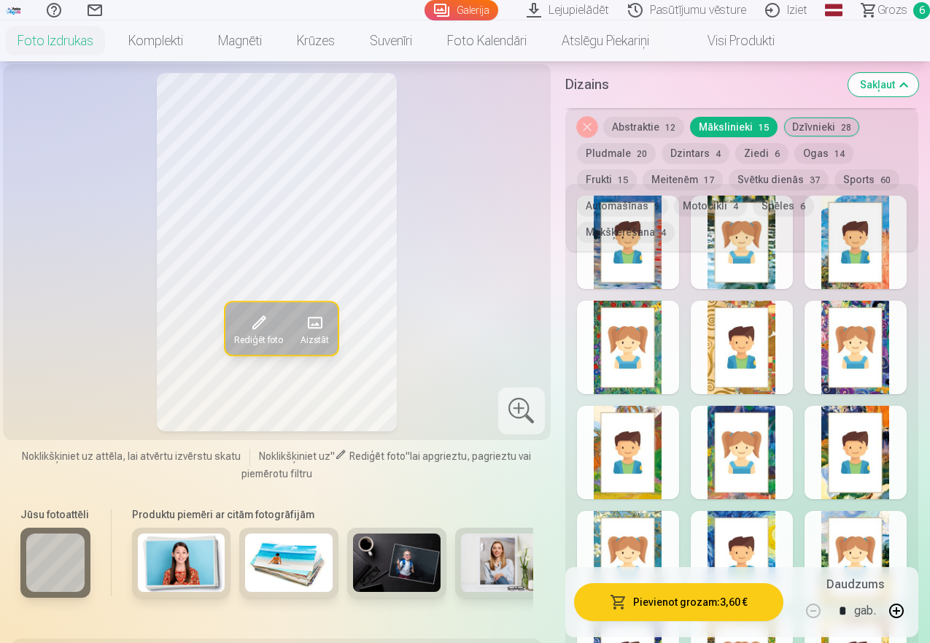
click at [861, 336] on div at bounding box center [856, 347] width 102 height 93
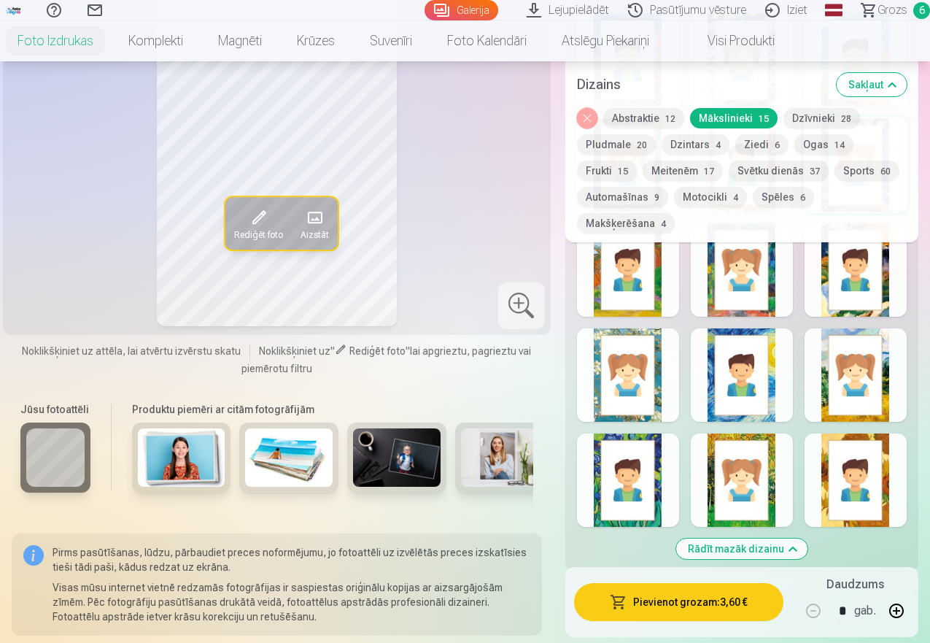
scroll to position [1071, 0]
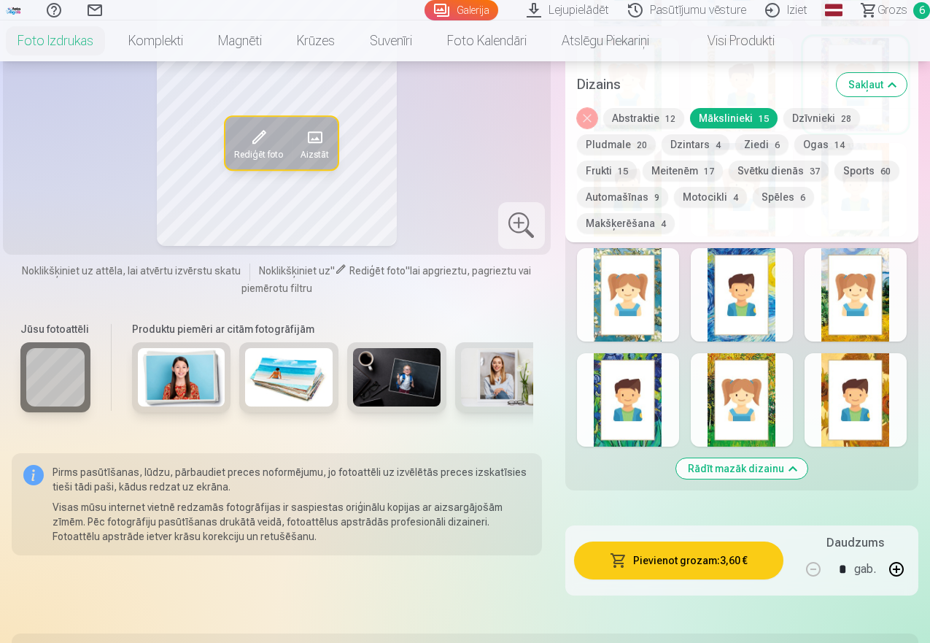
click at [631, 300] on div at bounding box center [628, 294] width 102 height 93
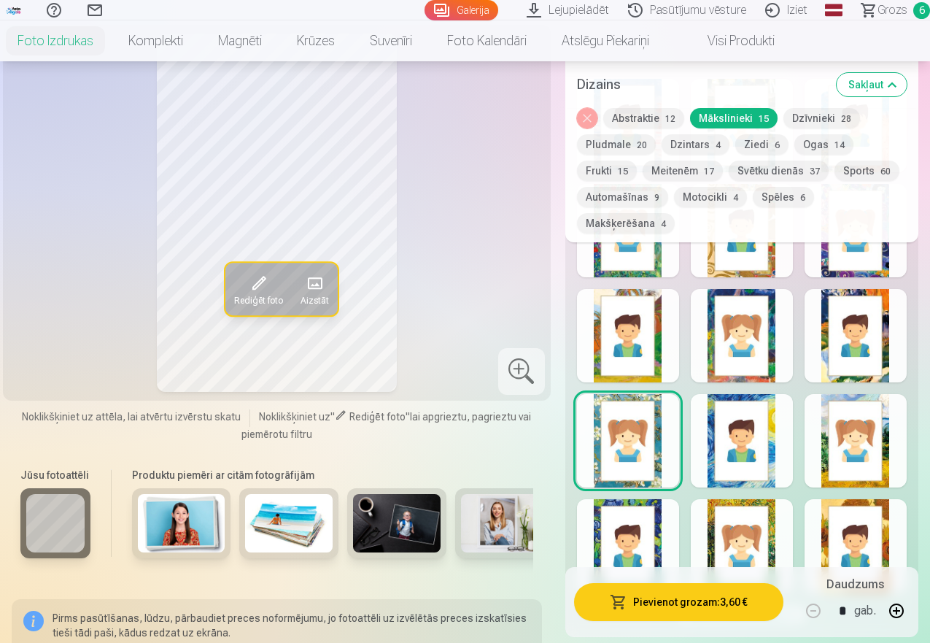
scroll to position [845, 0]
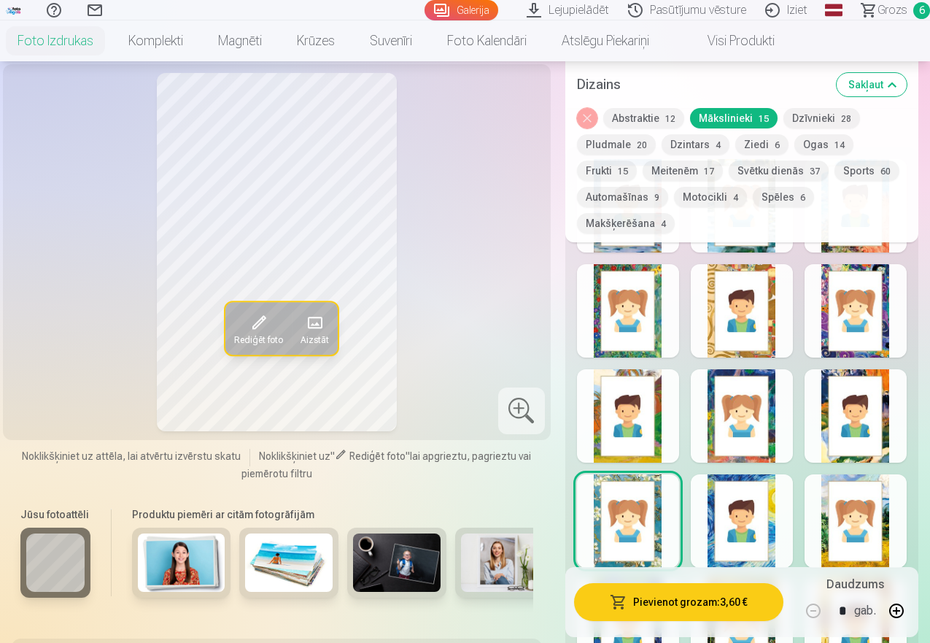
click at [861, 436] on div at bounding box center [856, 415] width 102 height 93
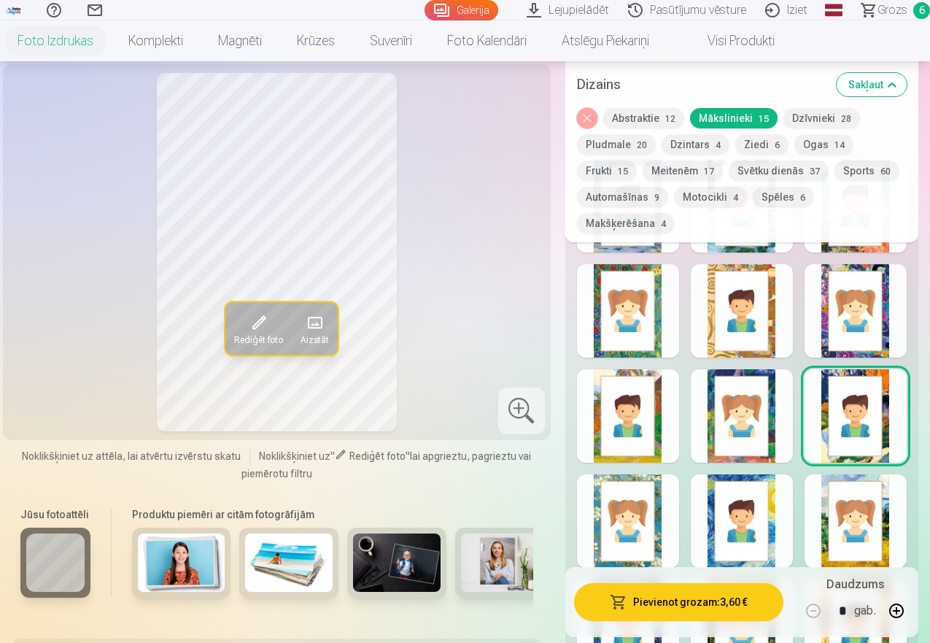
click at [759, 325] on div at bounding box center [742, 310] width 102 height 93
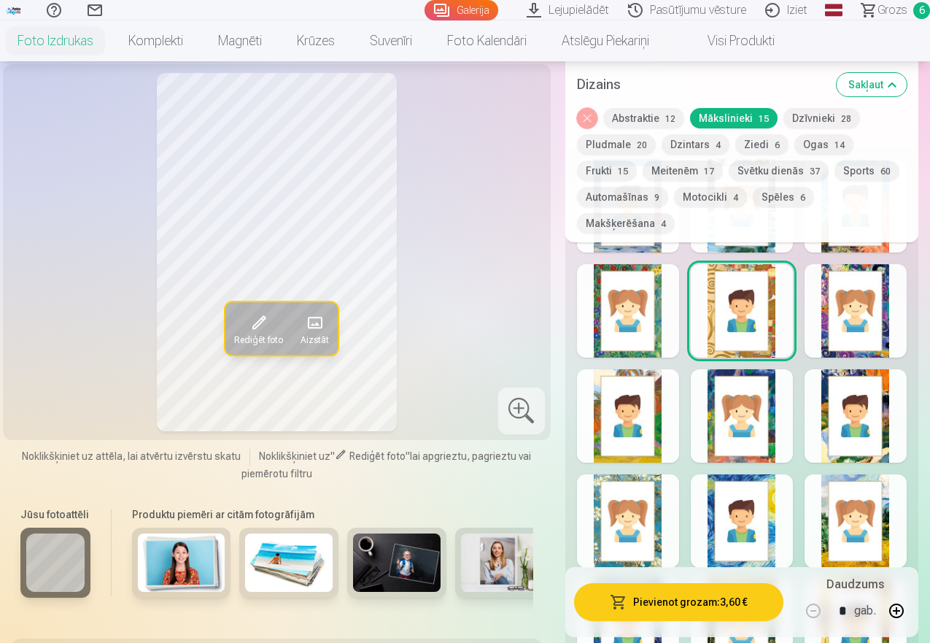
click at [640, 327] on div at bounding box center [628, 310] width 102 height 93
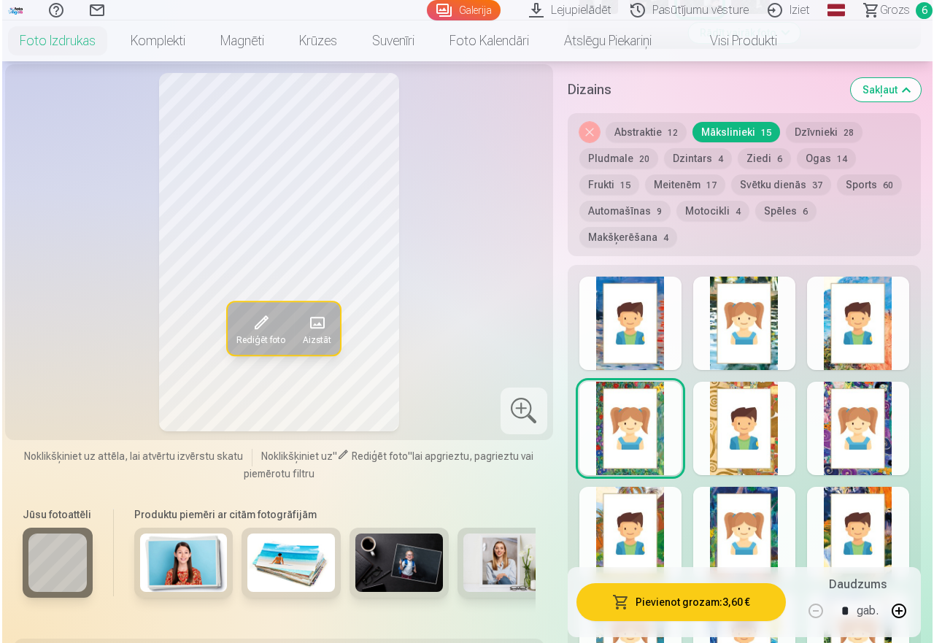
scroll to position [686, 0]
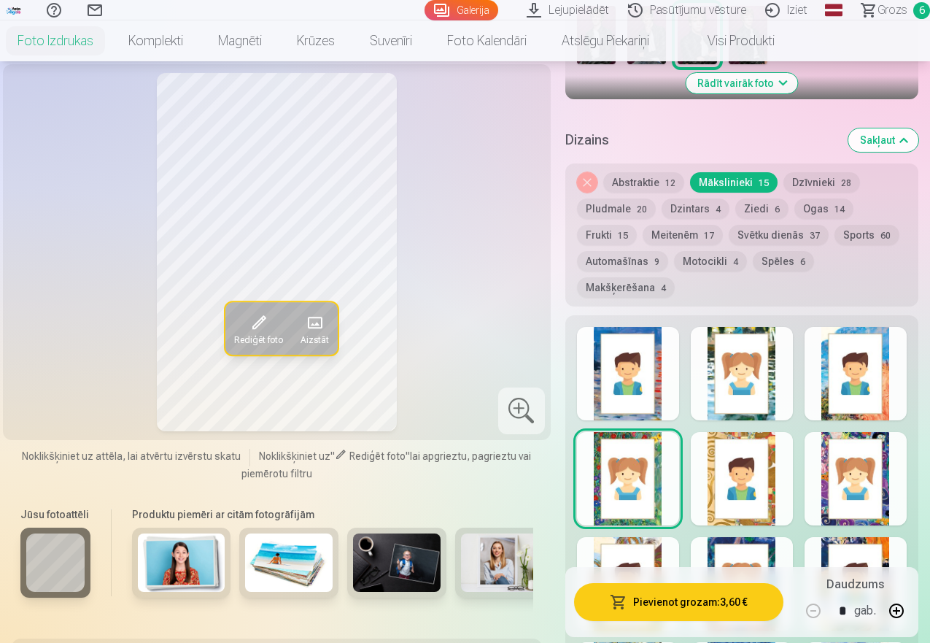
click at [616, 395] on div at bounding box center [628, 373] width 102 height 93
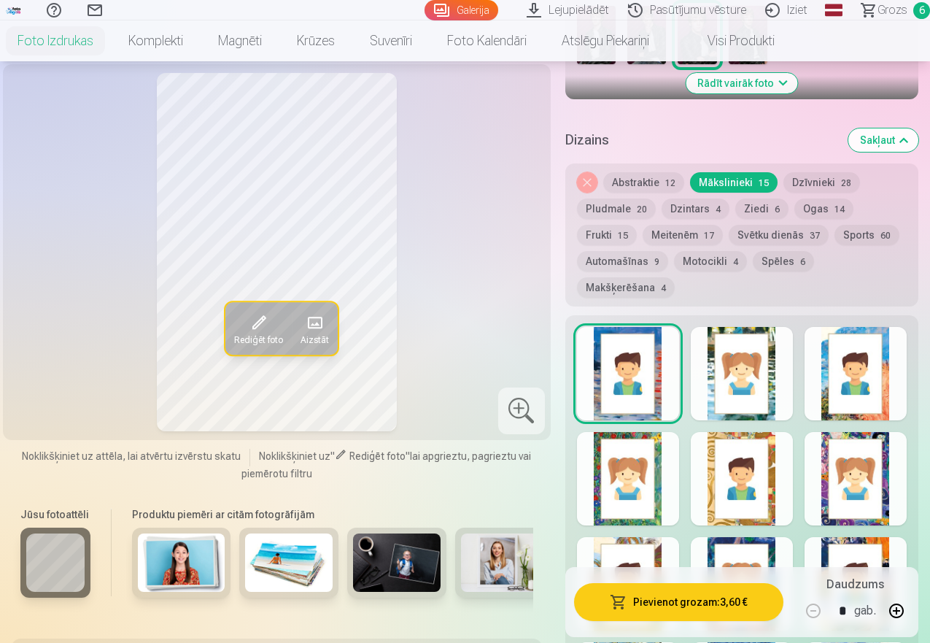
click at [683, 607] on button "Pievienot grozam : 3,60 €" at bounding box center [678, 602] width 209 height 38
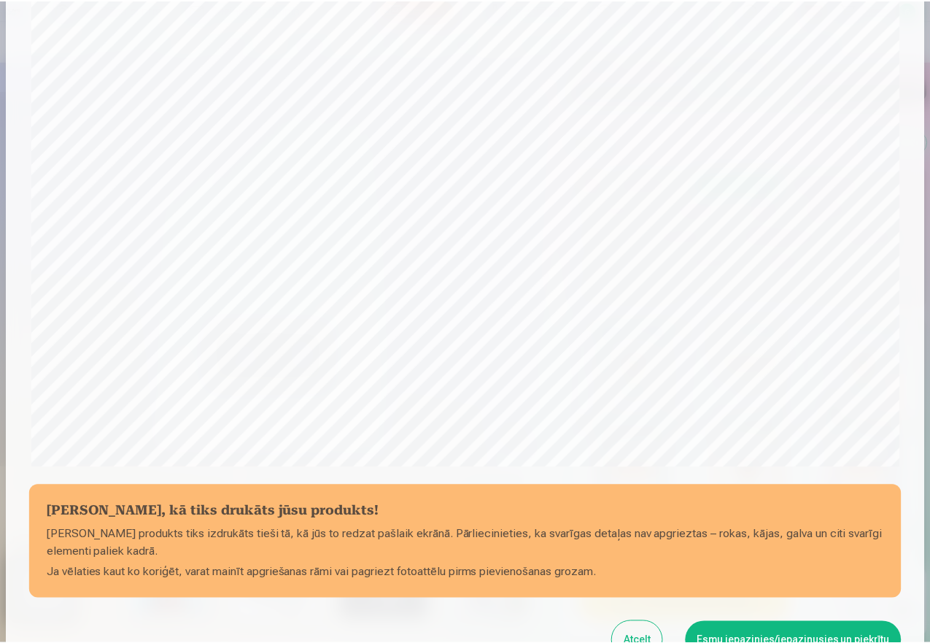
scroll to position [396, 0]
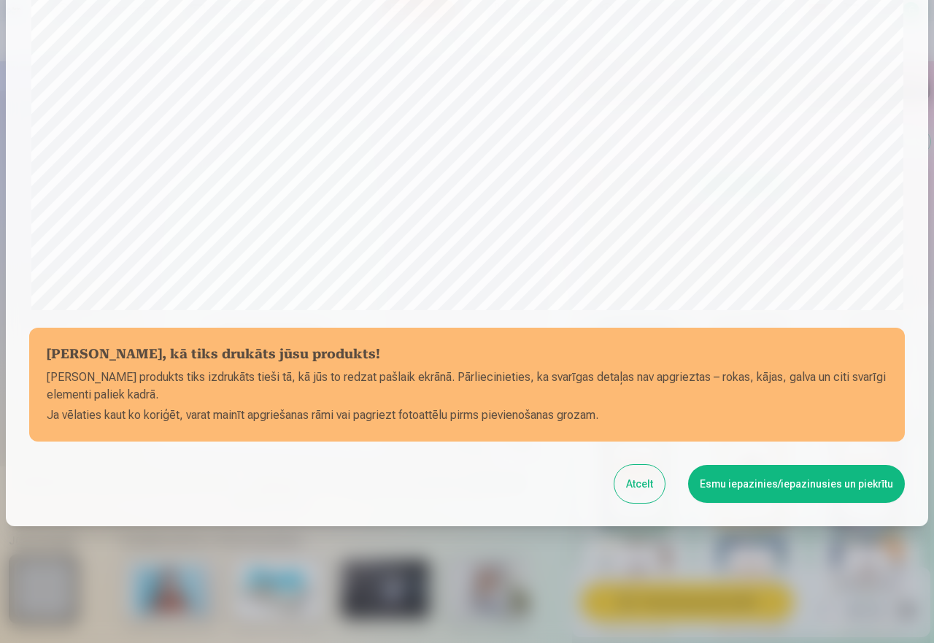
click at [759, 485] on button "Esmu iepazinies/iepazinusies un piekrītu" at bounding box center [796, 484] width 217 height 38
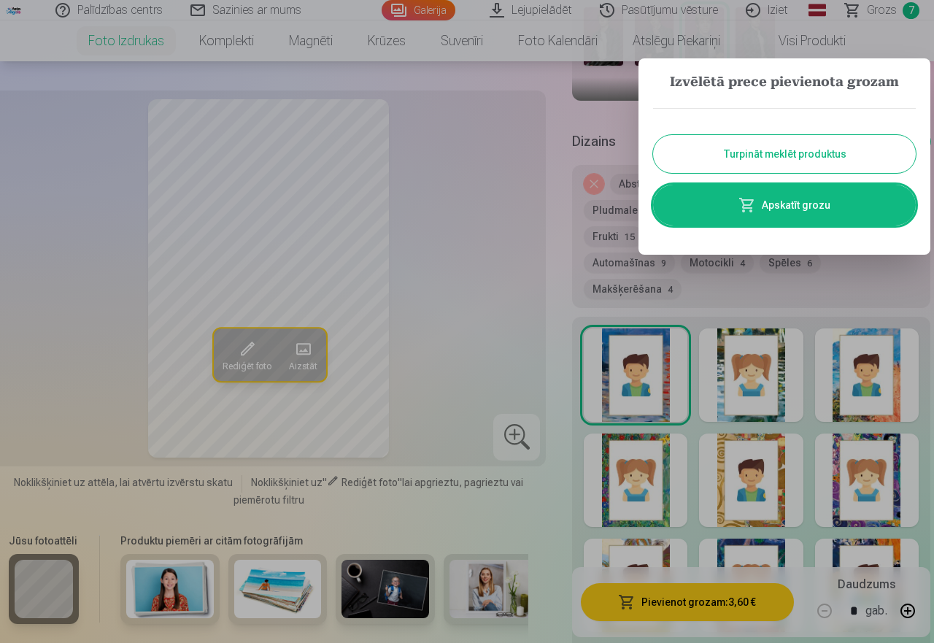
click at [777, 158] on button "Turpināt meklēt produktus" at bounding box center [784, 154] width 263 height 38
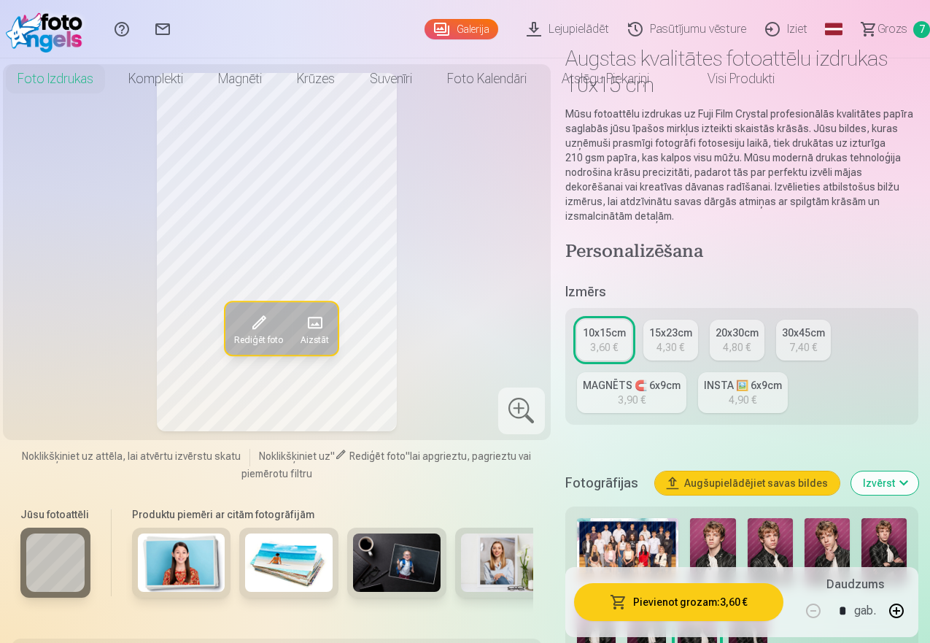
scroll to position [0, 0]
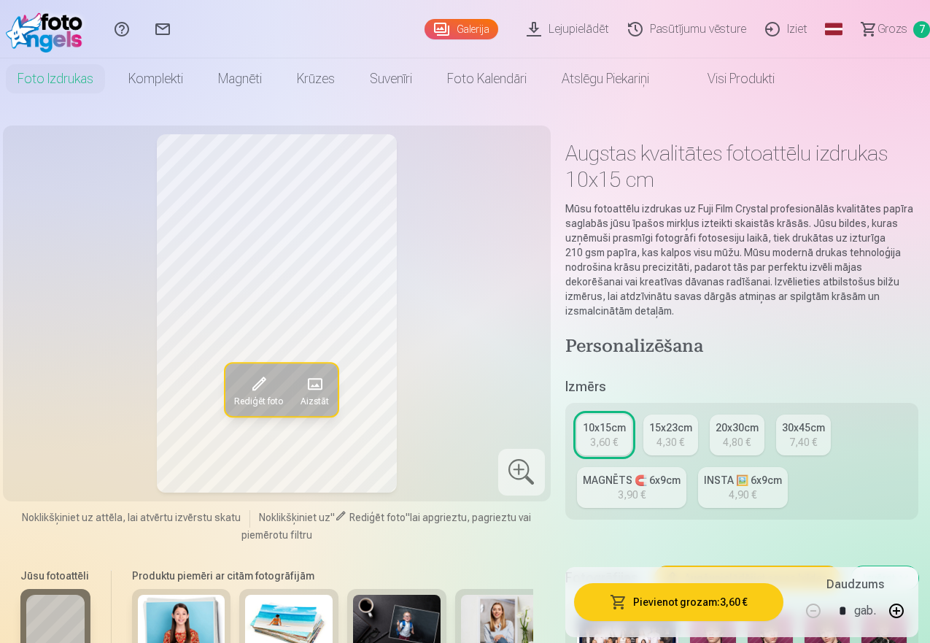
click at [877, 29] on span "Grozs" at bounding box center [892, 29] width 30 height 18
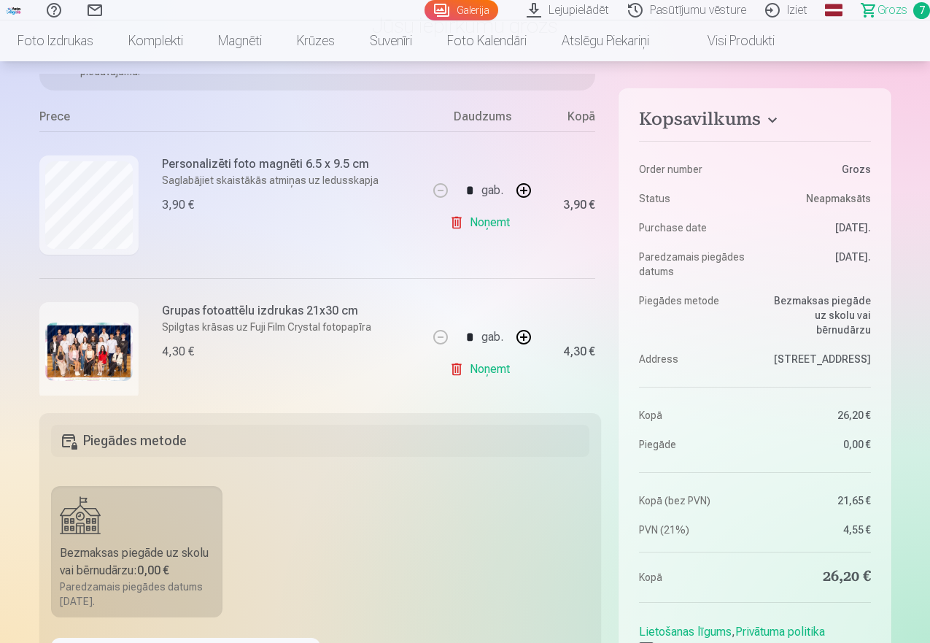
scroll to position [95, 0]
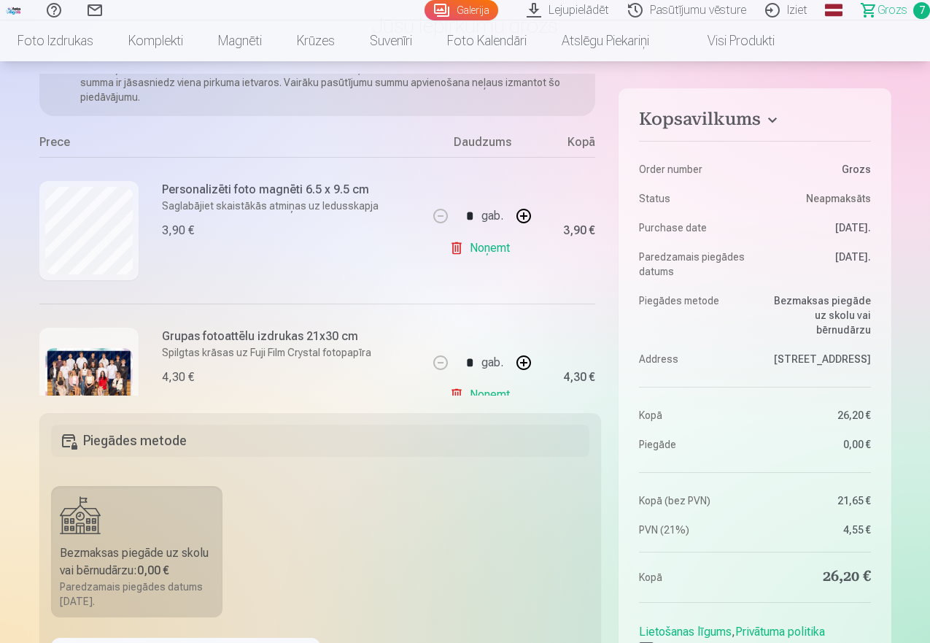
drag, startPoint x: 601, startPoint y: 174, endPoint x: 608, endPoint y: 192, distance: 19.4
click at [606, 192] on div "Kopsavilkums Order number Grozs Status Neapmaksāts Purchase date 11.09.2025. Pa…" at bounding box center [465, 550] width 852 height 952
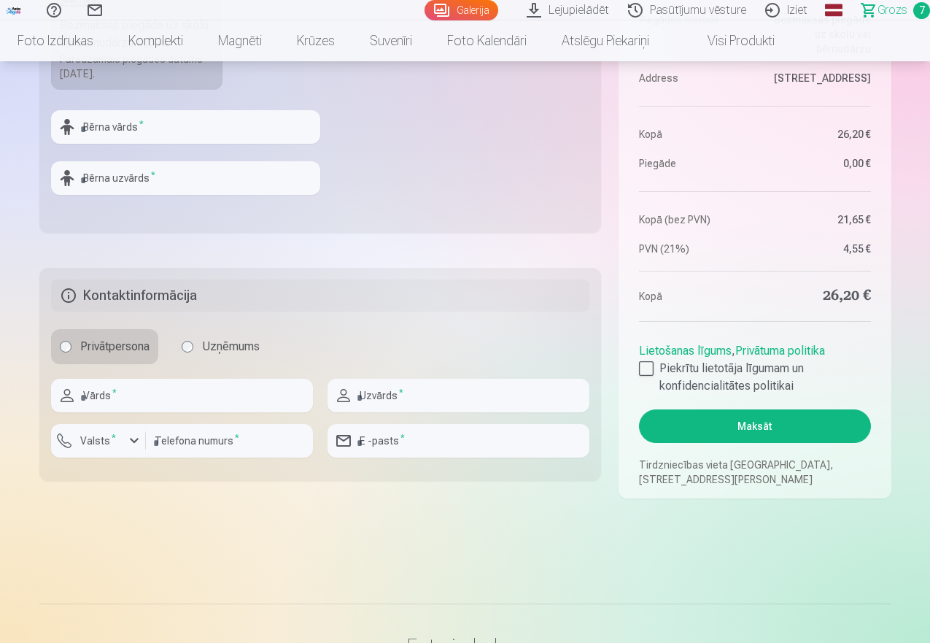
scroll to position [667, 0]
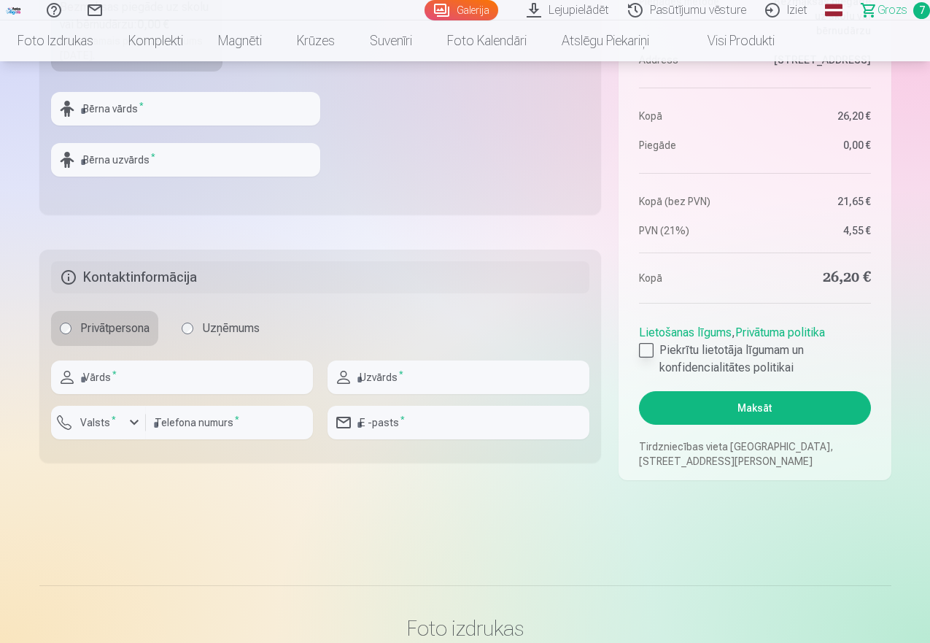
click at [646, 347] on div at bounding box center [646, 350] width 15 height 15
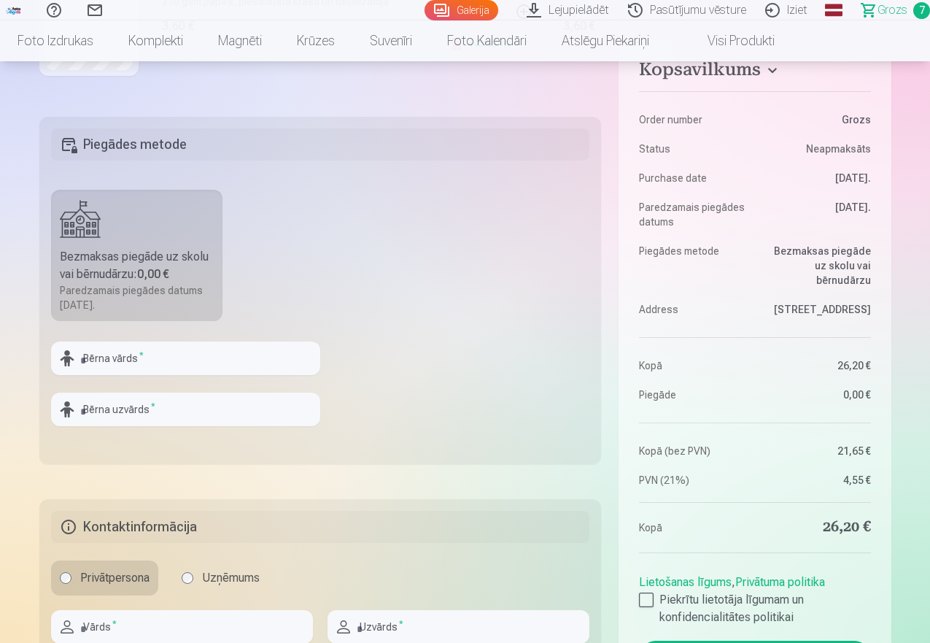
scroll to position [462, 0]
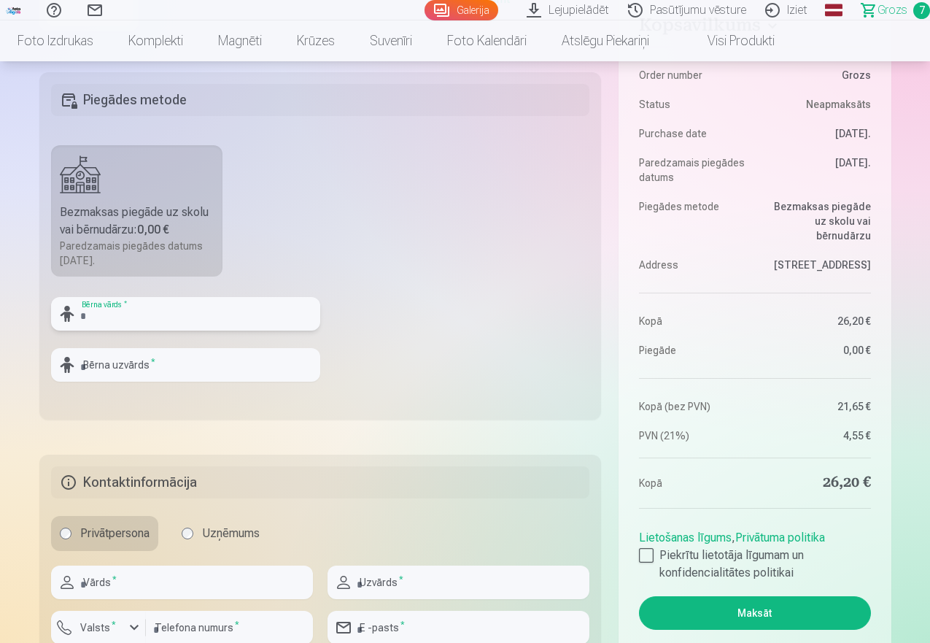
click at [152, 314] on input "text" at bounding box center [185, 314] width 269 height 34
click at [441, 430] on div "Kopsavilkums Order number Grozs Status Neapmaksāts Purchase date 11.09.2025. Pa…" at bounding box center [465, 209] width 852 height 952
click at [123, 309] on input "text" at bounding box center [185, 314] width 269 height 34
type input "*"
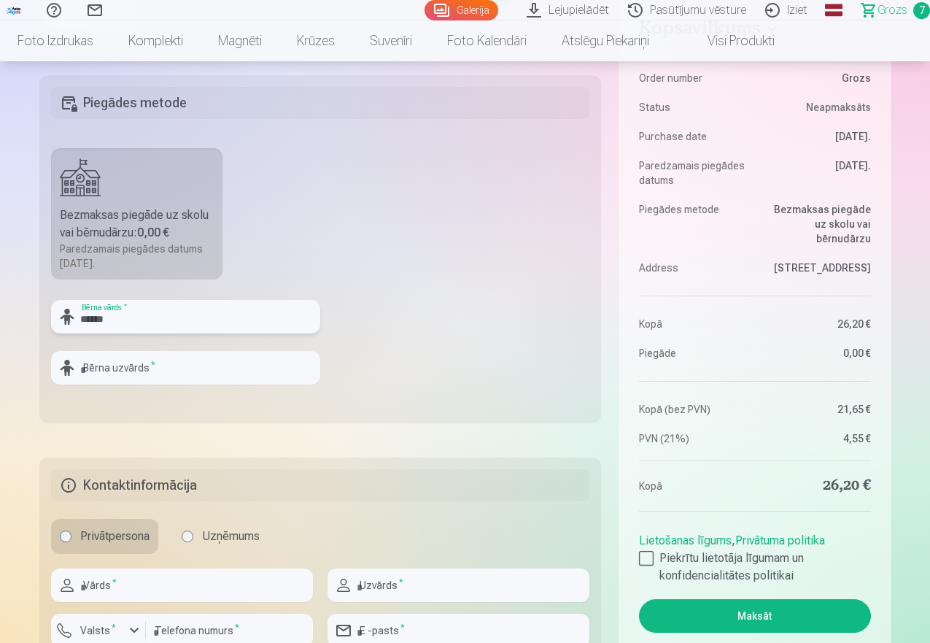
scroll to position [317, 0]
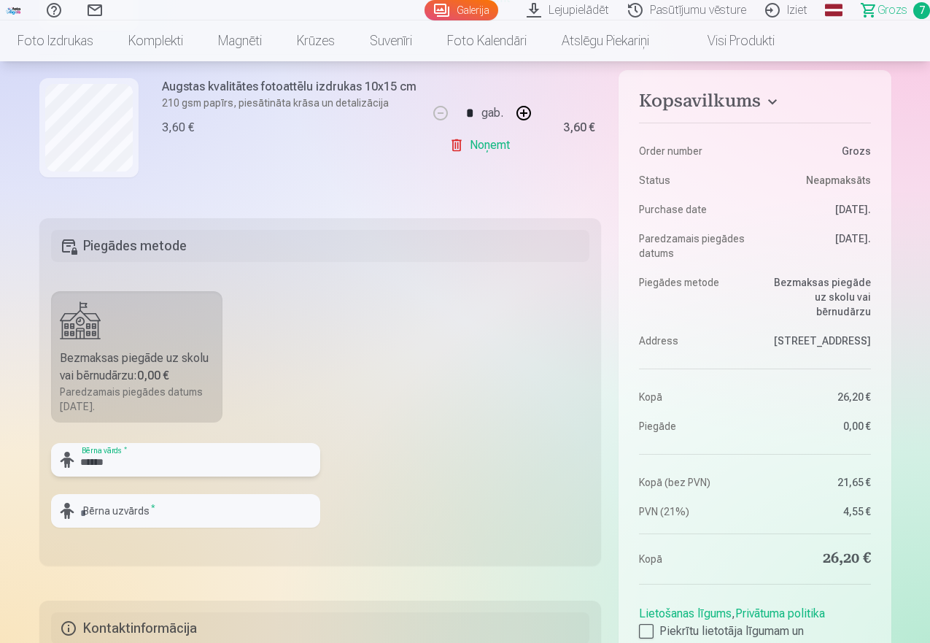
type input "******"
click at [105, 515] on input "text" at bounding box center [185, 511] width 269 height 34
type input "*********"
click at [400, 570] on div "Kopsavilkums Order number Grozs Status Neapmaksāts Purchase date 11.09.2025. Pa…" at bounding box center [465, 355] width 852 height 952
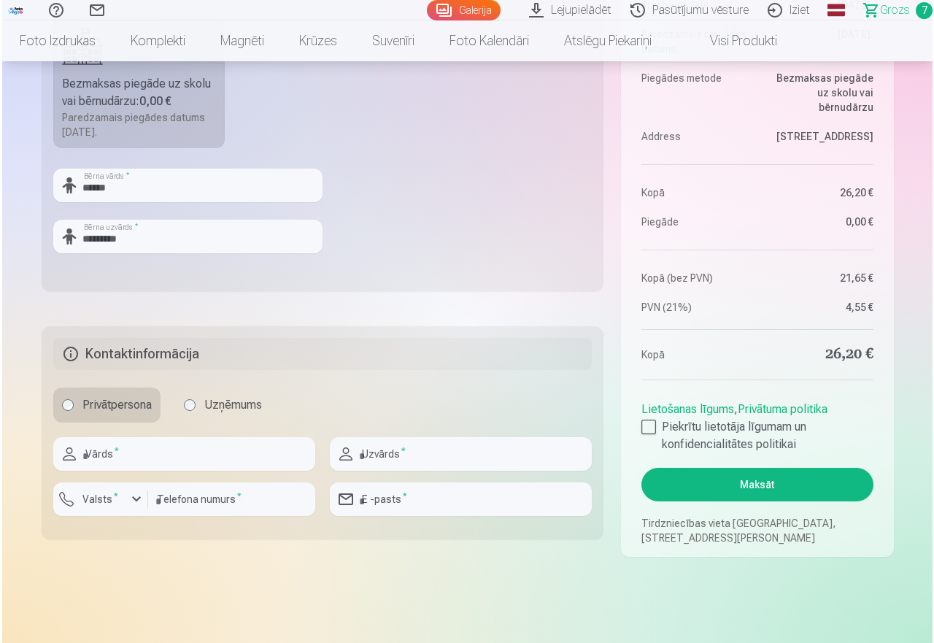
scroll to position [610, 0]
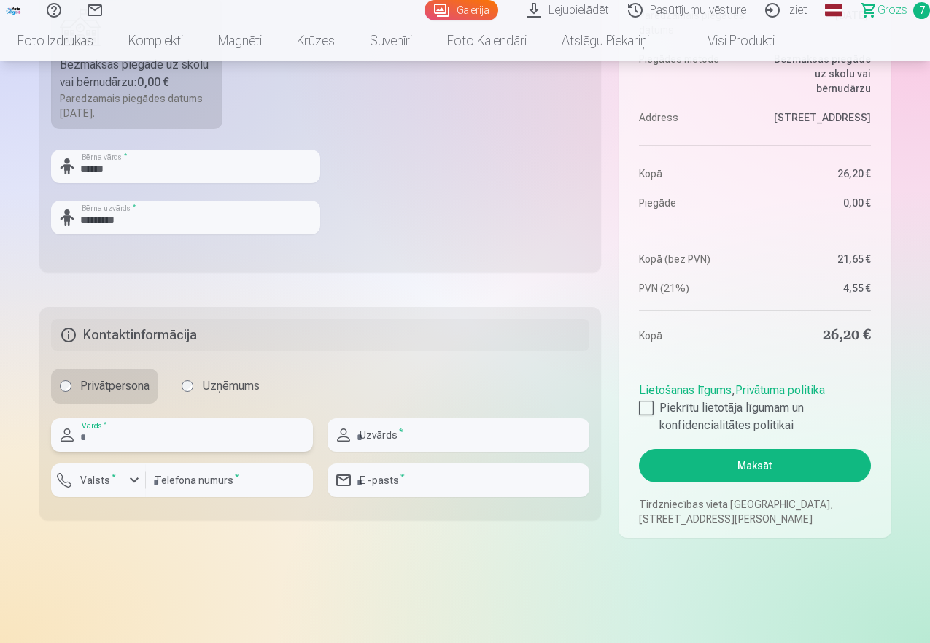
click at [85, 427] on input "text" at bounding box center [182, 435] width 262 height 34
type input "********"
type input "*********"
type input "********"
type input "**********"
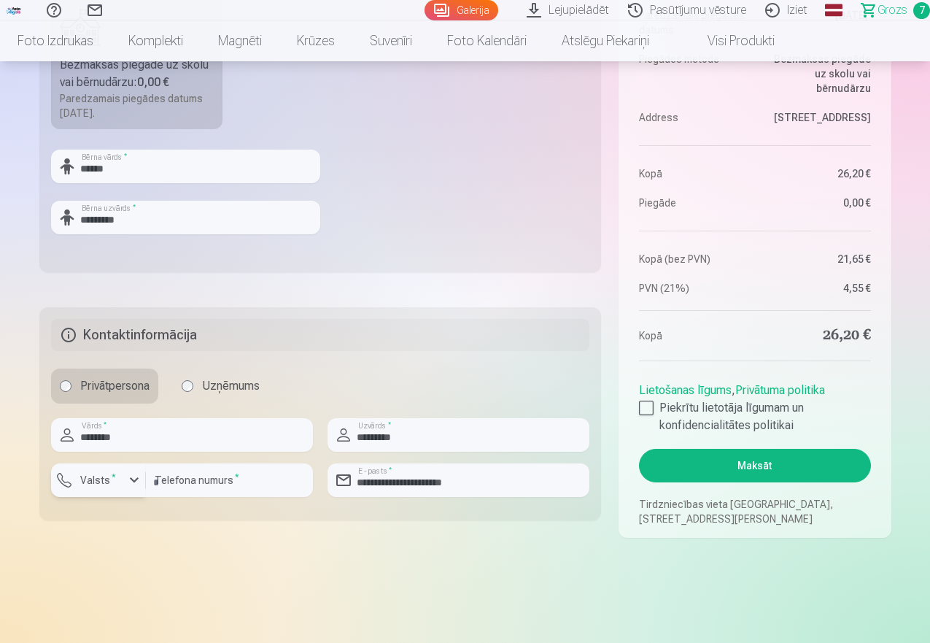
click at [132, 478] on div "button" at bounding box center [134, 480] width 18 height 18
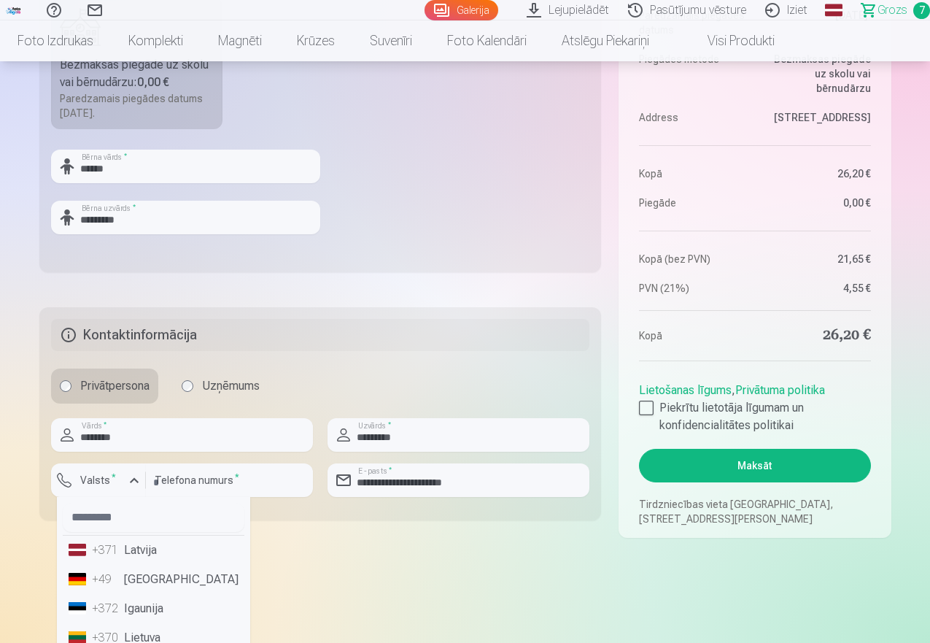
click at [132, 551] on li "+371 Latvija" at bounding box center [154, 549] width 182 height 29
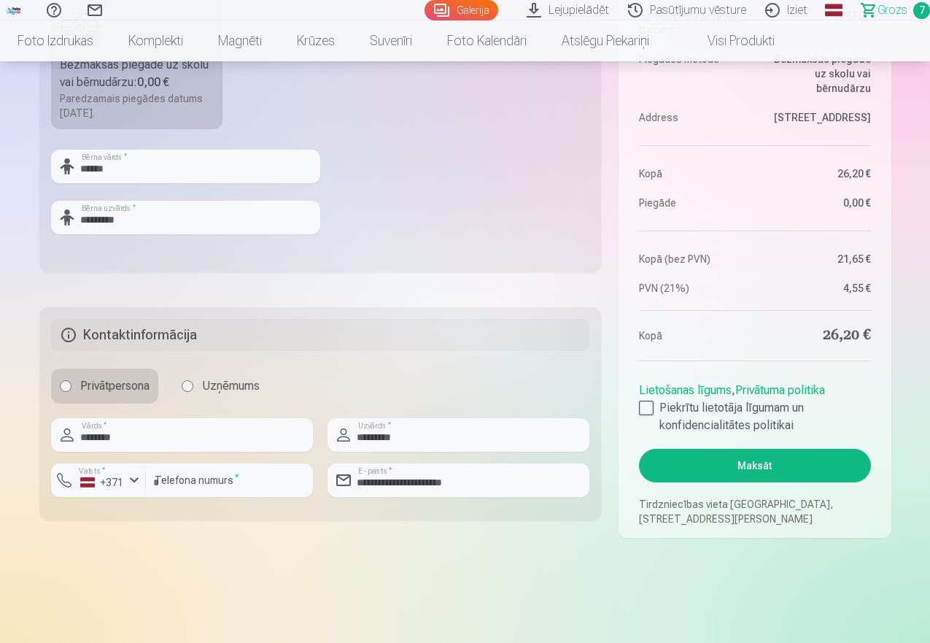
click at [767, 461] on button "Maksāt" at bounding box center [754, 466] width 231 height 34
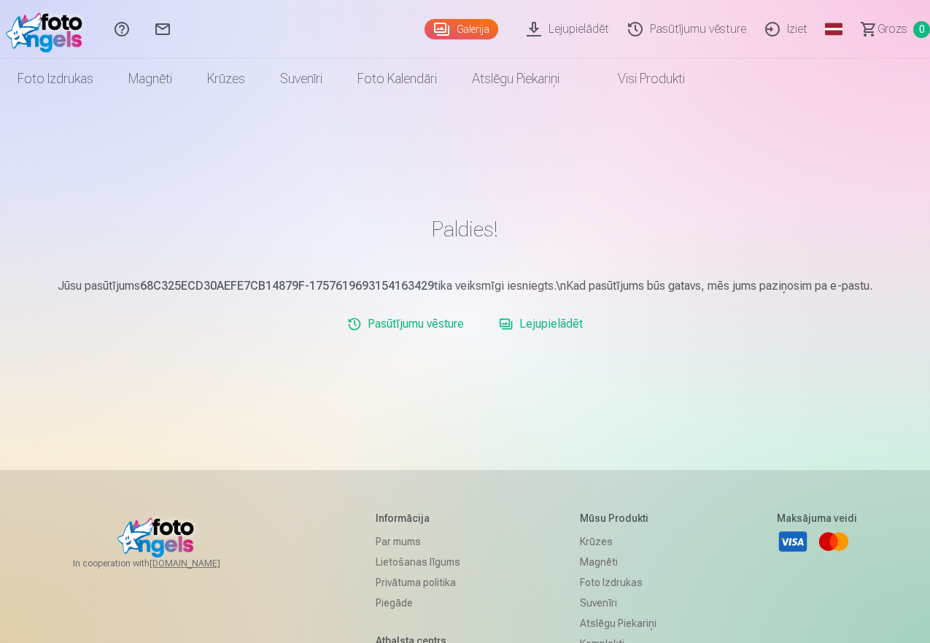
click at [427, 27] on link "Galerija" at bounding box center [461, 29] width 74 height 20
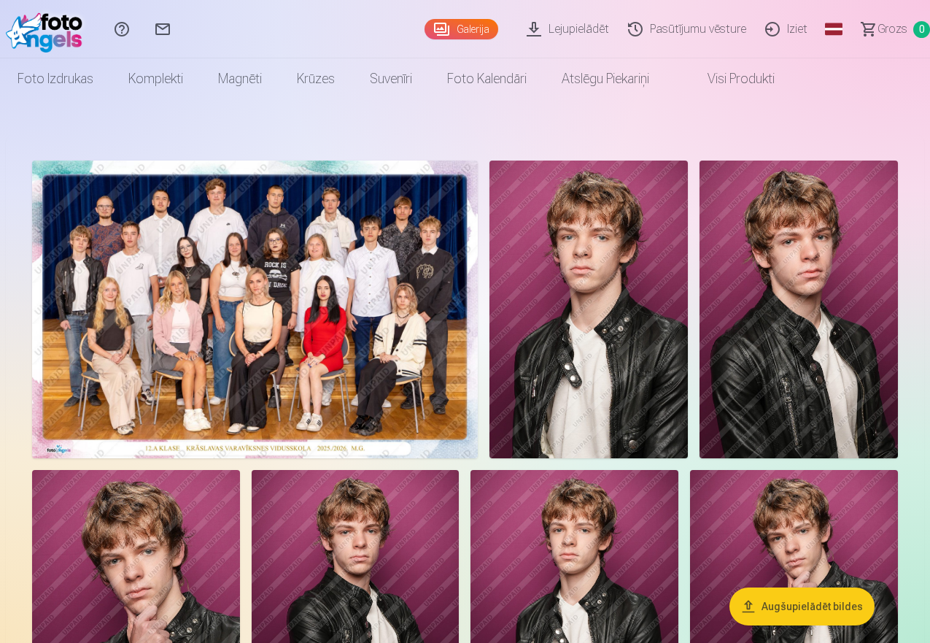
click at [312, 360] on img at bounding box center [255, 309] width 446 height 298
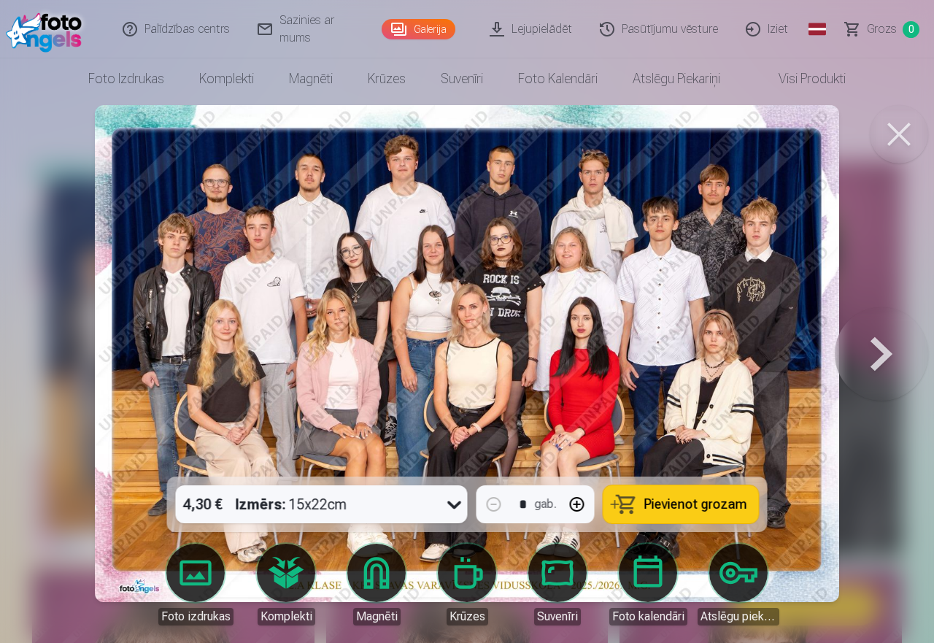
click at [879, 349] on button at bounding box center [880, 353] width 93 height 217
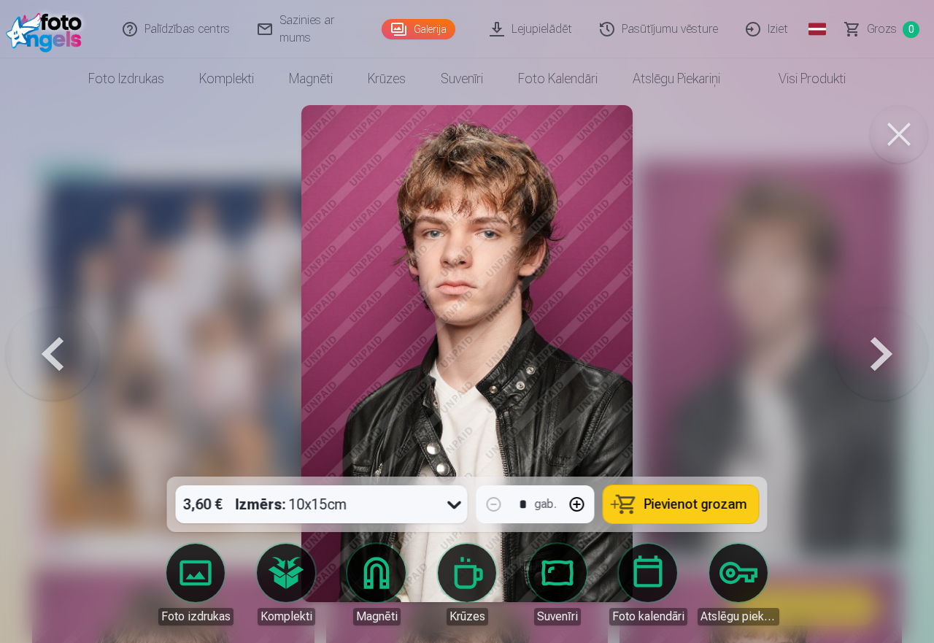
click at [879, 349] on button at bounding box center [880, 353] width 93 height 217
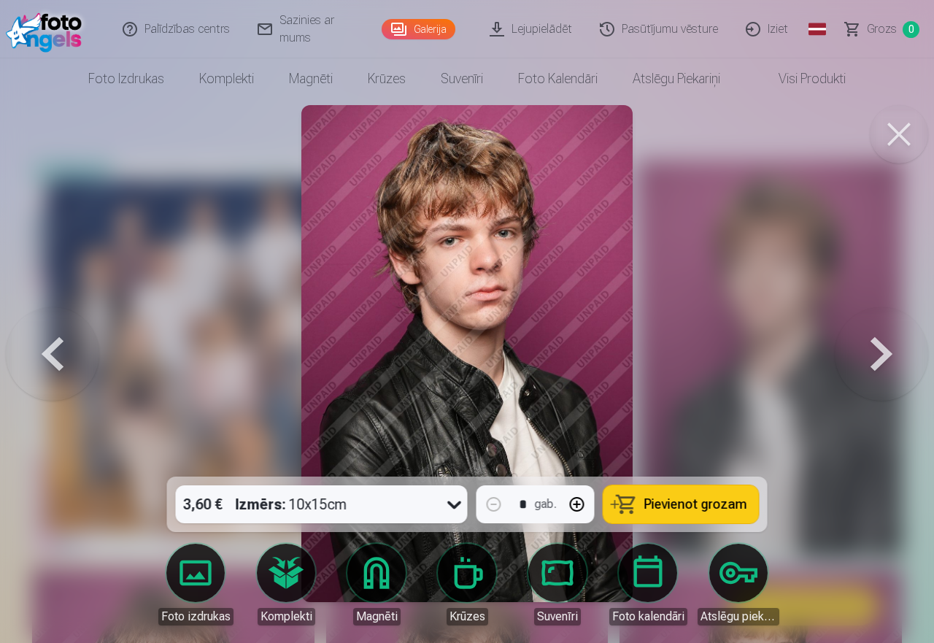
click at [879, 349] on button at bounding box center [880, 353] width 93 height 217
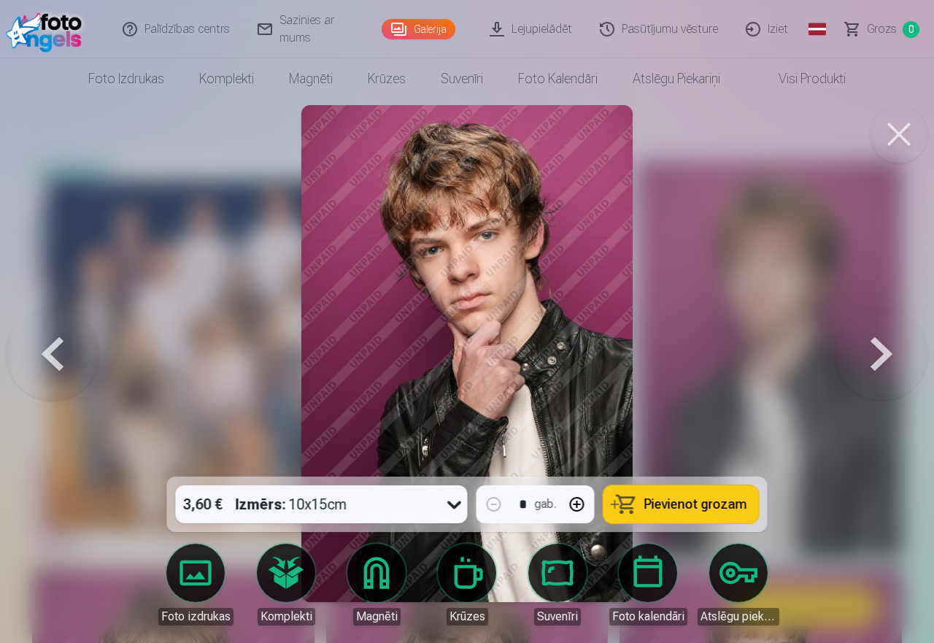
click at [879, 349] on button at bounding box center [880, 353] width 93 height 217
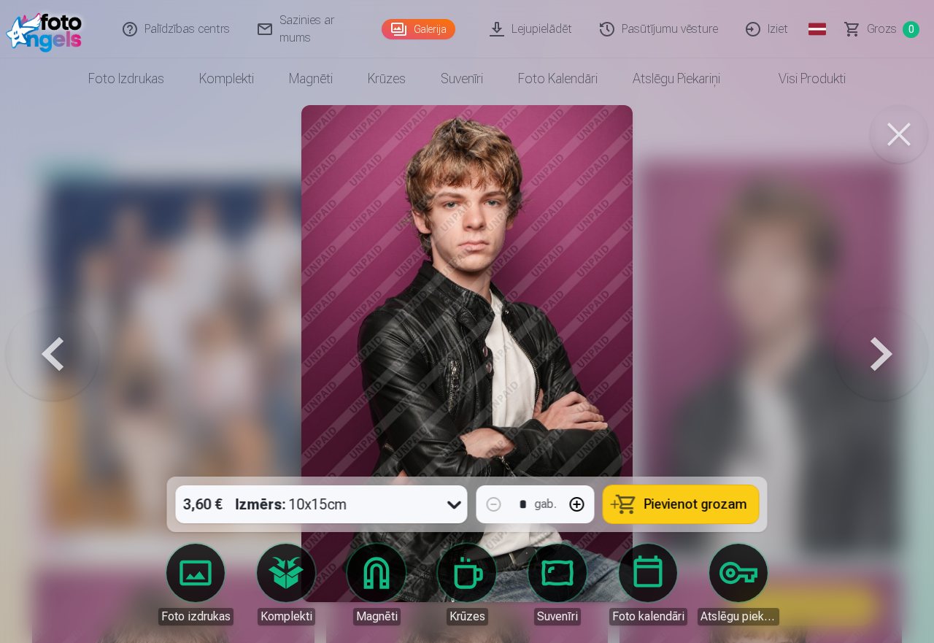
click at [879, 349] on button at bounding box center [880, 353] width 93 height 217
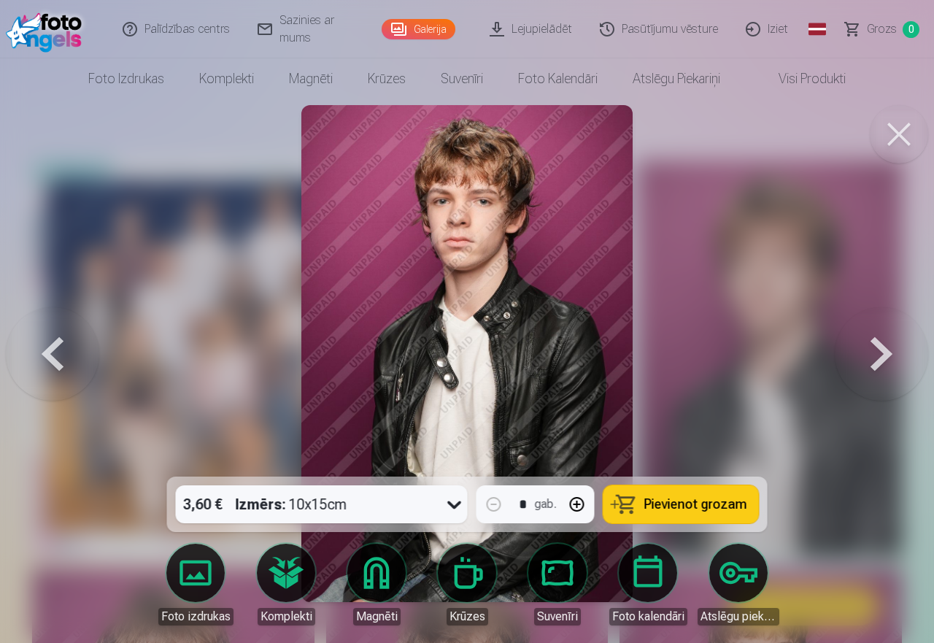
click at [879, 349] on button at bounding box center [880, 353] width 93 height 217
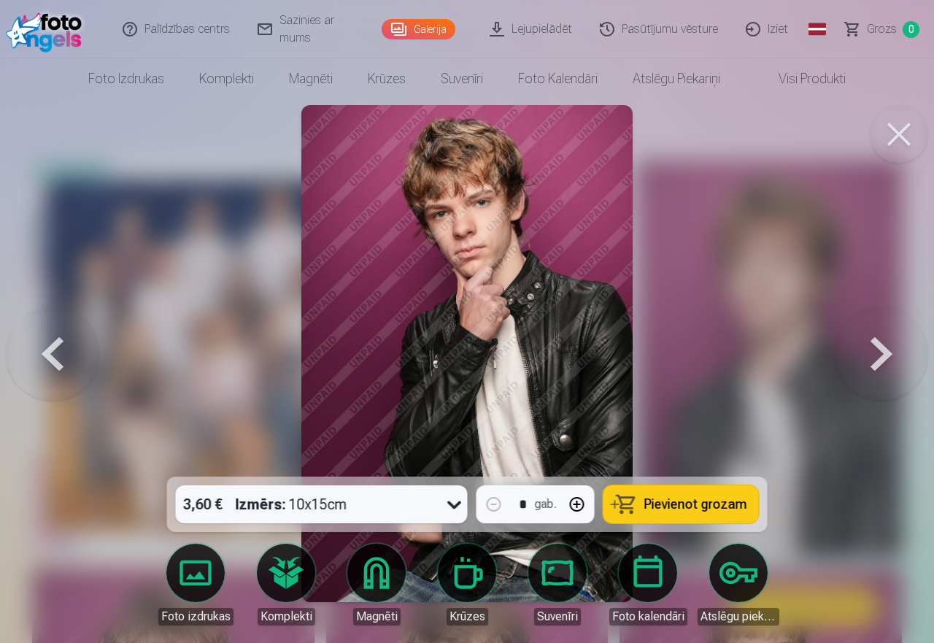
click at [879, 349] on button at bounding box center [880, 353] width 93 height 217
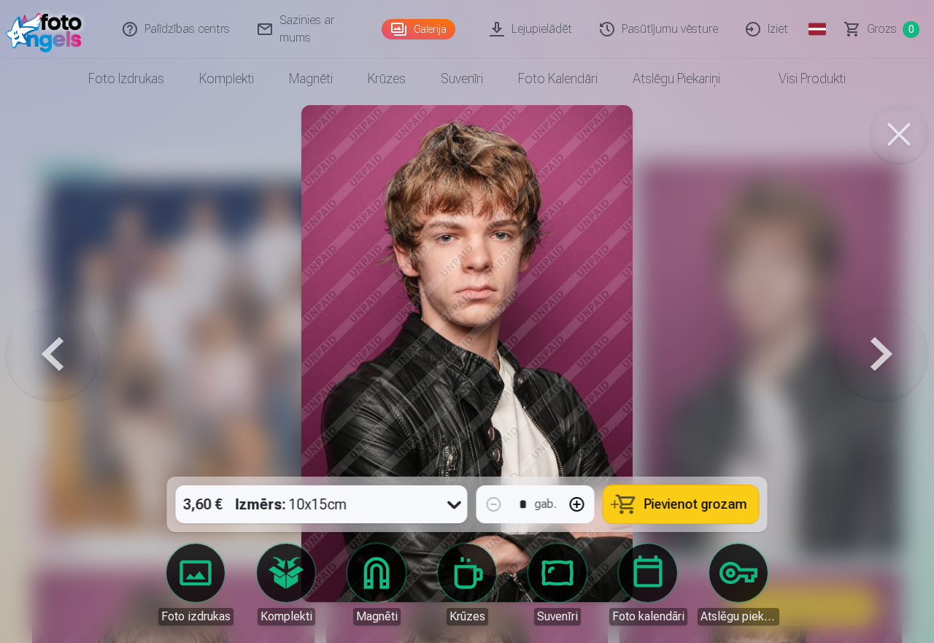
click at [879, 349] on button at bounding box center [880, 353] width 93 height 217
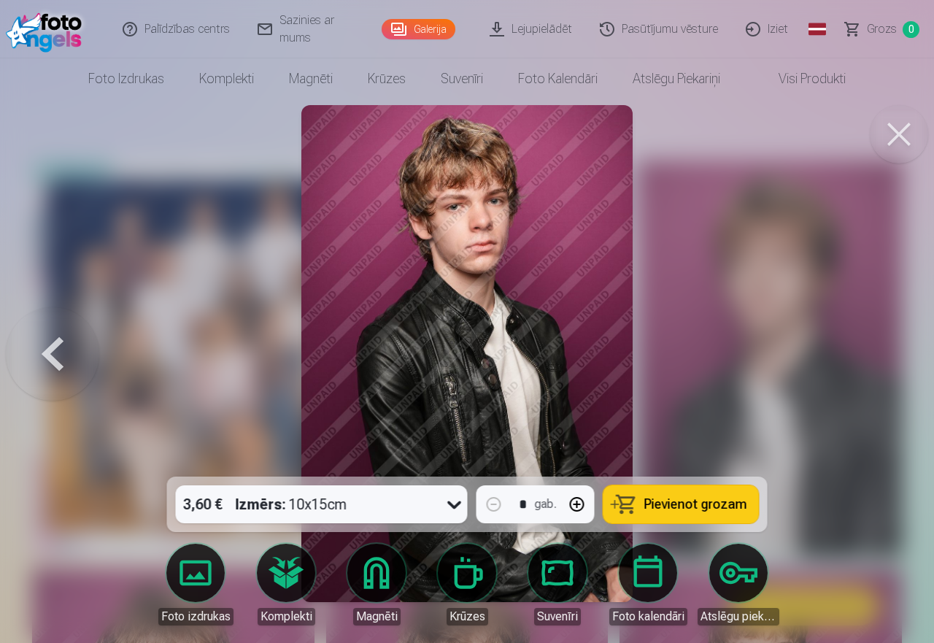
click at [879, 349] on div at bounding box center [467, 321] width 934 height 643
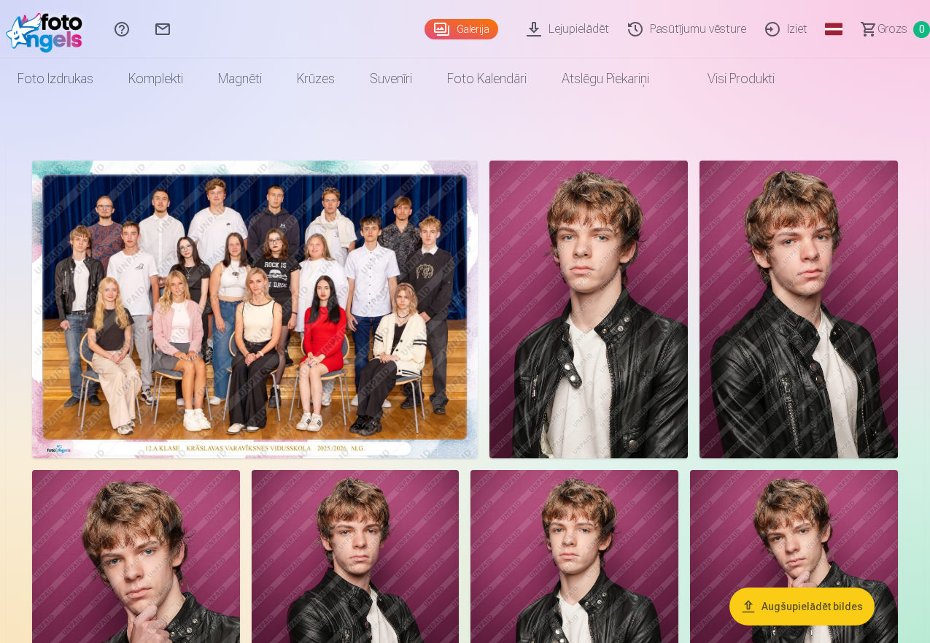
click at [759, 27] on link "Iziet" at bounding box center [788, 29] width 61 height 58
